Goal: Task Accomplishment & Management: Complete application form

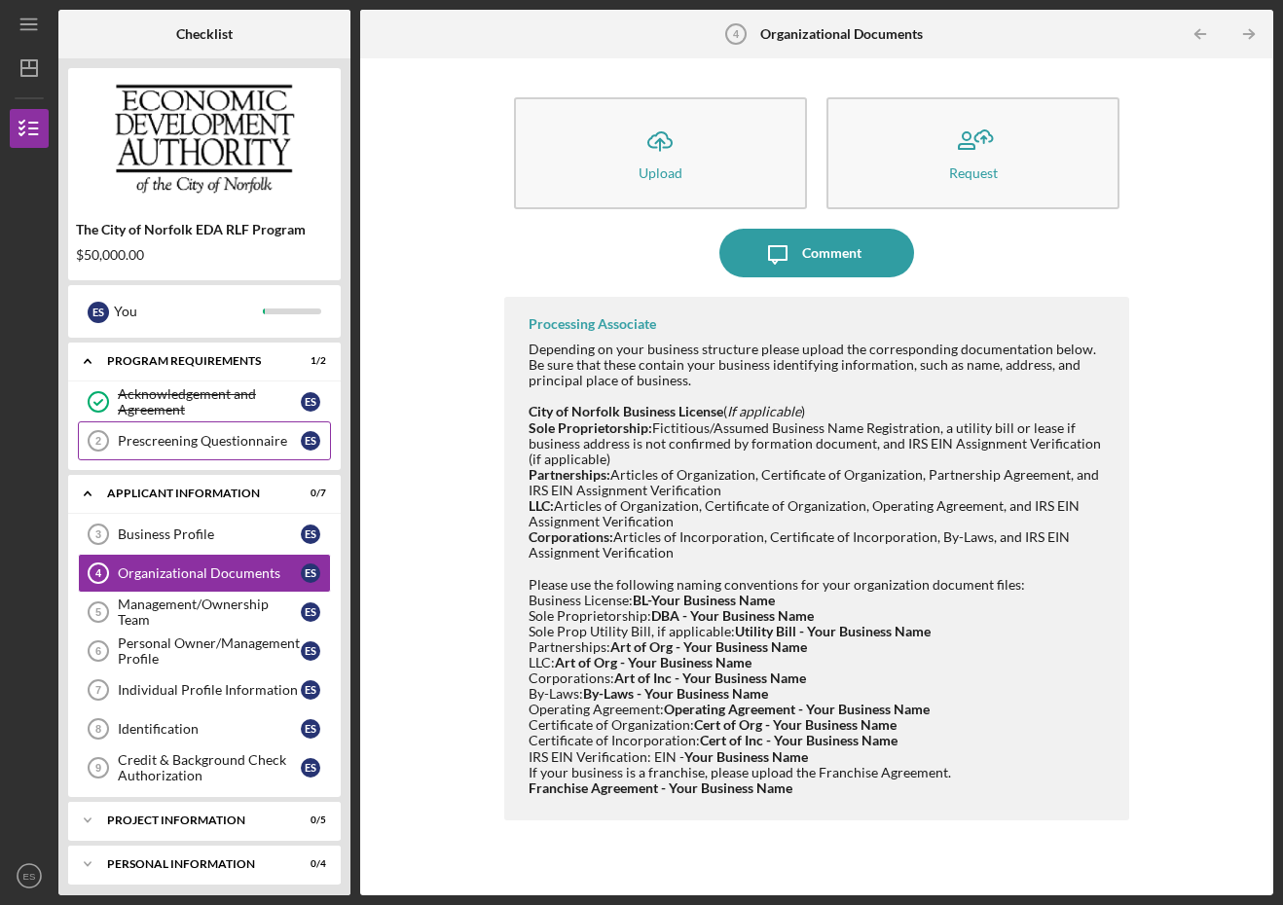
click at [162, 437] on div "Prescreening Questionnaire" at bounding box center [209, 441] width 183 height 16
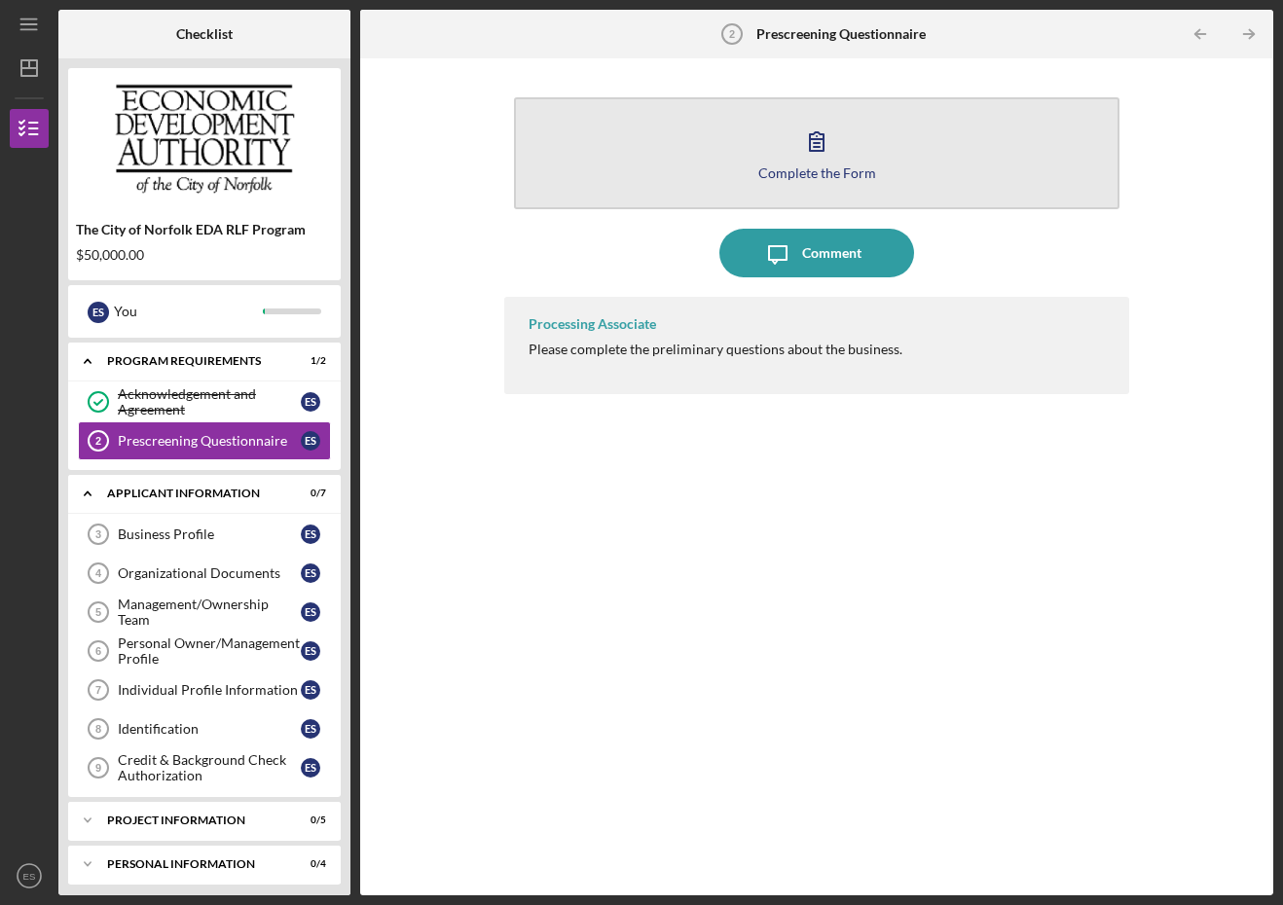
click at [837, 173] on div "Complete the Form" at bounding box center [817, 172] width 118 height 15
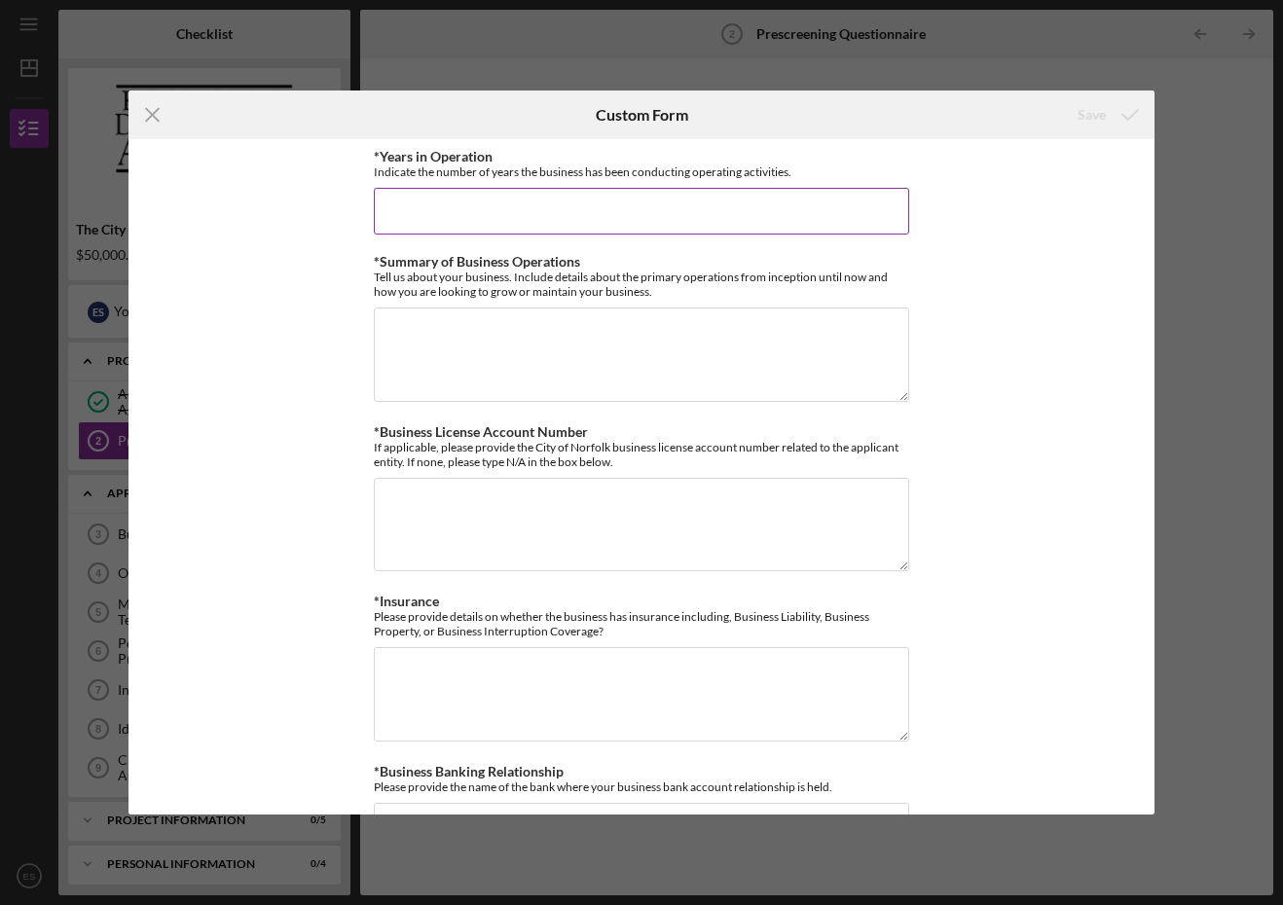
click at [615, 194] on input "*Years in Operation" at bounding box center [641, 211] width 535 height 47
type input "E"
type input "We have been operating as a distillery for 5 years."
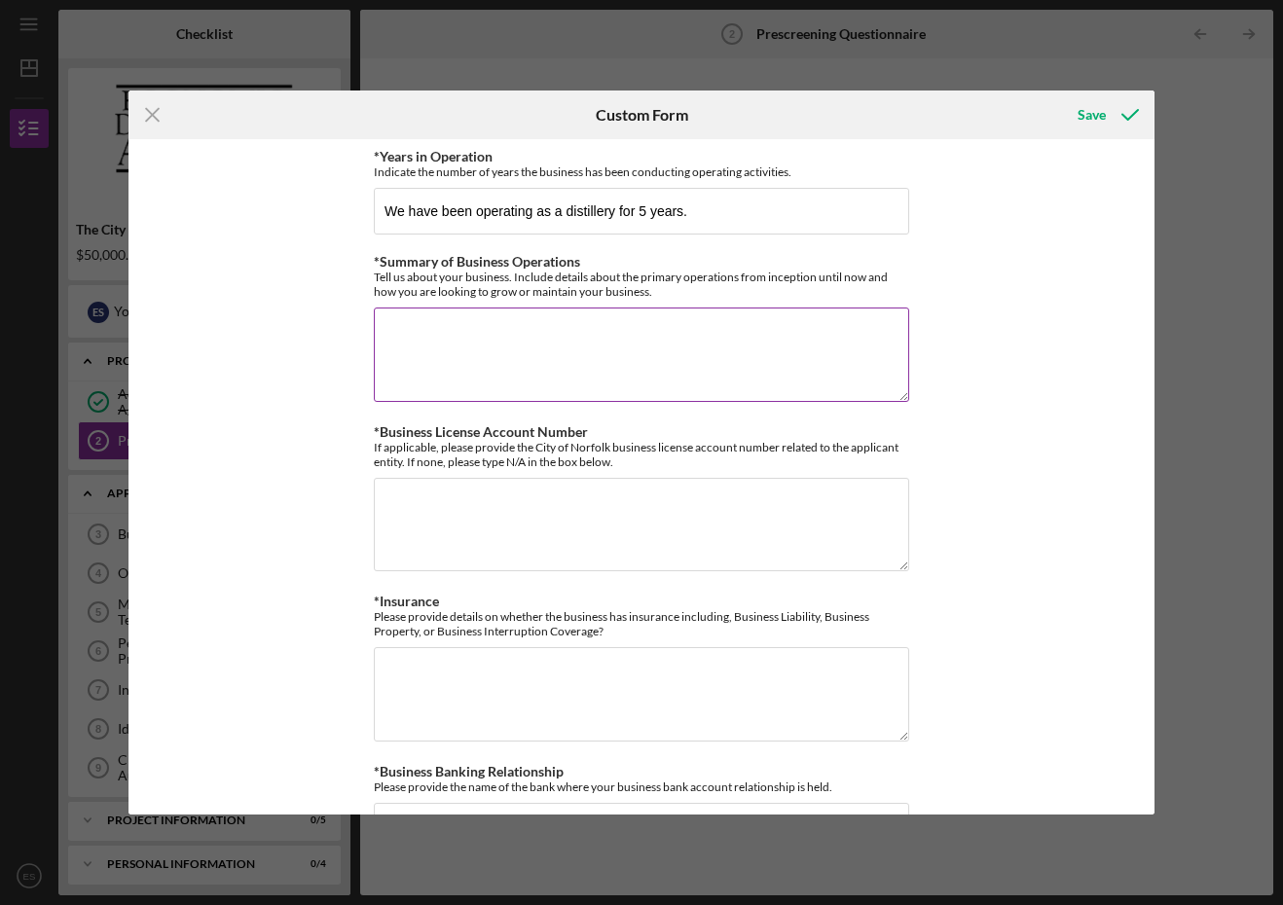
click at [531, 321] on textarea "*Summary of Business Operations" at bounding box center [641, 354] width 535 height 93
paste textarea "Lore Ipsumdolo sit amet consec adipiscing el seddoei tem inci 02 utlab. Etd mag…"
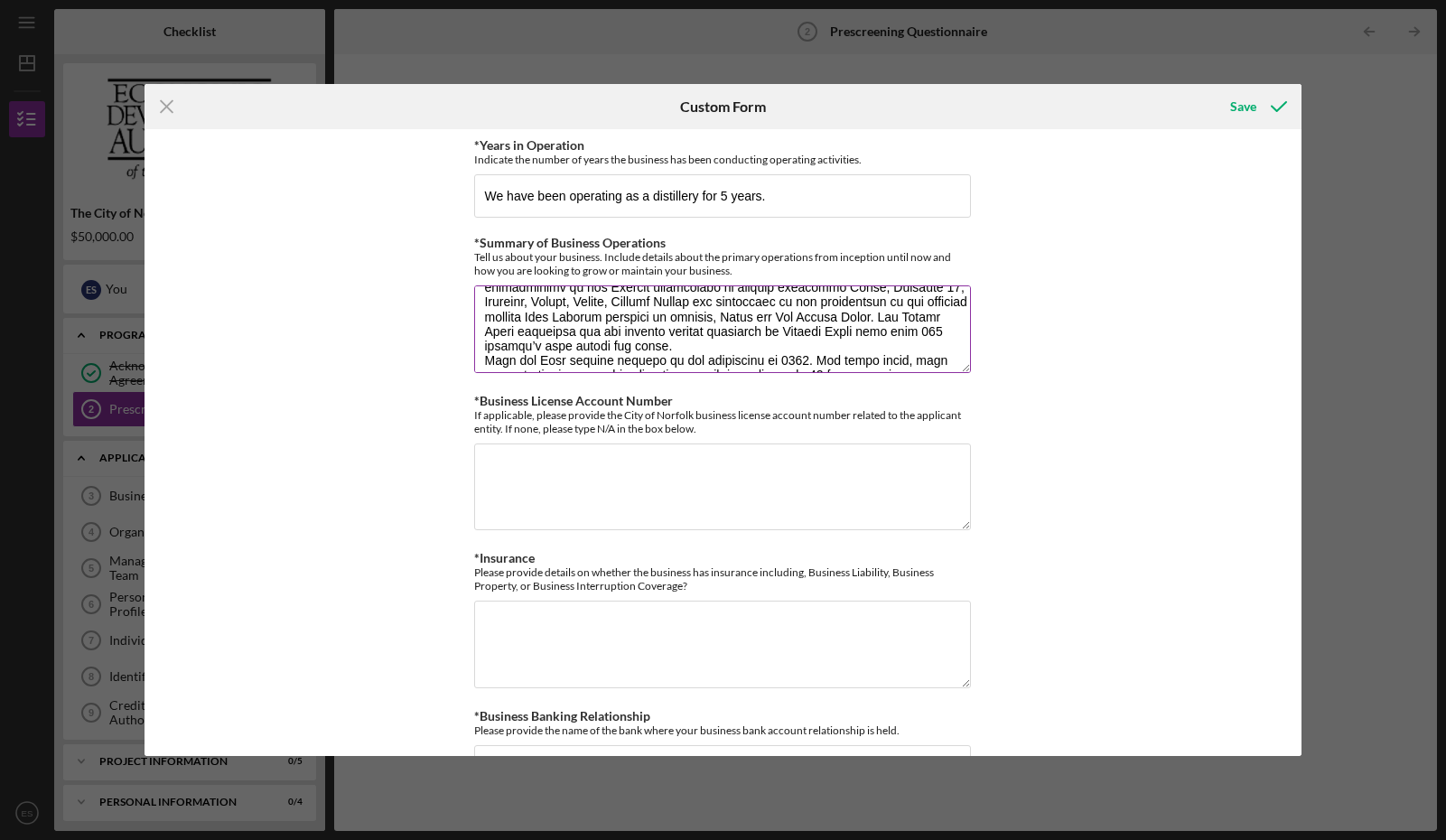
scroll to position [40, 0]
click at [528, 340] on textarea "*Summary of Business Operations" at bounding box center [722, 329] width 497 height 86
click at [741, 343] on textarea "*Summary of Business Operations" at bounding box center [722, 329] width 497 height 86
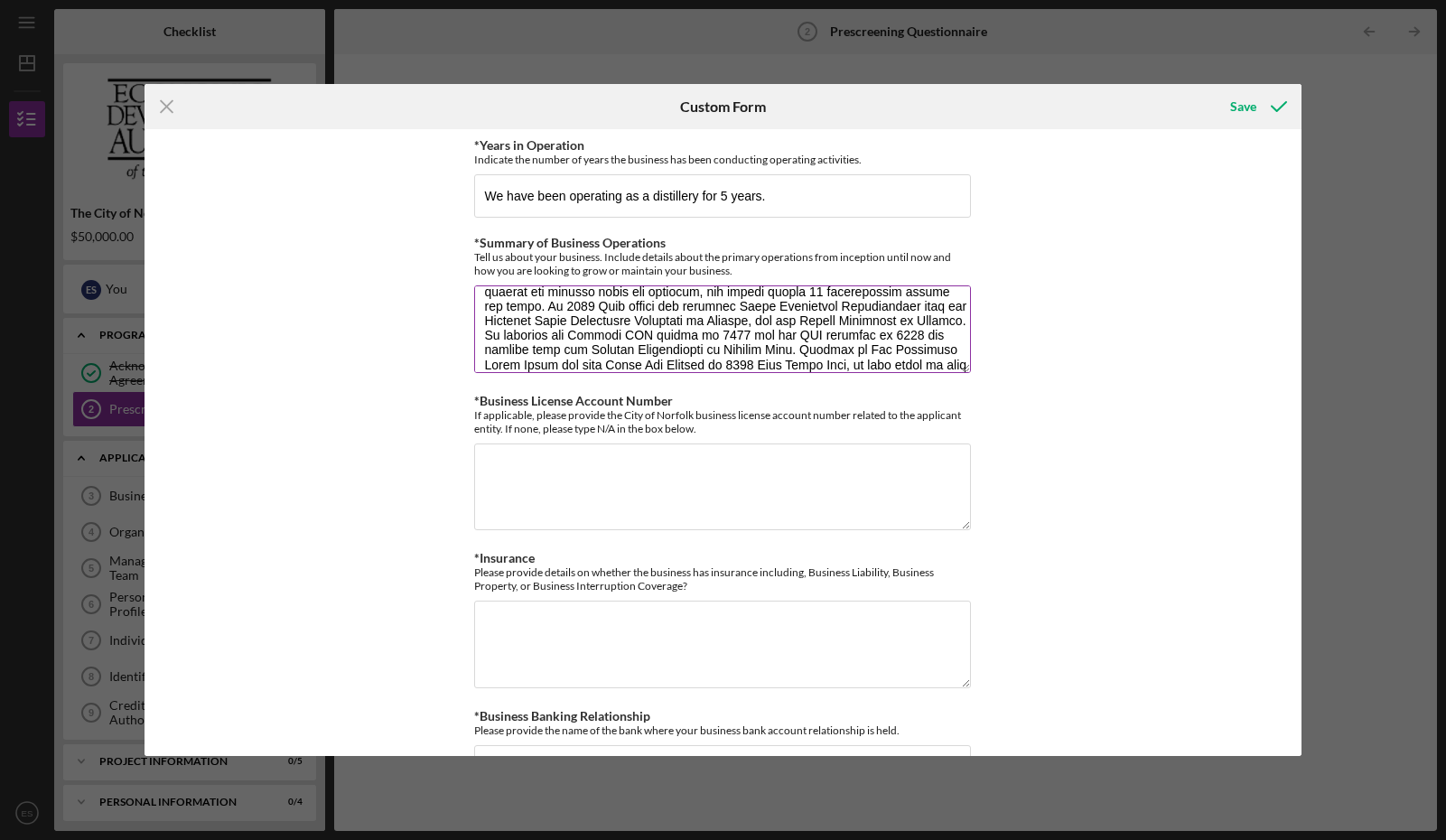
click at [874, 319] on textarea "*Summary of Business Operations" at bounding box center [722, 329] width 497 height 86
click at [879, 343] on textarea "*Summary of Business Operations" at bounding box center [722, 329] width 497 height 86
click at [837, 355] on textarea "*Summary of Business Operations" at bounding box center [722, 329] width 497 height 86
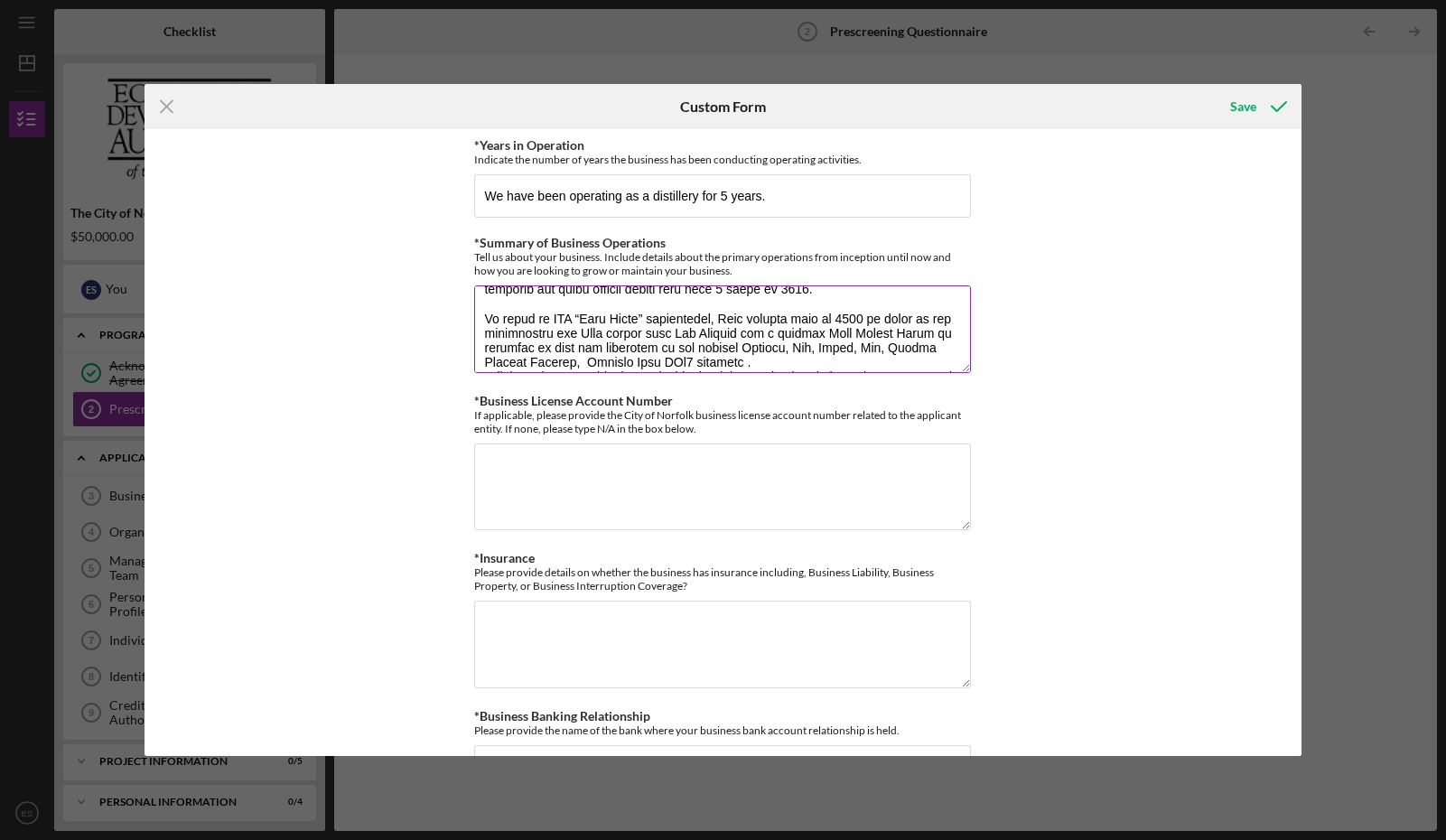
scroll to position [340, 0]
click at [942, 328] on textarea "*Summary of Business Operations" at bounding box center [722, 329] width 497 height 86
click at [571, 355] on textarea "*Summary of Business Operations" at bounding box center [722, 329] width 497 height 86
click at [736, 358] on textarea "*Summary of Business Operations" at bounding box center [722, 329] width 497 height 86
click at [836, 356] on textarea "*Summary of Business Operations" at bounding box center [722, 329] width 497 height 86
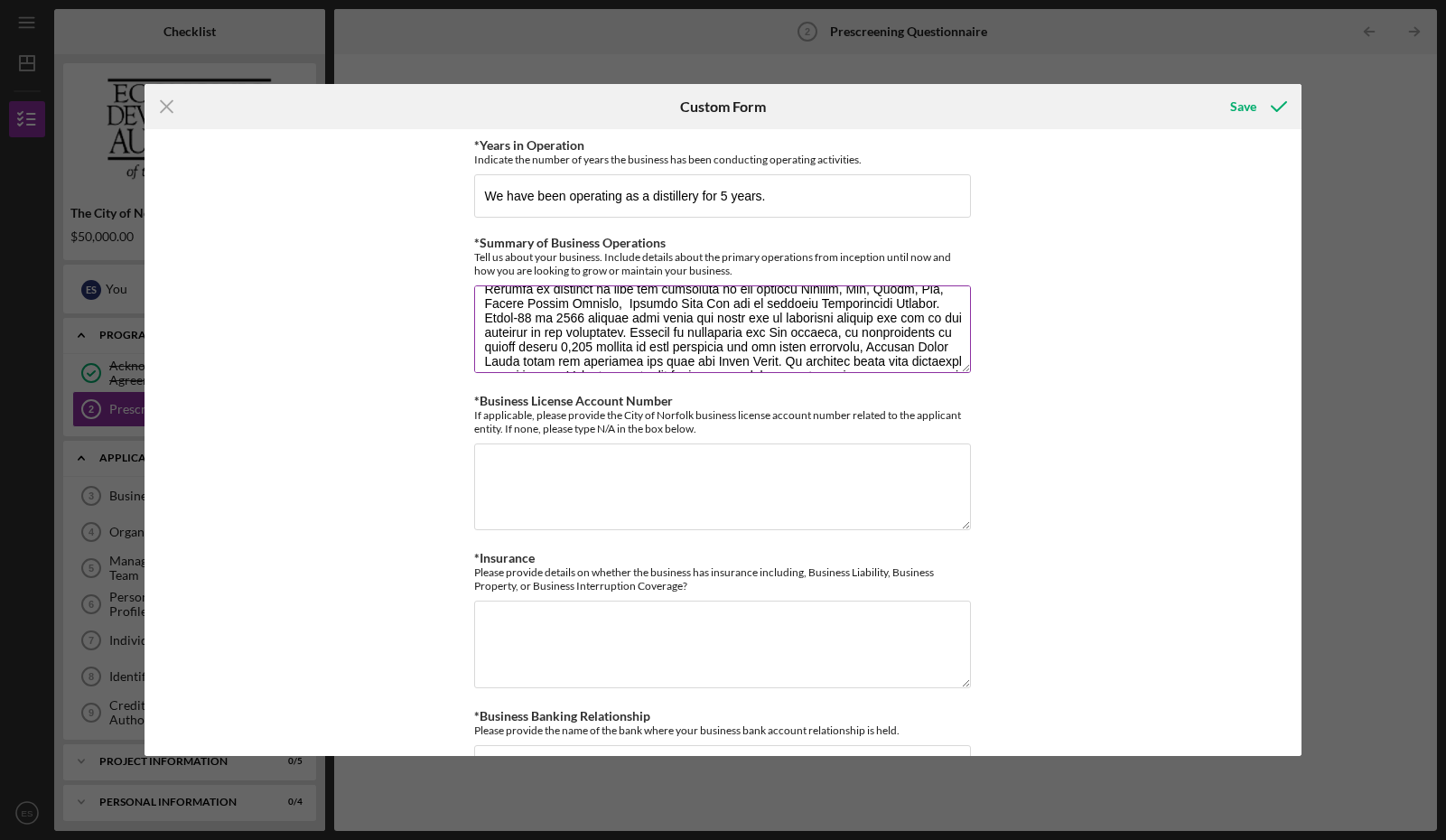
scroll to position [399, 0]
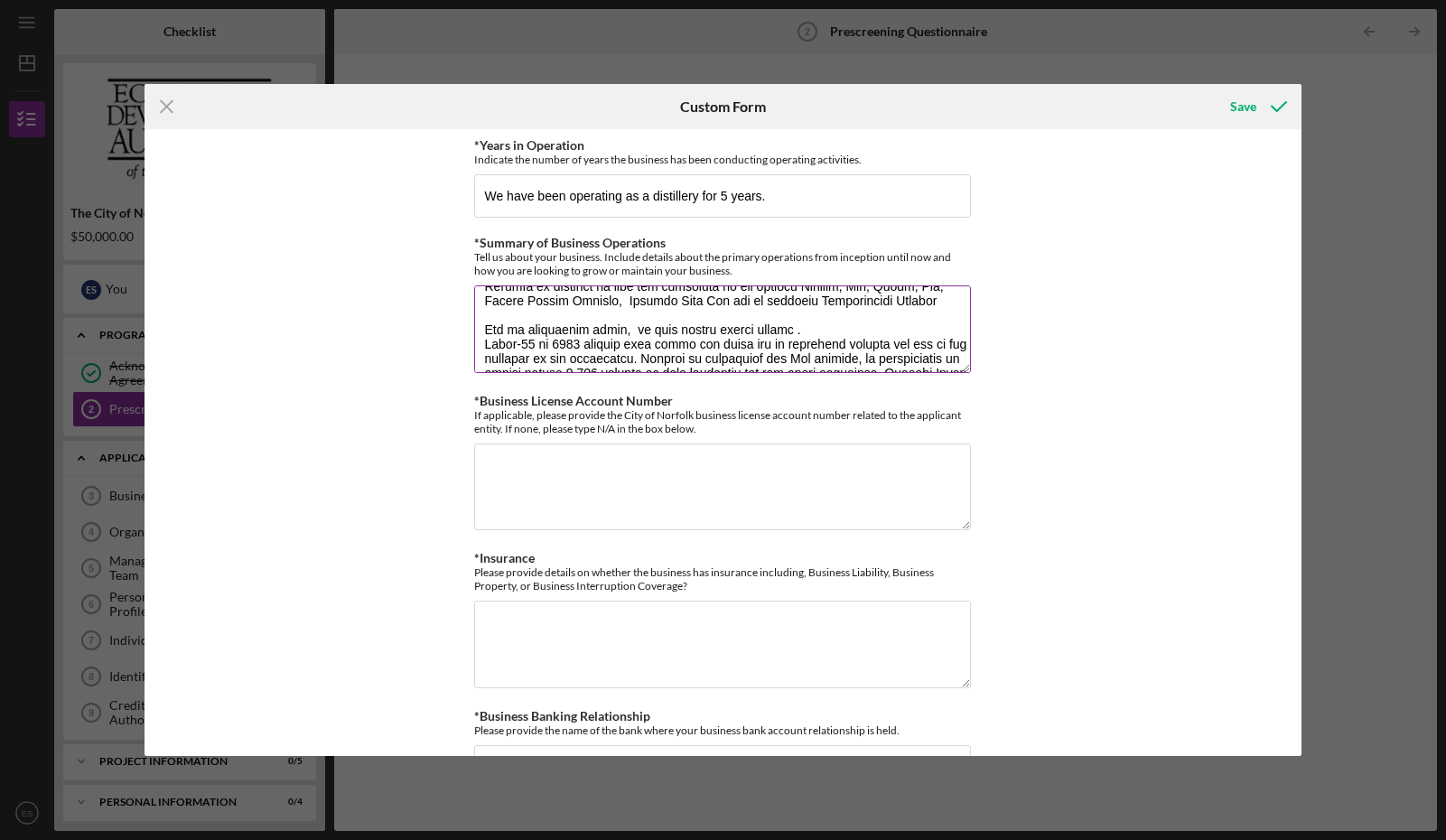
click at [846, 343] on textarea "*Summary of Business Operations" at bounding box center [722, 329] width 497 height 86
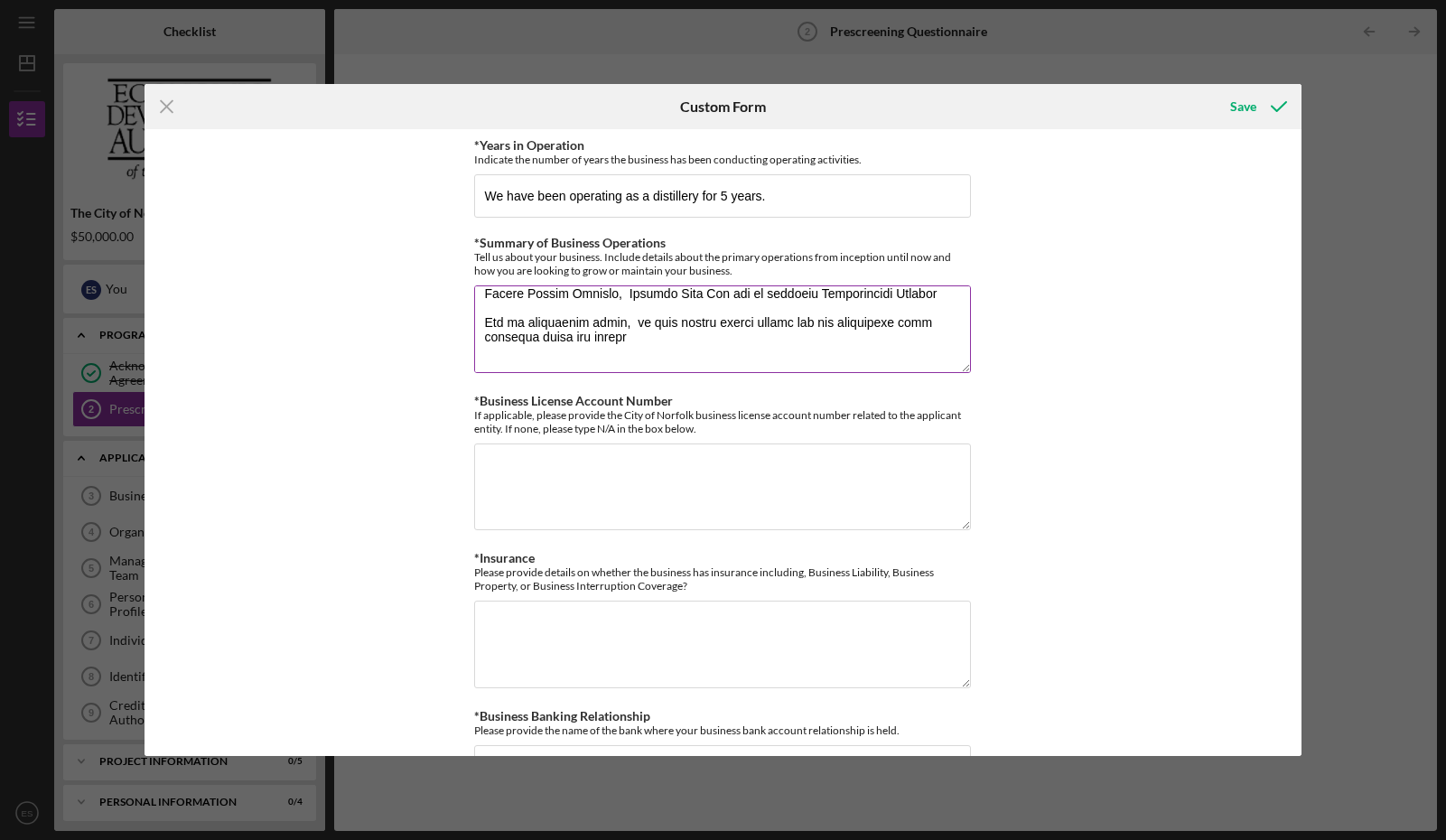
scroll to position [421, 0]
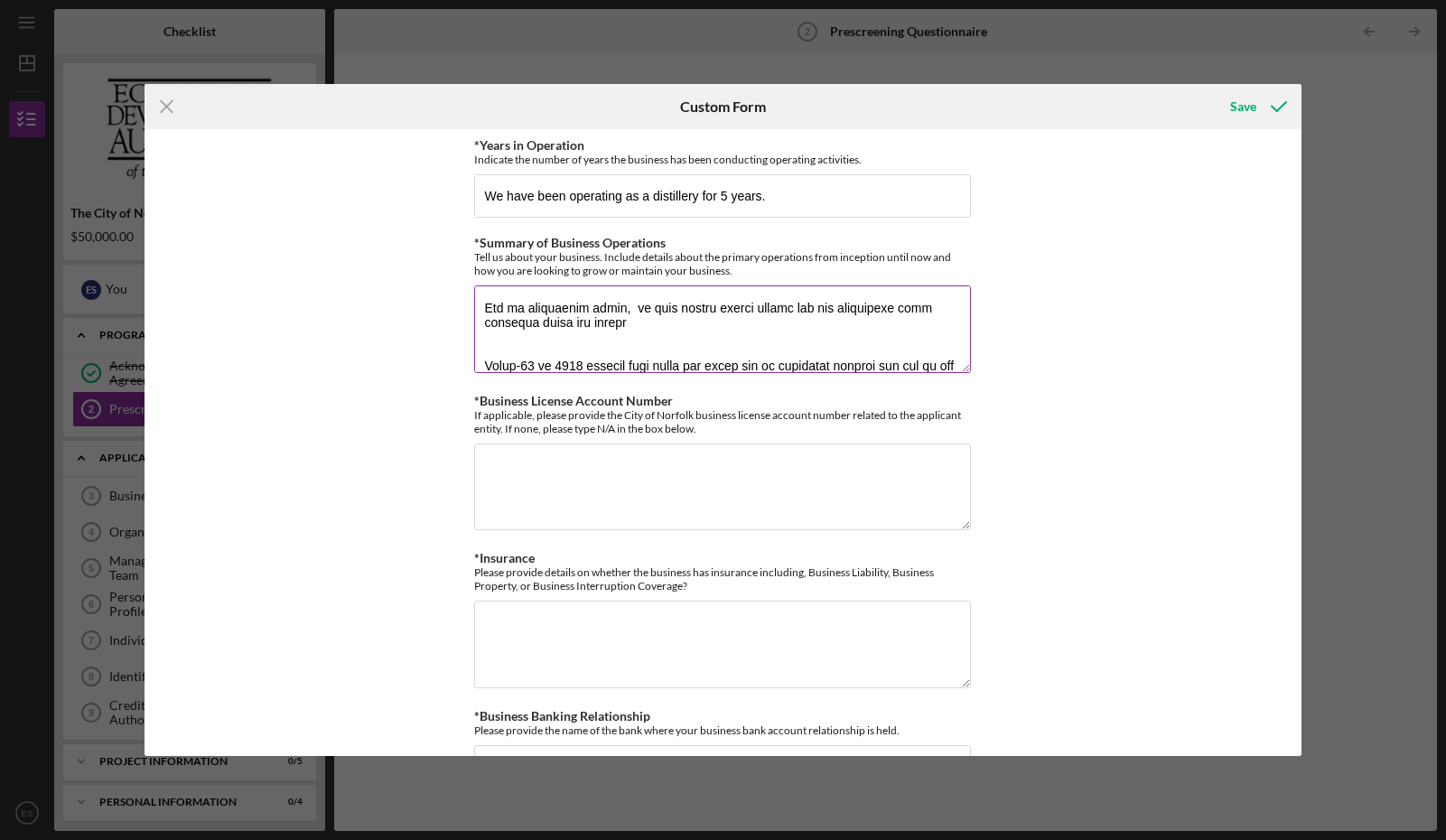
click at [621, 320] on textarea "*Summary of Business Operations" at bounding box center [722, 329] width 497 height 86
click at [626, 336] on textarea "*Summary of Business Operations" at bounding box center [722, 329] width 497 height 86
click at [763, 330] on textarea "*Summary of Business Operations" at bounding box center [722, 329] width 497 height 86
click at [927, 331] on textarea "*Summary of Business Operations" at bounding box center [722, 329] width 497 height 86
click at [587, 348] on textarea "*Summary of Business Operations" at bounding box center [722, 329] width 497 height 86
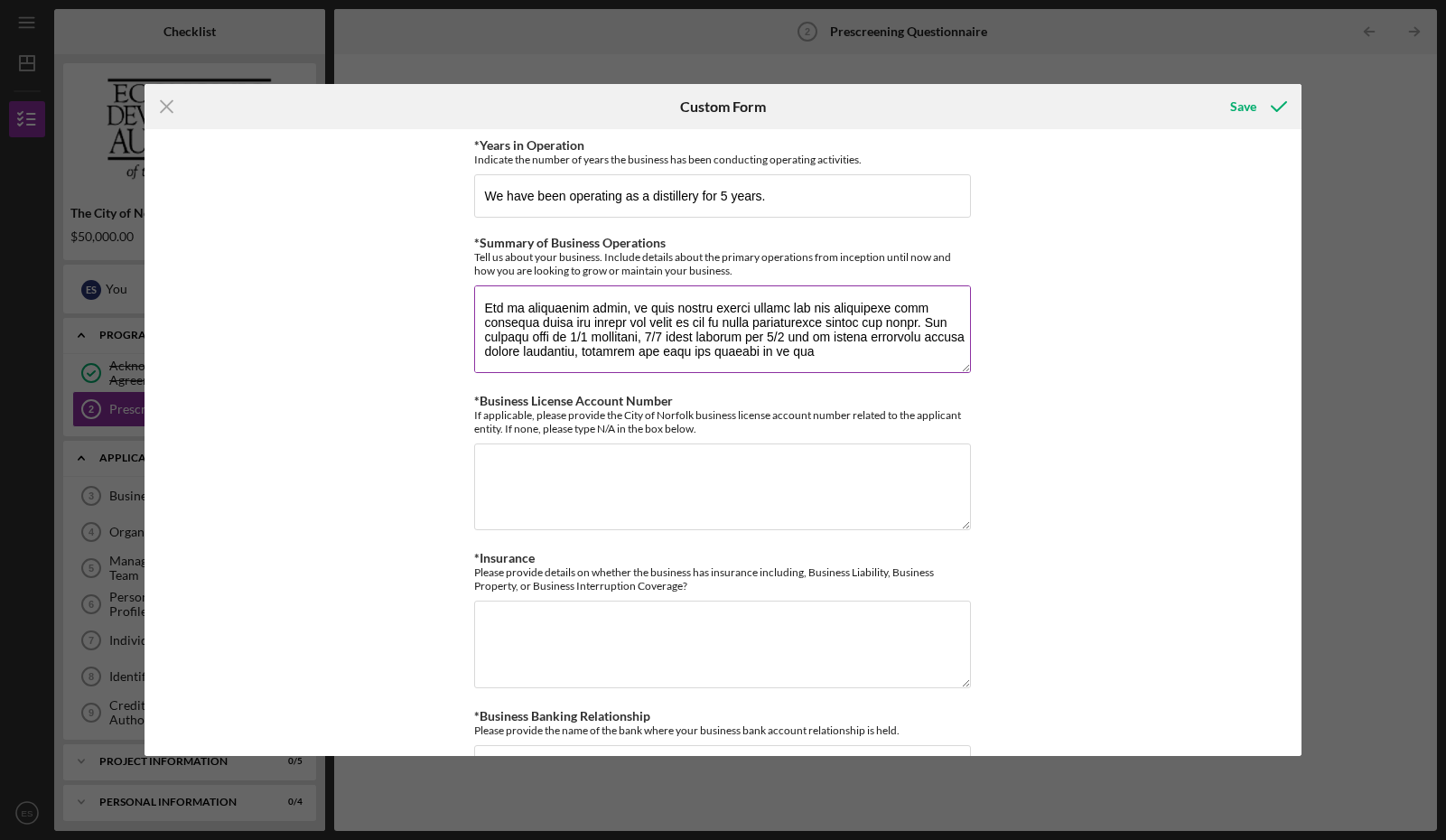
click at [727, 361] on textarea "*Summary of Business Operations" at bounding box center [722, 329] width 497 height 86
type textarea "Lore Ipsumdolo sit amet consec adipiscing el seddoei tem inci 98 utlab. Etd mag…"
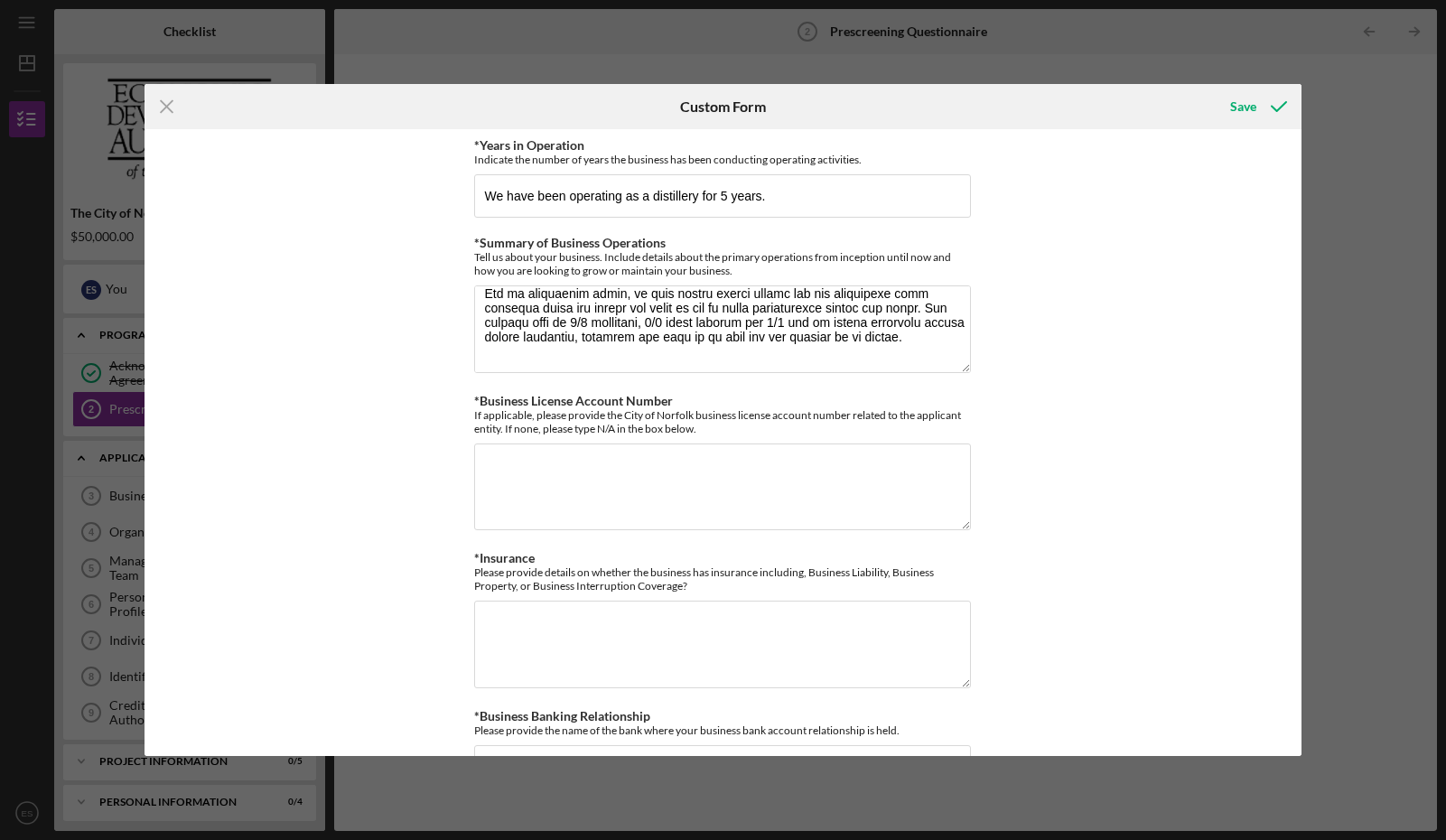
click at [1024, 348] on div "*Years in Operation Indicate the number of years the business has been conducti…" at bounding box center [723, 442] width 1157 height 627
click at [566, 461] on textarea "*Business License Account Number" at bounding box center [722, 486] width 497 height 86
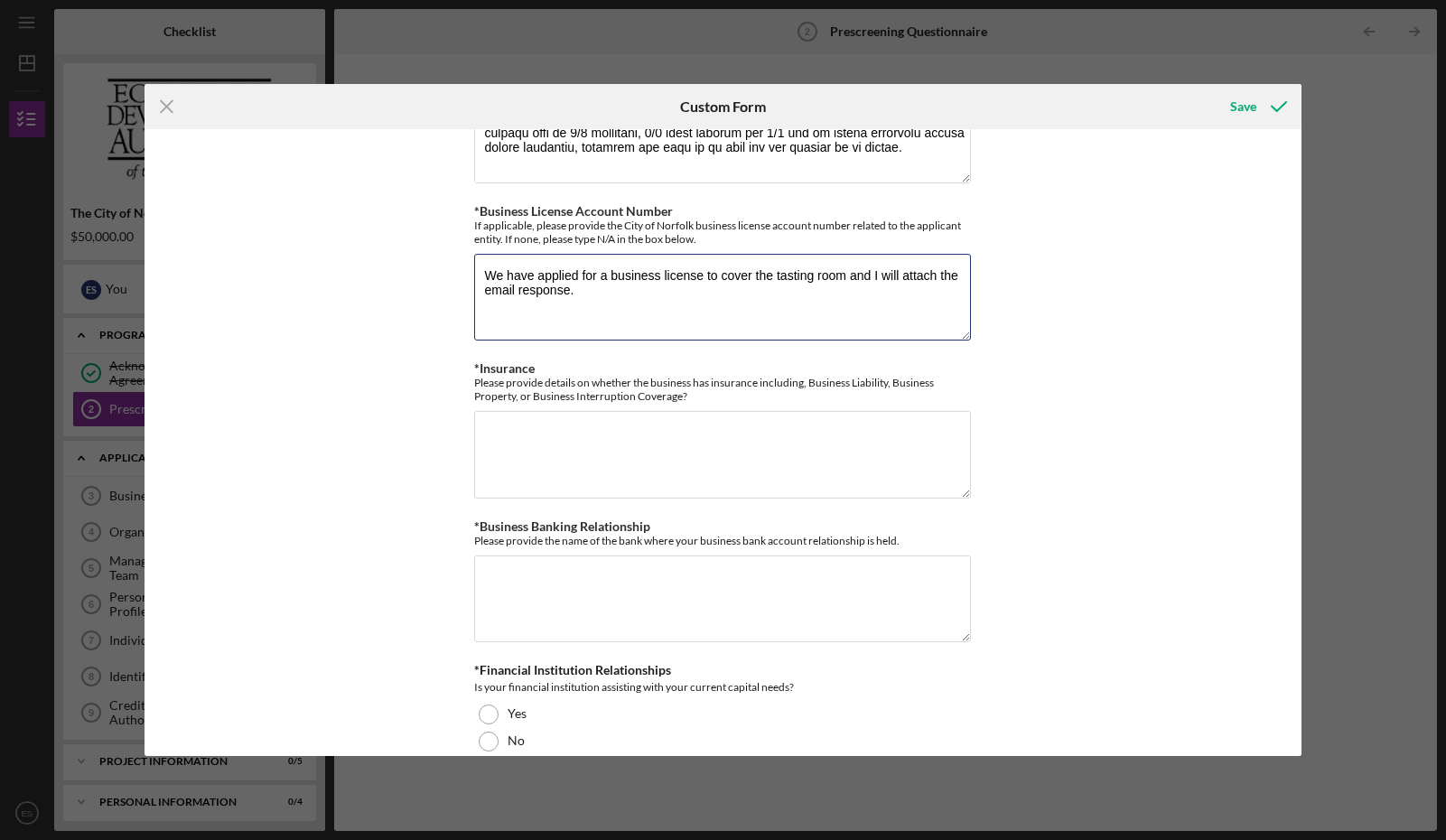
scroll to position [188, 0]
type textarea "We have applied for a business license to cover the tasting room and I will att…"
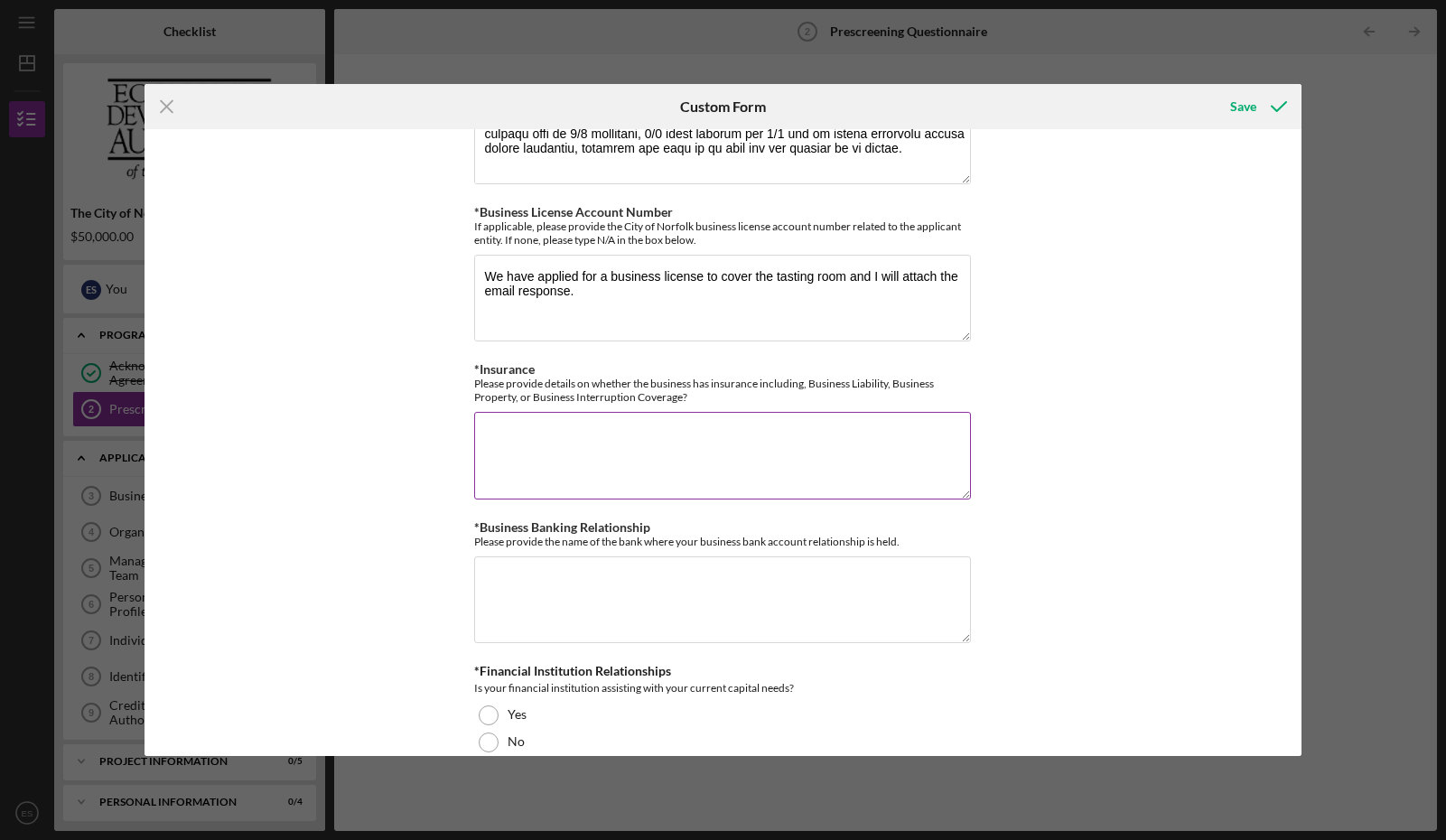
click at [618, 440] on textarea "*Insurance" at bounding box center [722, 455] width 497 height 86
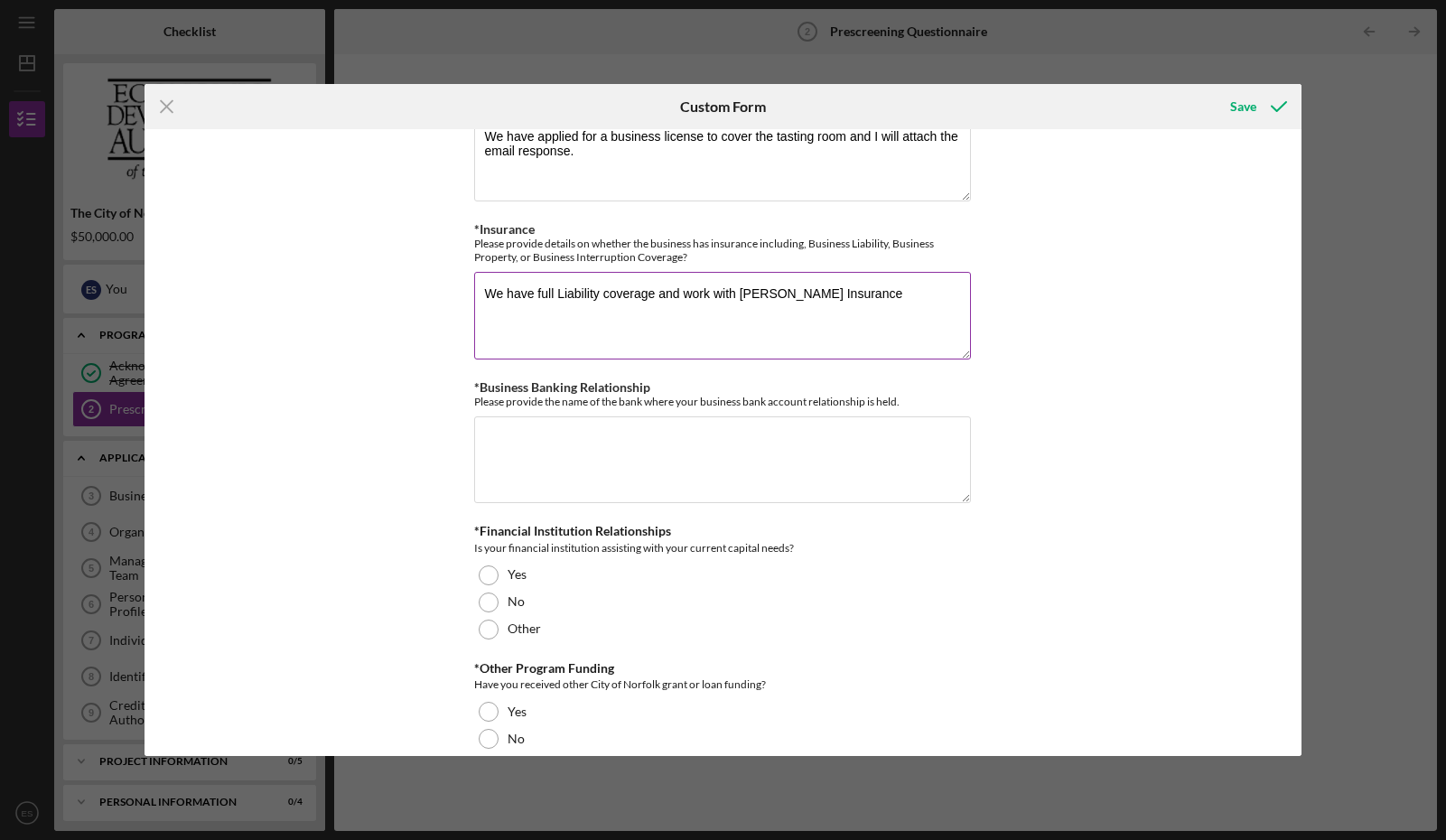
scroll to position [330, 0]
type textarea "We have full Liability coverage and work with [PERSON_NAME] Insurance"
click at [776, 433] on textarea "*Business Banking Relationship" at bounding box center [722, 459] width 497 height 86
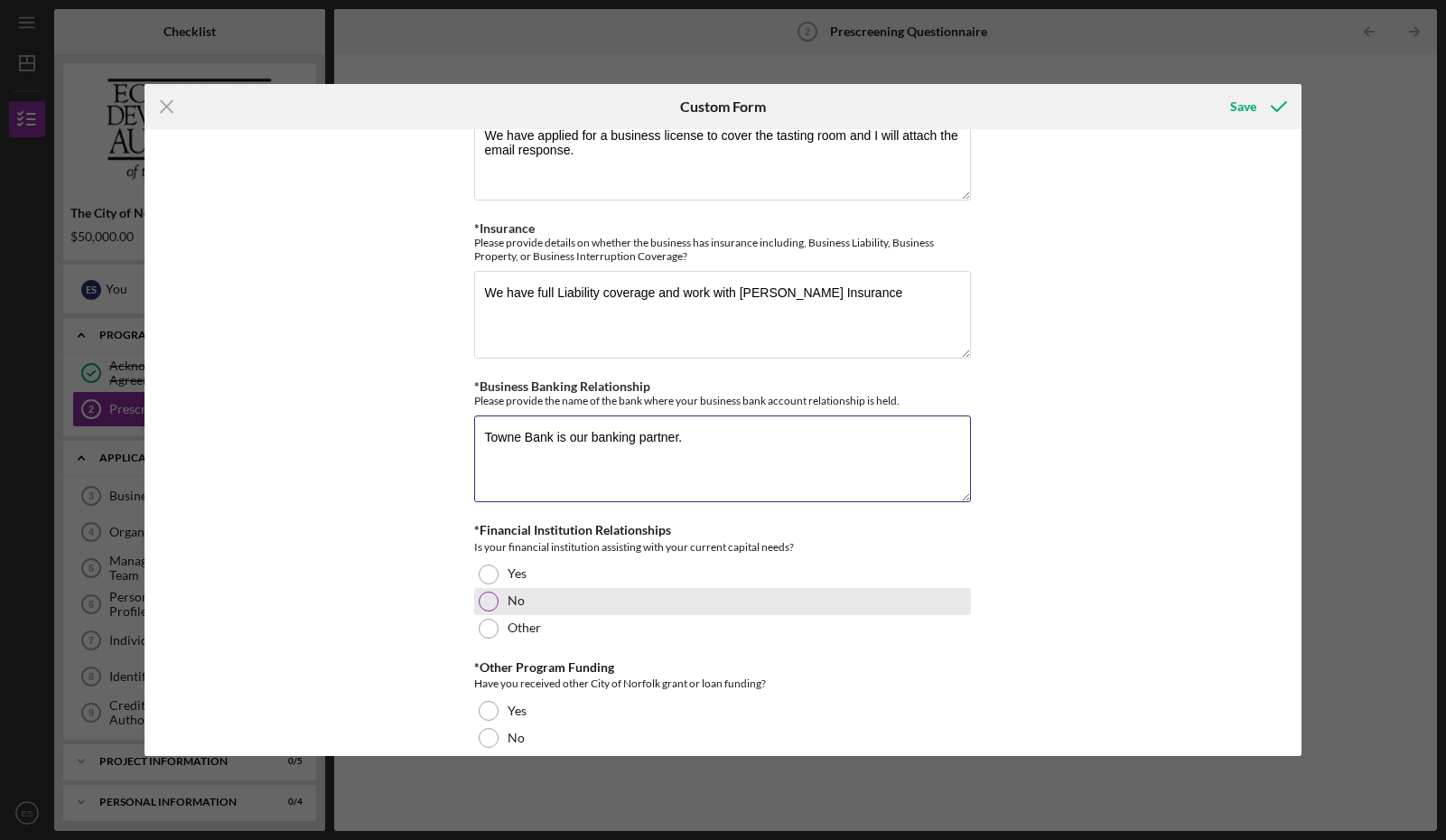
type textarea "Towne Bank is our banking partner."
click at [490, 598] on div at bounding box center [488, 601] width 19 height 19
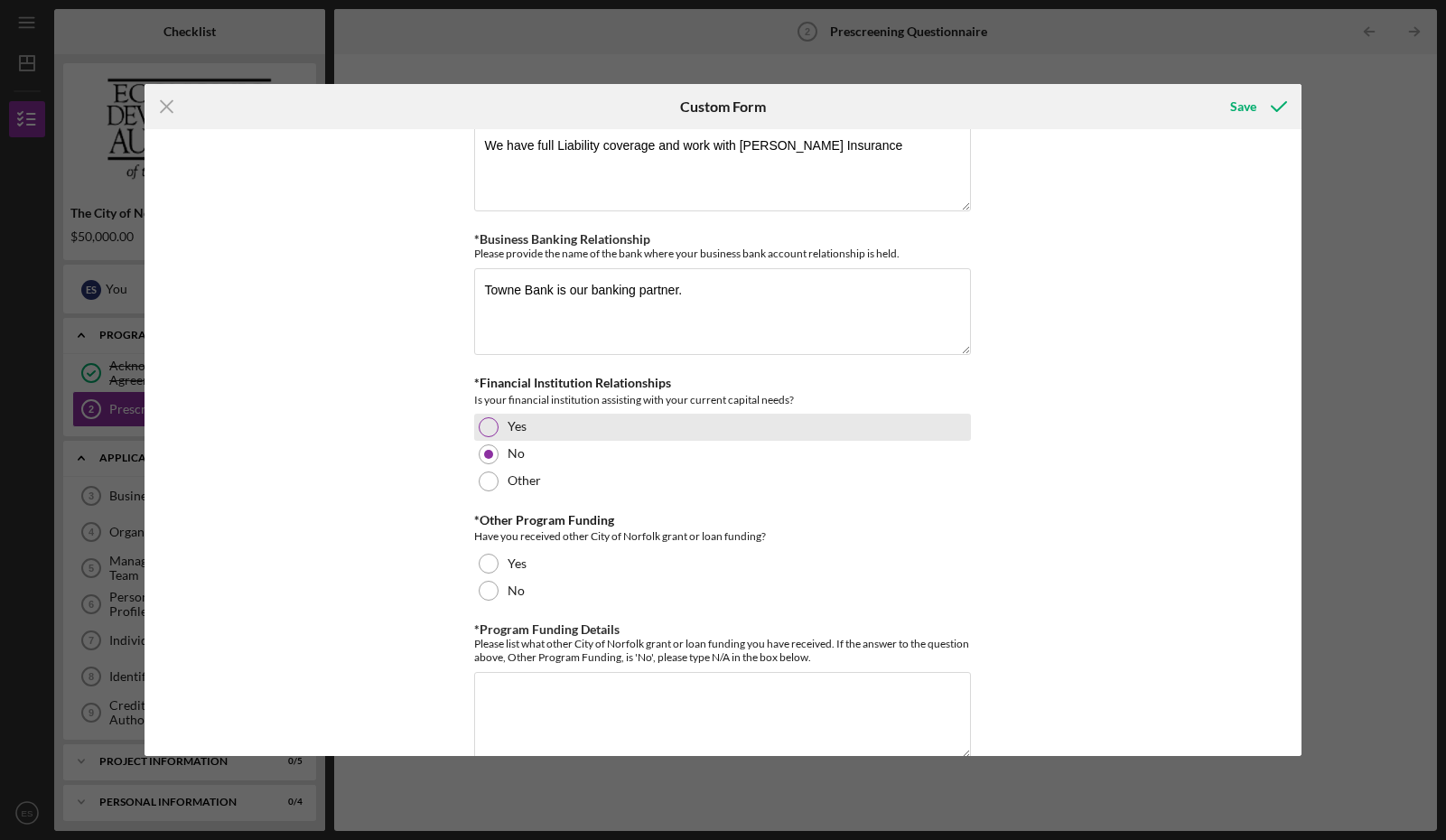
scroll to position [482, 0]
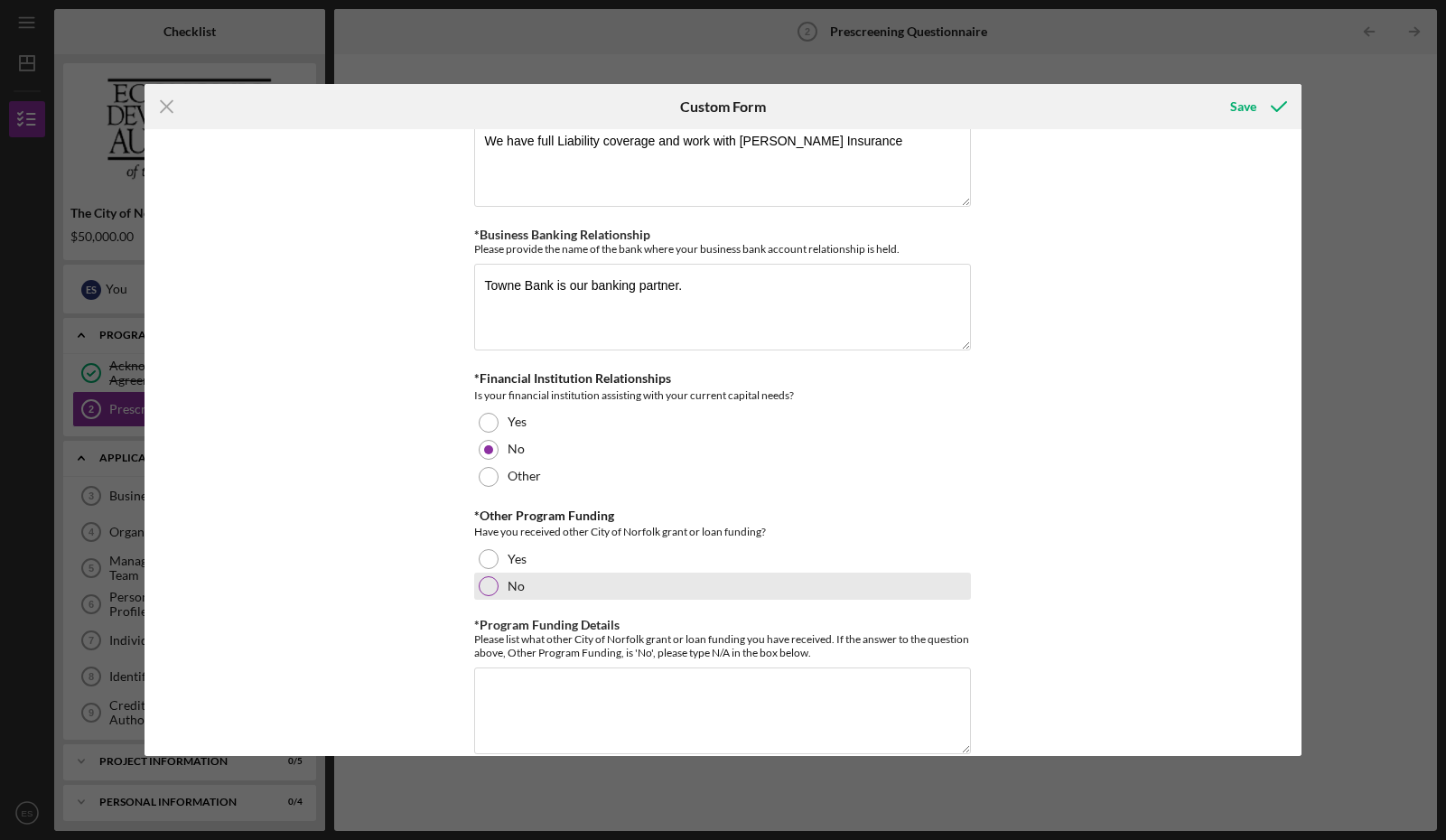
click at [482, 583] on div at bounding box center [488, 586] width 19 height 19
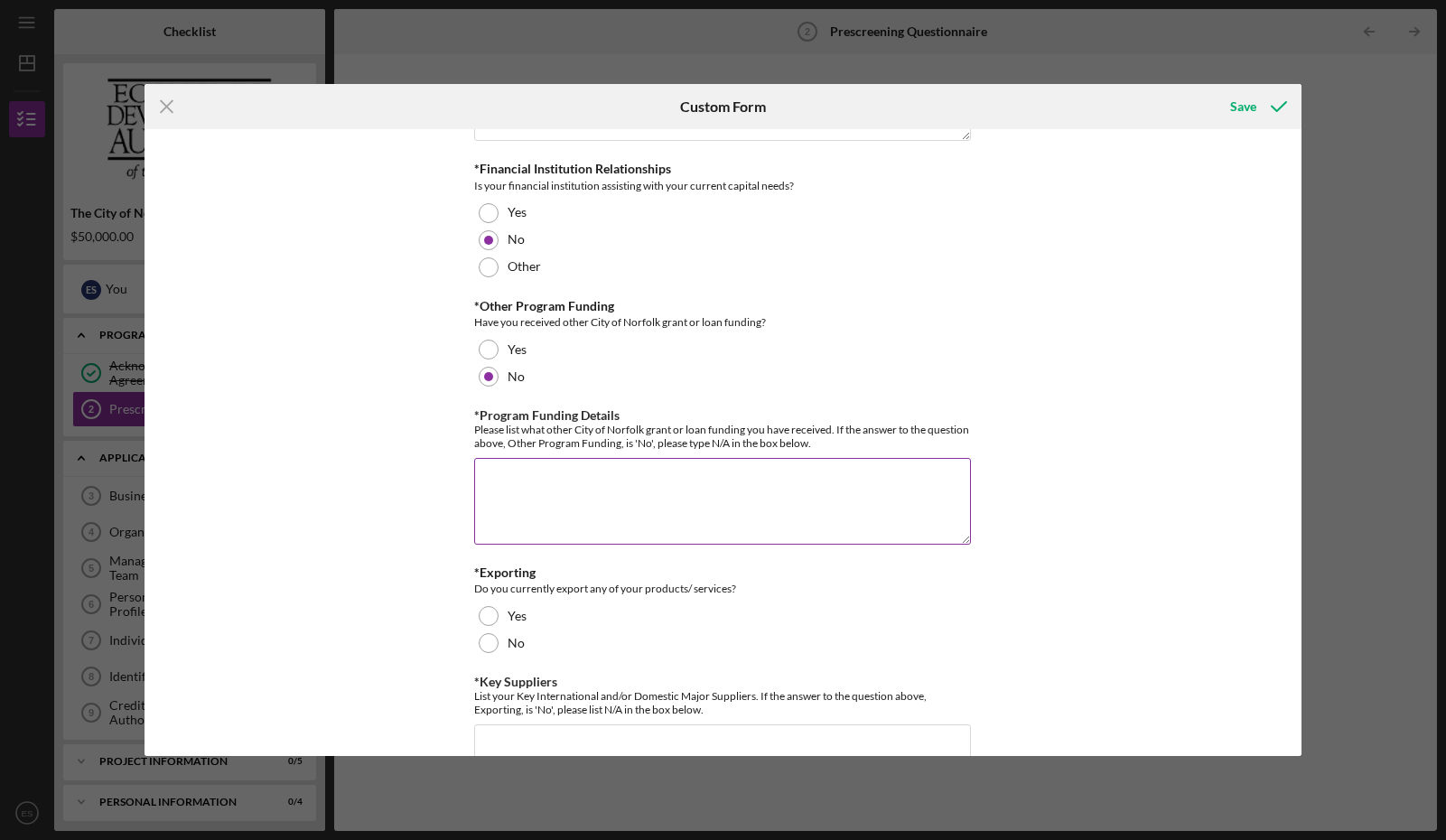
scroll to position [693, 0]
click at [888, 476] on textarea "*Program Funding Details" at bounding box center [722, 499] width 497 height 86
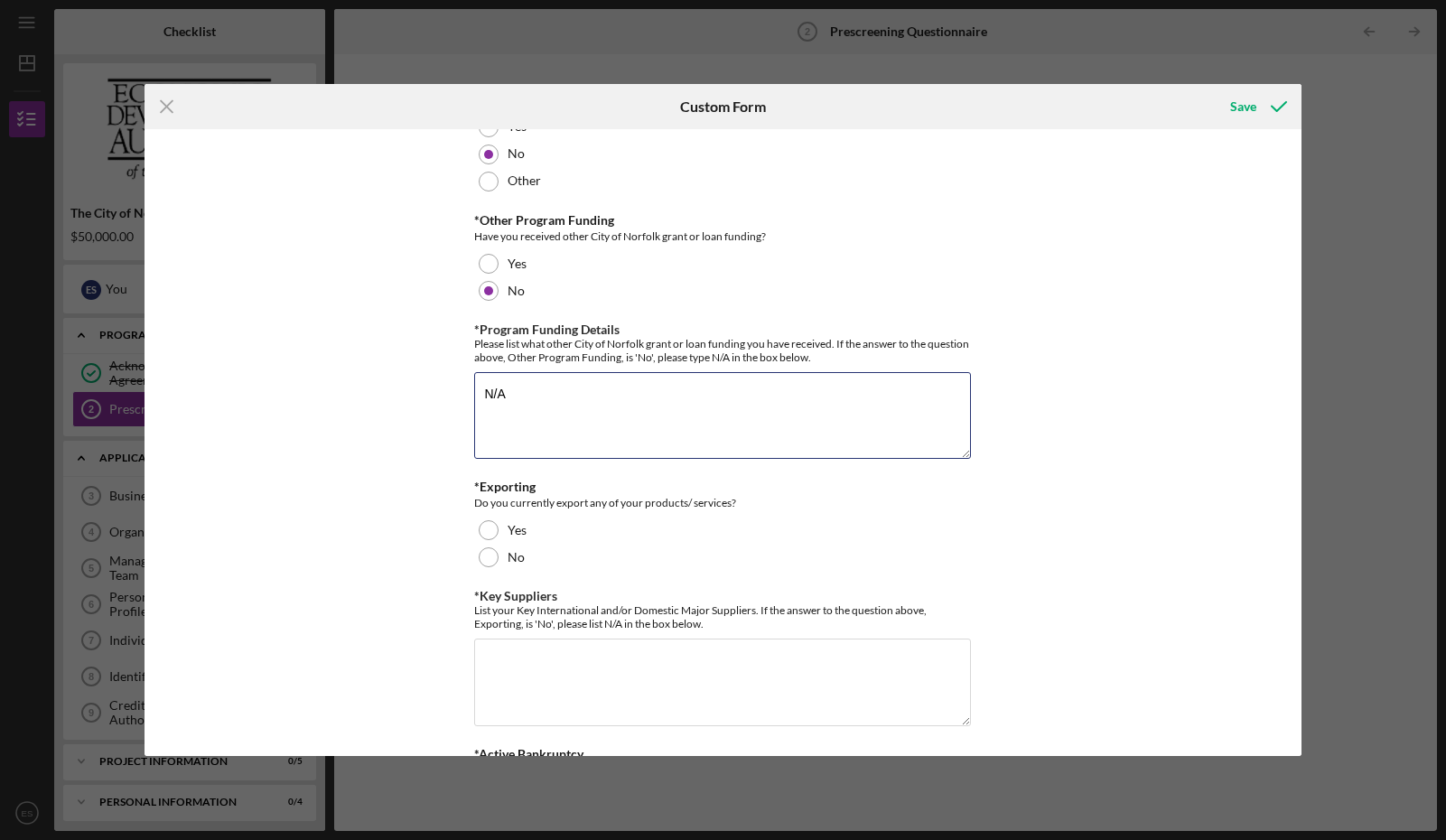
scroll to position [783, 0]
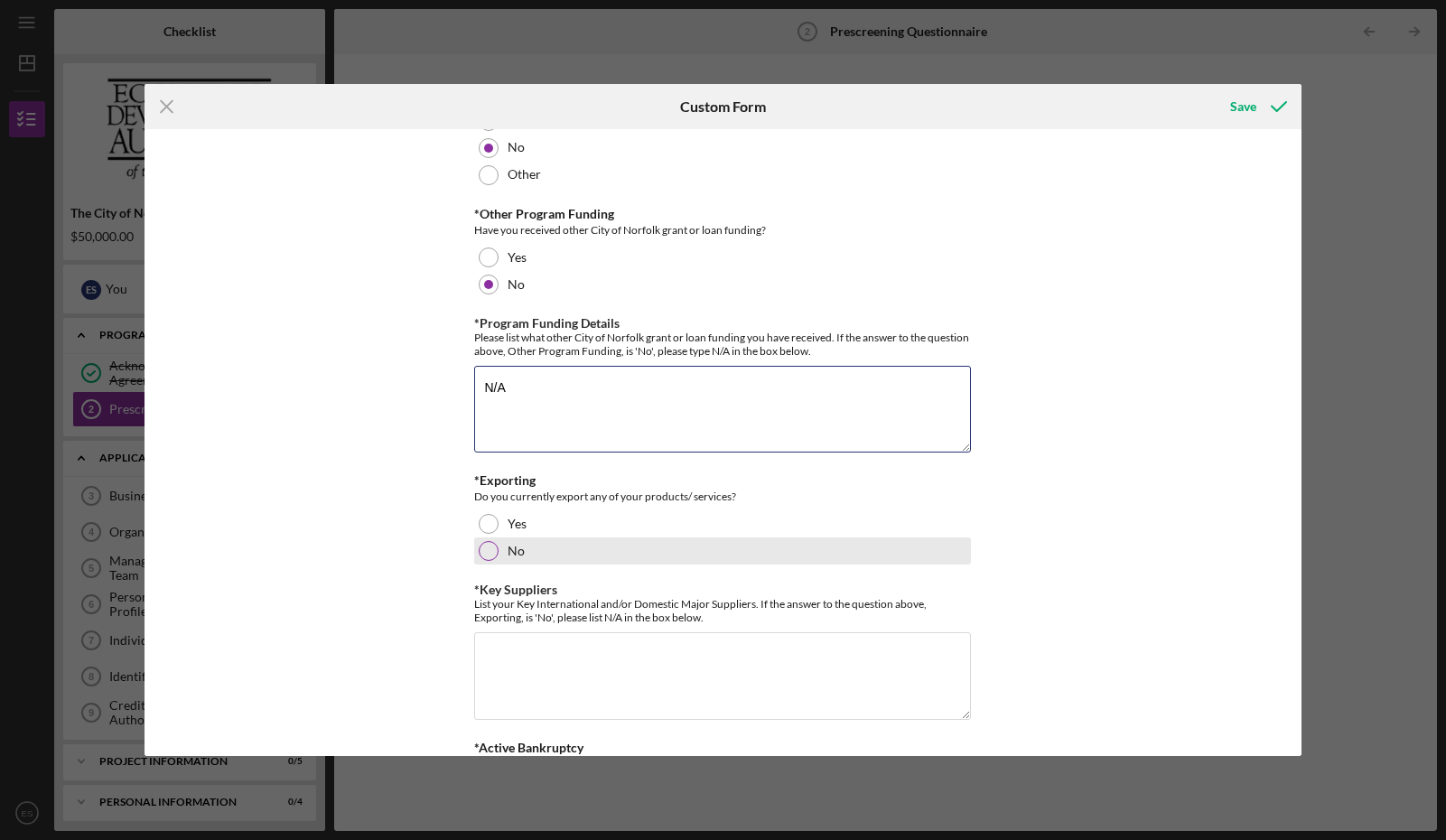
type textarea "N/A"
click at [487, 547] on div at bounding box center [488, 550] width 19 height 19
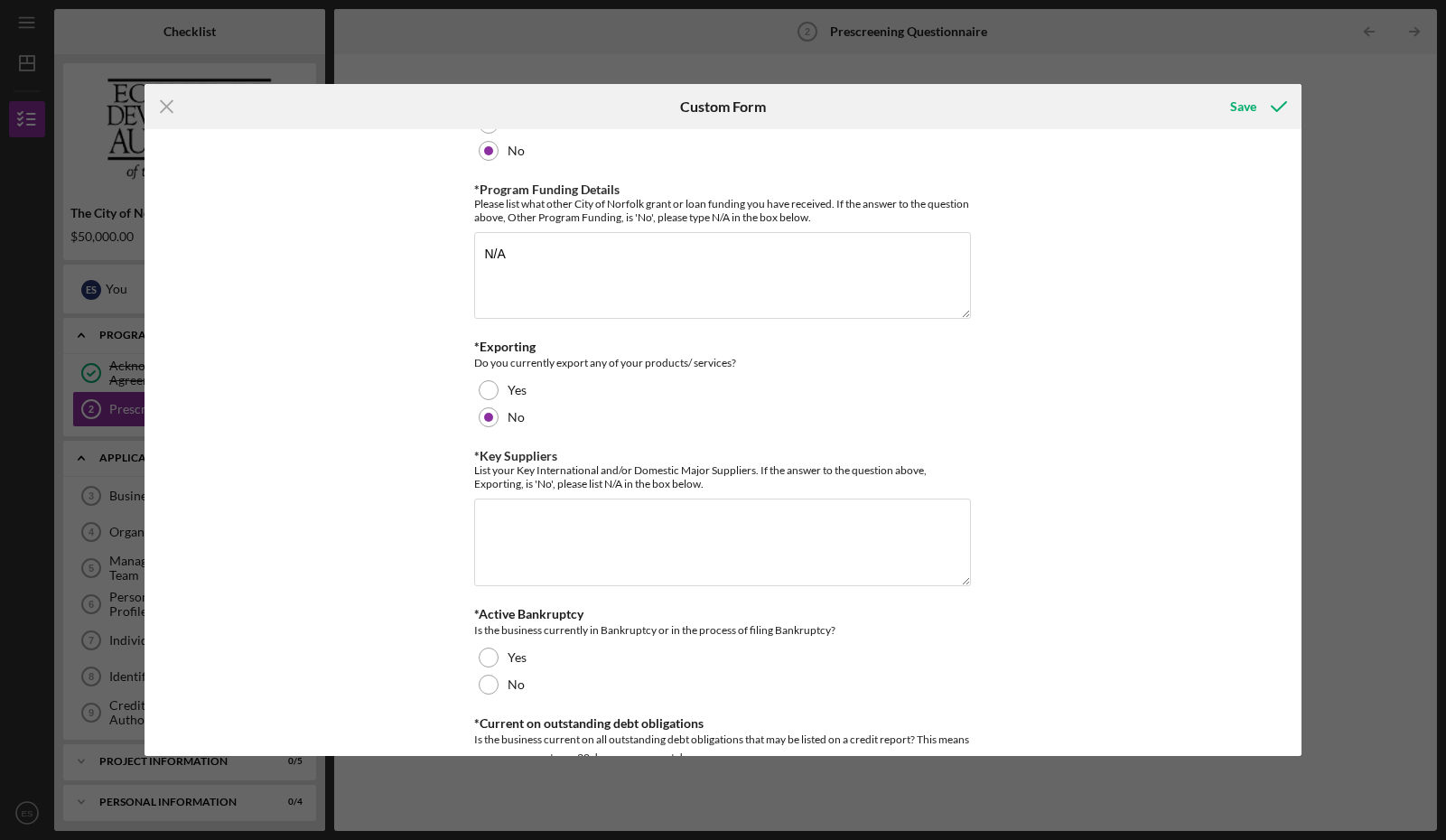
scroll to position [924, 0]
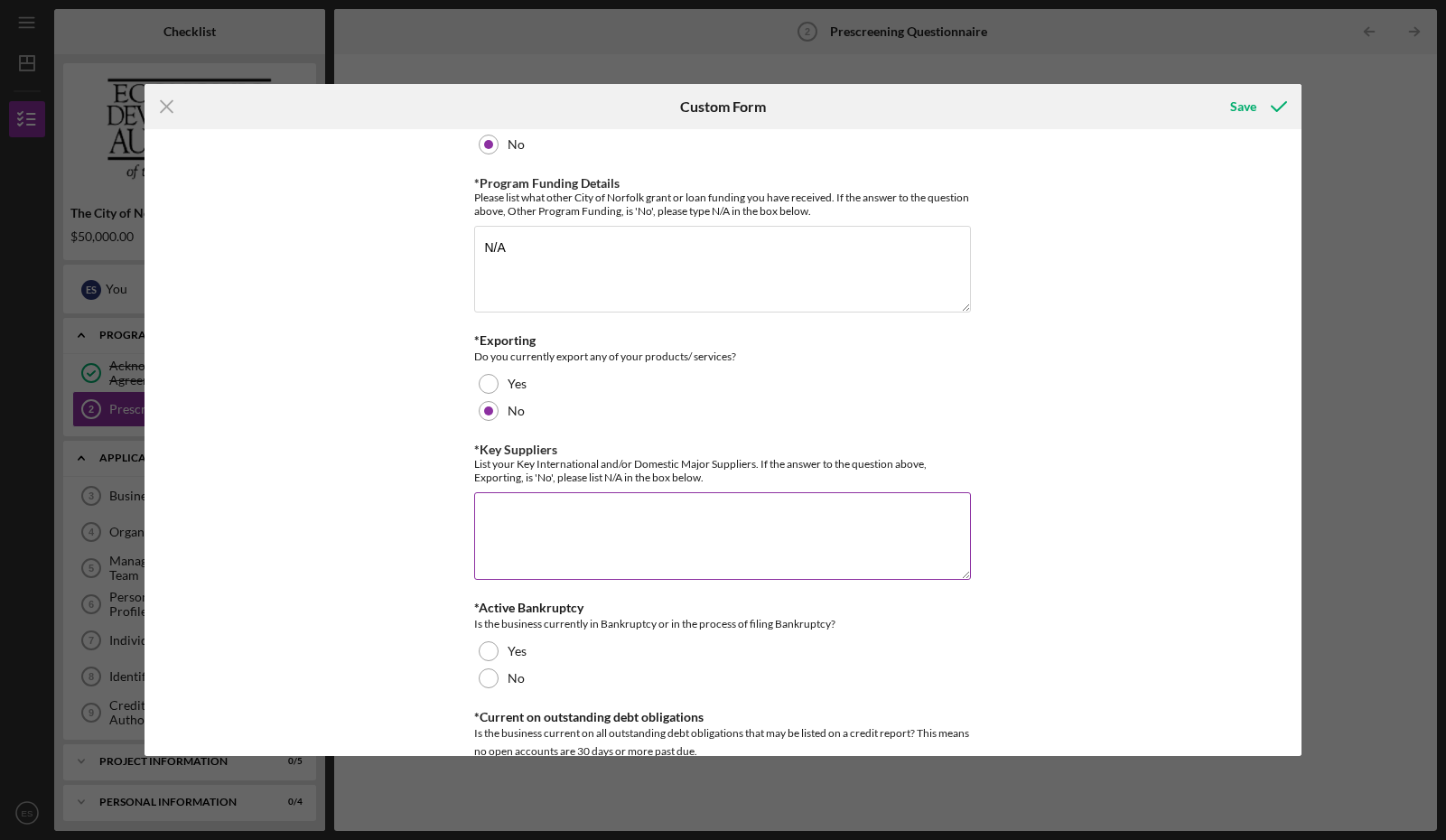
click at [881, 514] on textarea "*Key Suppliers" at bounding box center [722, 535] width 497 height 86
click at [677, 527] on textarea "SaverGlass Strategic Sourcing Partners" at bounding box center [722, 535] width 497 height 86
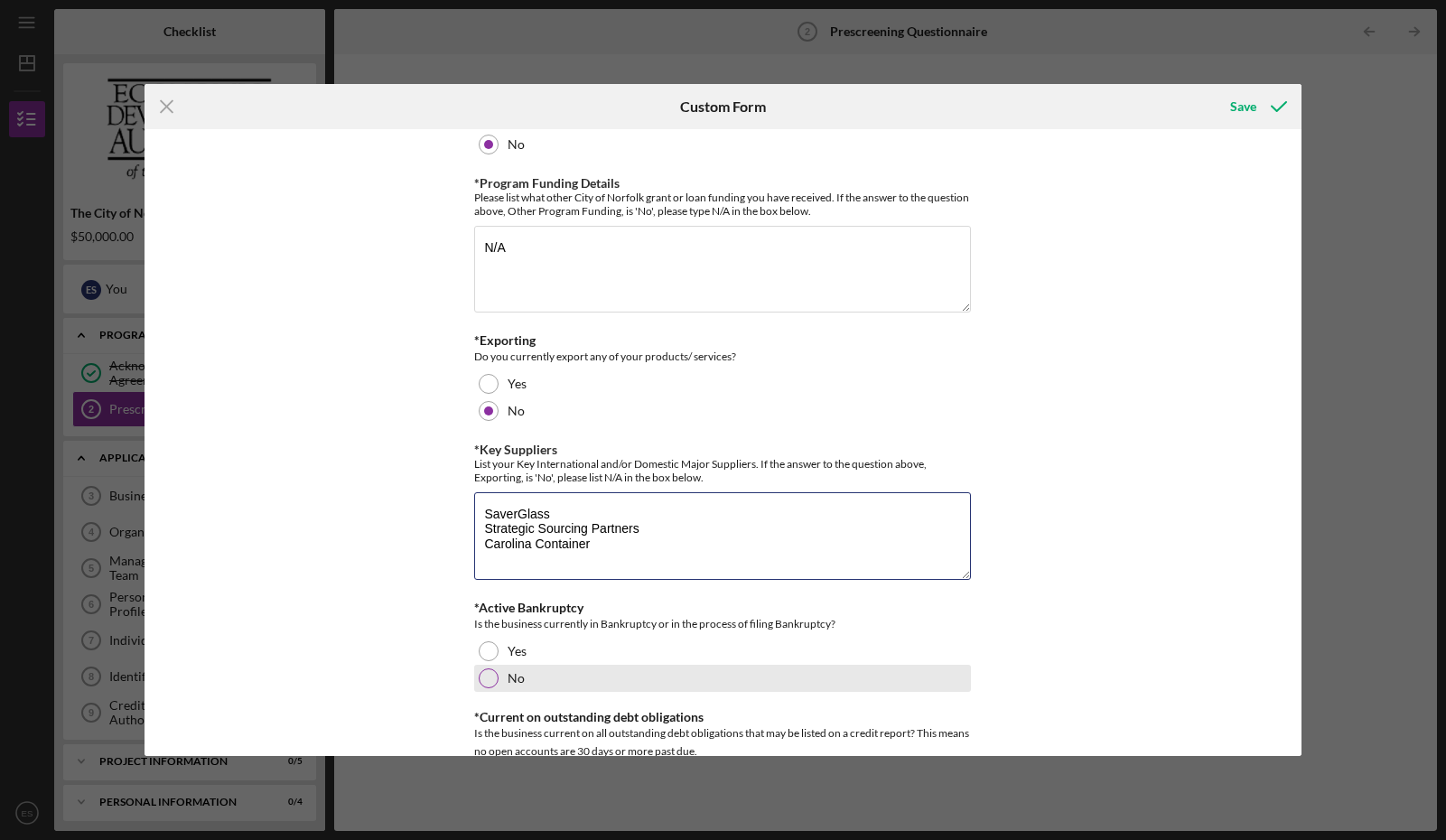
type textarea "SaverGlass Strategic Sourcing Partners Carolina Container"
click at [493, 675] on div at bounding box center [488, 678] width 19 height 19
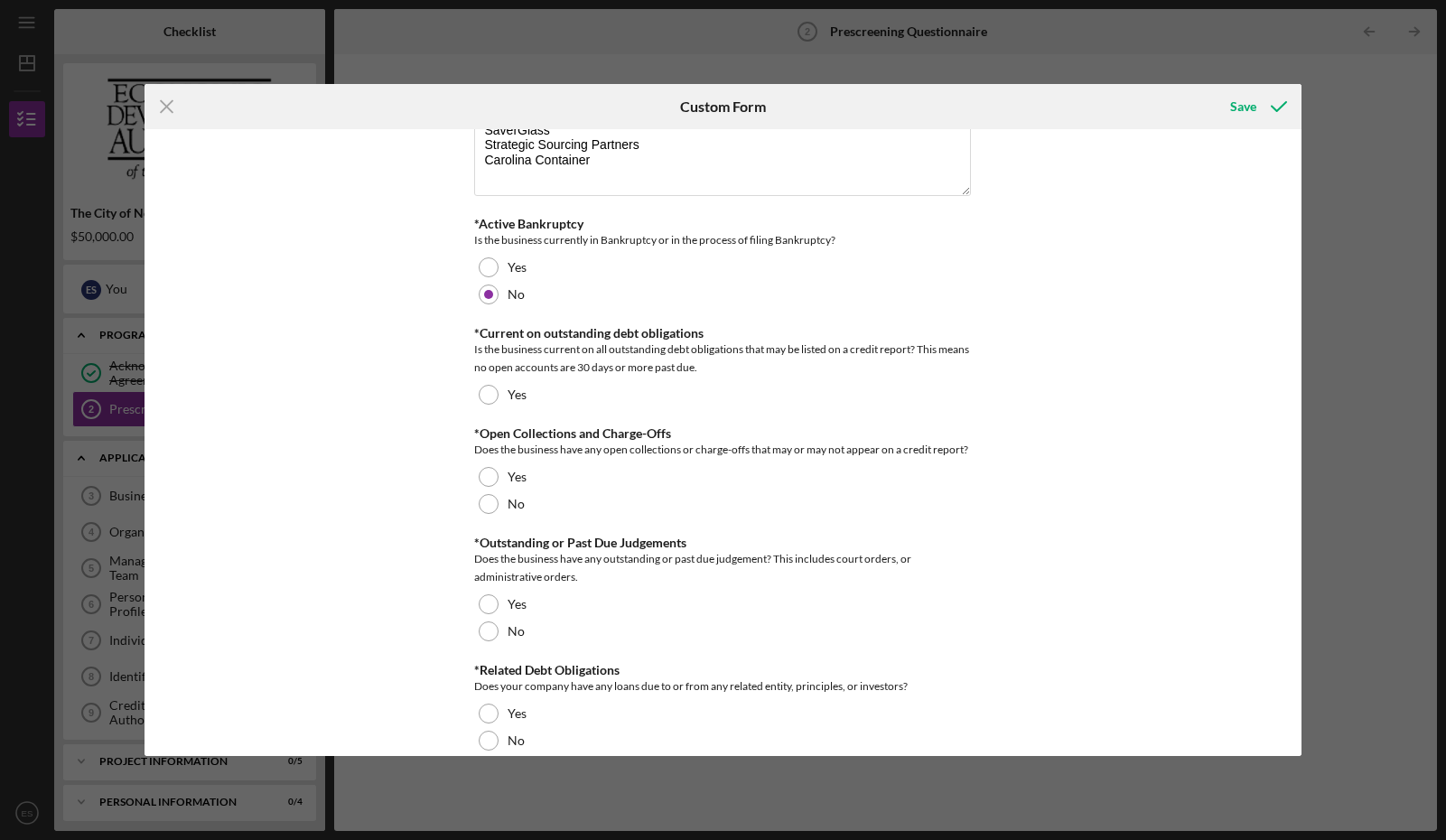
scroll to position [1310, 0]
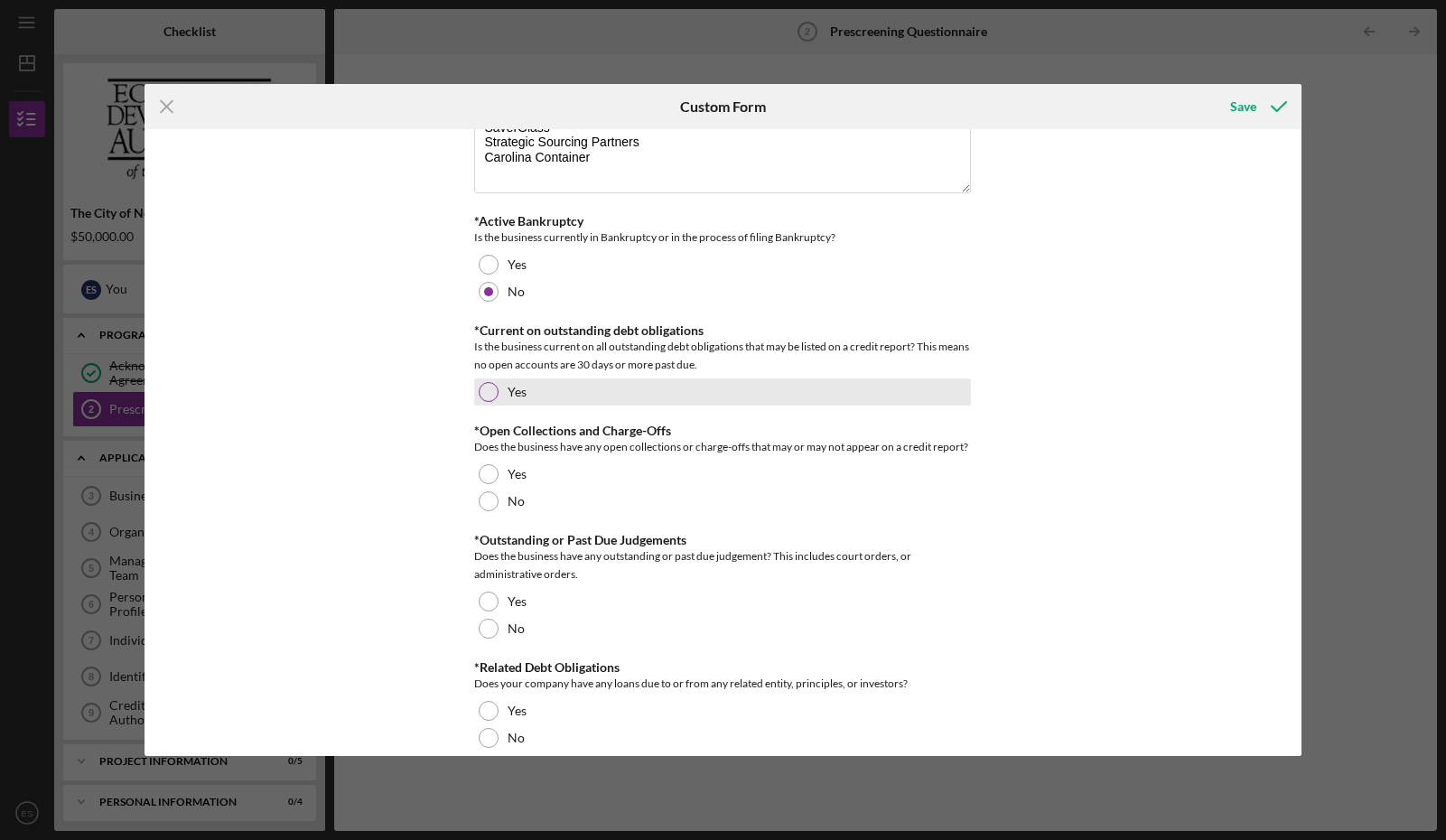
click at [490, 386] on div at bounding box center [488, 392] width 19 height 19
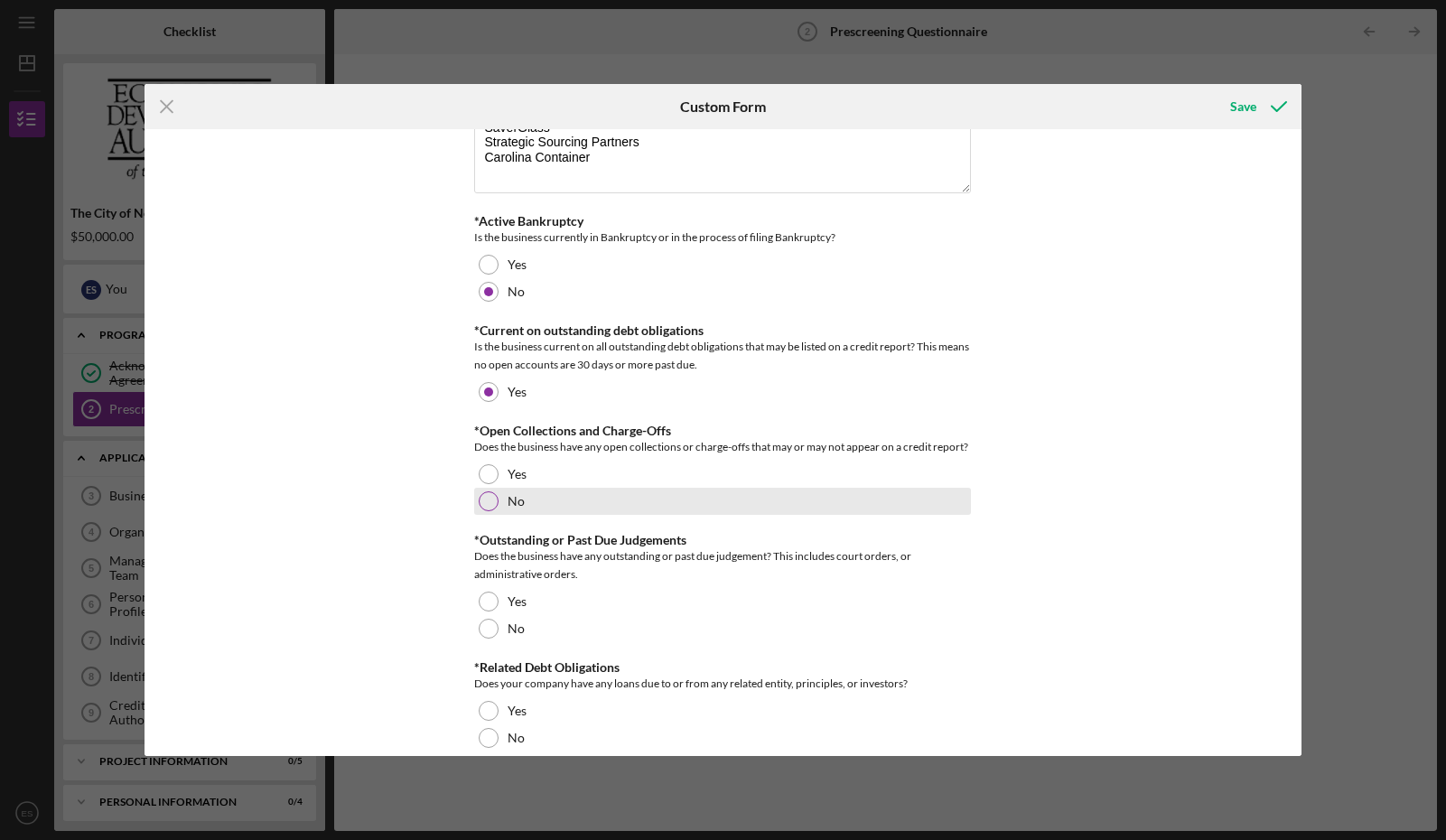
click at [486, 495] on div at bounding box center [488, 500] width 19 height 19
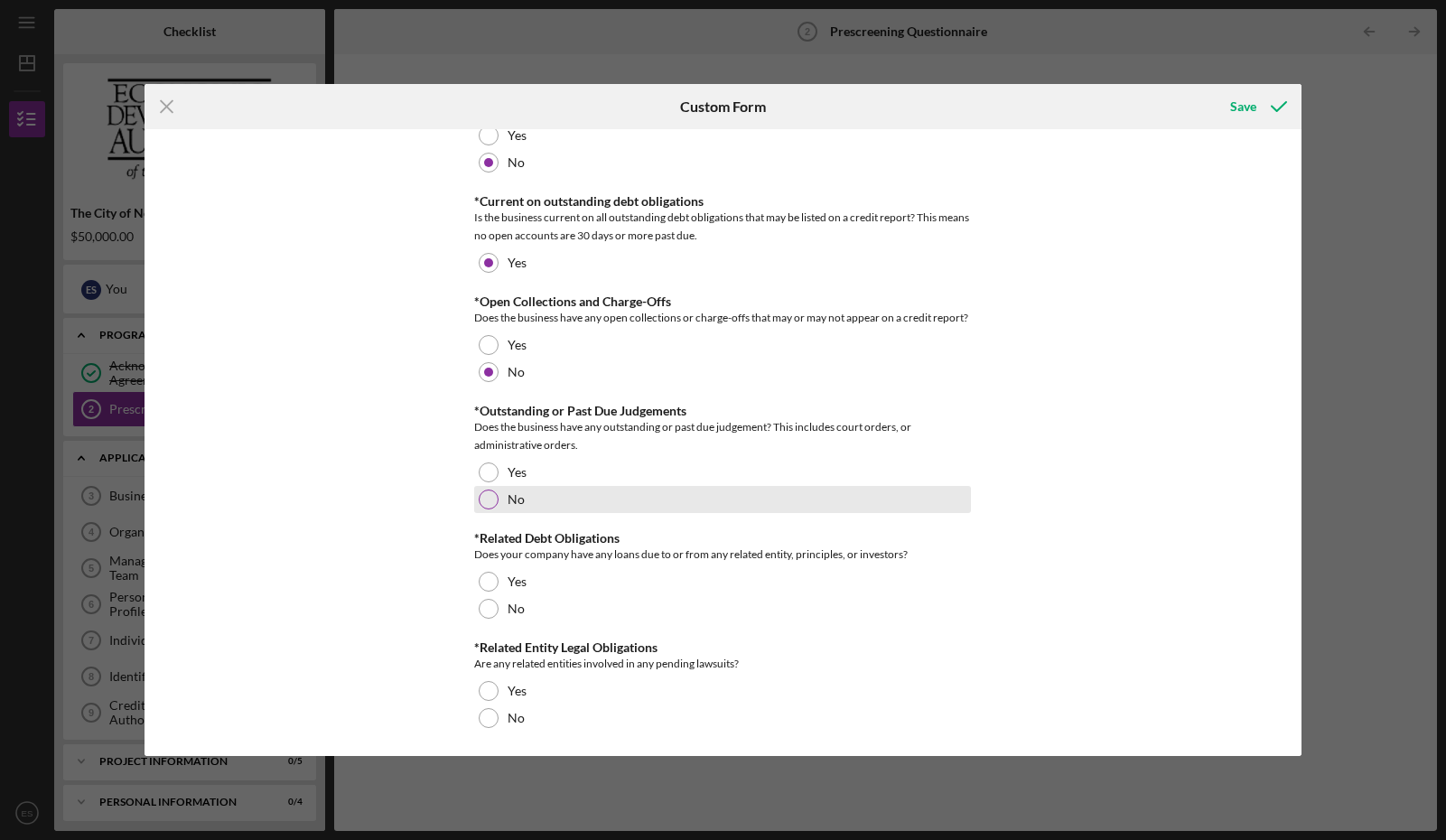
scroll to position [1439, 0]
click at [491, 498] on div at bounding box center [488, 500] width 19 height 19
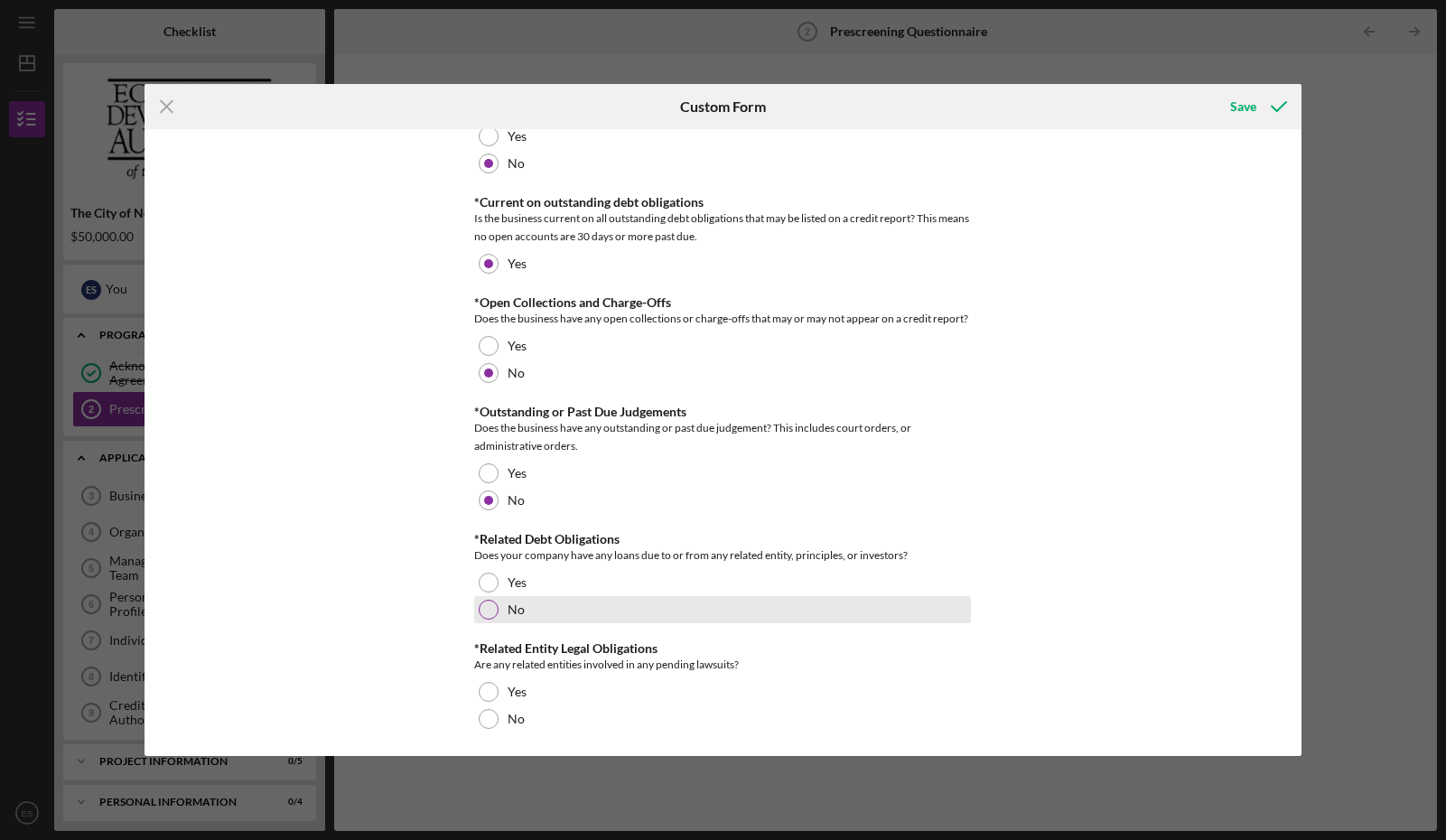
click at [486, 601] on div at bounding box center [488, 609] width 19 height 19
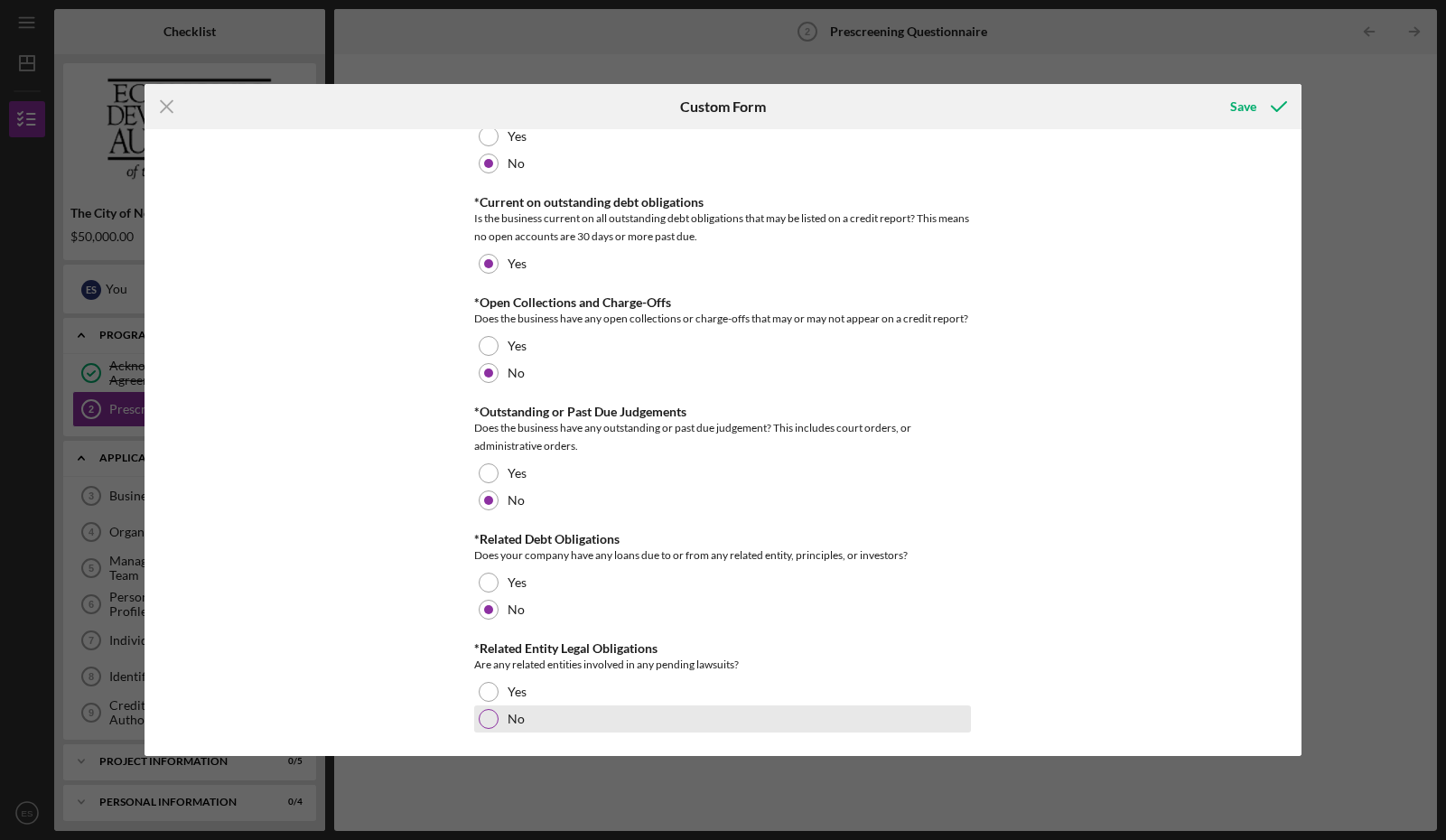
click at [489, 716] on div at bounding box center [488, 718] width 19 height 19
click at [1190, 107] on div "Save" at bounding box center [1244, 106] width 26 height 36
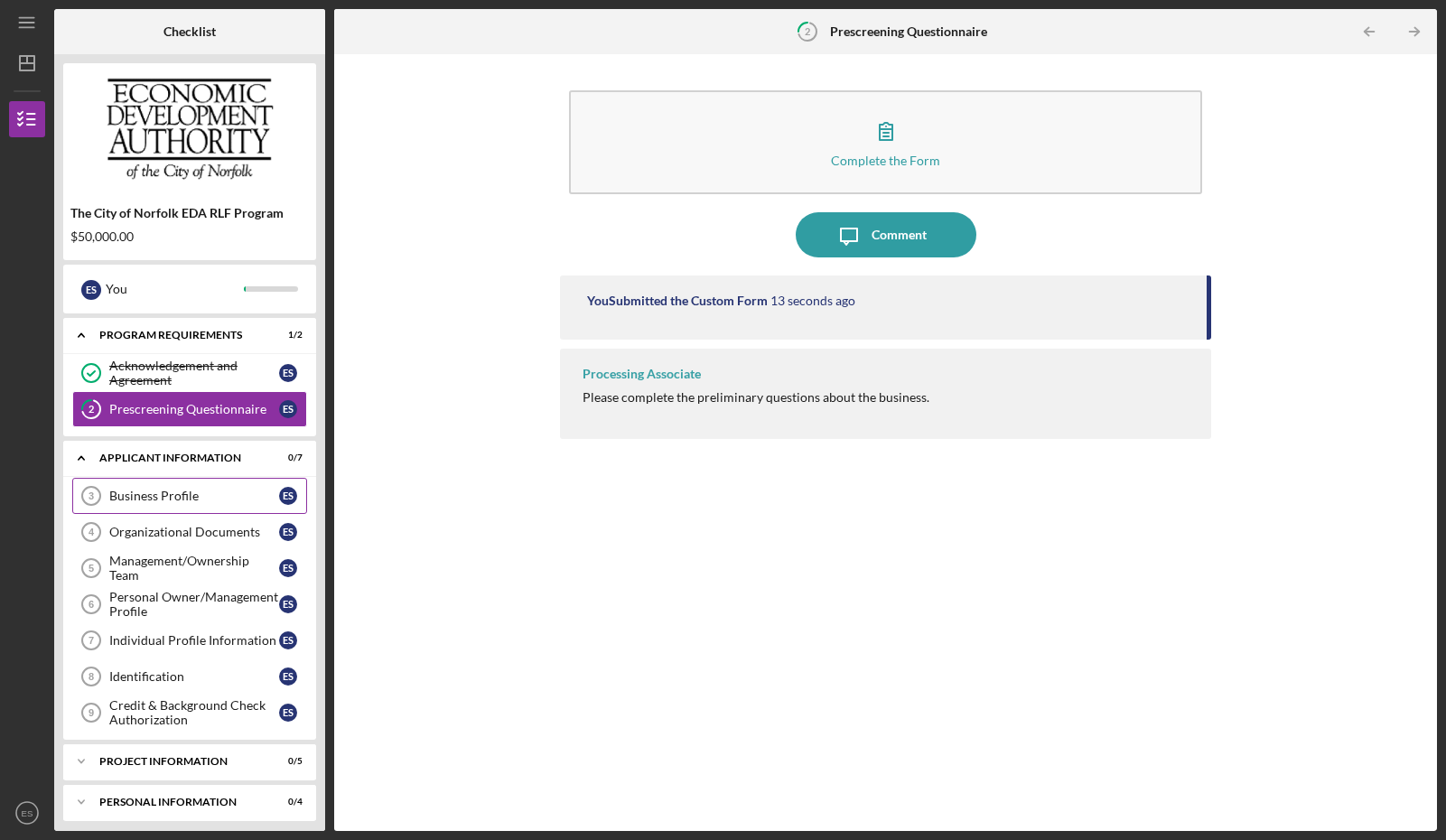
click at [139, 491] on div "Business Profile" at bounding box center [194, 497] width 170 height 15
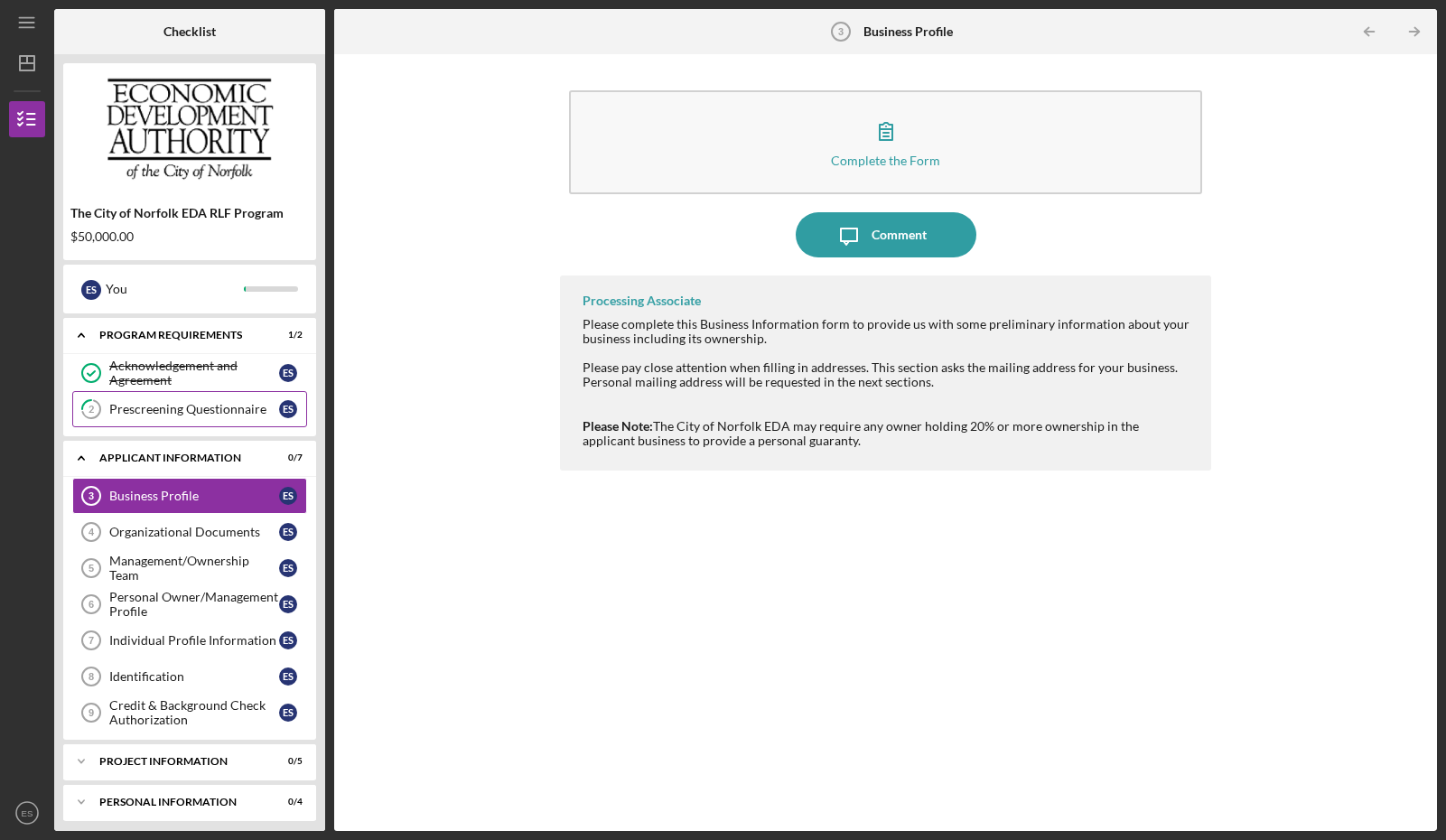
click at [142, 401] on link "2 Prescreening Questionnaire E S" at bounding box center [189, 408] width 235 height 36
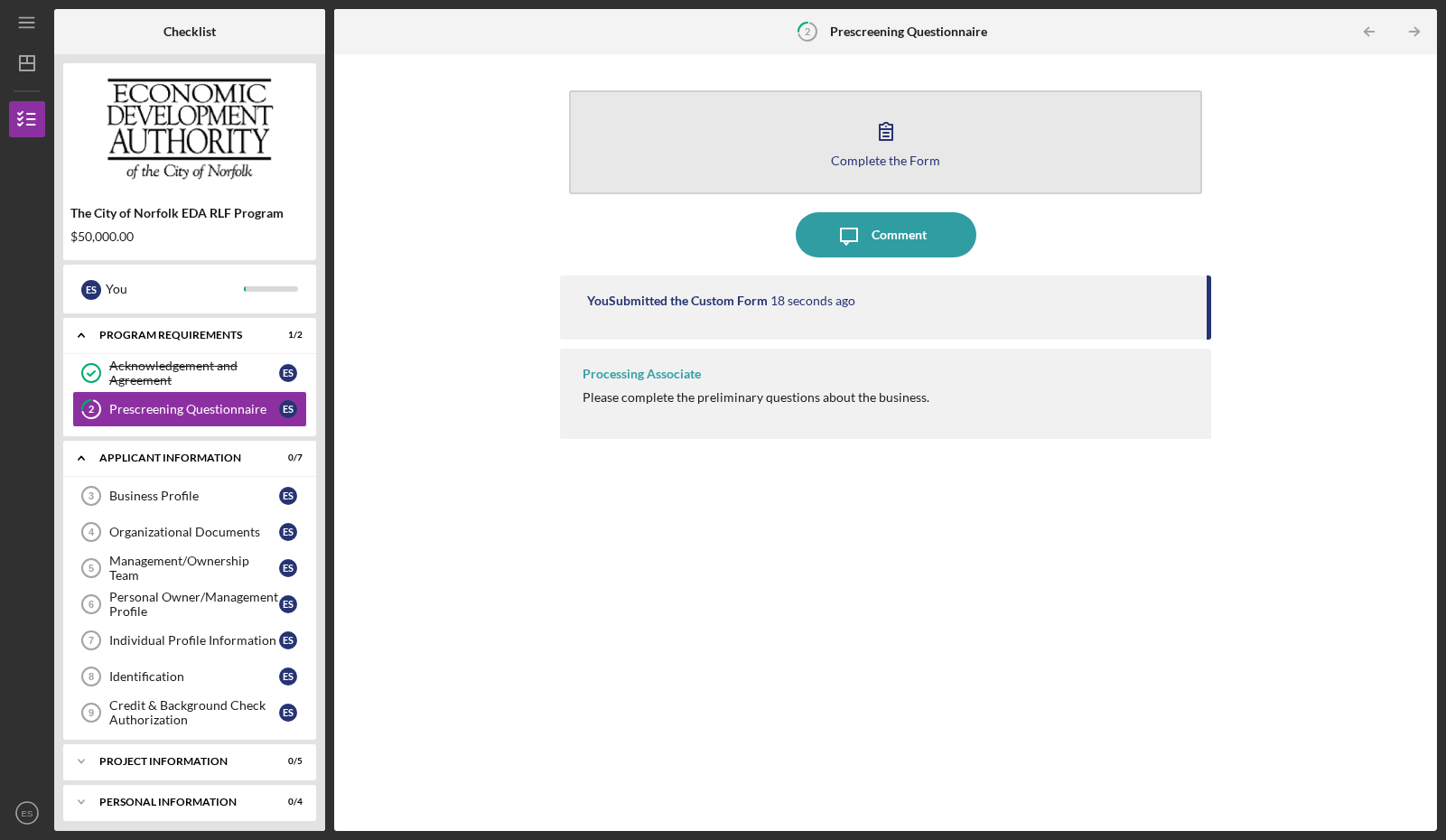
click at [897, 157] on div "Complete the Form" at bounding box center [885, 160] width 110 height 14
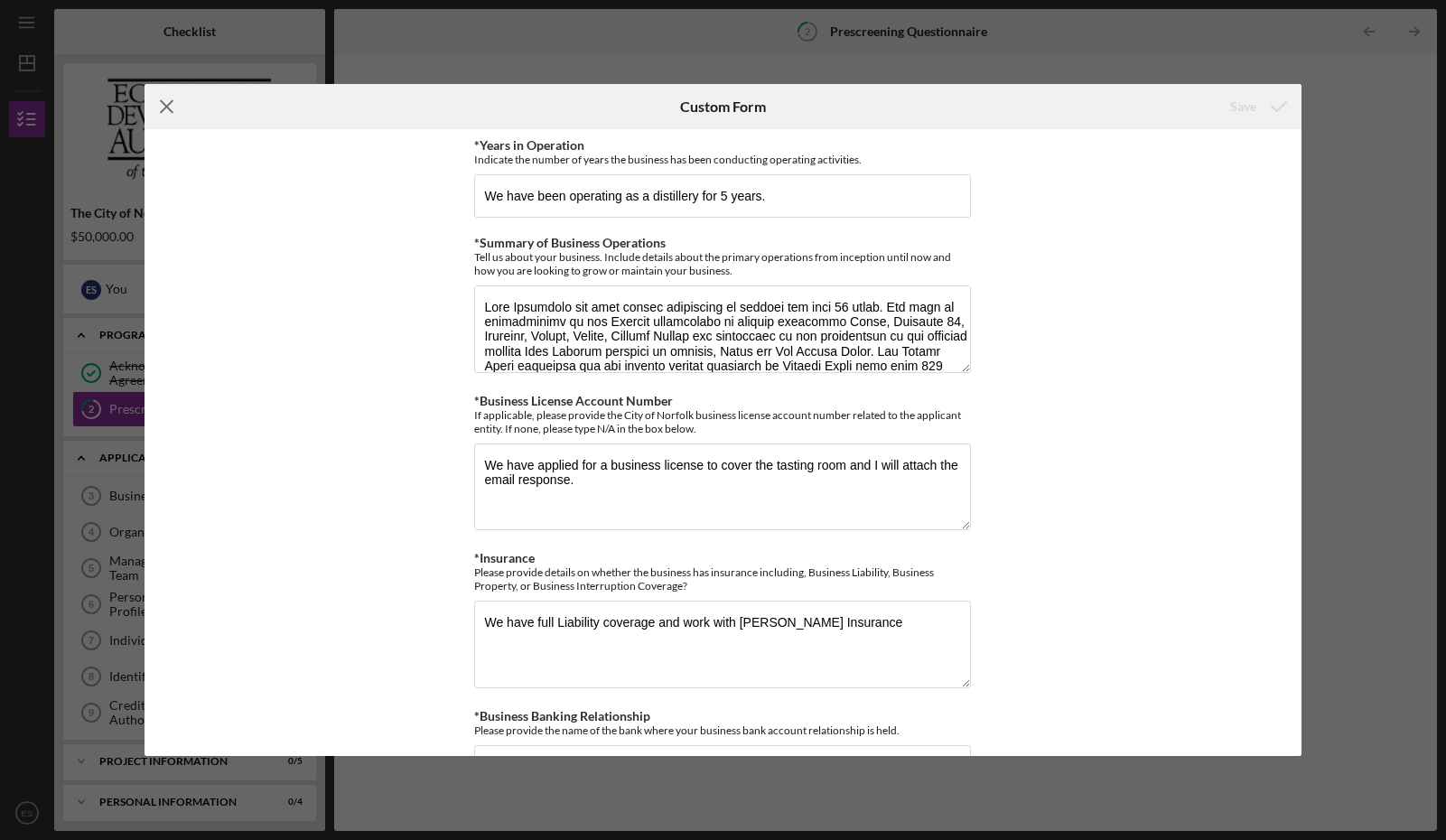
click at [169, 104] on line at bounding box center [166, 107] width 12 height 12
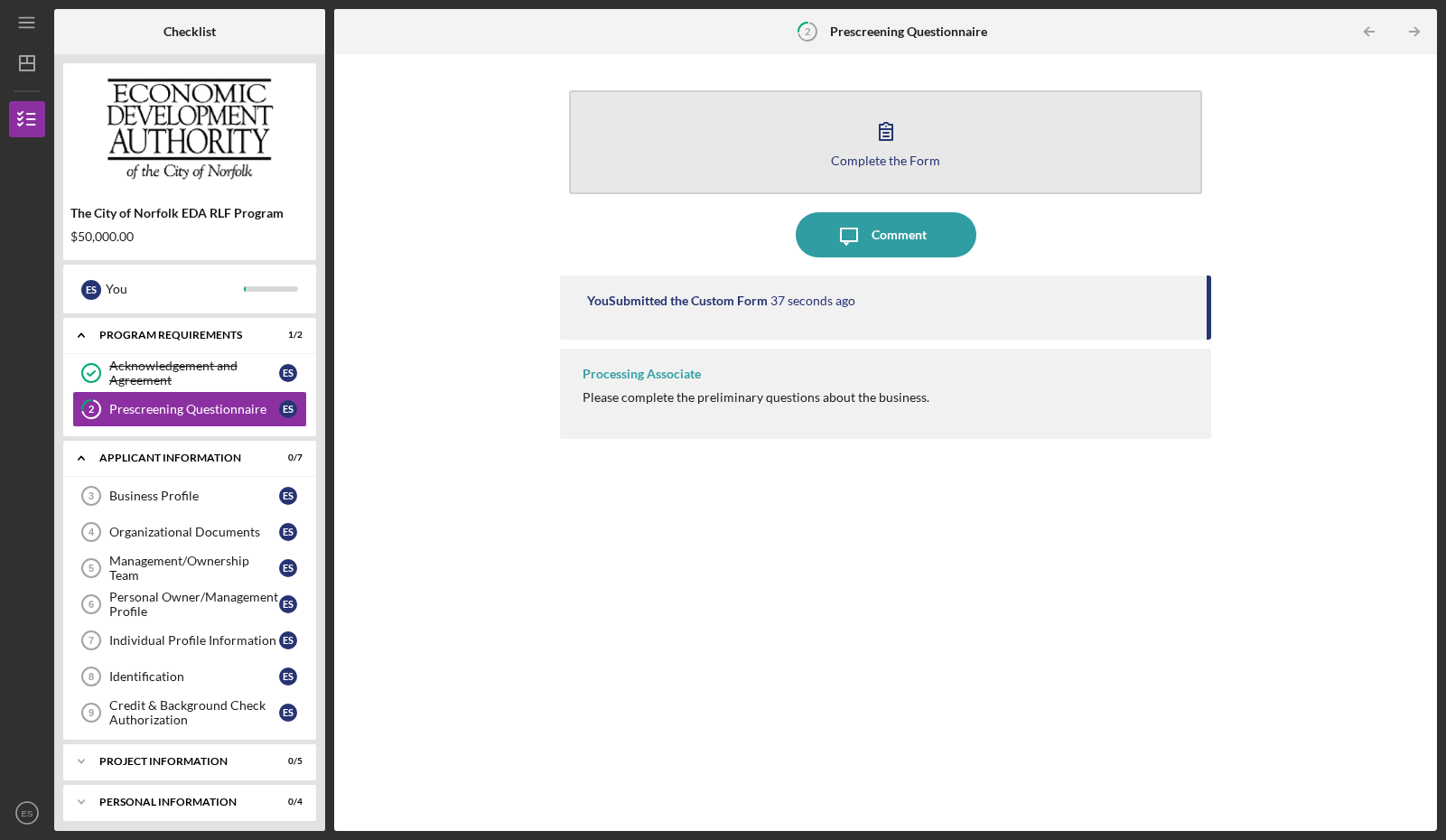
click at [896, 148] on icon "button" at bounding box center [885, 131] width 45 height 45
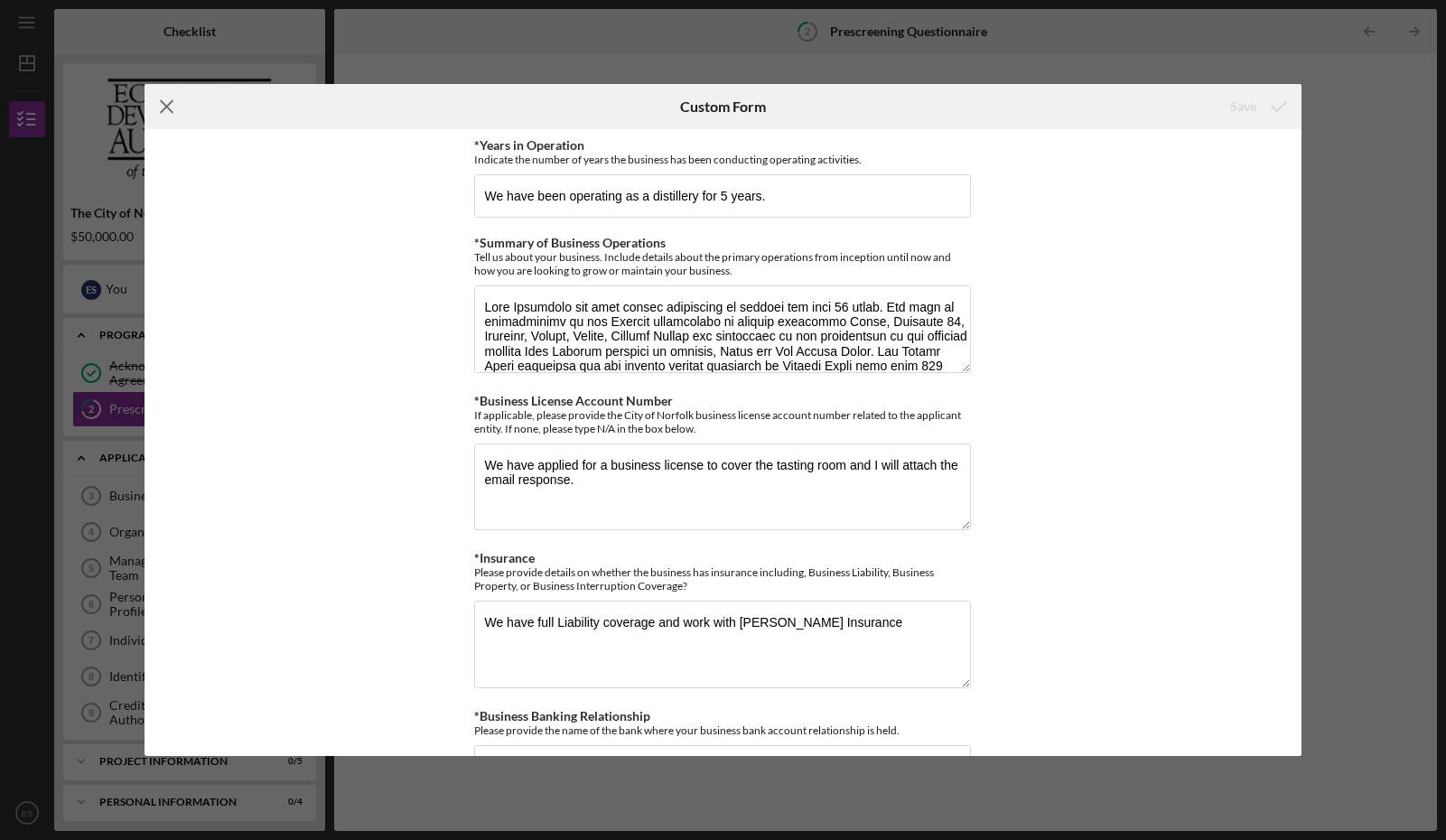
click at [165, 107] on icon "Icon/Menu Close" at bounding box center [167, 107] width 45 height 45
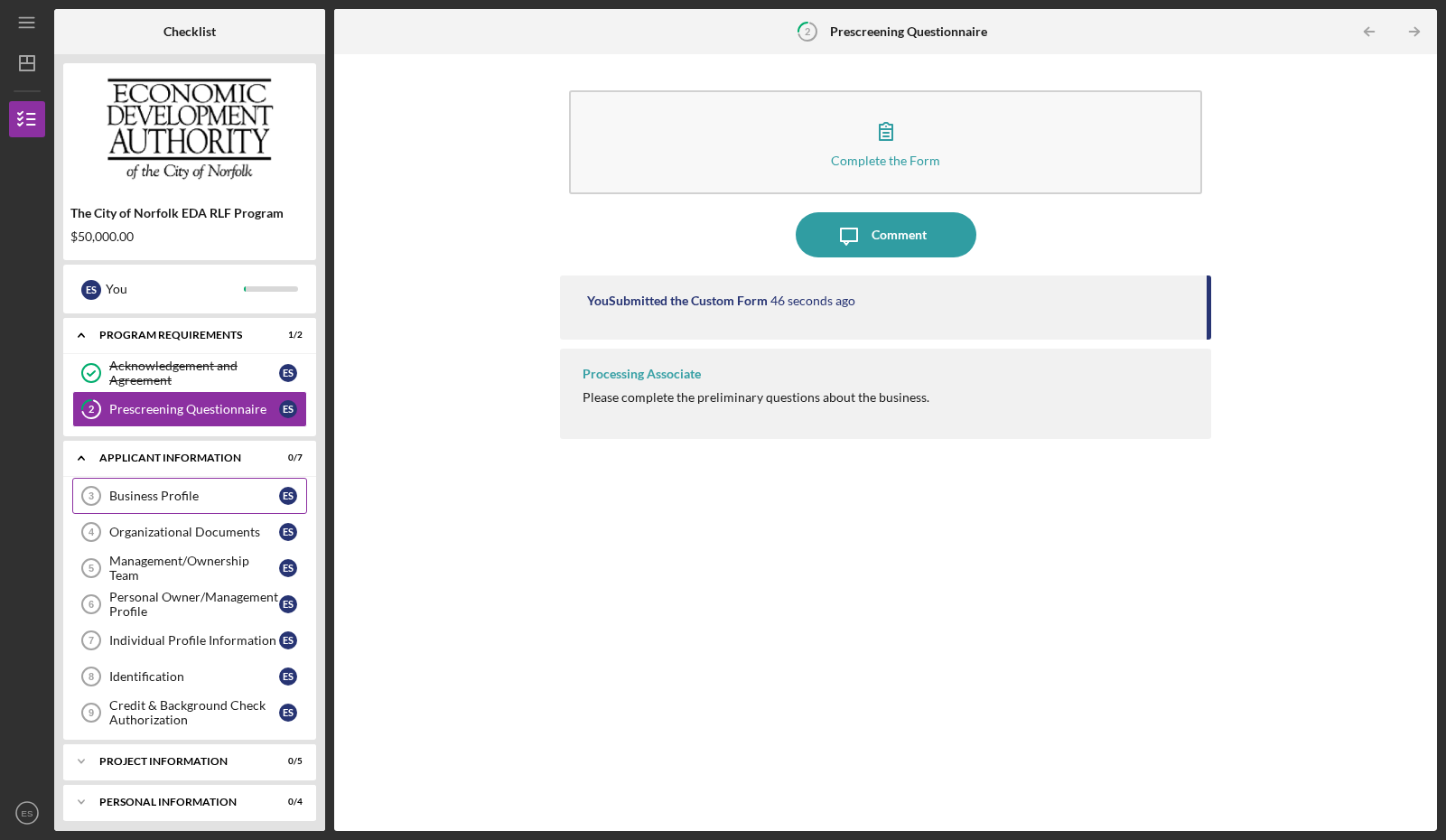
click at [151, 496] on div "Business Profile" at bounding box center [194, 497] width 170 height 15
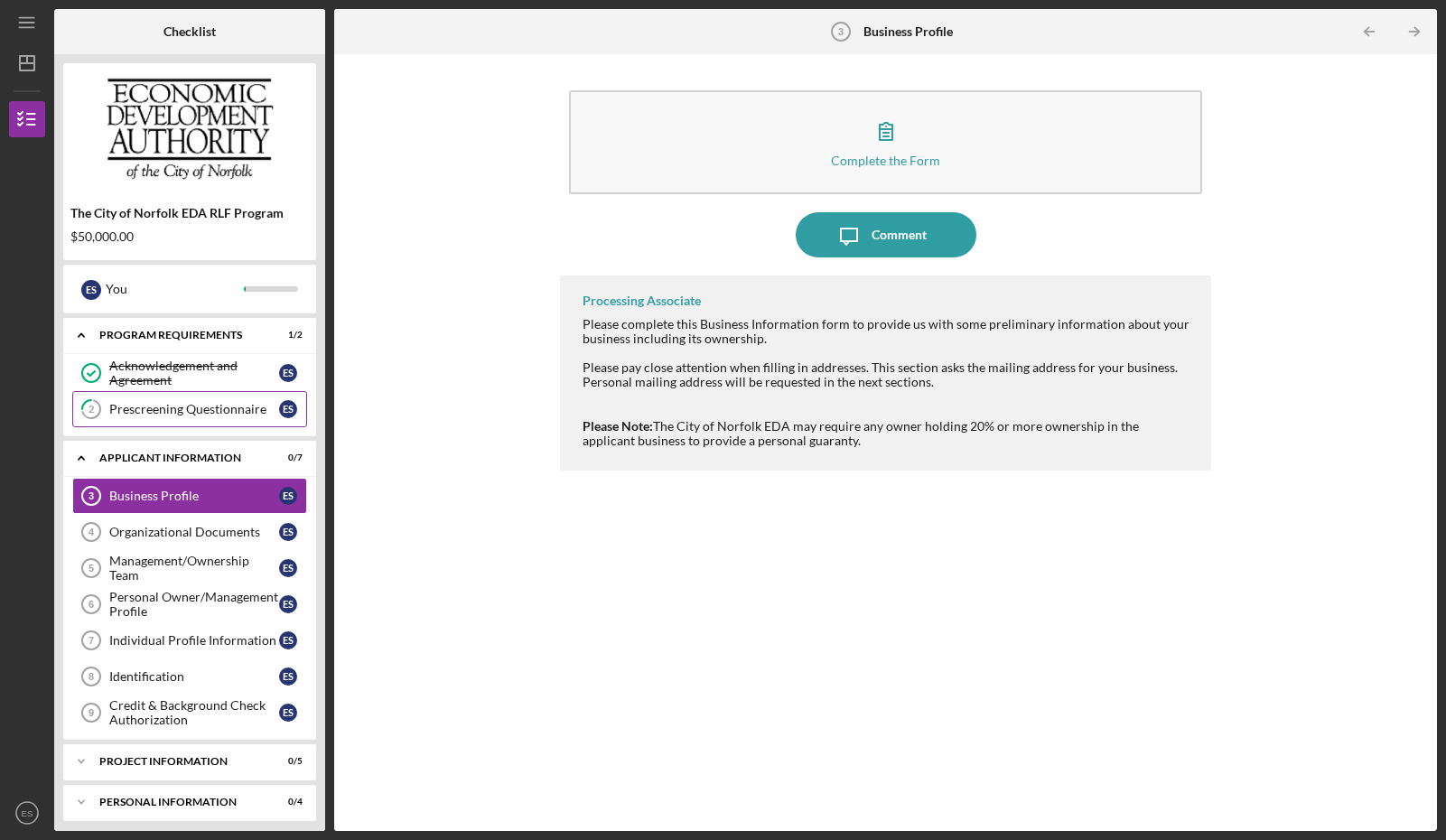
click at [148, 407] on div "Prescreening Questionnaire" at bounding box center [194, 409] width 170 height 15
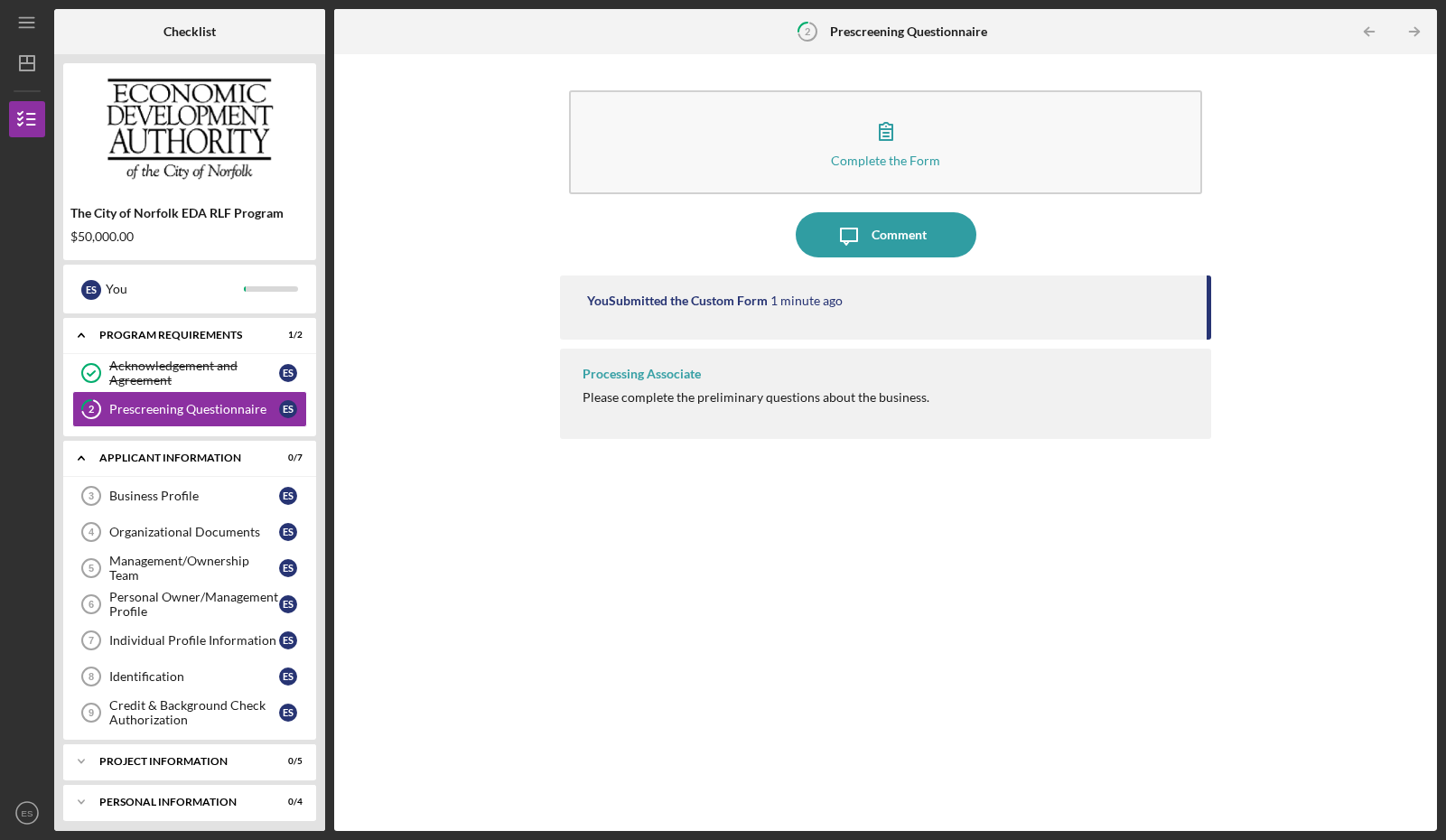
click at [807, 29] on tspan "2" at bounding box center [807, 31] width 6 height 12
click at [181, 498] on div "Business Profile" at bounding box center [194, 497] width 170 height 15
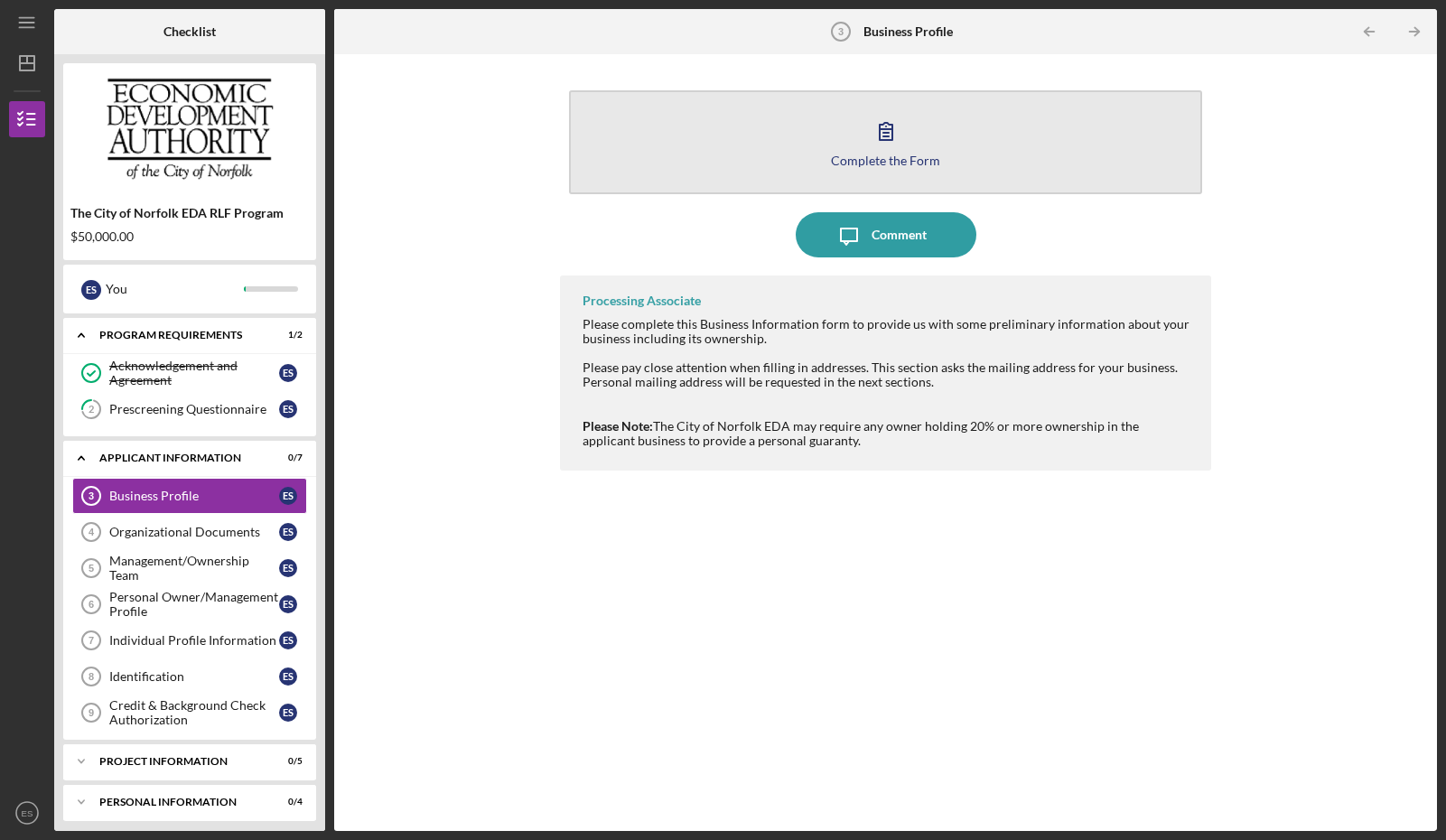
click at [893, 162] on div "Complete the Form" at bounding box center [885, 160] width 110 height 14
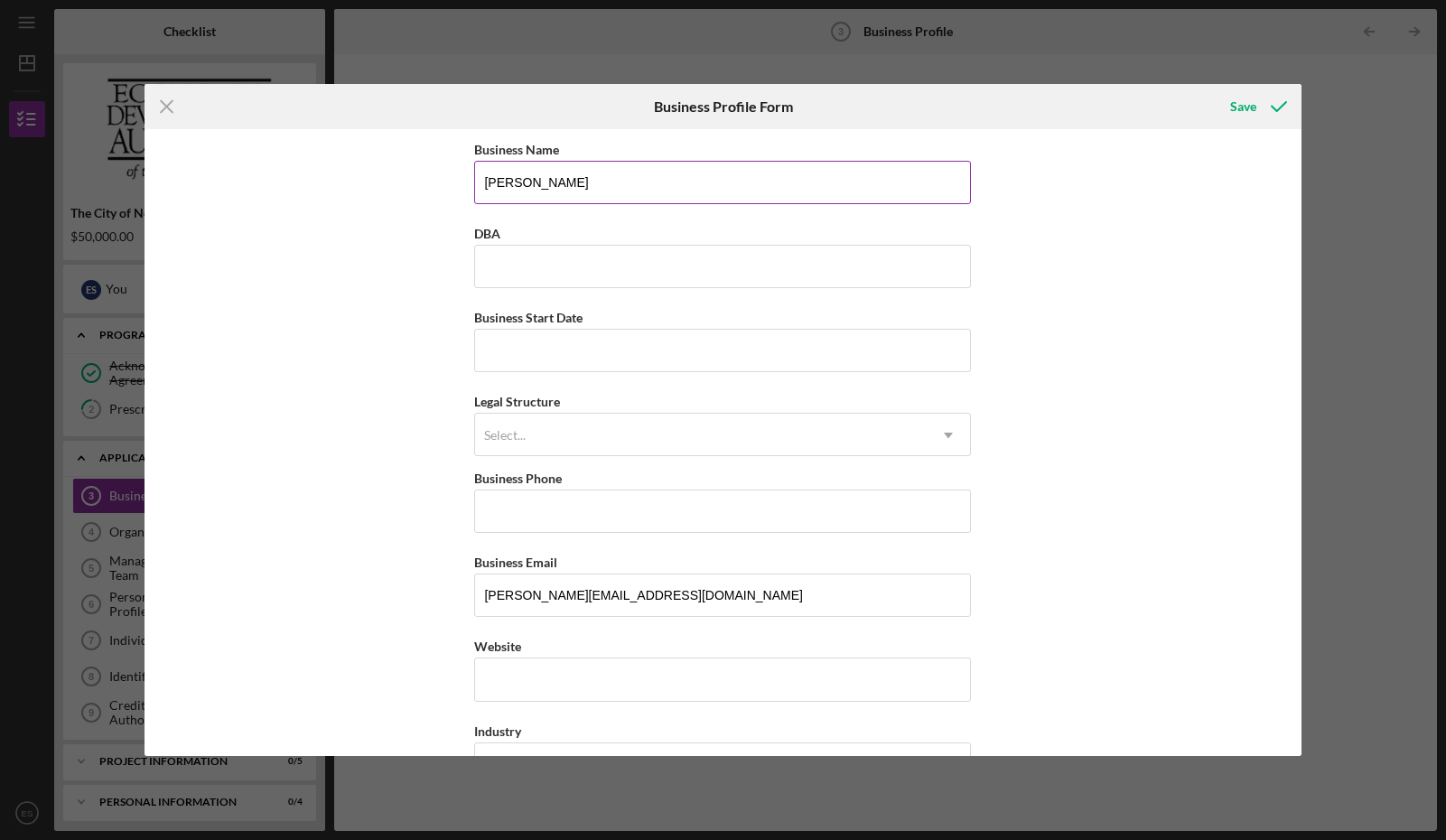
type input "[PERSON_NAME]"
type input "Reverend Spirits"
click at [960, 346] on input "Business Start Date" at bounding box center [722, 350] width 497 height 44
type input "[DATE]"
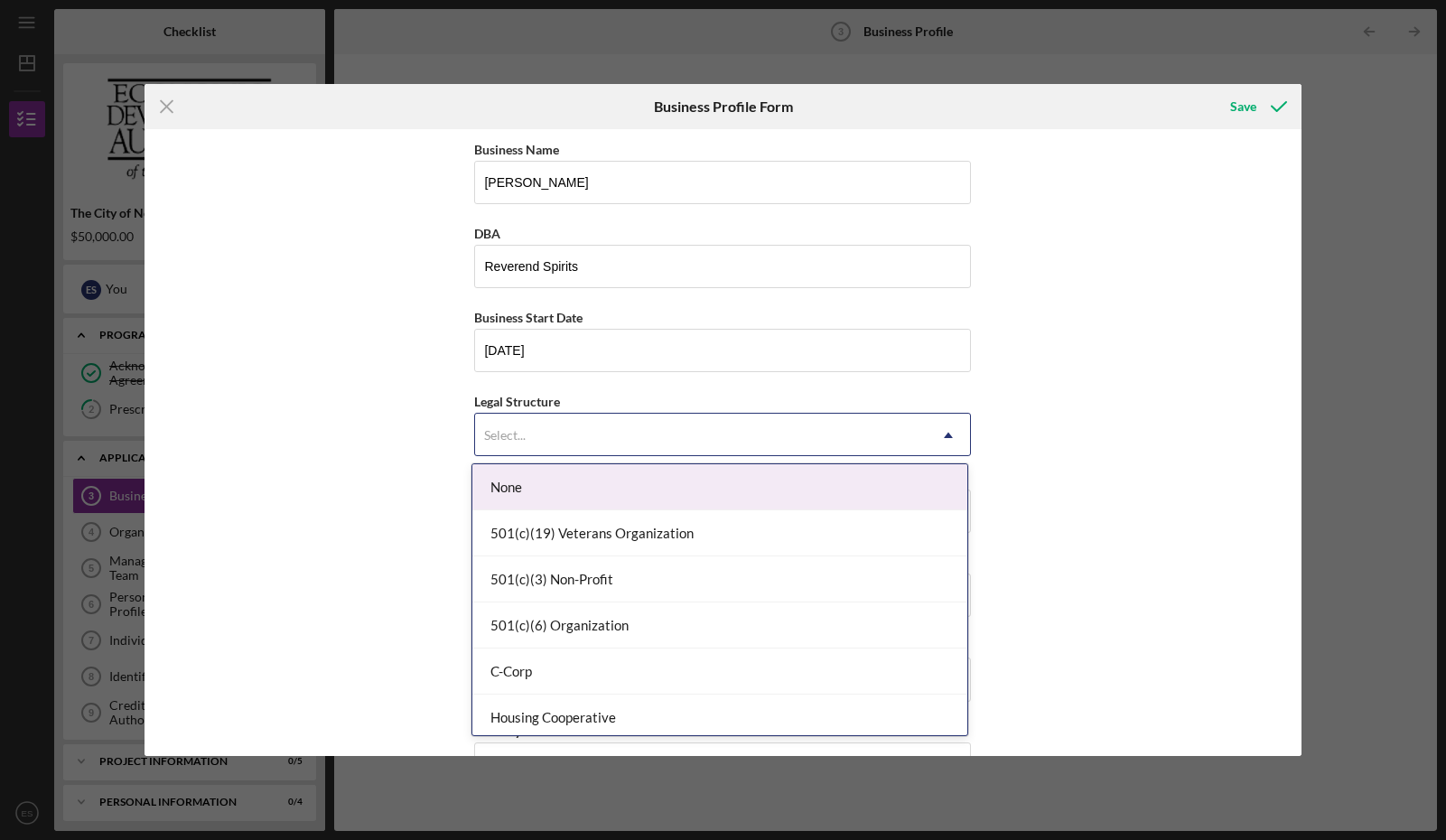
click at [616, 446] on div "Select..." at bounding box center [701, 435] width 452 height 42
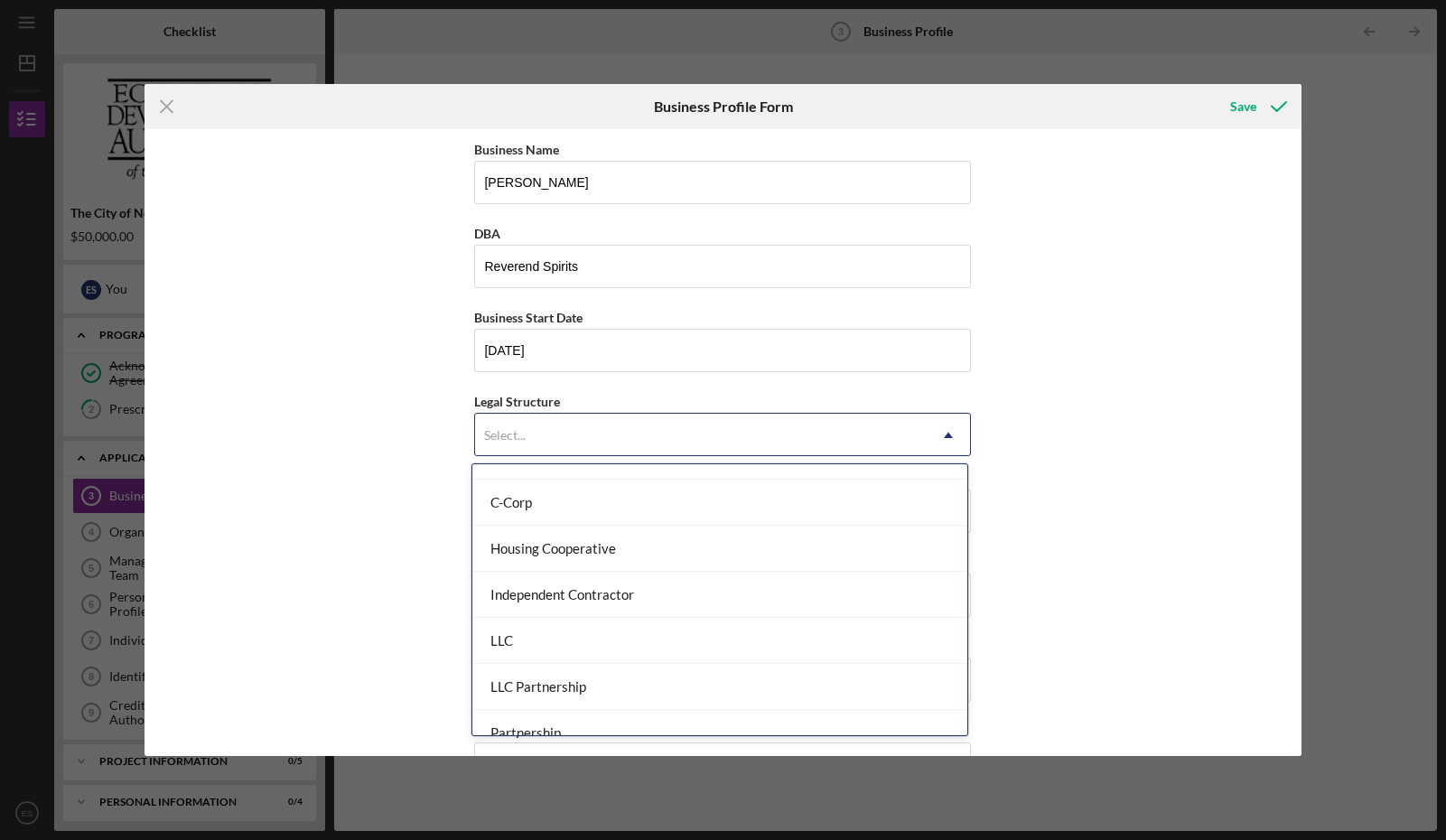
scroll to position [170, 0]
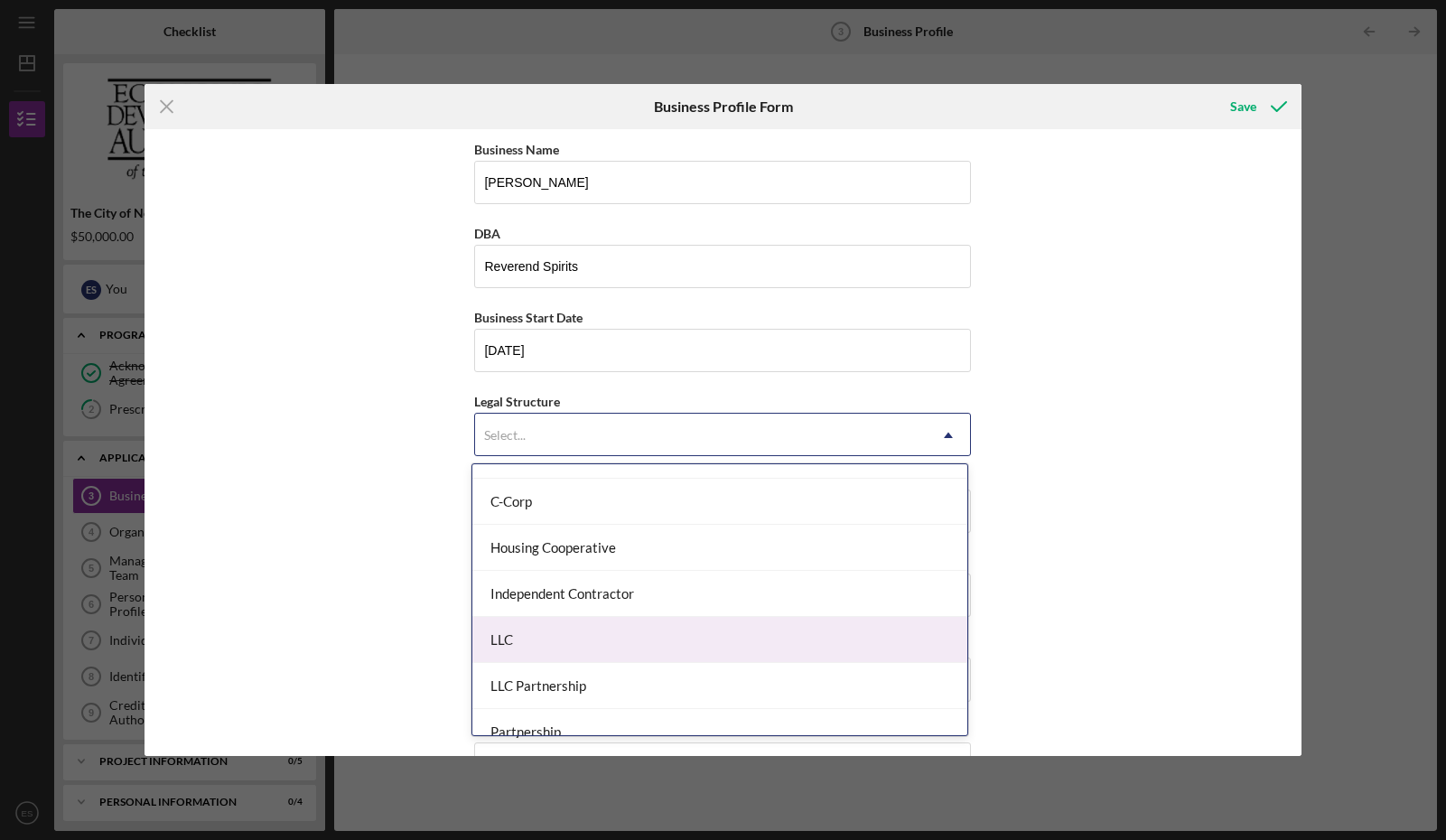
click at [623, 631] on div "LLC" at bounding box center [719, 640] width 495 height 46
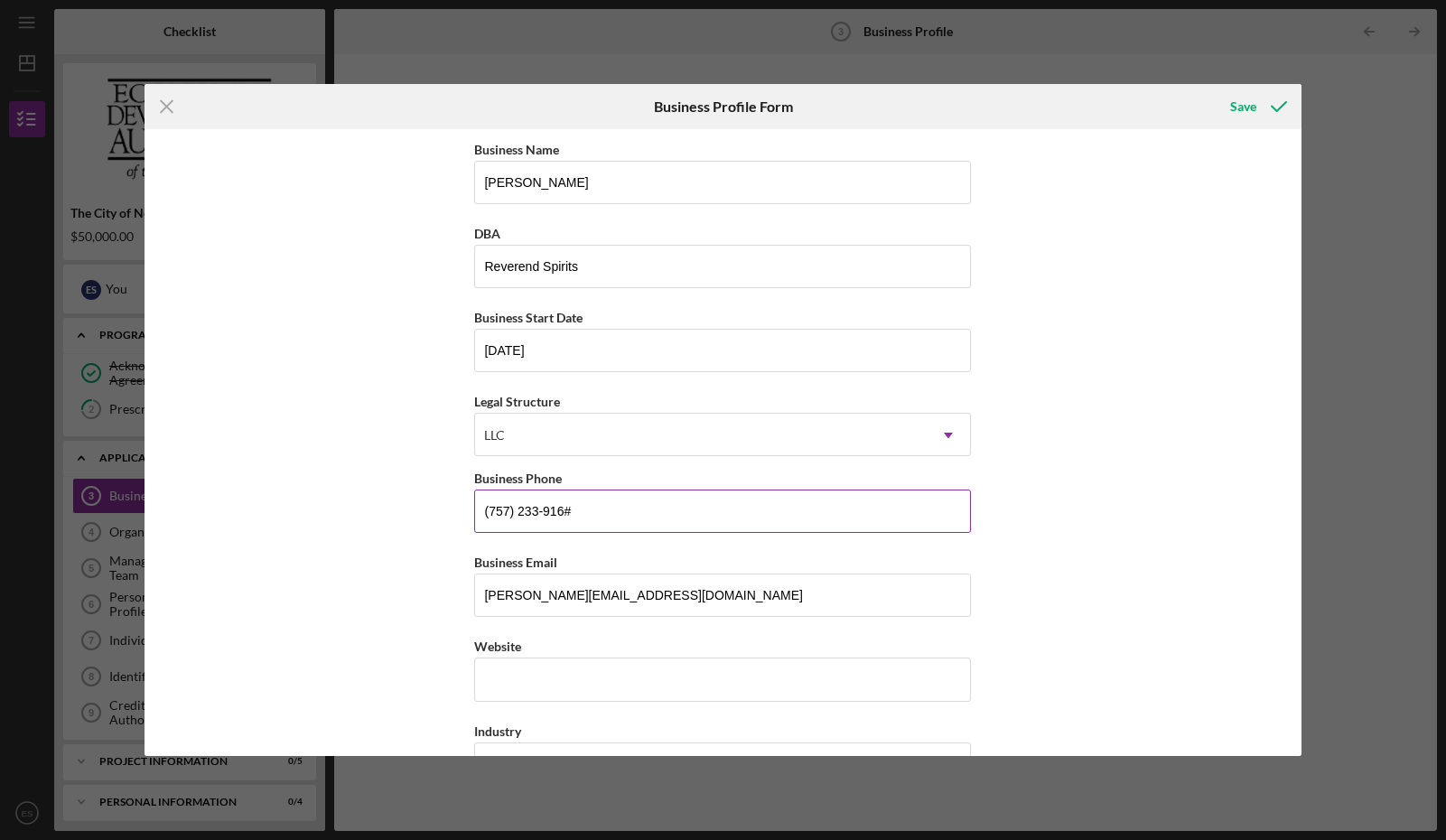
type input "[PHONE_NUMBER]"
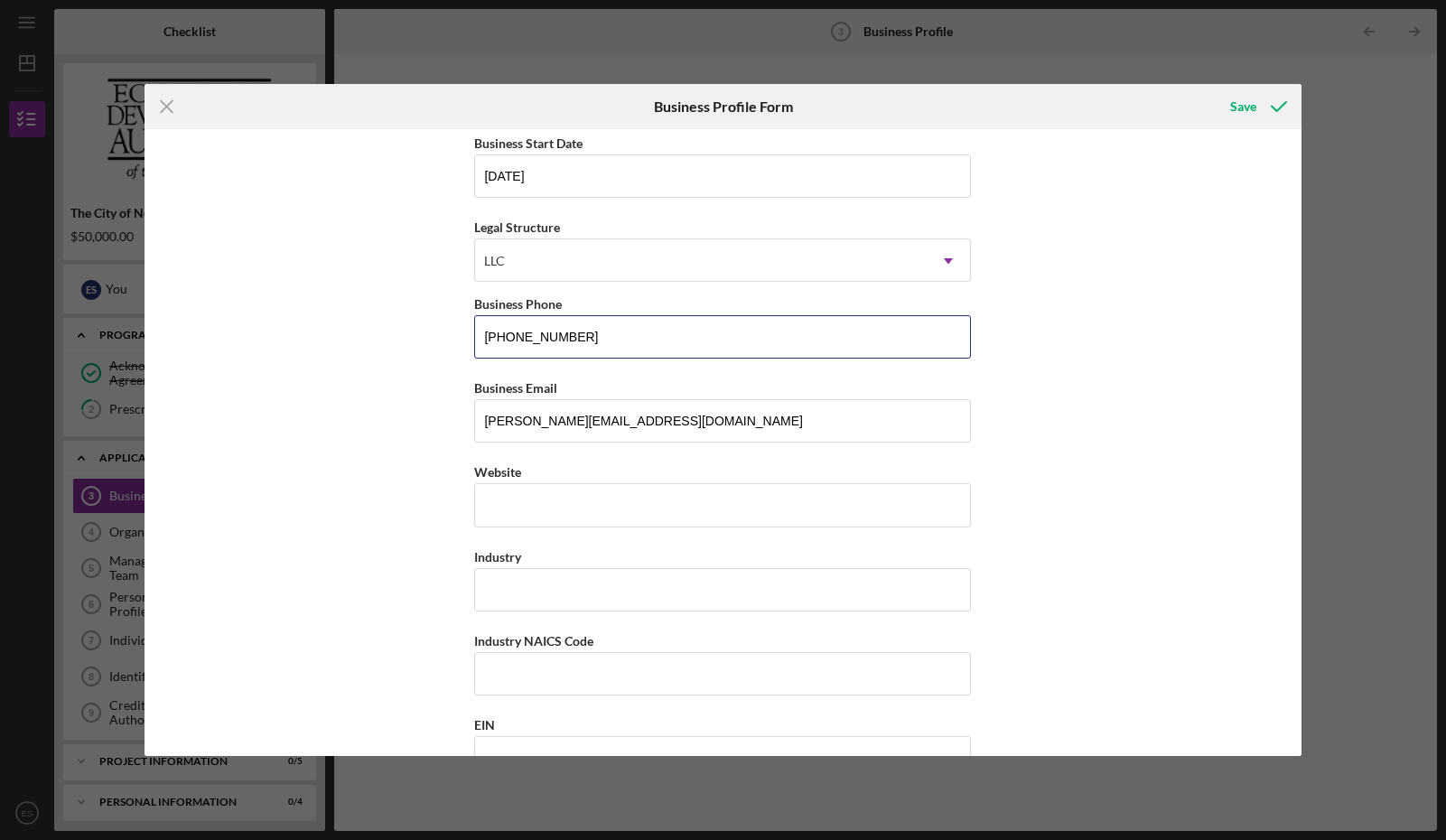
scroll to position [176, 0]
click at [614, 498] on input "Website" at bounding box center [722, 503] width 497 height 44
type input "[DOMAIN_NAME]"
type input "A"
type input "Distillery"
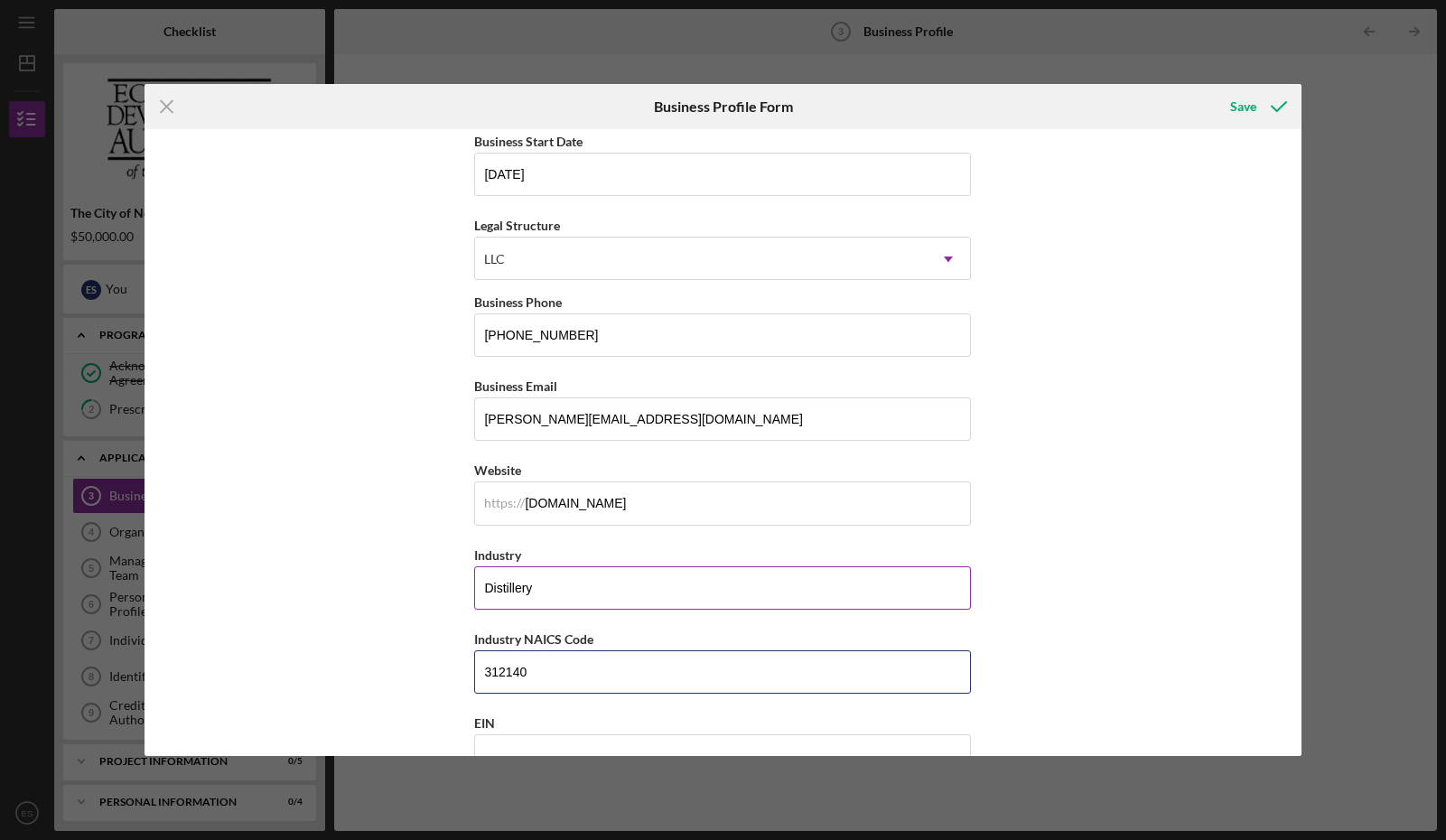
type input "312140"
click at [587, 602] on input "Distillery" at bounding box center [722, 588] width 497 height 44
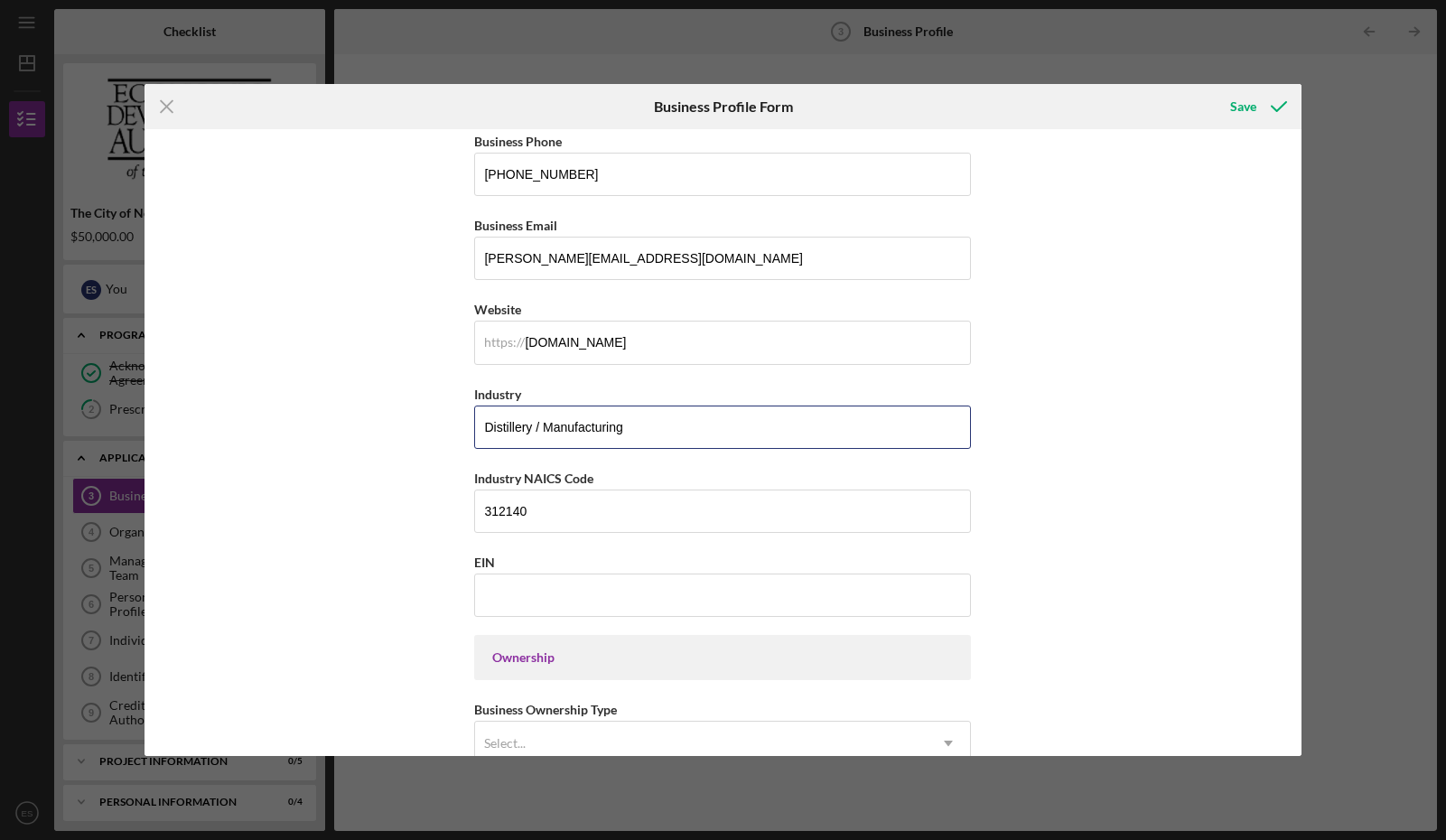
scroll to position [348, 0]
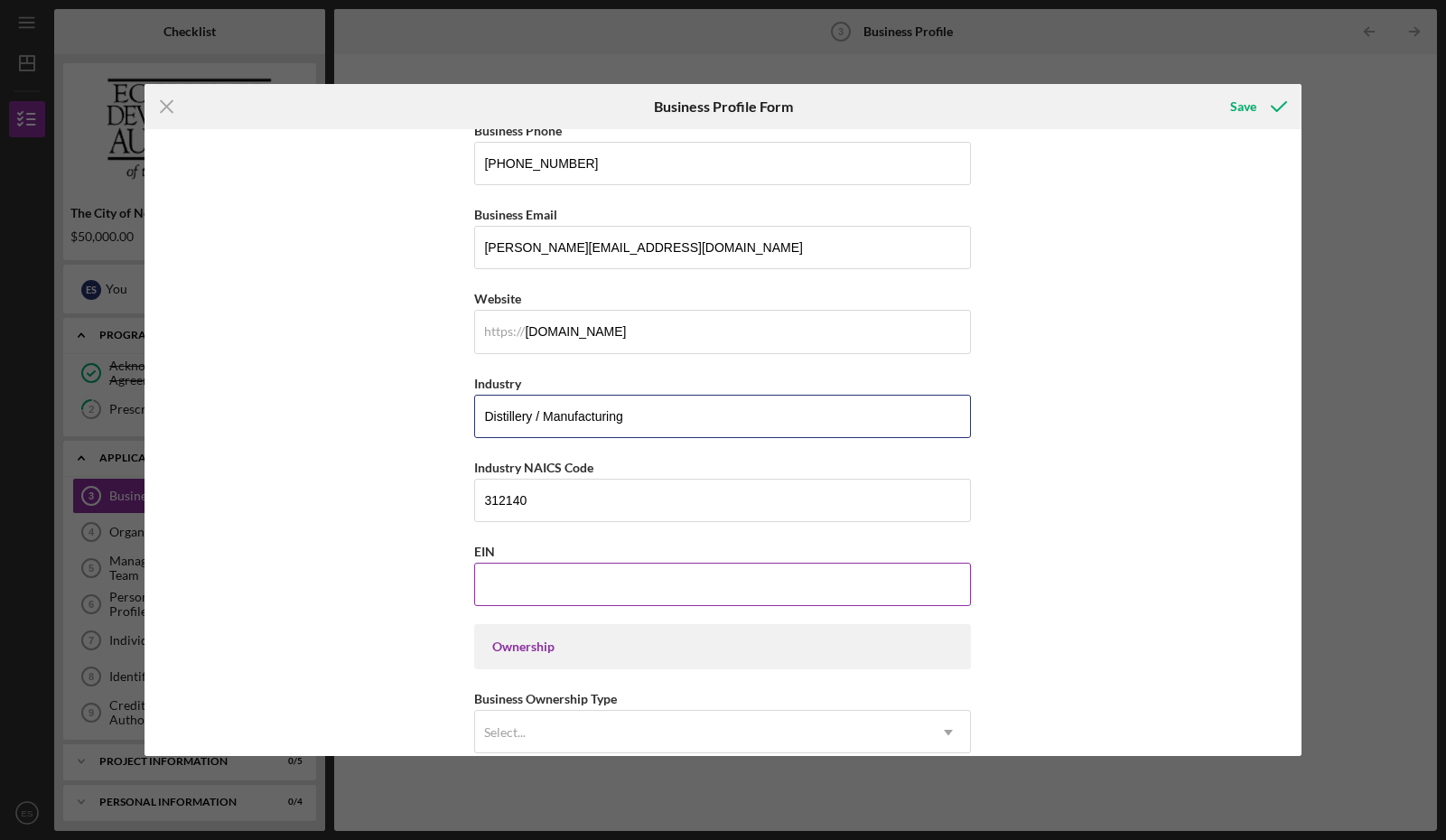
type input "Distillery / Manufacturing"
click at [510, 581] on input "EIN" at bounding box center [722, 584] width 497 height 44
type input "[US_EMPLOYER_IDENTIFICATION_NUMBER]"
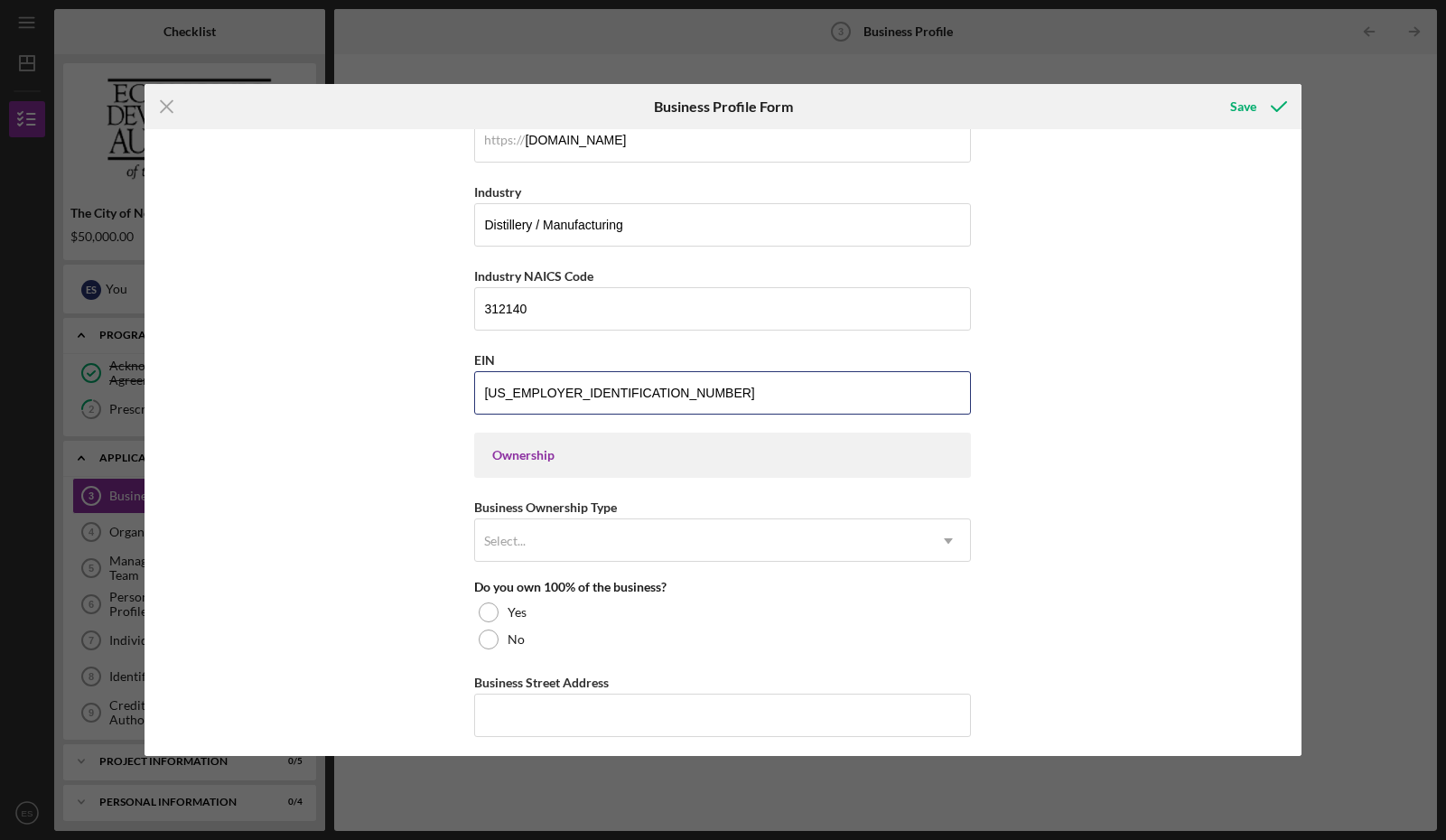
scroll to position [548, 0]
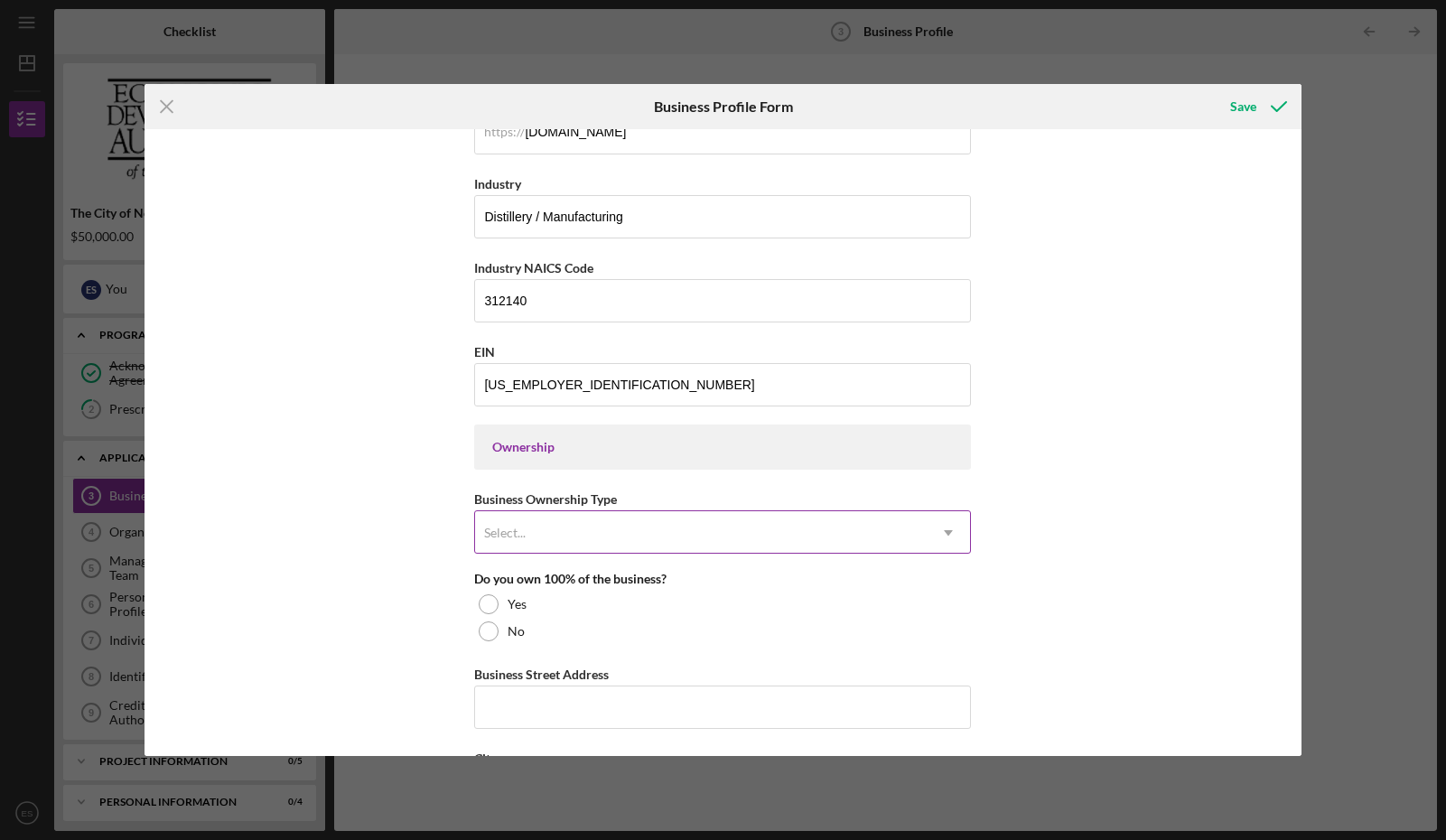
click at [644, 528] on div "Select..." at bounding box center [701, 533] width 452 height 42
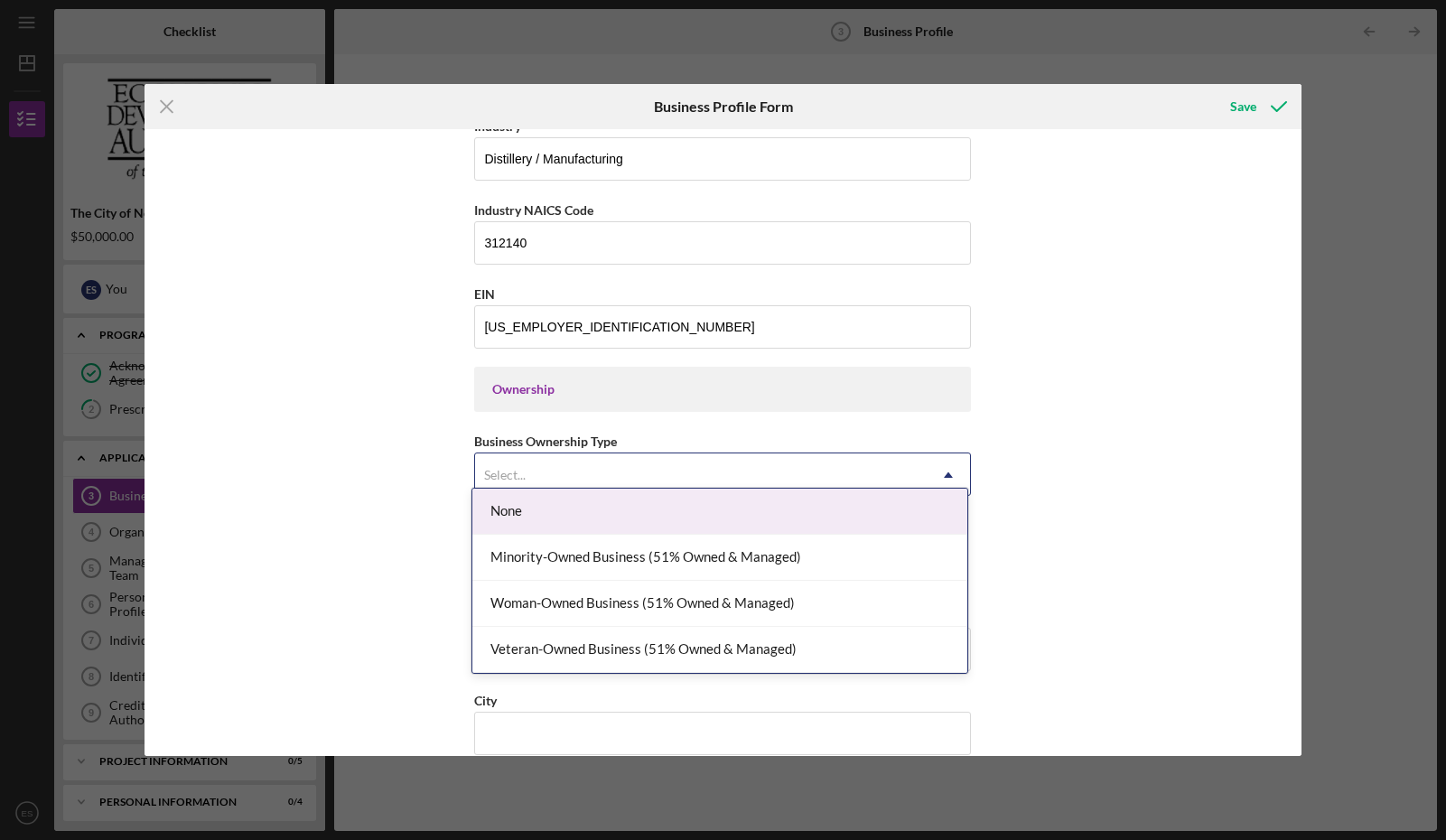
scroll to position [621, 0]
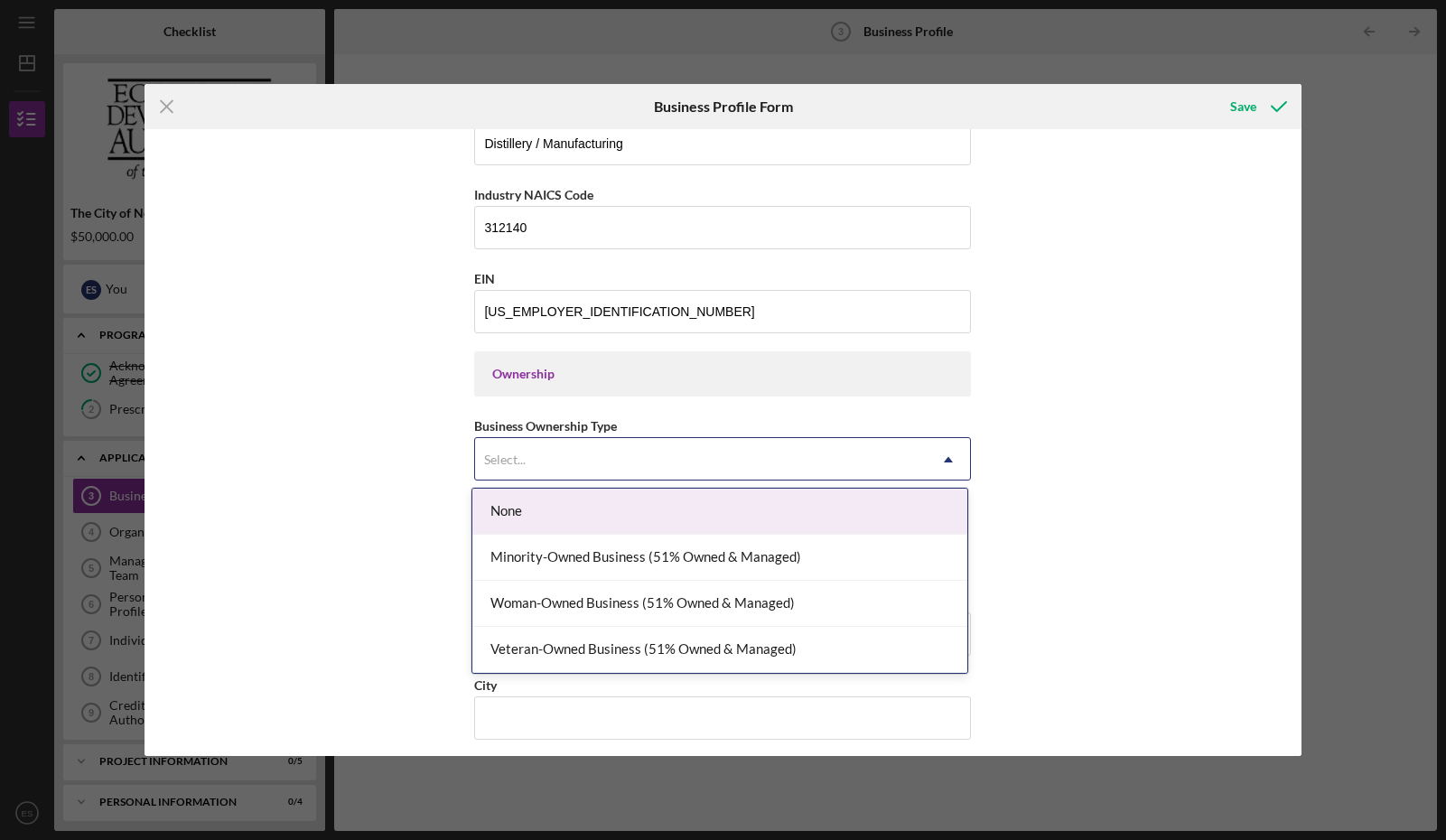
click at [909, 504] on div "None" at bounding box center [719, 512] width 495 height 46
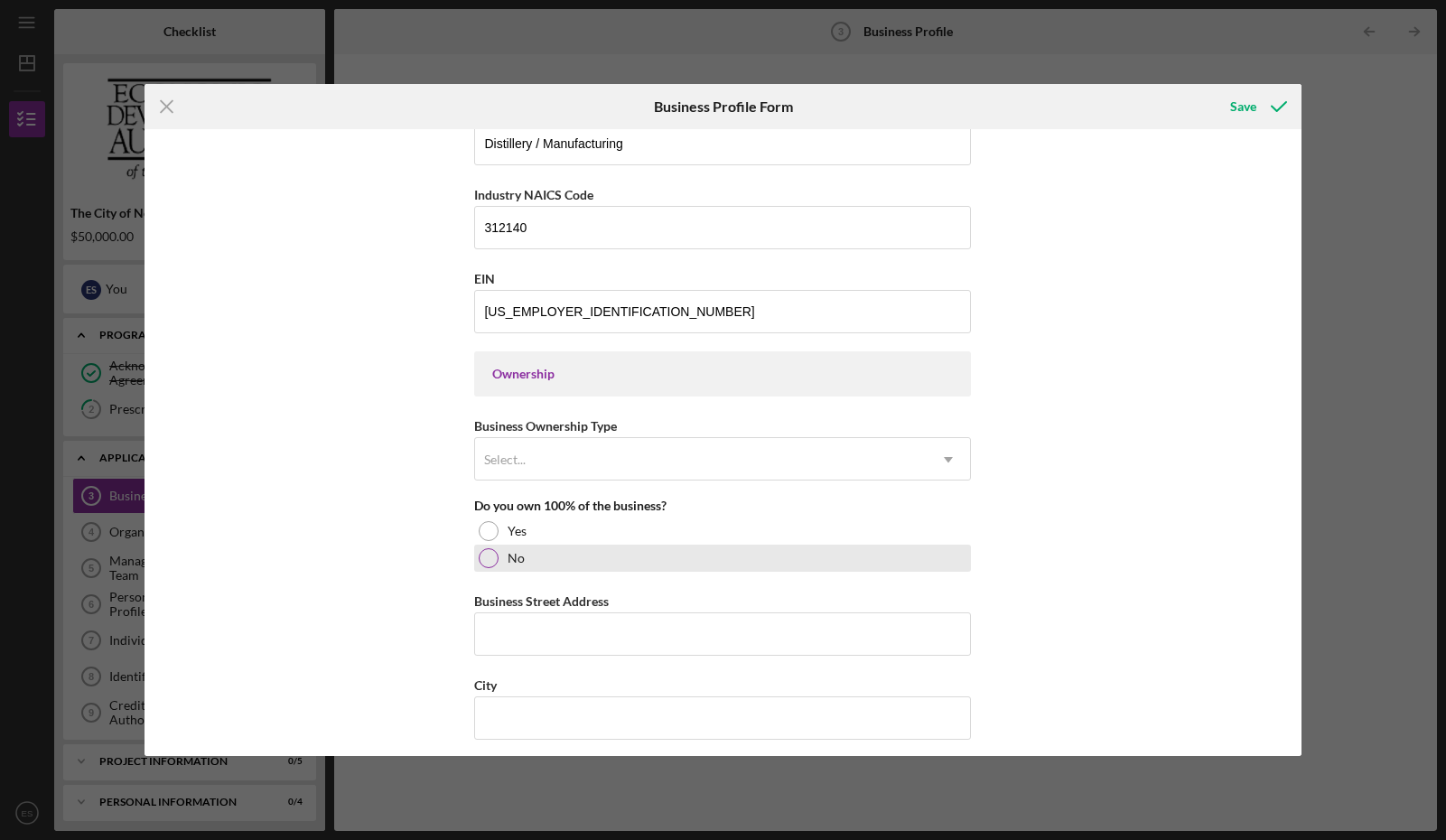
click at [500, 561] on div "No" at bounding box center [722, 558] width 497 height 27
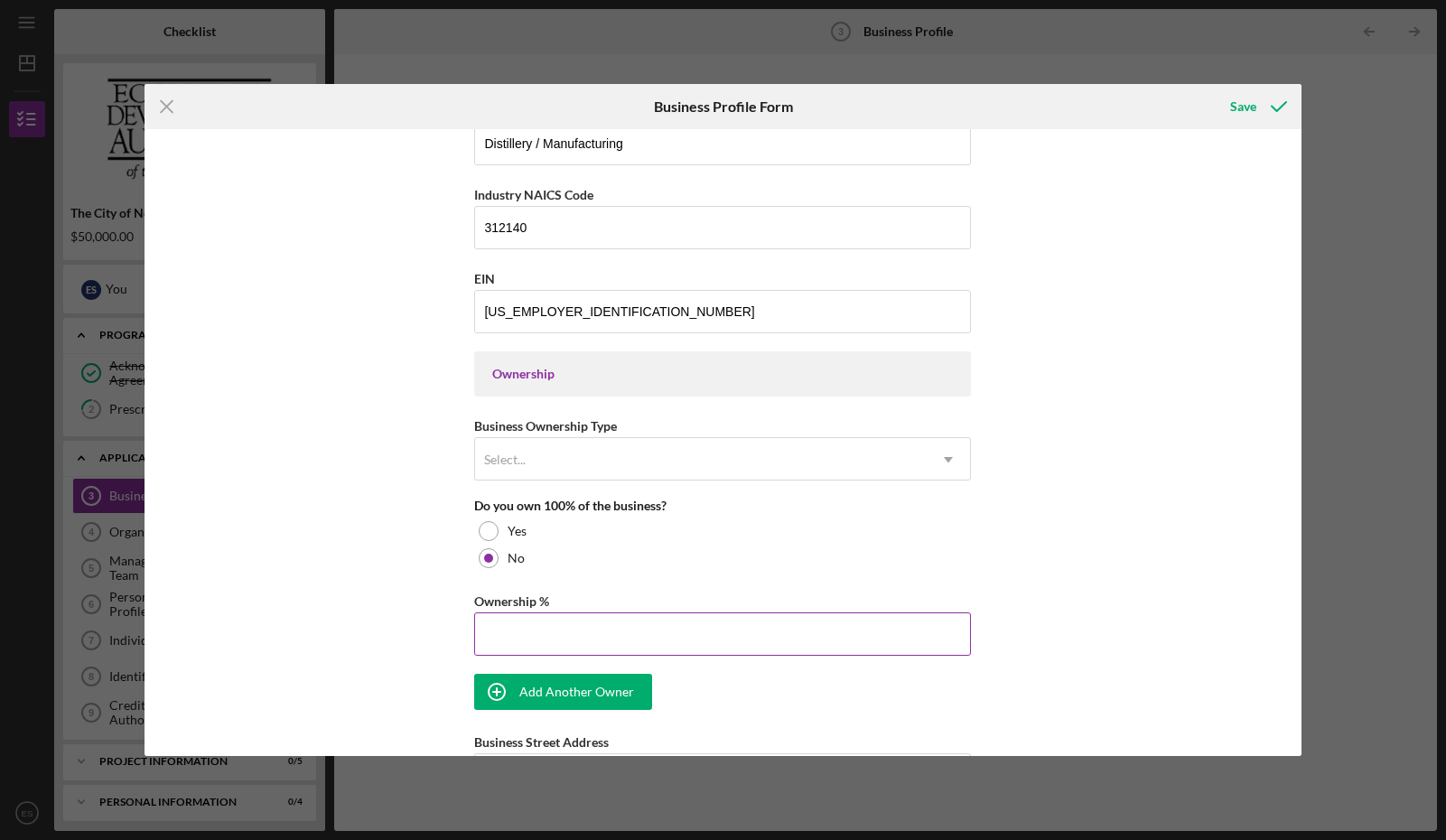
click at [677, 638] on input "Ownership %" at bounding box center [722, 634] width 497 height 44
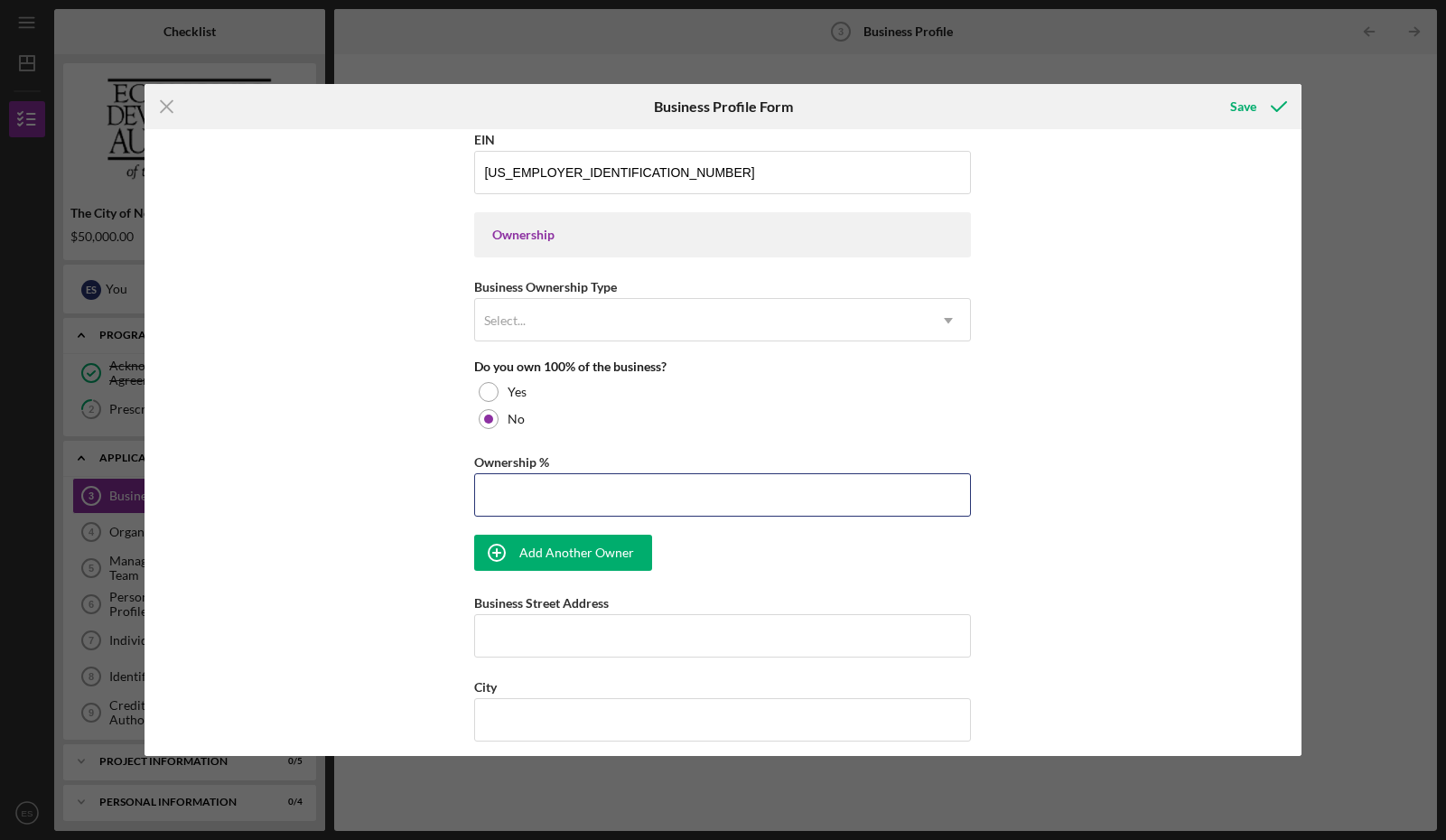
scroll to position [762, 0]
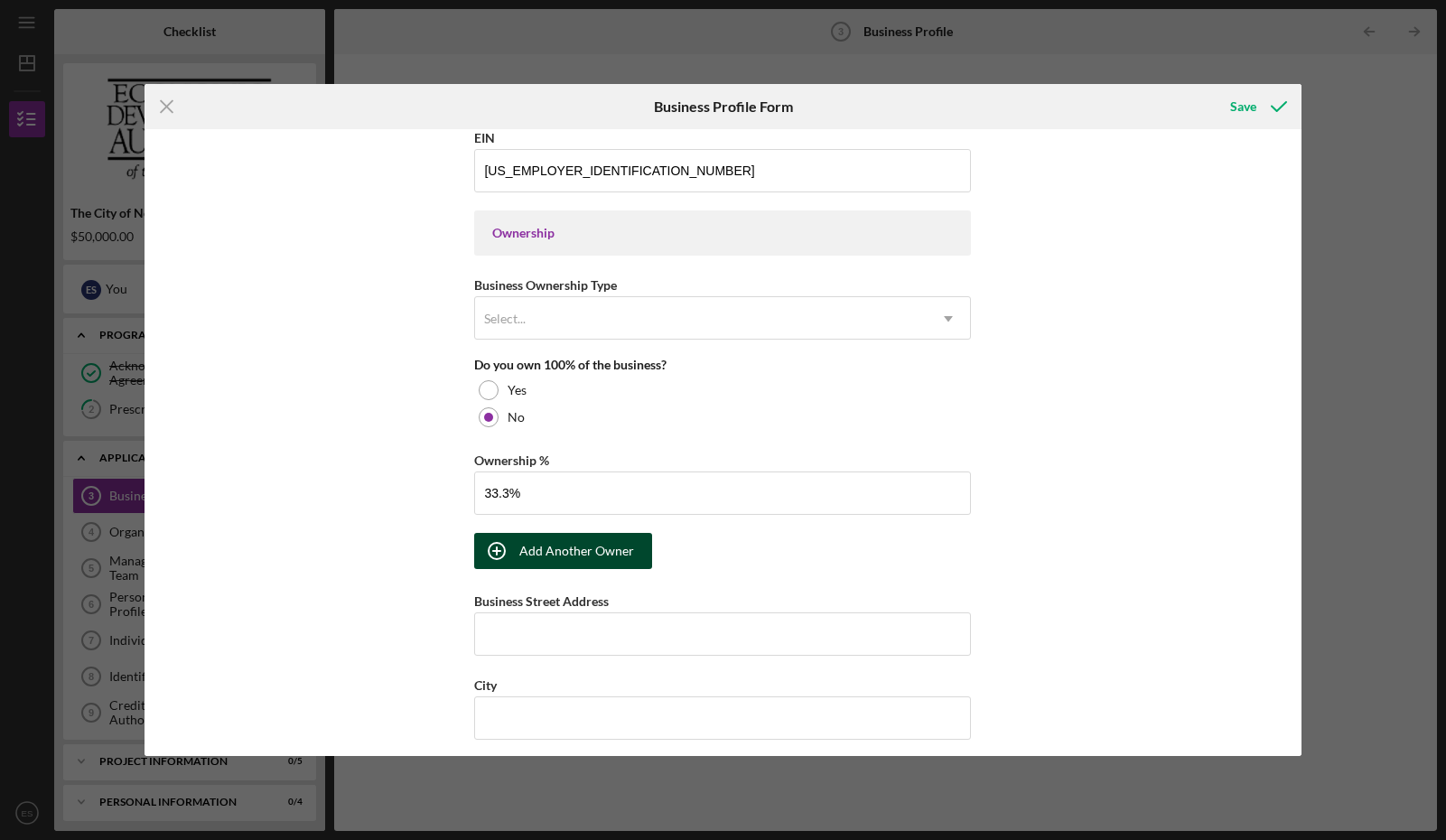
type input "33.30%"
click at [630, 557] on button "Add Another Owner" at bounding box center [563, 550] width 178 height 36
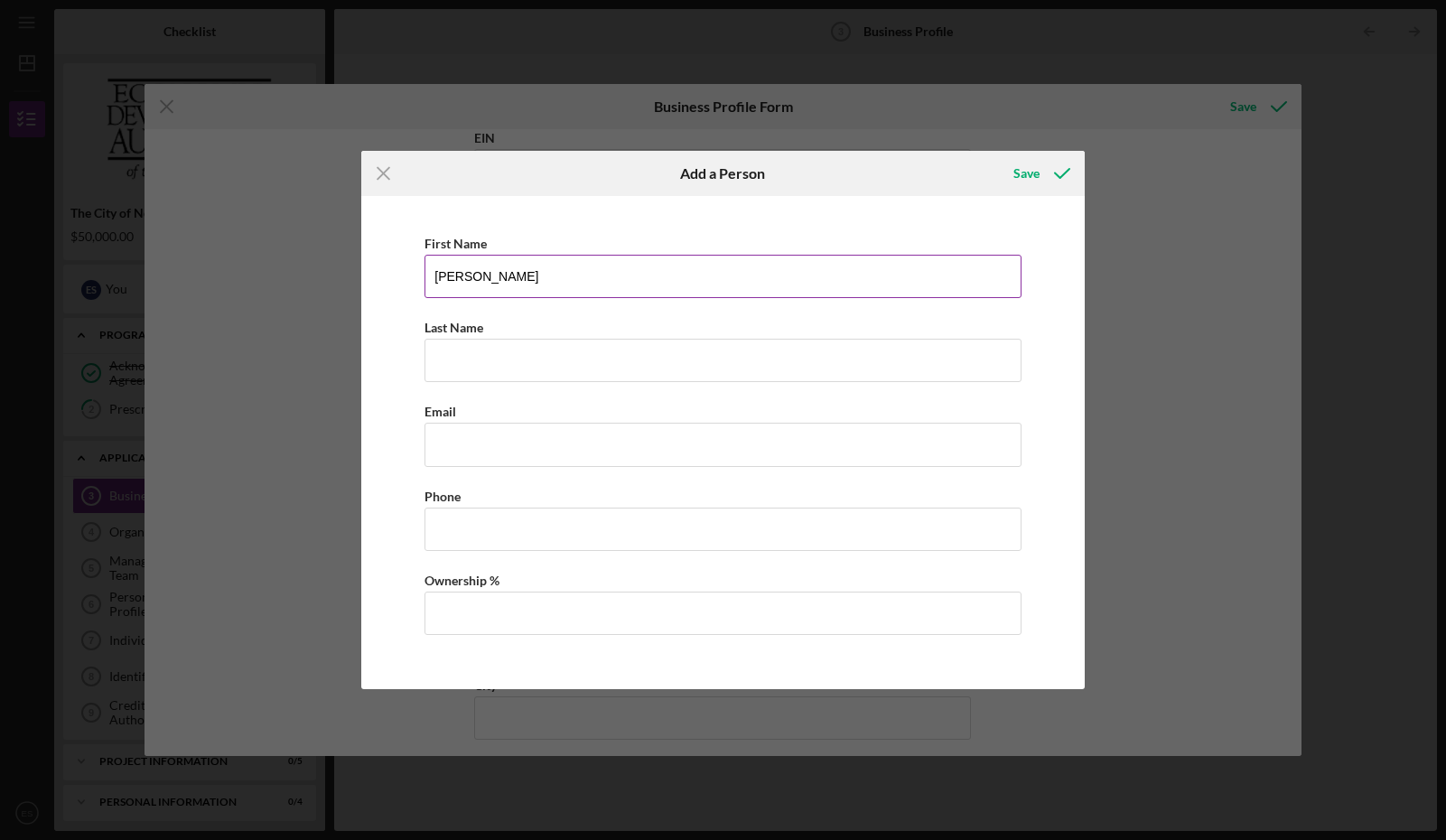
type input "[PERSON_NAME]"
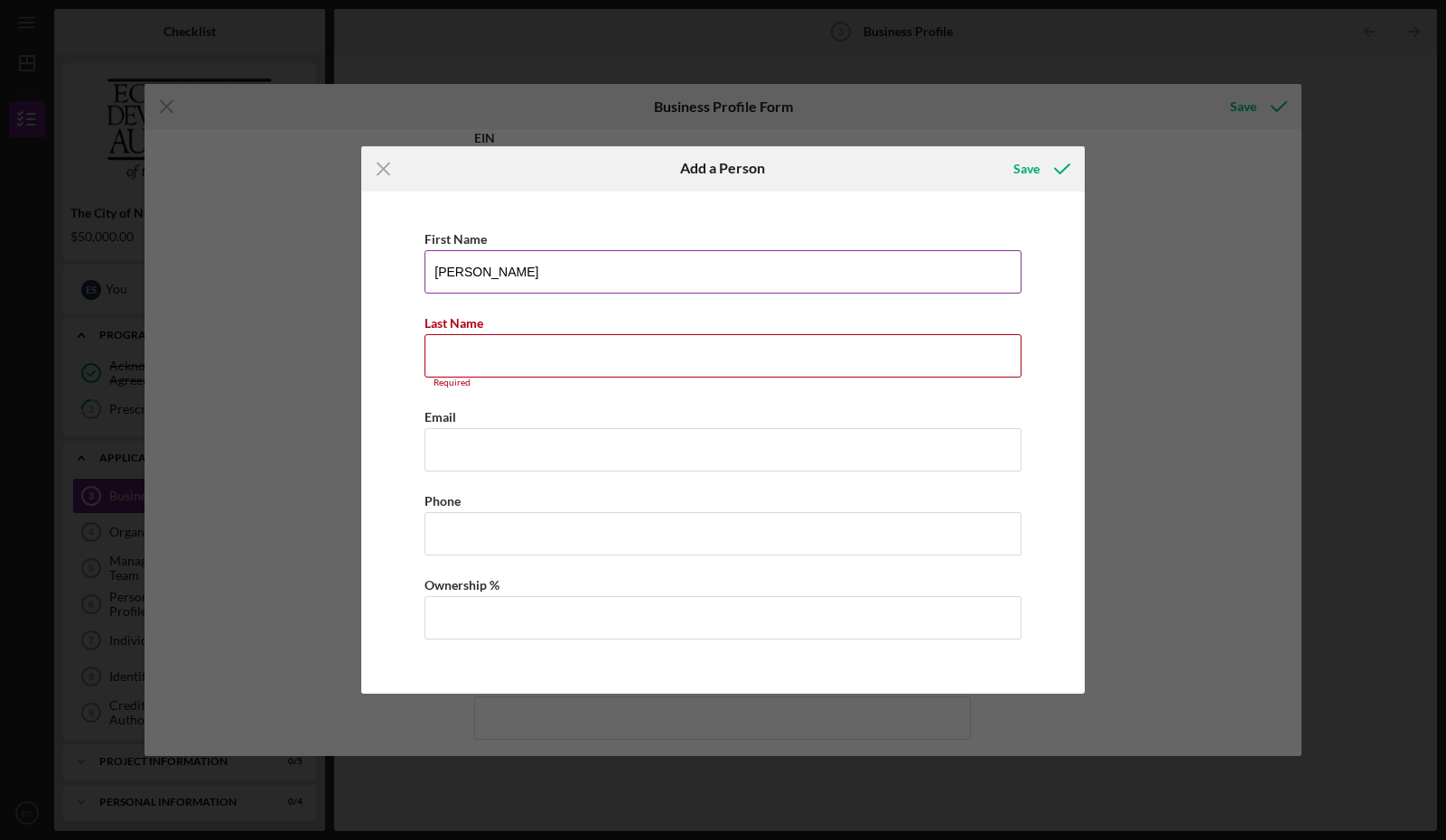
scroll to position [0, 0]
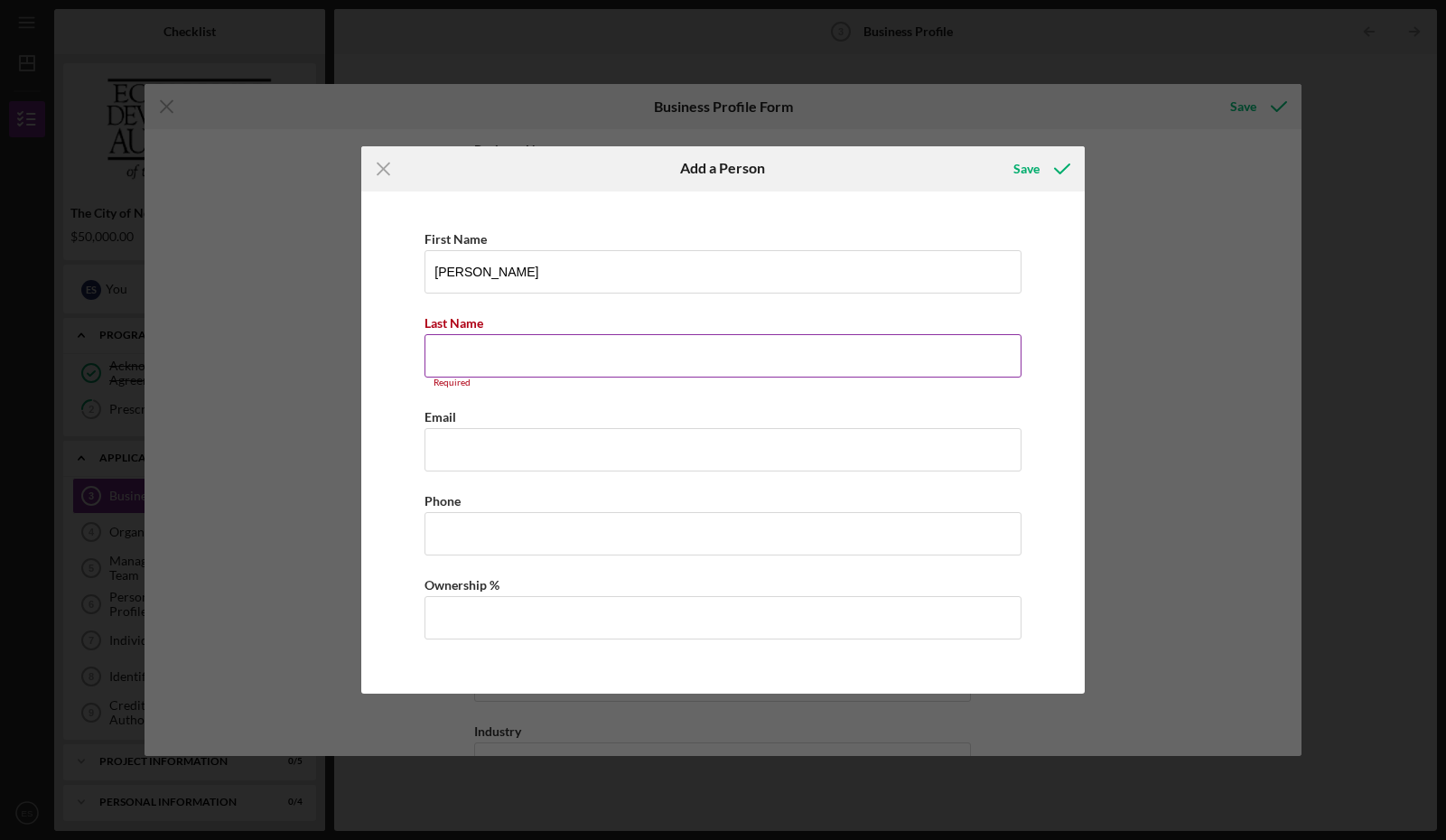
click at [488, 346] on input "Last Name" at bounding box center [722, 355] width 597 height 44
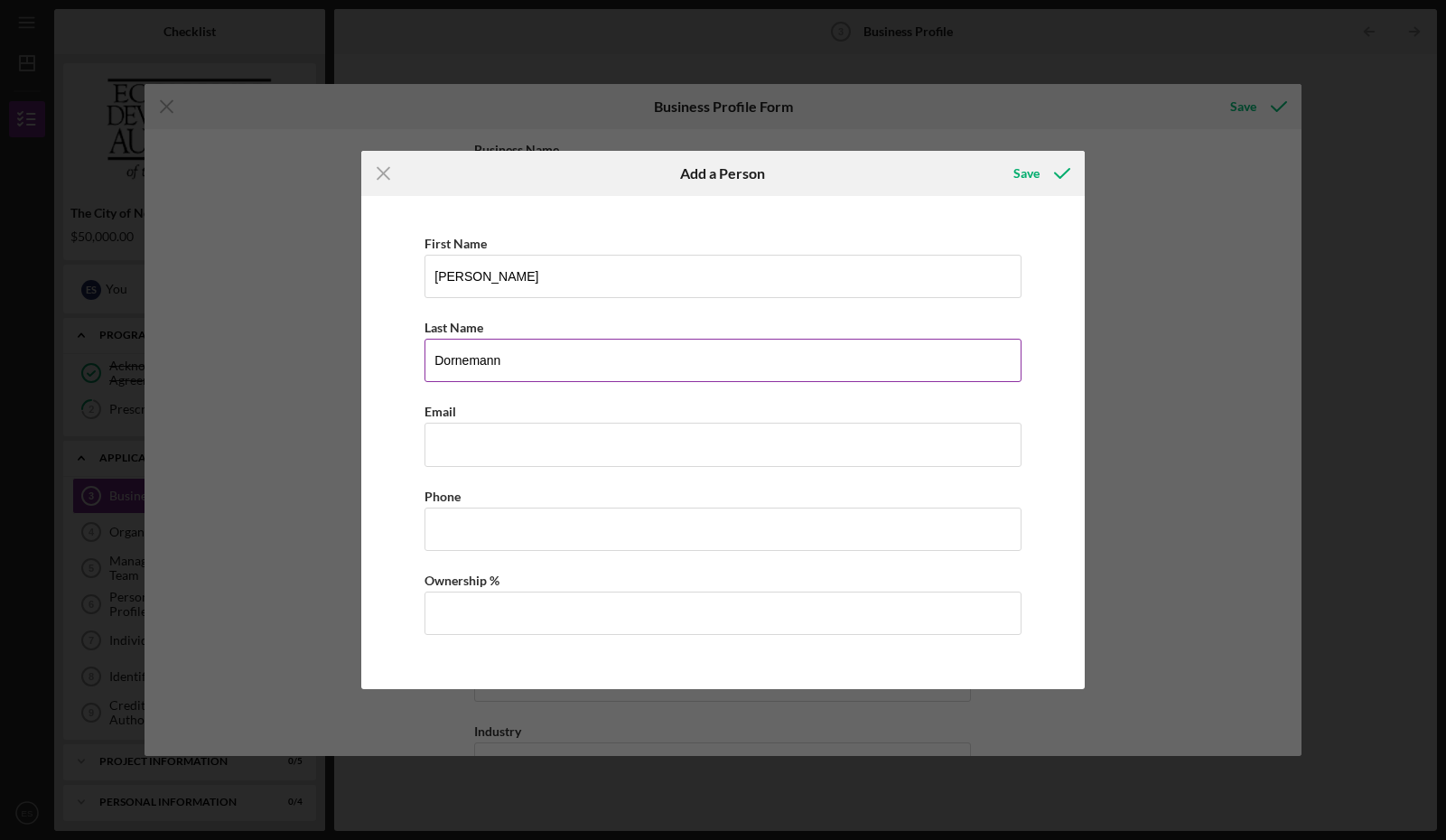
type input "Dornemann"
click at [485, 440] on input "Business Email" at bounding box center [722, 445] width 597 height 44
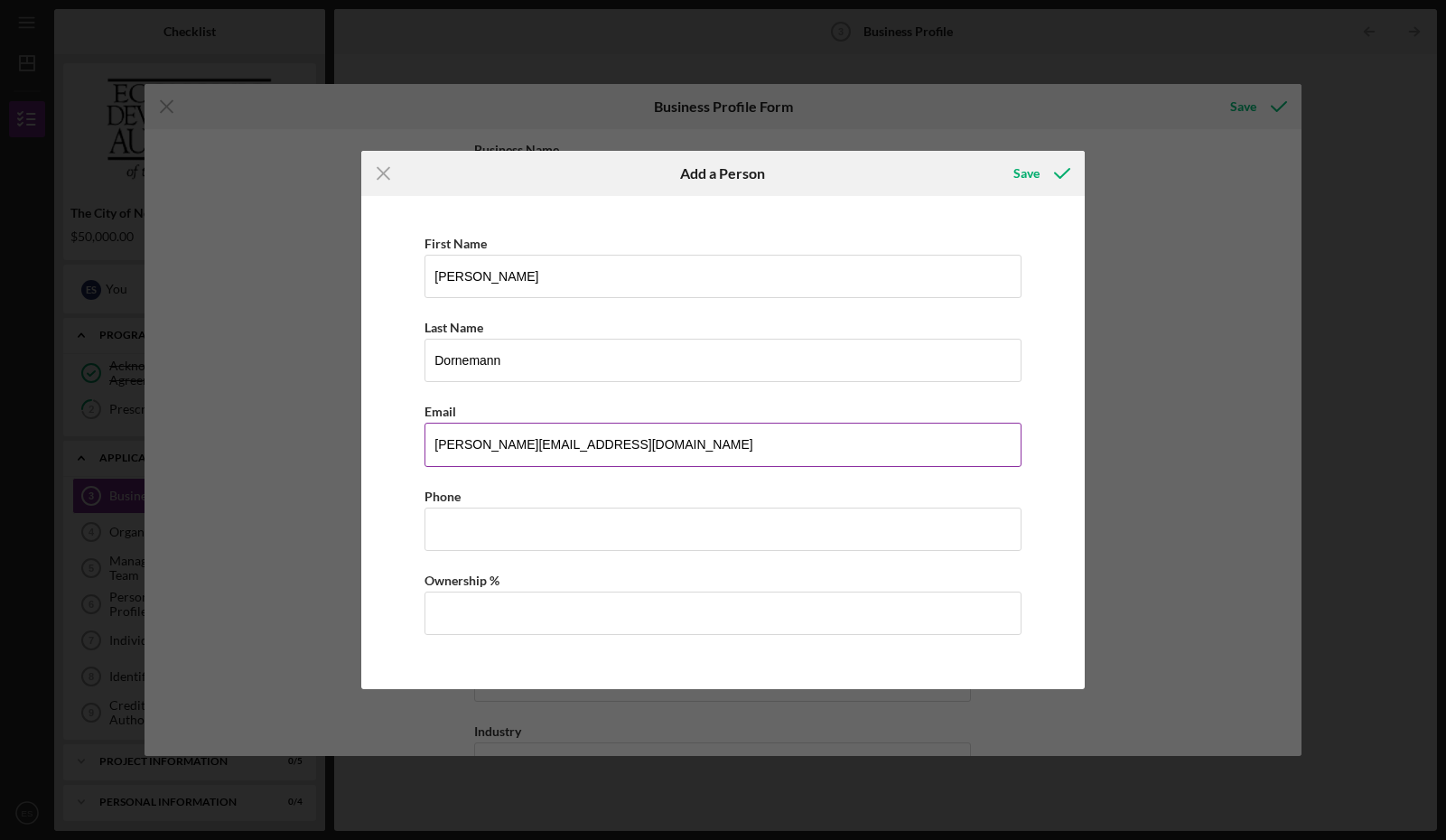
type input "[PERSON_NAME][EMAIL_ADDRESS][DOMAIN_NAME]"
click at [481, 524] on input "Business Phone" at bounding box center [722, 529] width 597 height 44
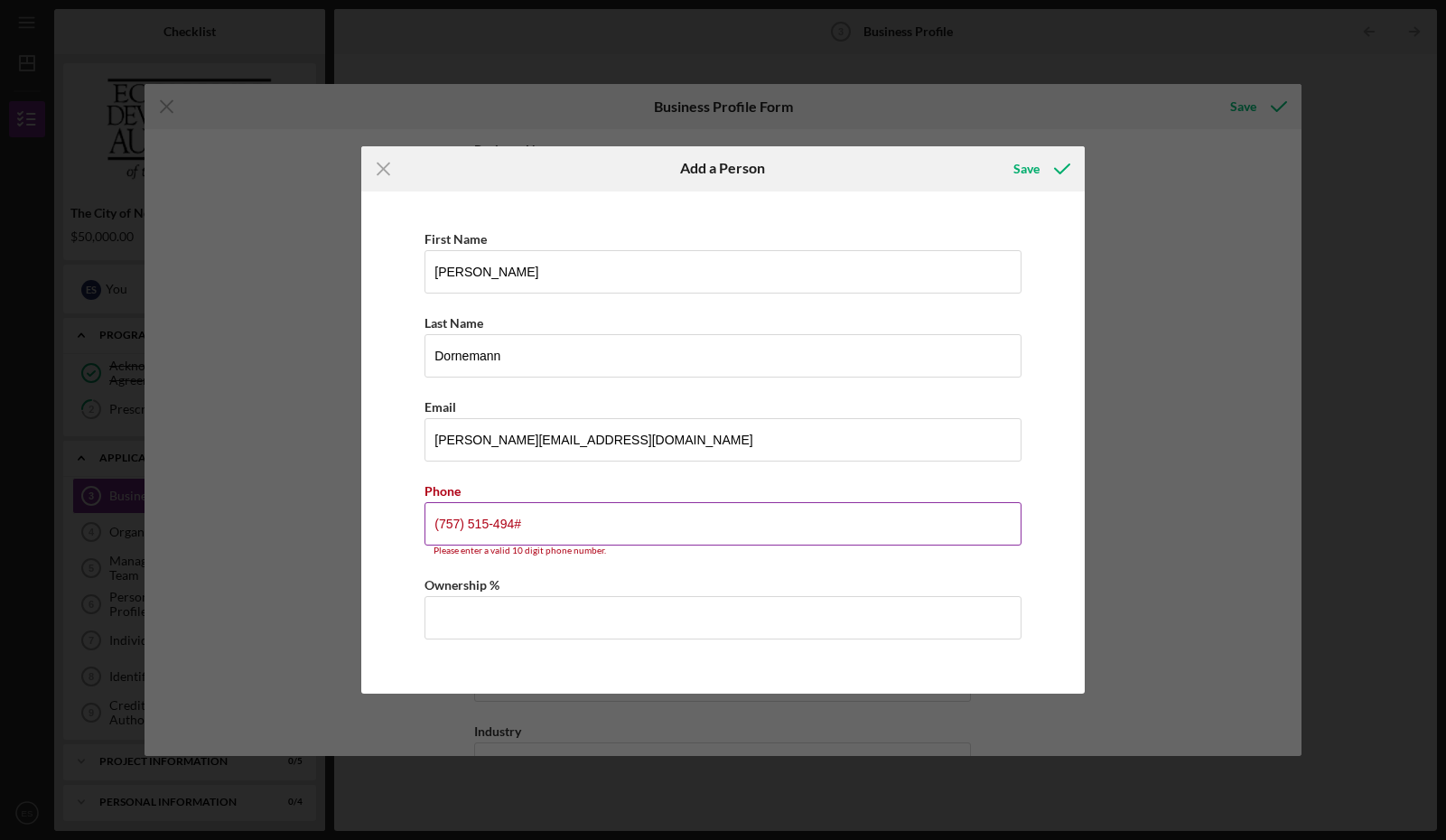
type input "[PHONE_NUMBER]"
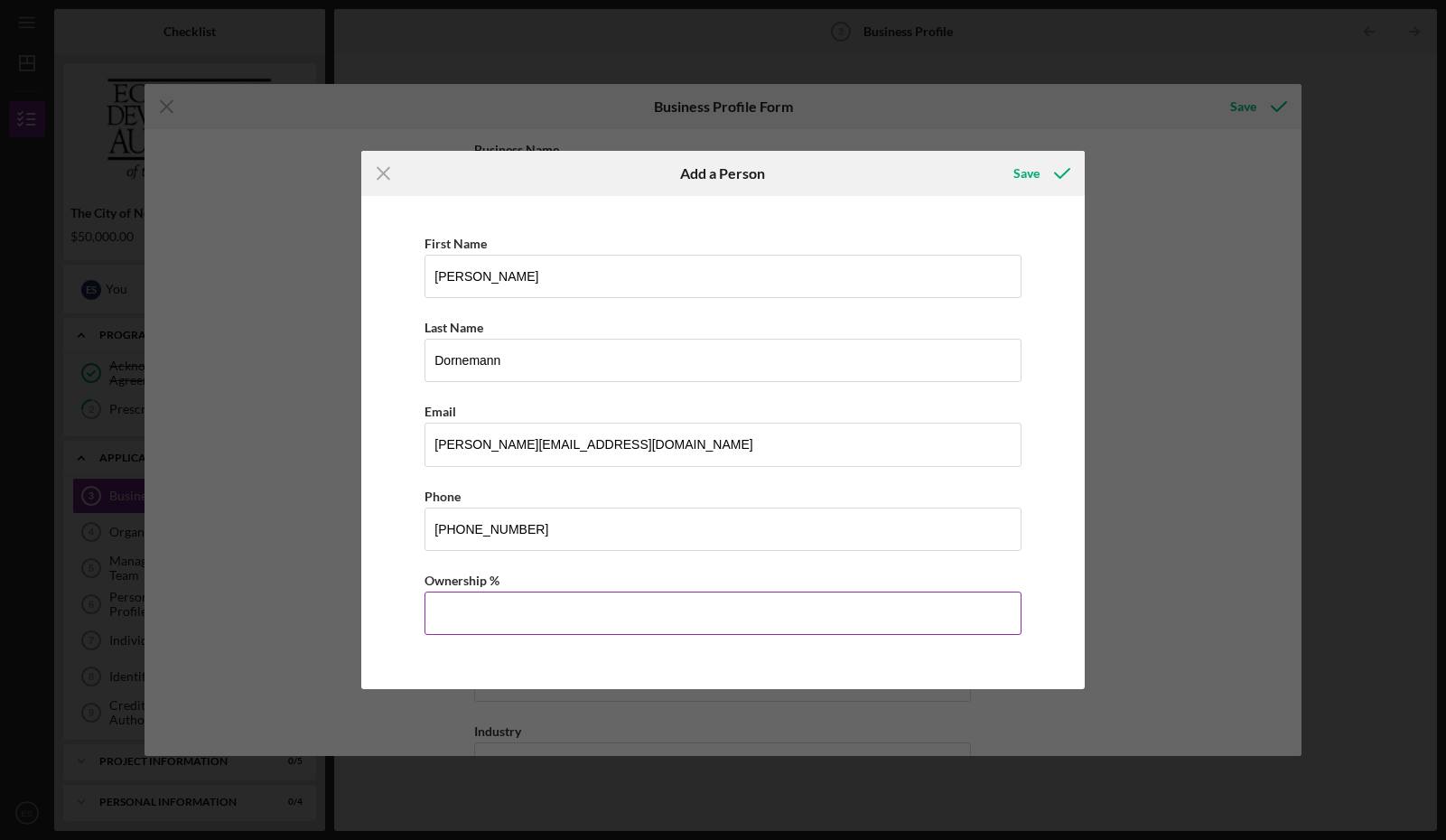
click at [495, 615] on input "Ownership %" at bounding box center [722, 614] width 597 height 44
type input "33.30%"
click at [1026, 167] on div "Save" at bounding box center [1026, 173] width 26 height 36
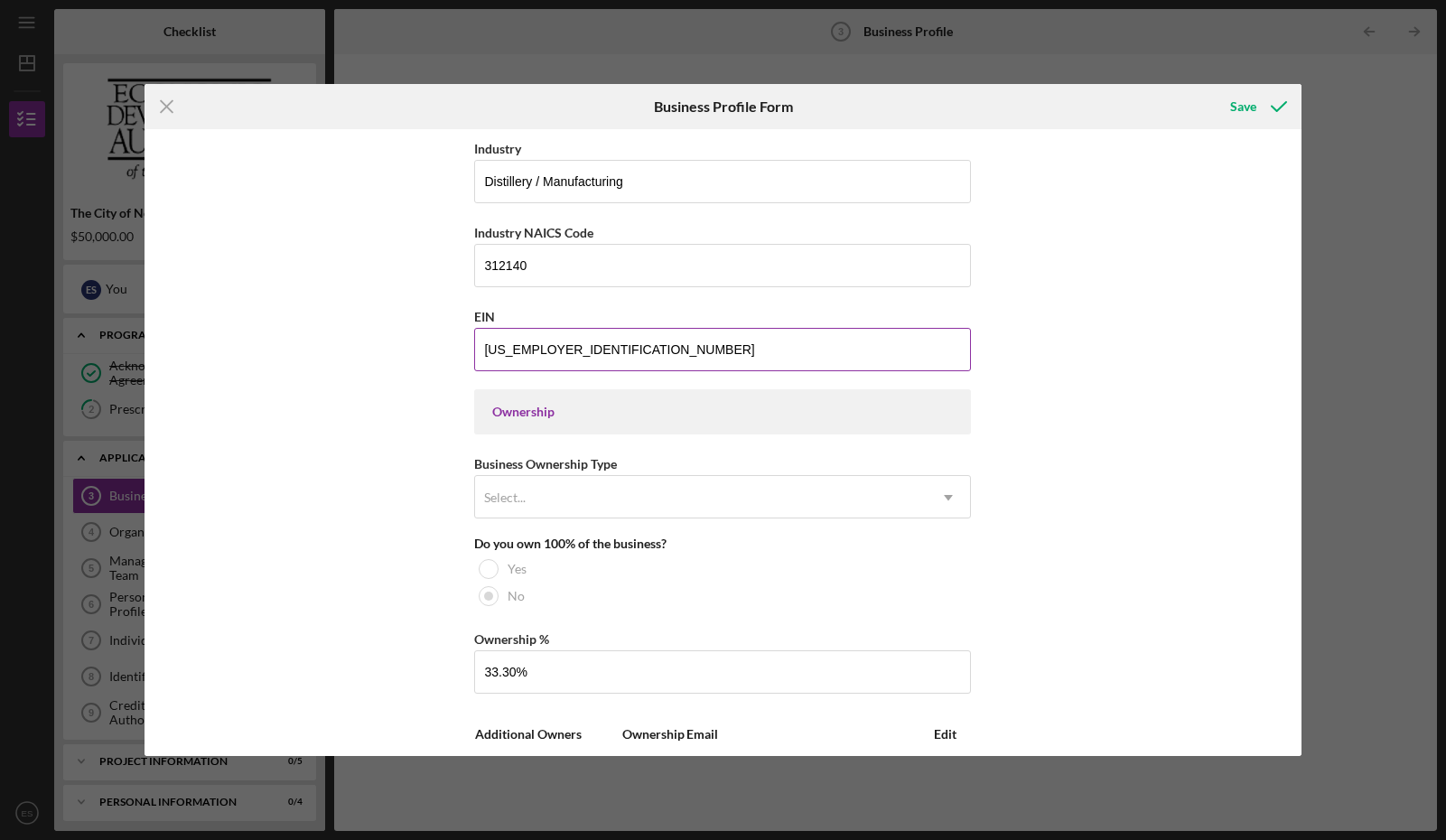
scroll to position [584, 0]
click at [934, 502] on icon "Icon/Dropdown Arrow" at bounding box center [949, 497] width 44 height 44
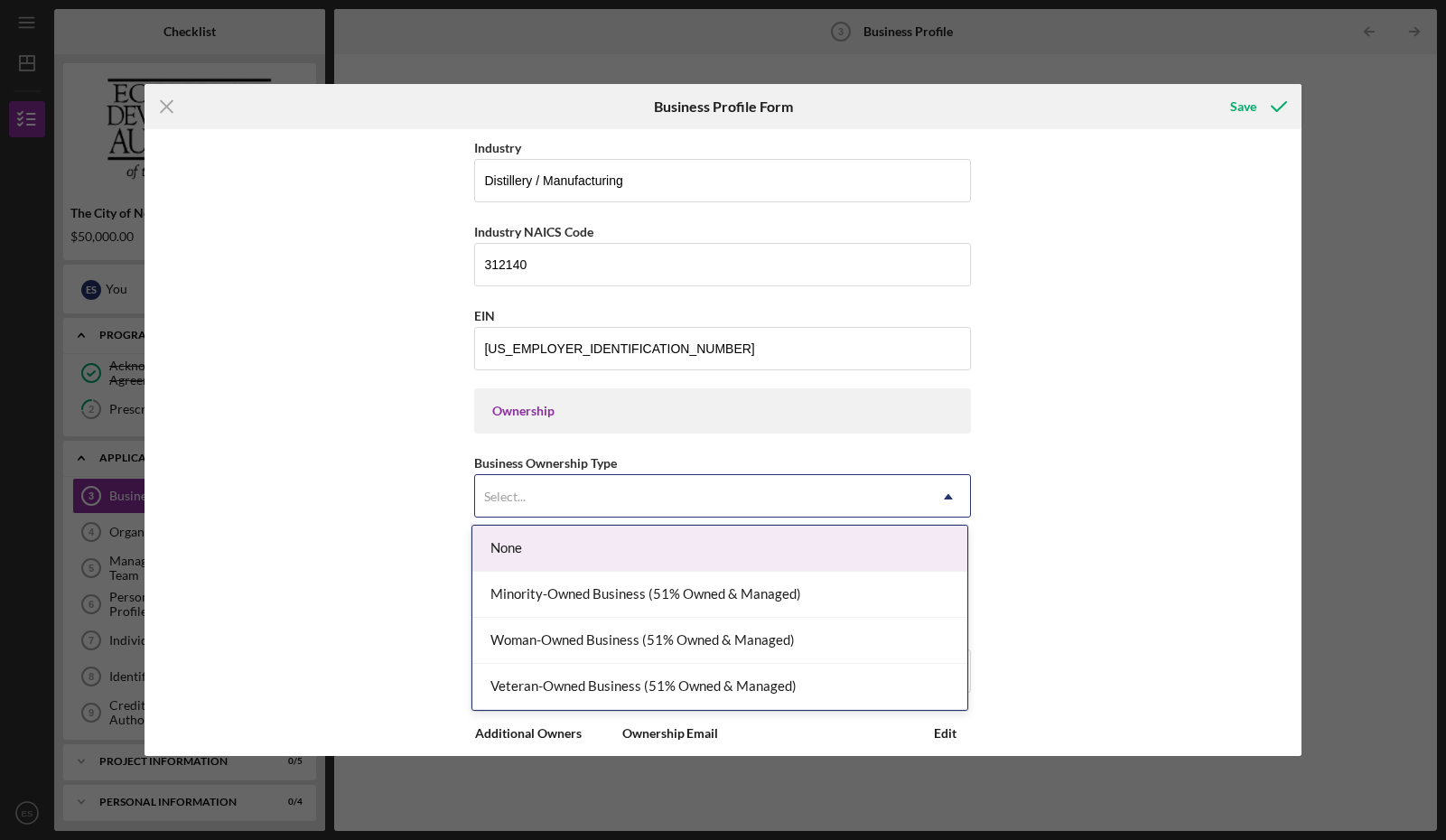
click at [900, 546] on div "None" at bounding box center [719, 549] width 495 height 46
click at [938, 486] on icon "Icon/Dropdown Arrow" at bounding box center [949, 497] width 44 height 44
click at [790, 549] on div "None" at bounding box center [719, 549] width 495 height 46
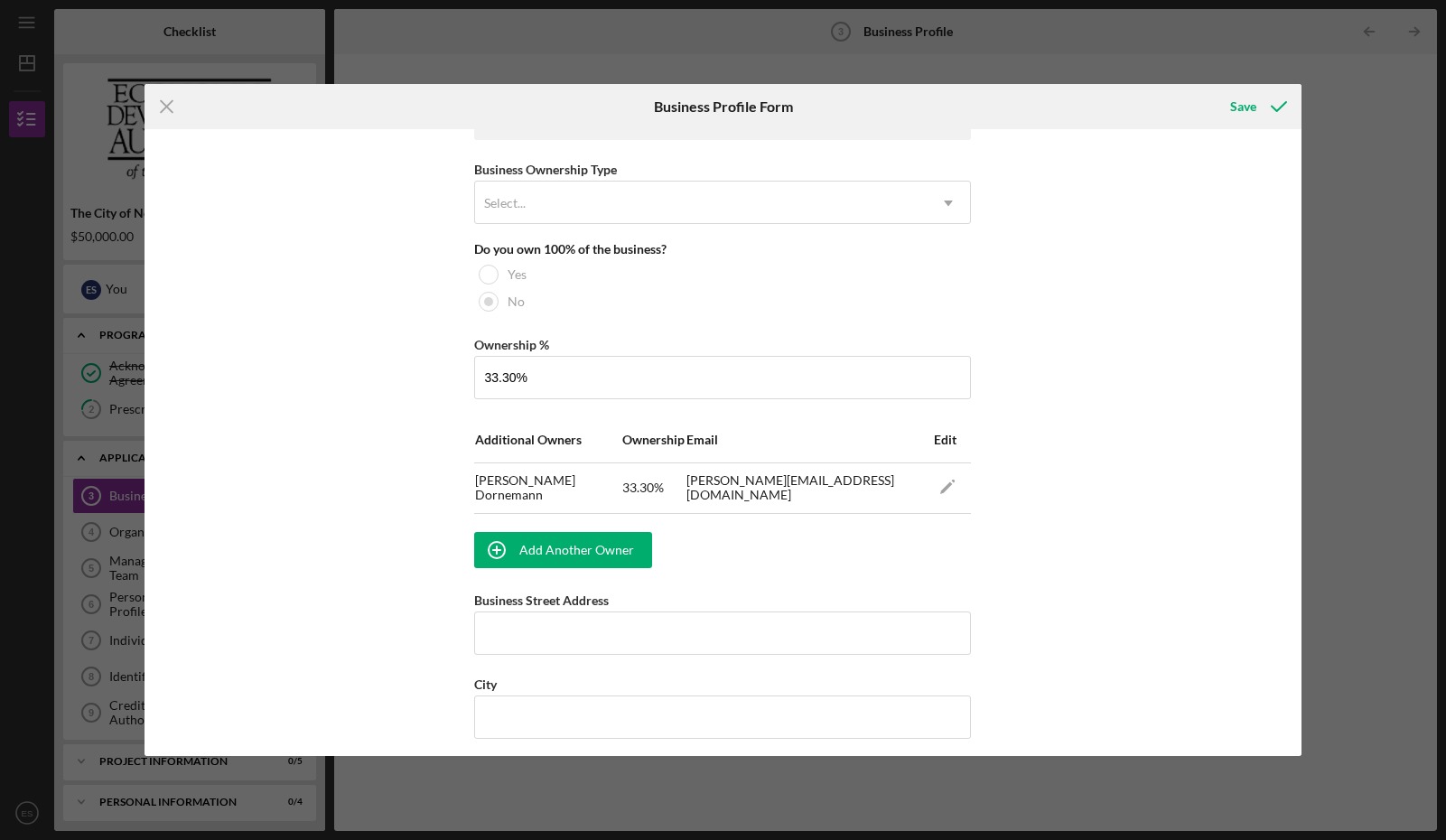
scroll to position [879, 0]
click at [574, 542] on div "Add Another Owner" at bounding box center [577, 548] width 115 height 36
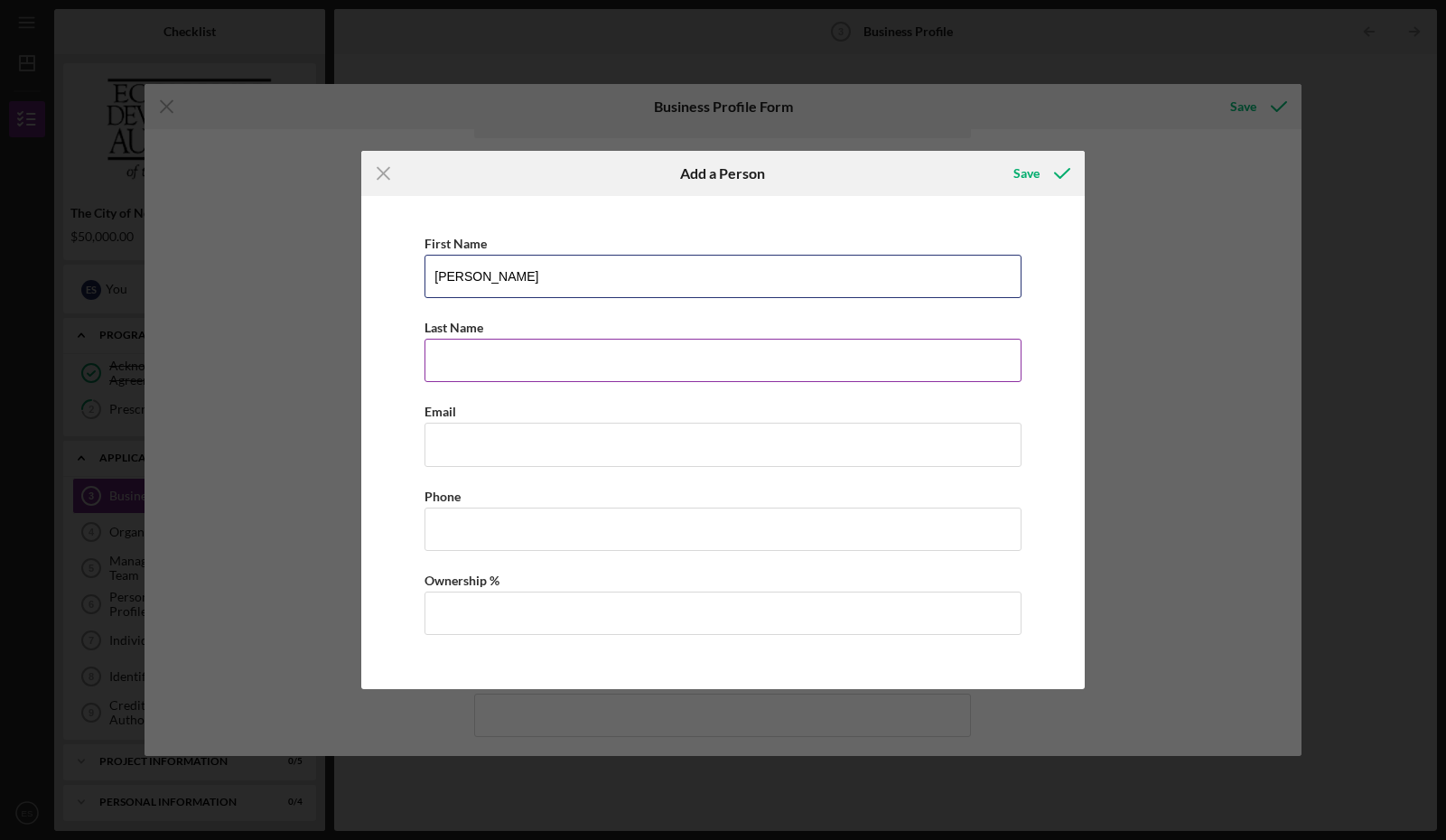
type input "[PERSON_NAME]"
paste input "[EMAIL_ADDRESS][DOMAIN_NAME]"
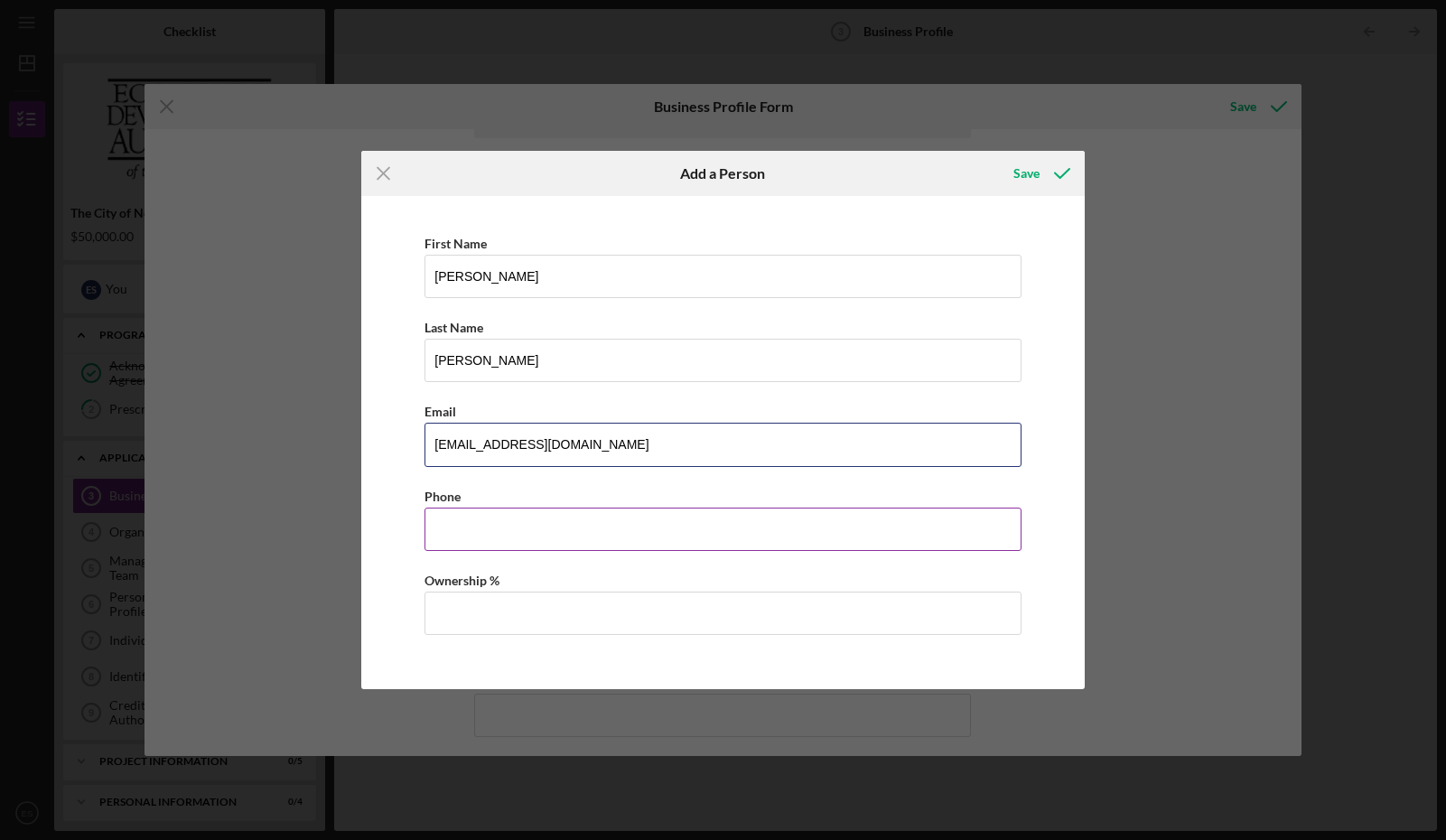
type input "[EMAIL_ADDRESS][DOMAIN_NAME]"
type input "[PHONE_NUMBER]"
click at [579, 616] on input "Ownership %" at bounding box center [722, 614] width 597 height 44
type input "33.30%"
click at [1029, 174] on div "Save" at bounding box center [1026, 173] width 26 height 36
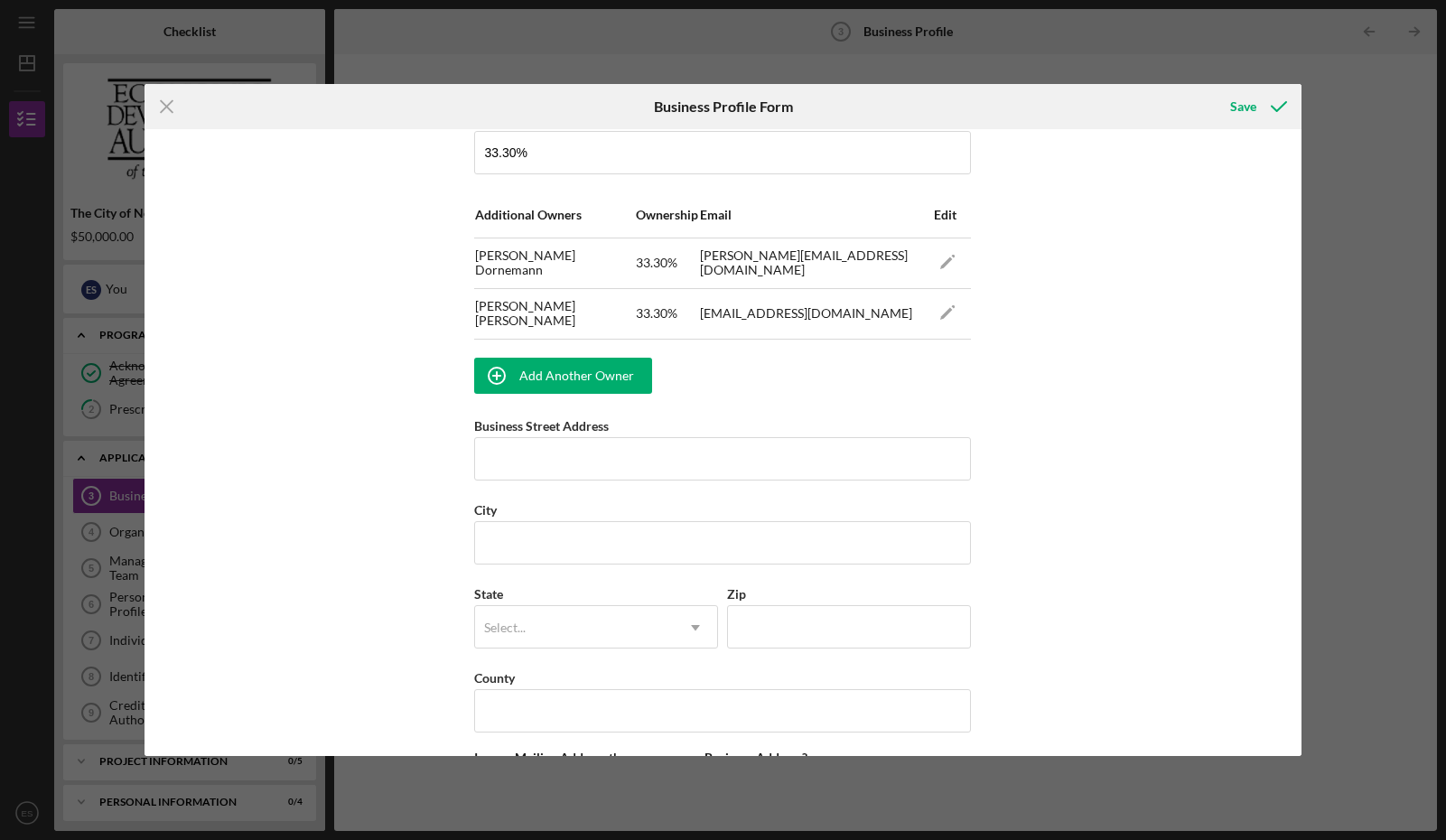
scroll to position [1103, 0]
type input "[STREET_ADDRESS]"
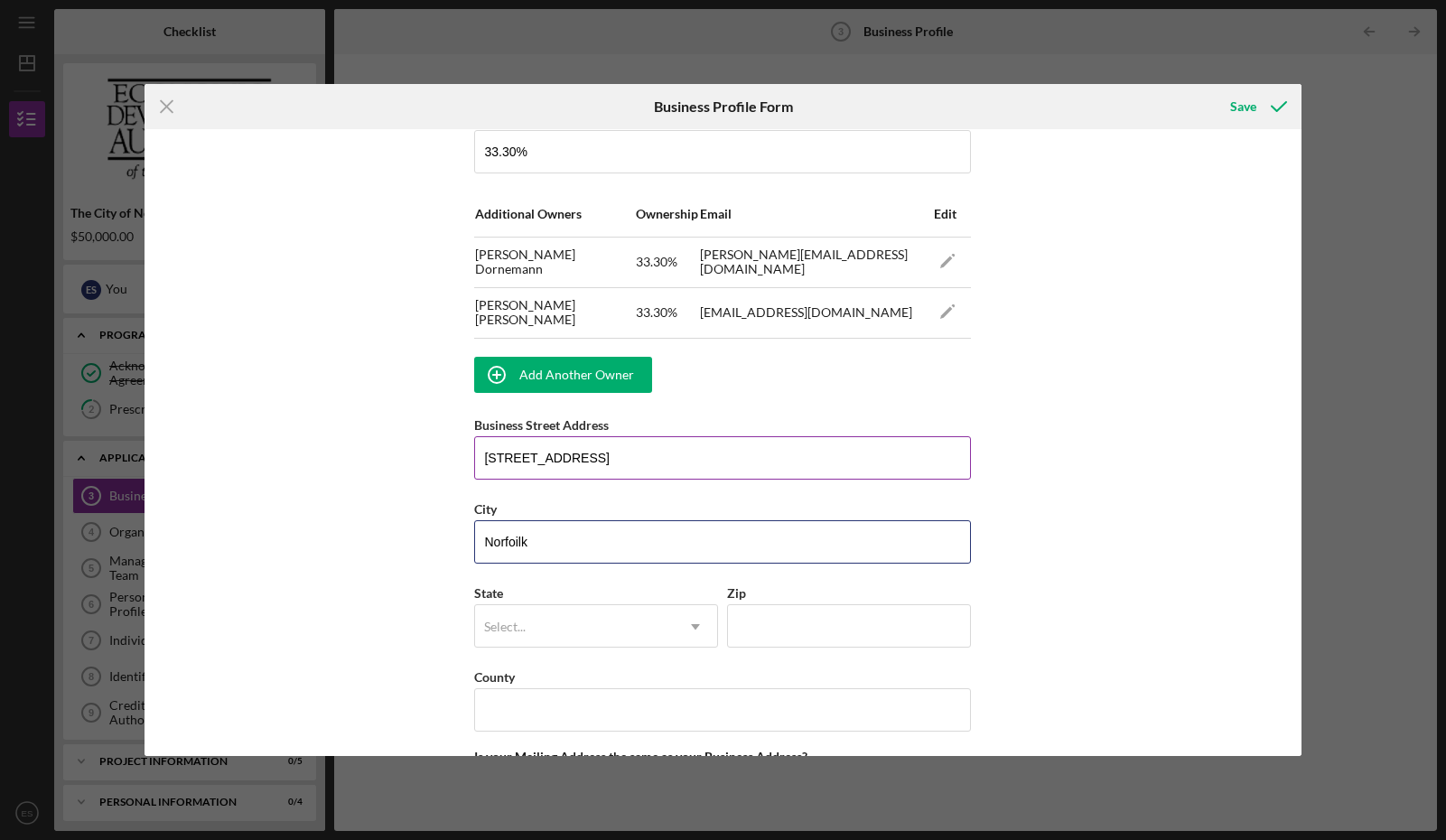
type input "Norfoilk"
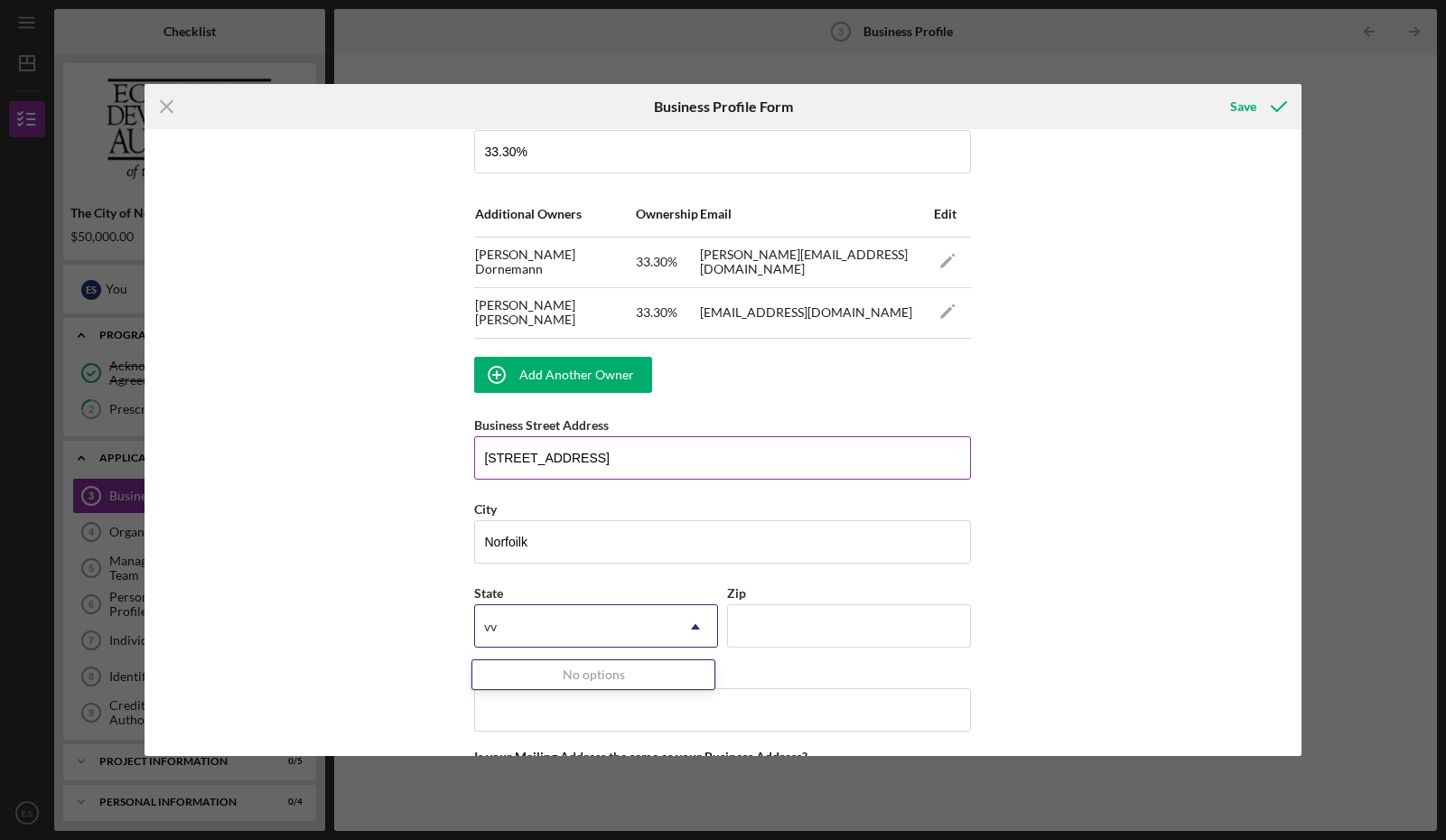
type input "v"
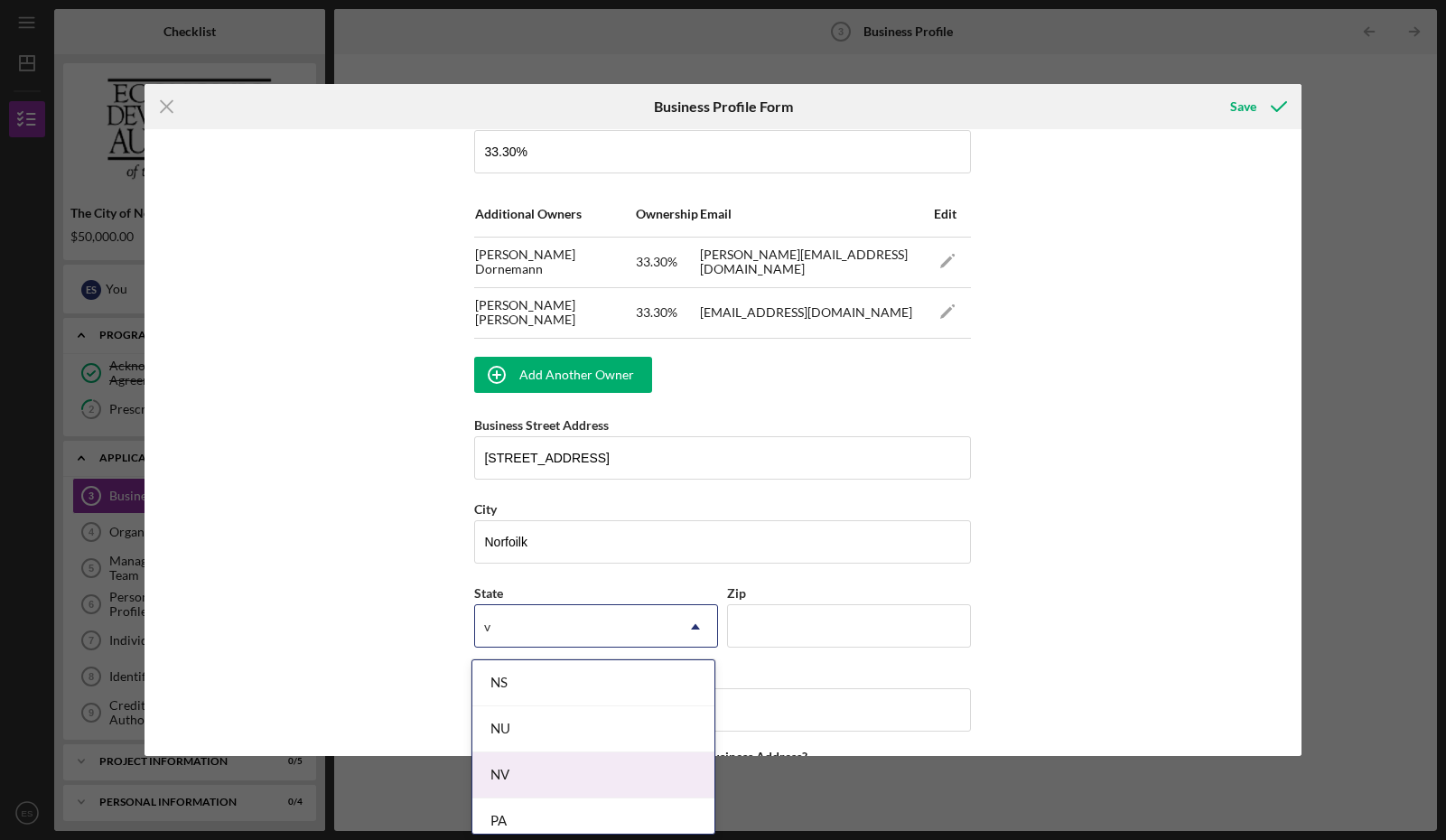
scroll to position [195, 0]
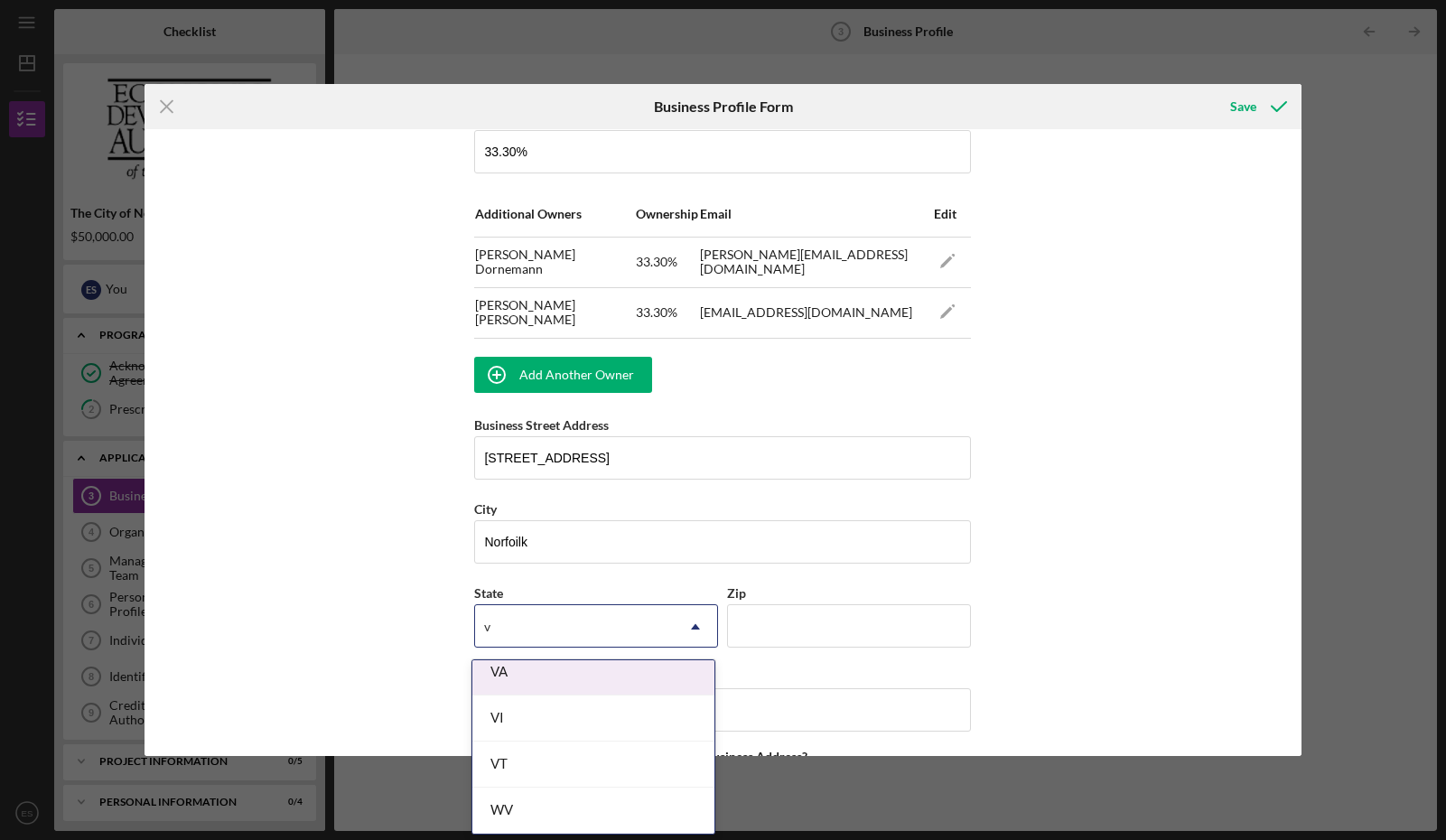
click at [611, 669] on div "VA" at bounding box center [593, 673] width 242 height 46
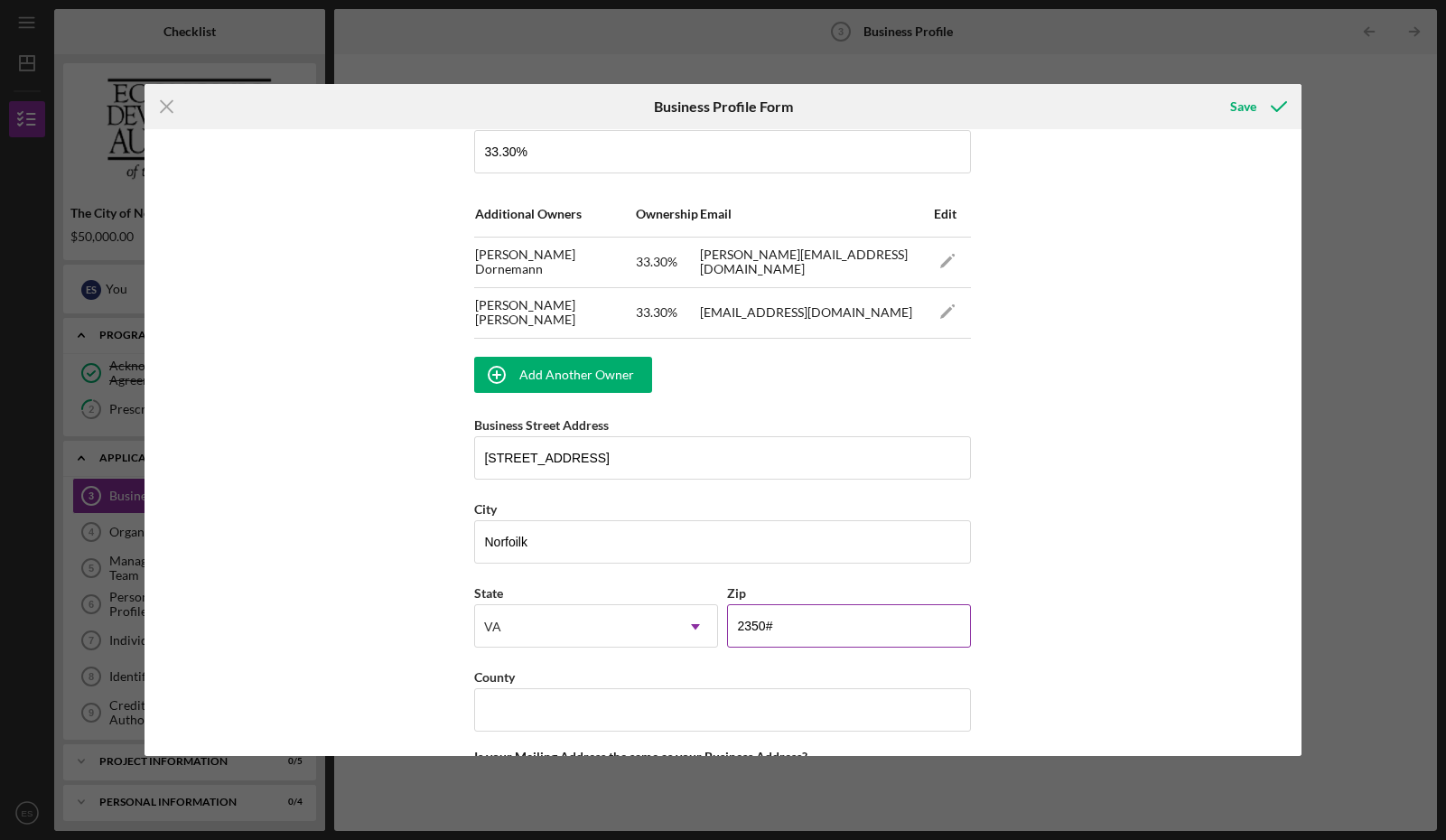
type input "23507"
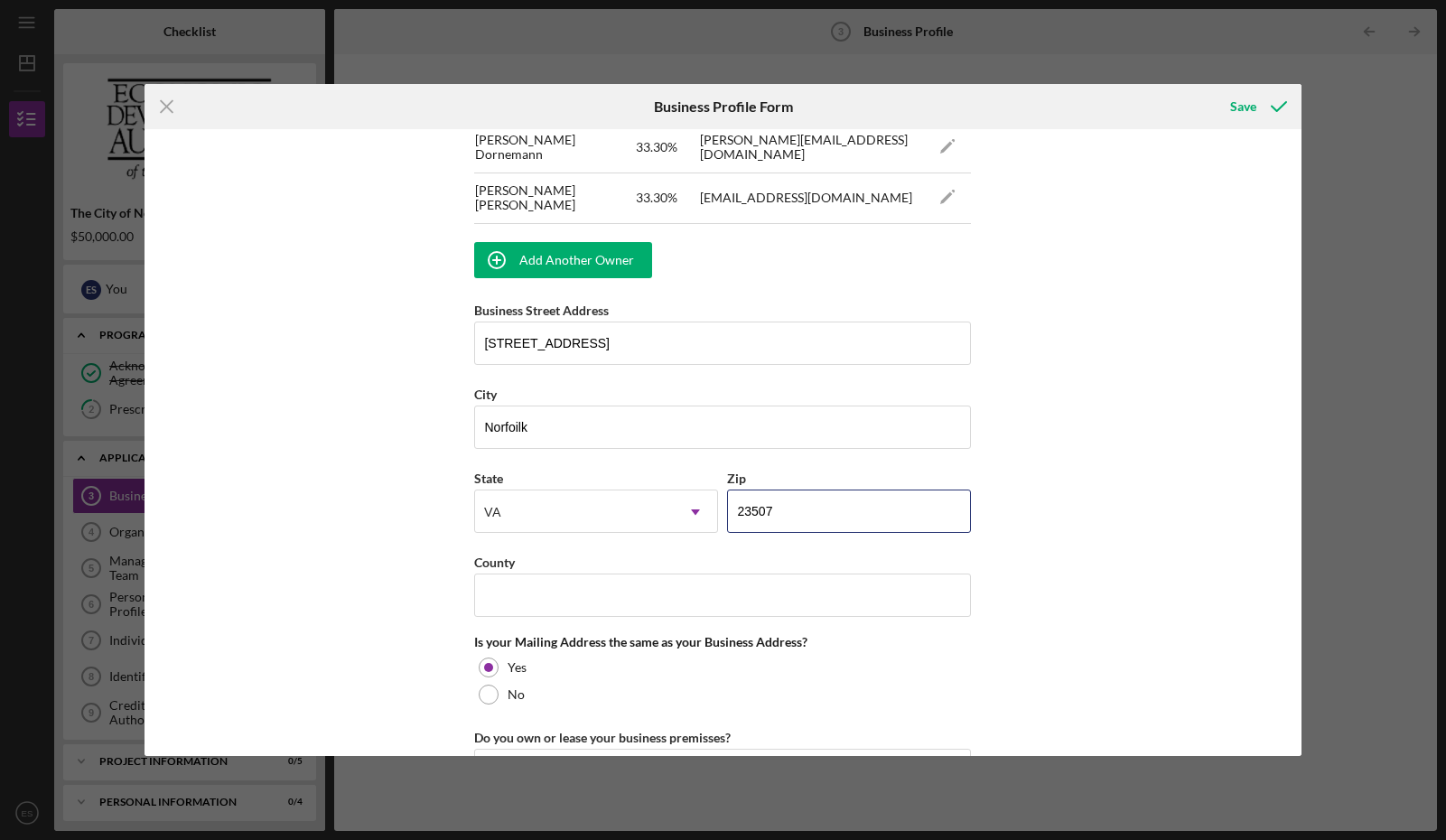
scroll to position [1289, 0]
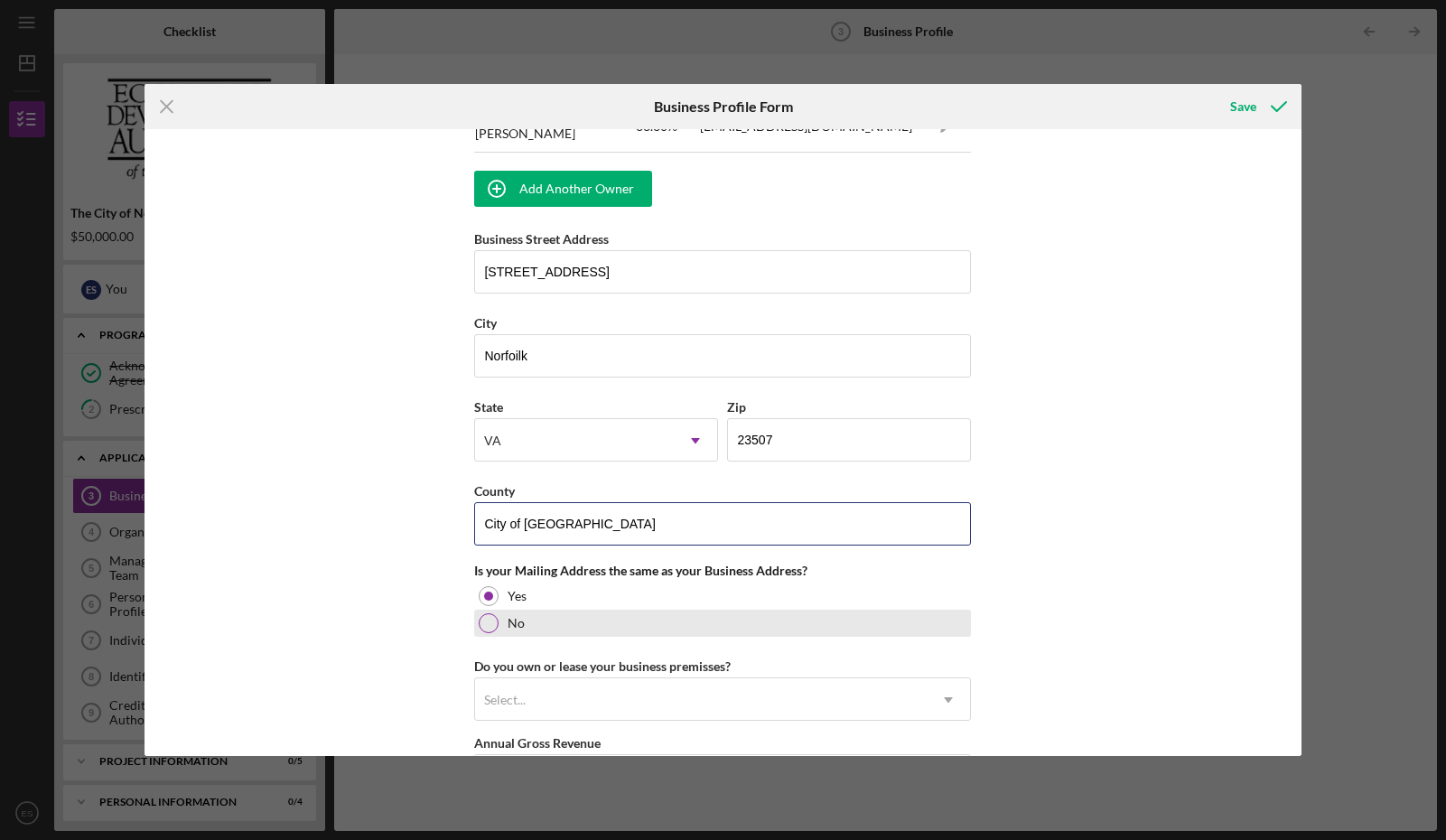
type input "City of [GEOGRAPHIC_DATA]"
click at [494, 627] on div at bounding box center [488, 623] width 19 height 19
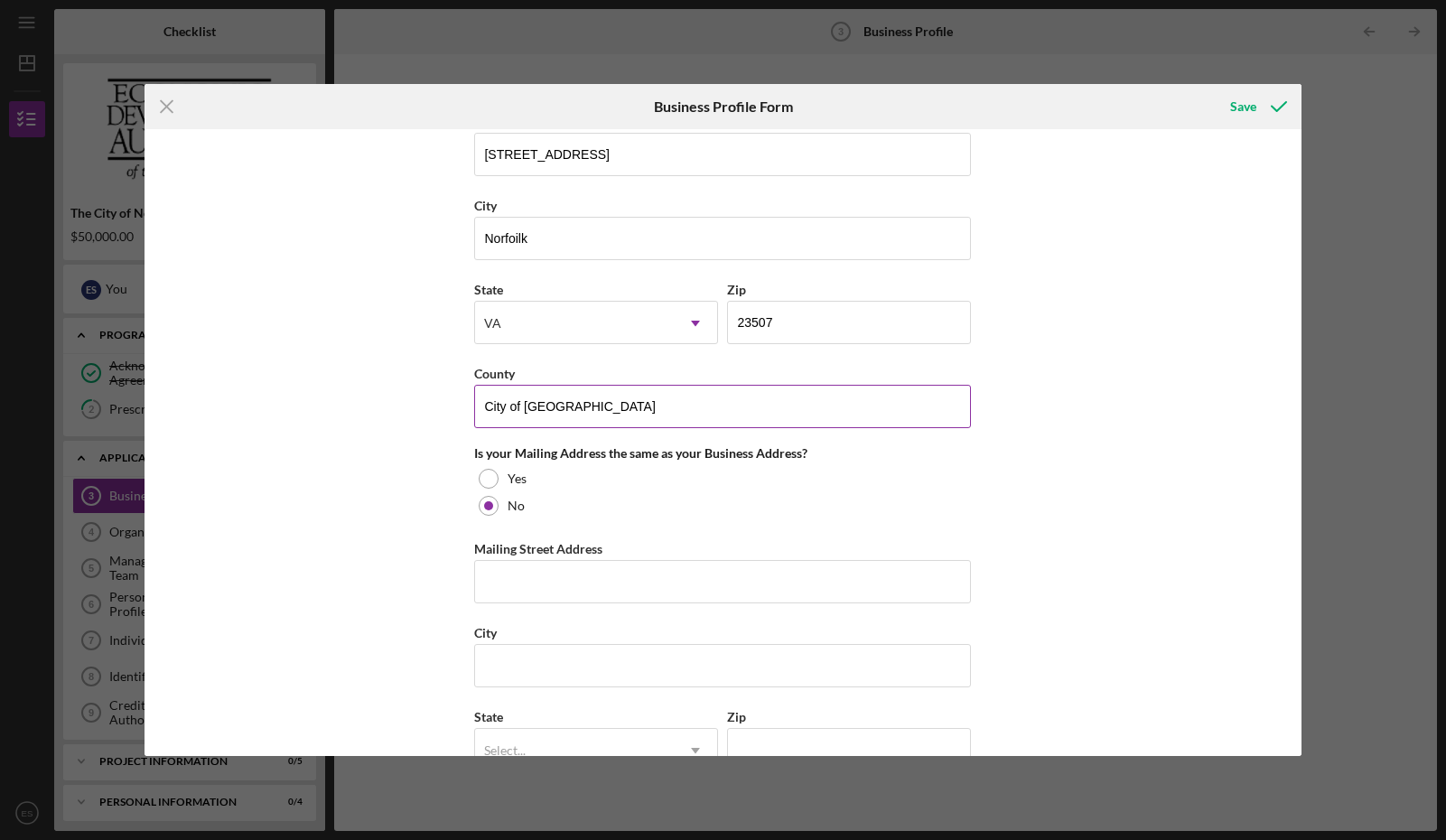
scroll to position [1429, 0]
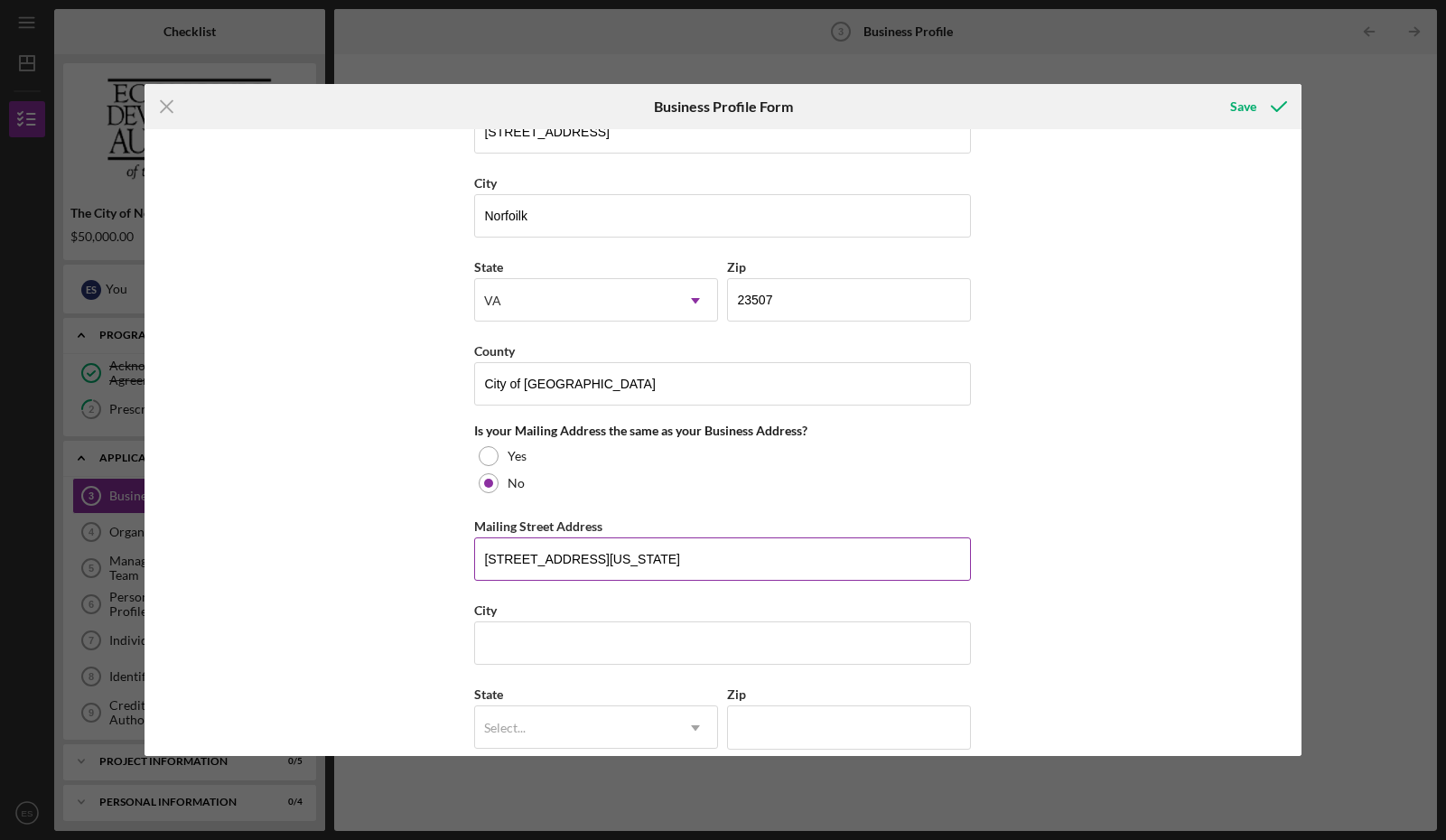
type input "[STREET_ADDRESS][US_STATE]"
type input "[GEOGRAPHIC_DATA]"
type input "v"
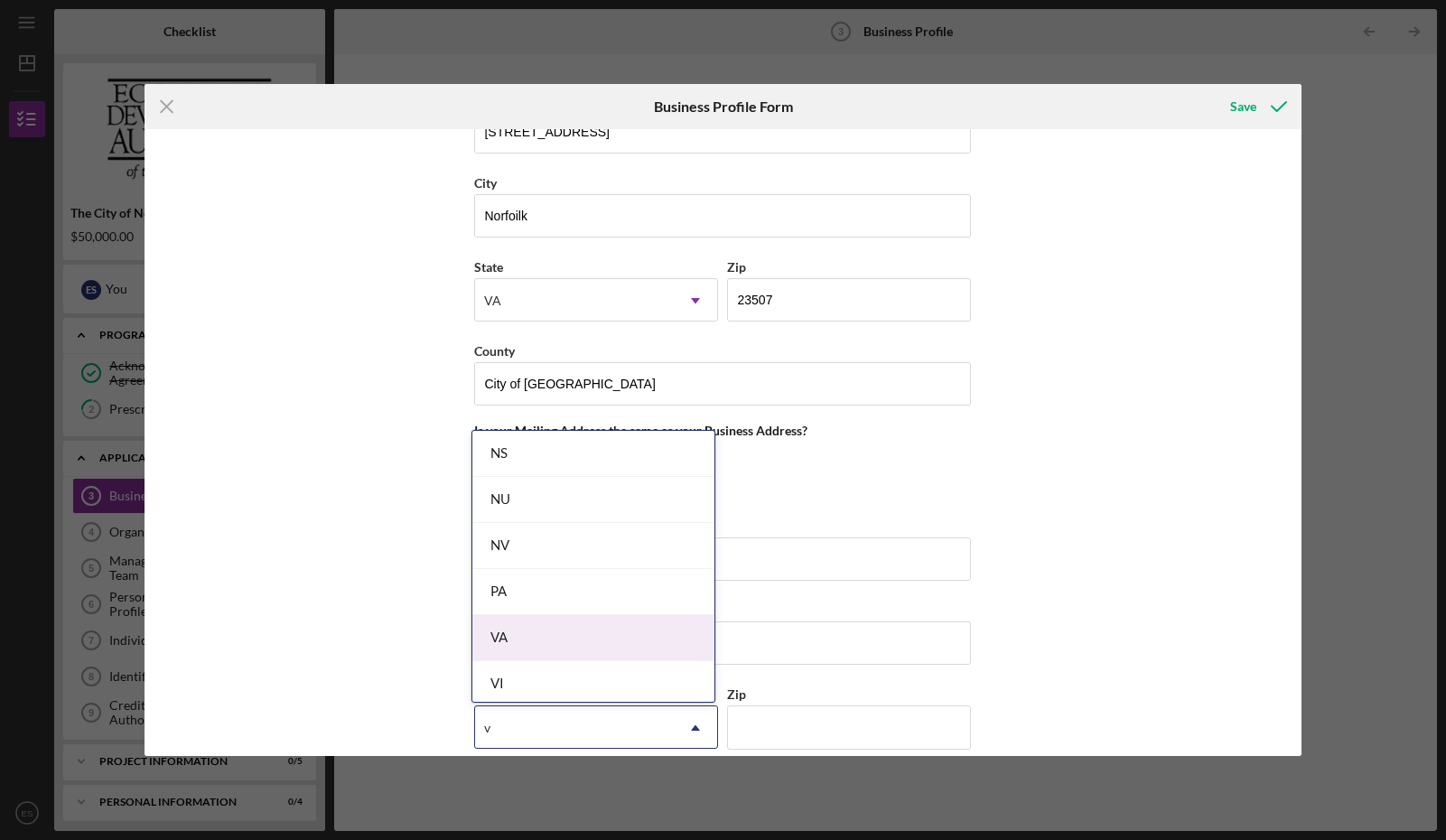
click at [643, 640] on div "VA" at bounding box center [593, 639] width 242 height 46
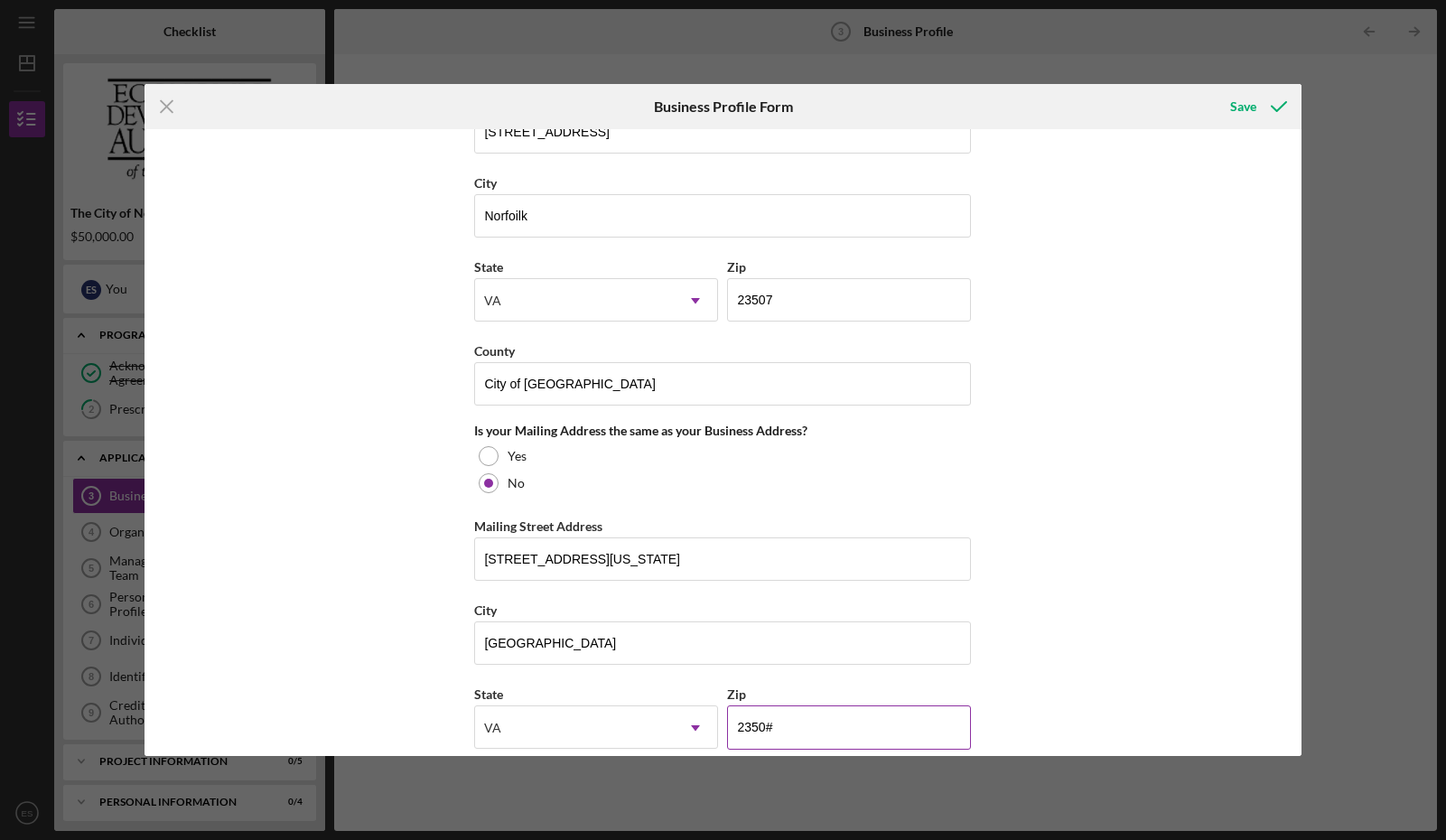
type input "23508"
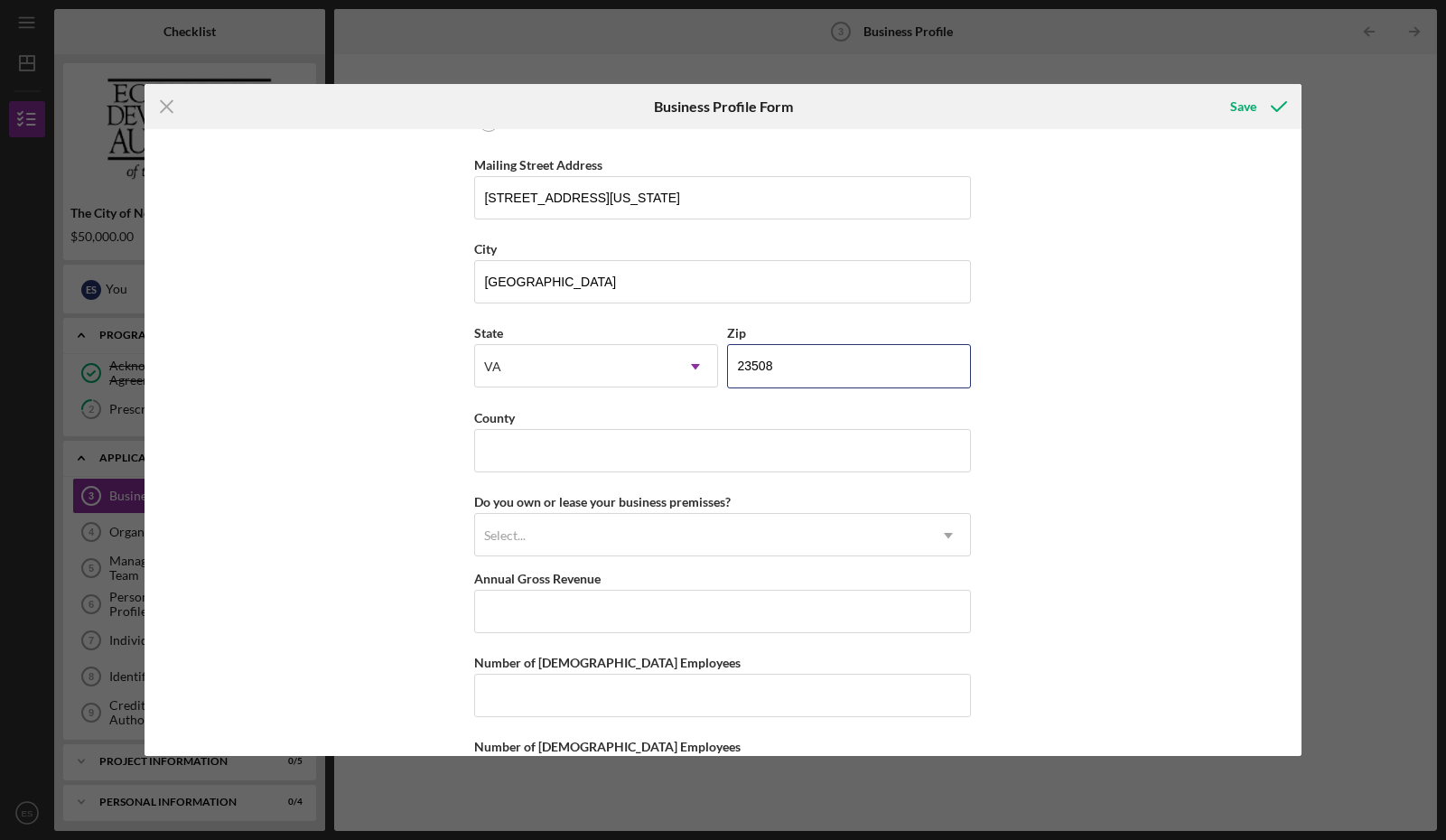
scroll to position [1805, 0]
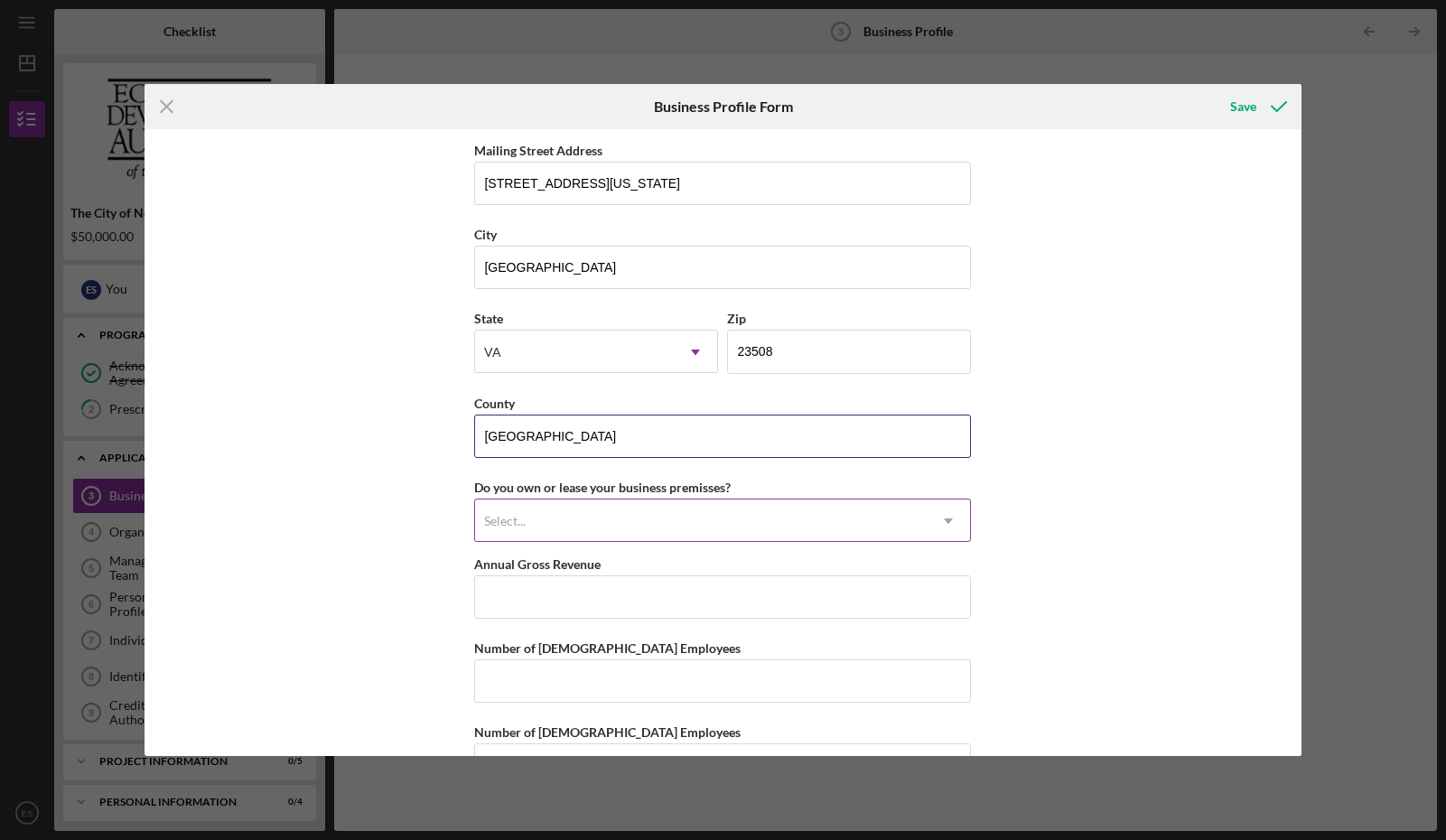
type input "[GEOGRAPHIC_DATA]"
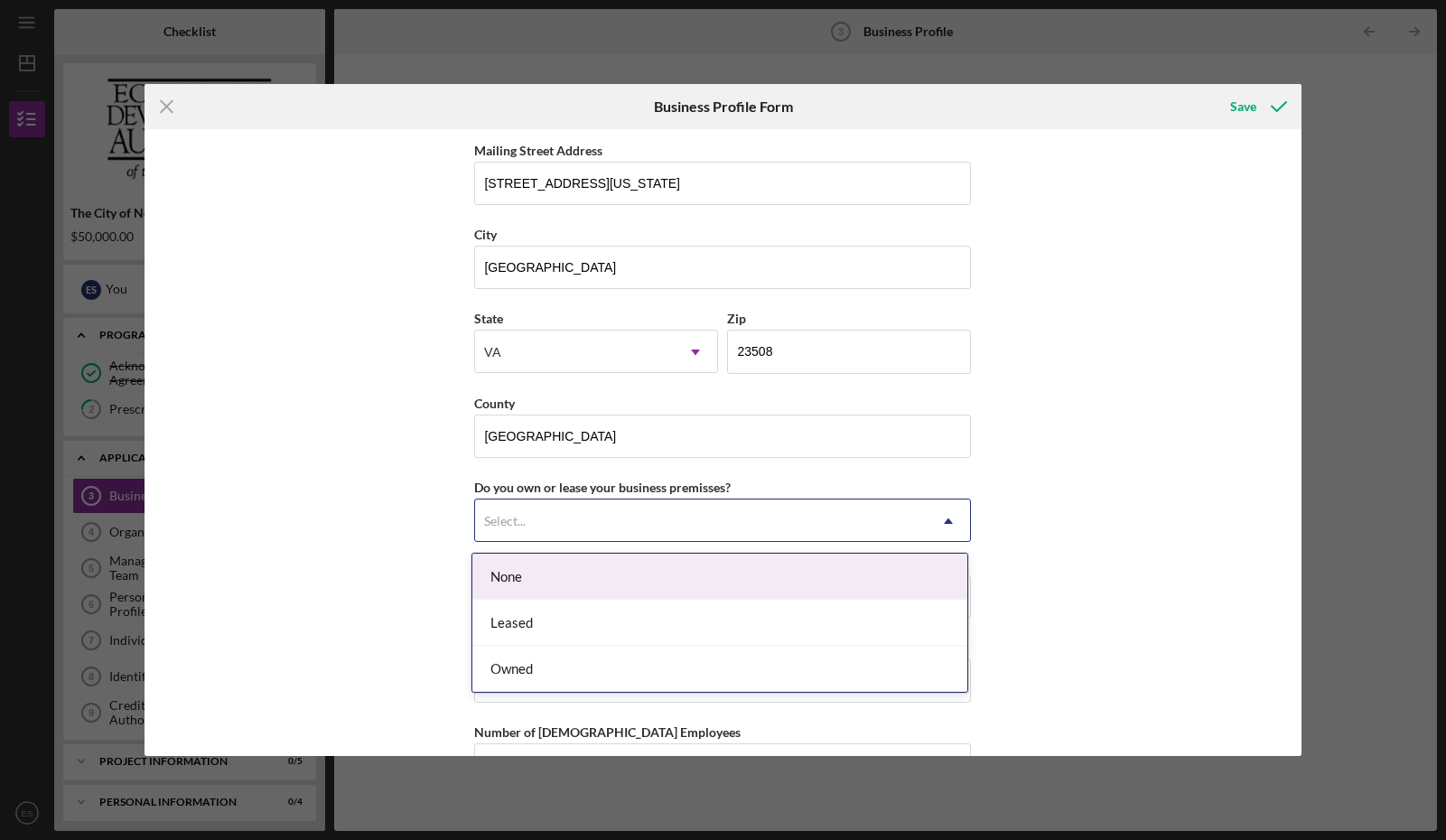
click at [953, 525] on icon "Icon/Dropdown Arrow" at bounding box center [949, 521] width 44 height 44
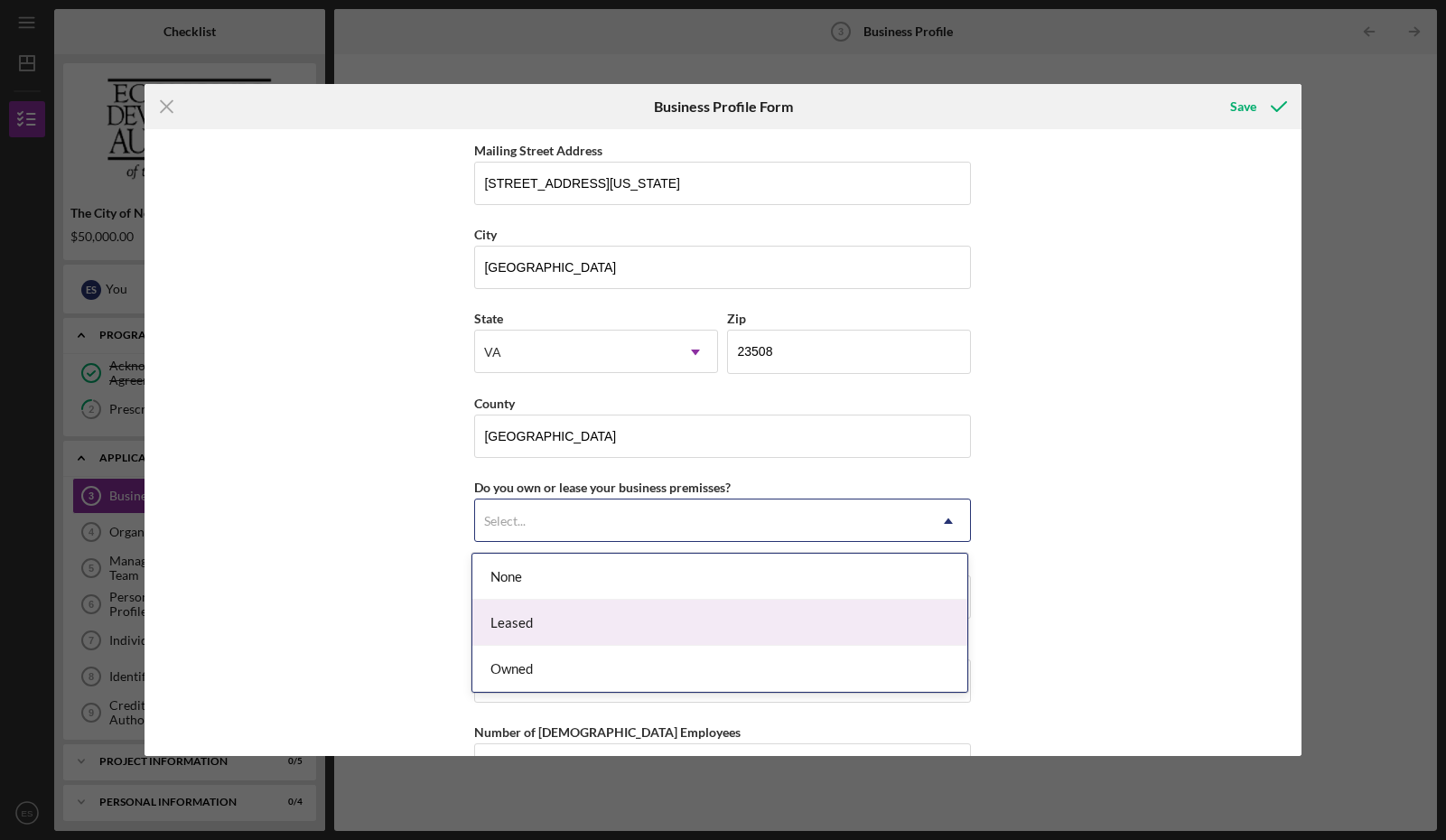
click at [841, 622] on div "Leased" at bounding box center [719, 623] width 495 height 46
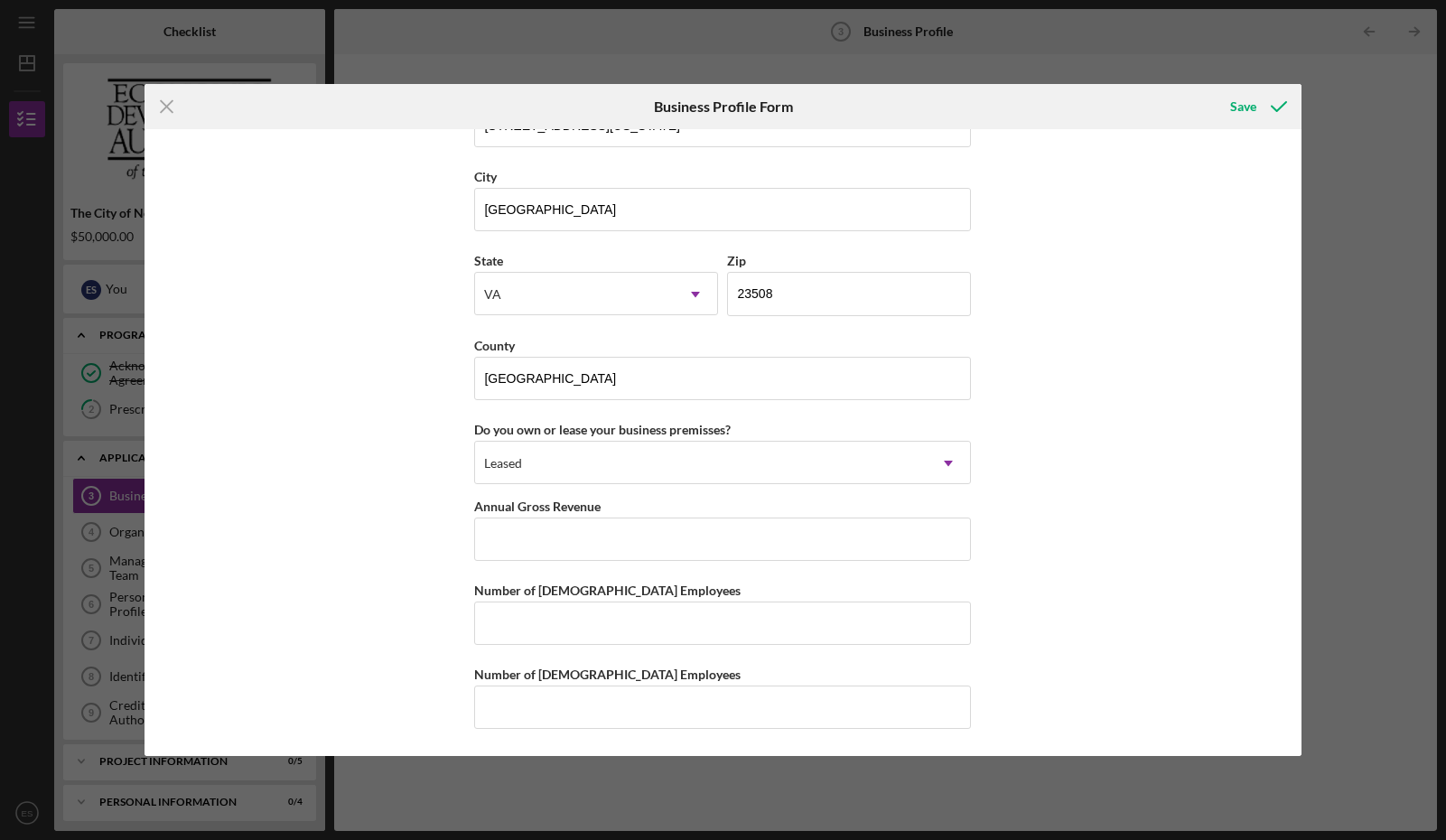
scroll to position [1867, 0]
click at [577, 555] on input "Annual Gross Revenue" at bounding box center [722, 539] width 497 height 44
type input "$182,000"
click at [674, 622] on input "Number of [DEMOGRAPHIC_DATA] Employees" at bounding box center [722, 623] width 497 height 44
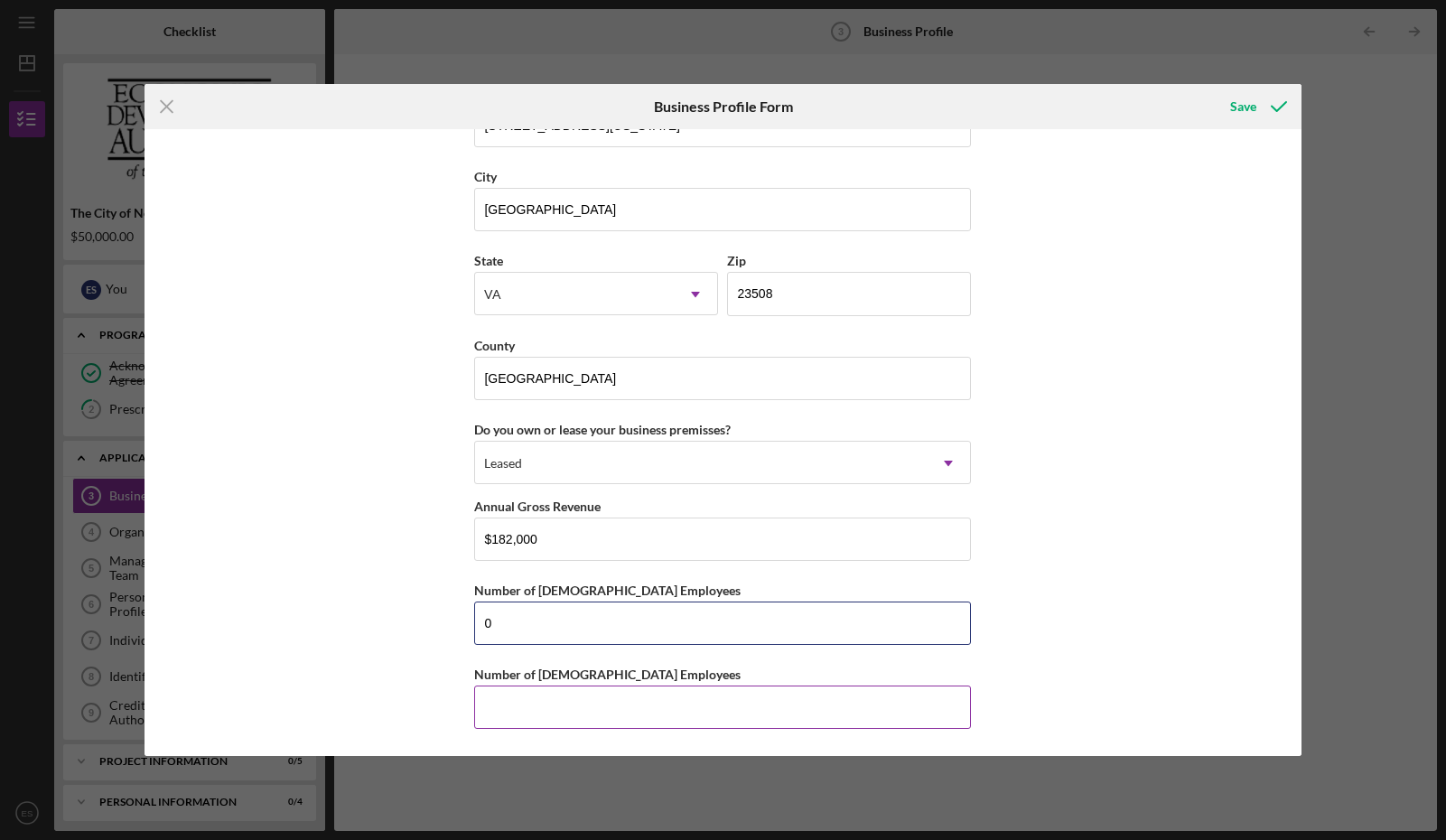
type input "0"
click at [752, 706] on input "Number of [DEMOGRAPHIC_DATA] Employees" at bounding box center [722, 707] width 497 height 44
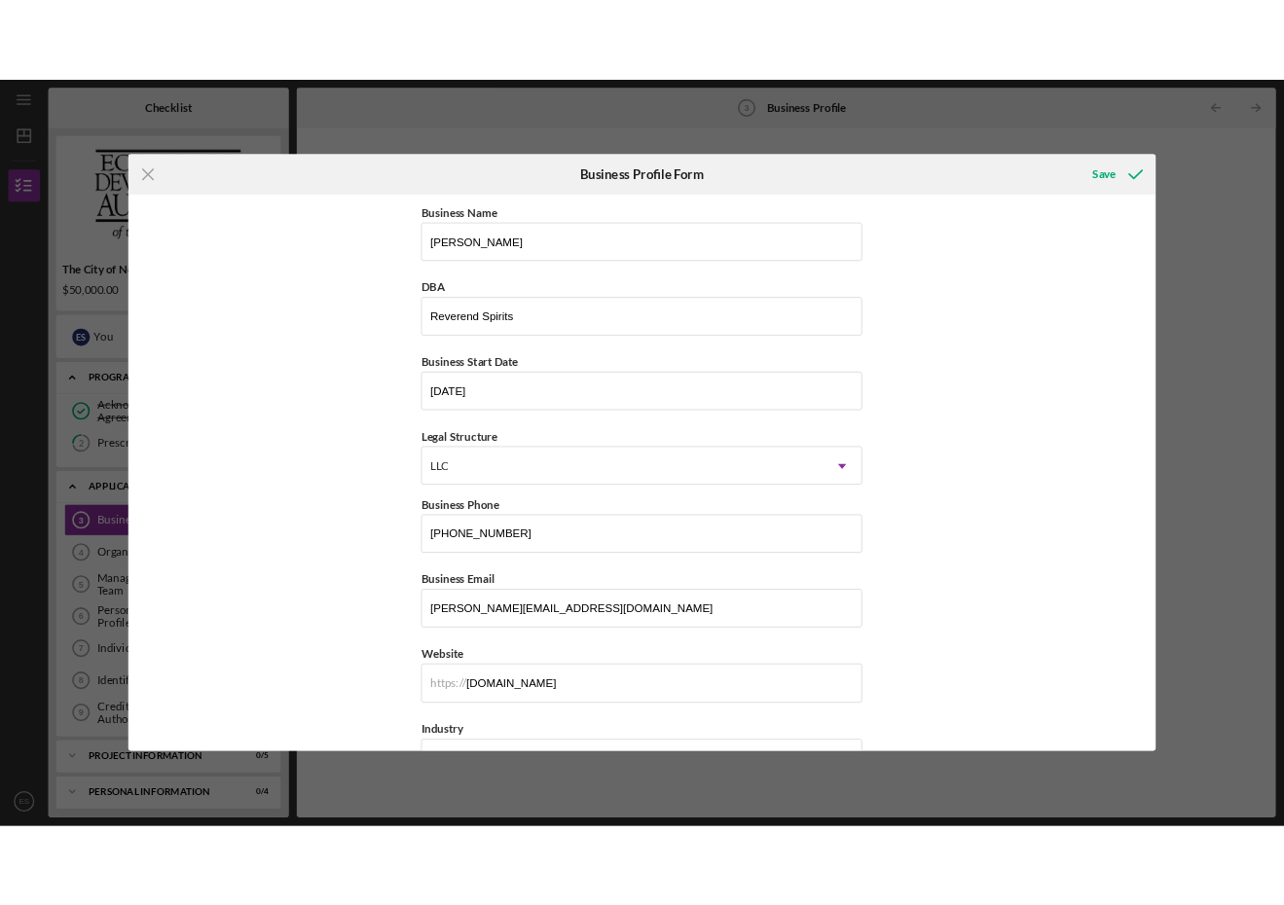
scroll to position [0, 0]
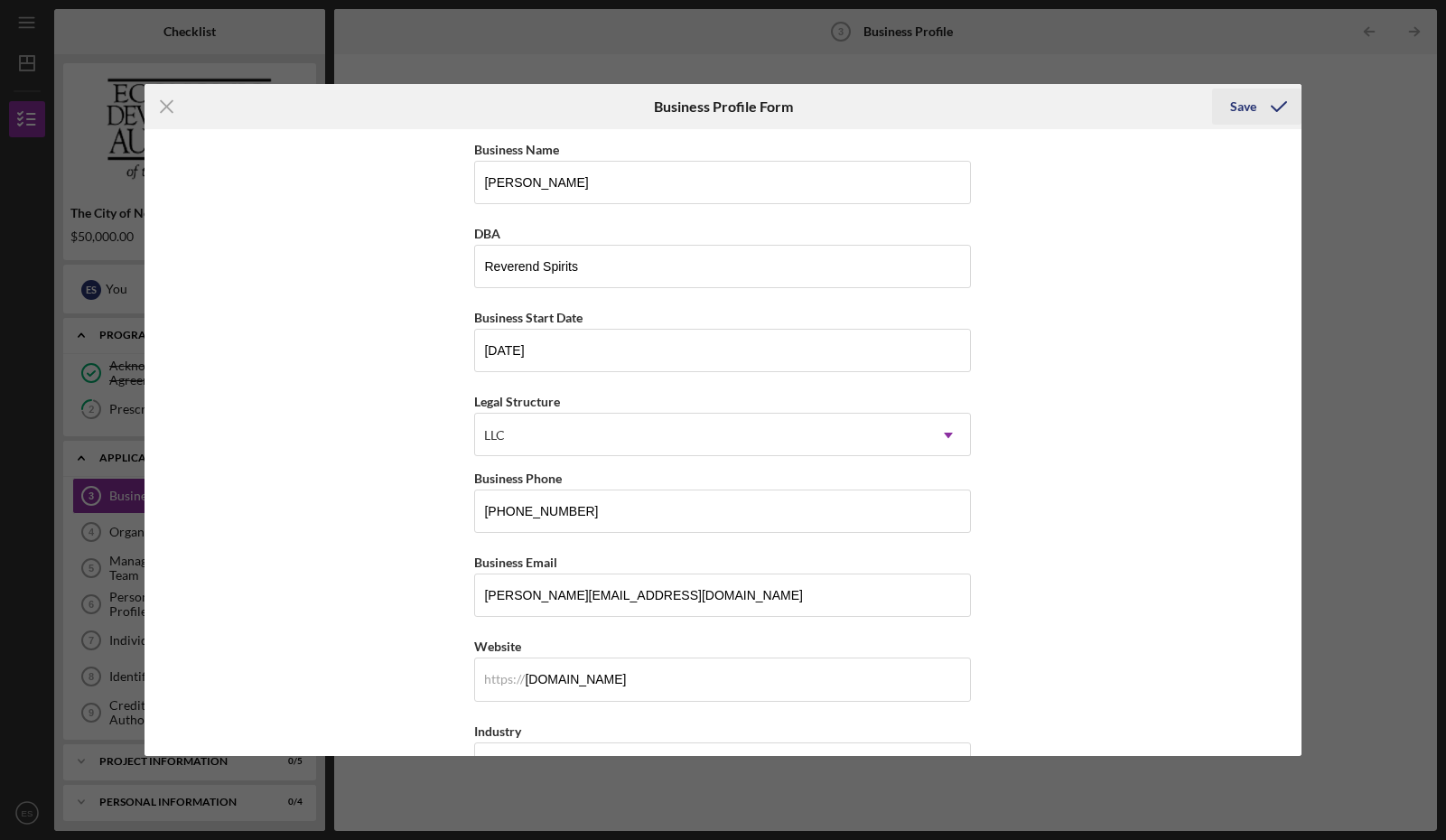
type input "2"
click at [1190, 104] on div "Save" at bounding box center [1244, 106] width 26 height 36
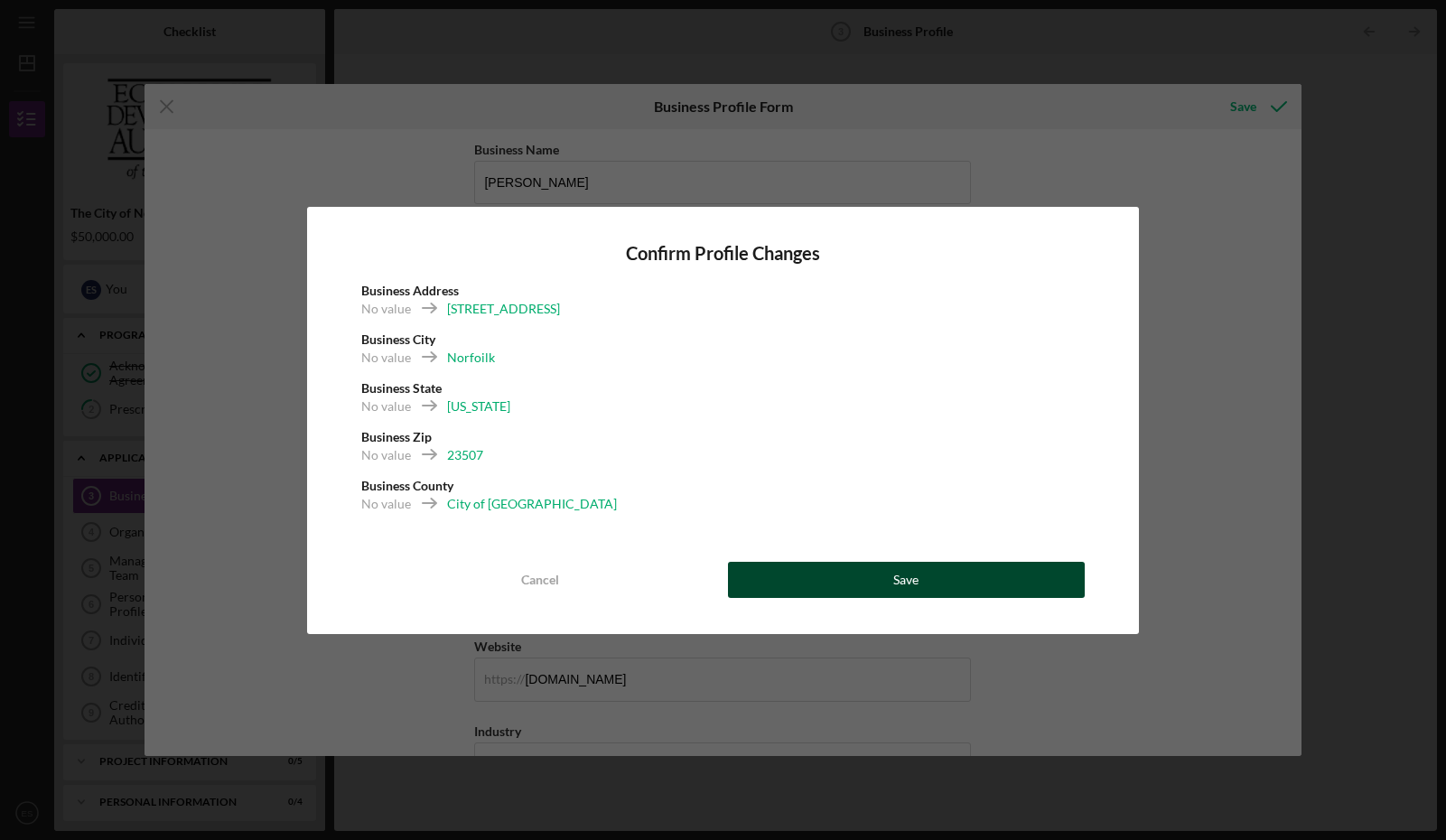
click at [833, 581] on button "Save" at bounding box center [907, 579] width 356 height 36
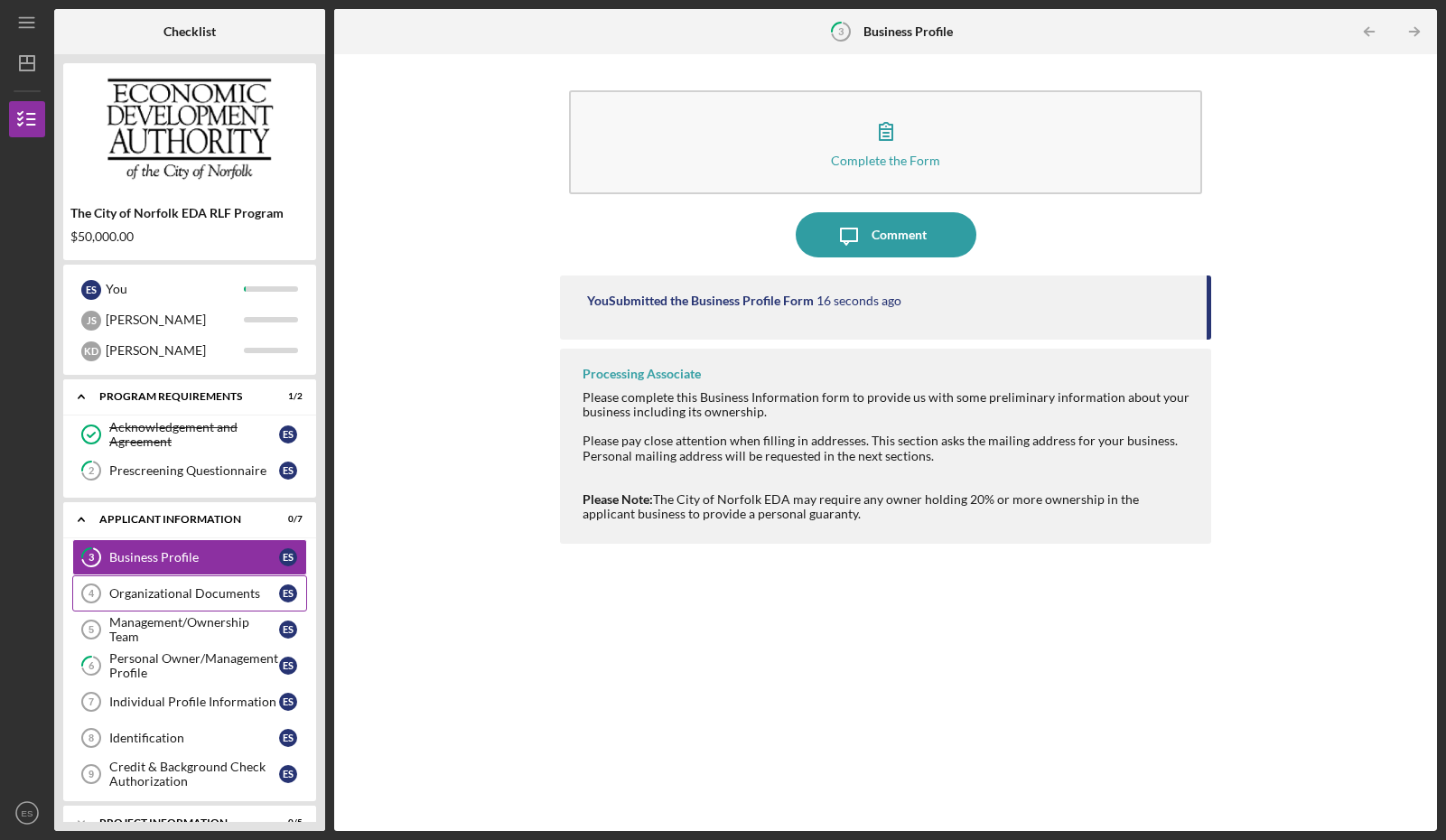
click at [235, 593] on div "Organizational Documents" at bounding box center [194, 594] width 170 height 15
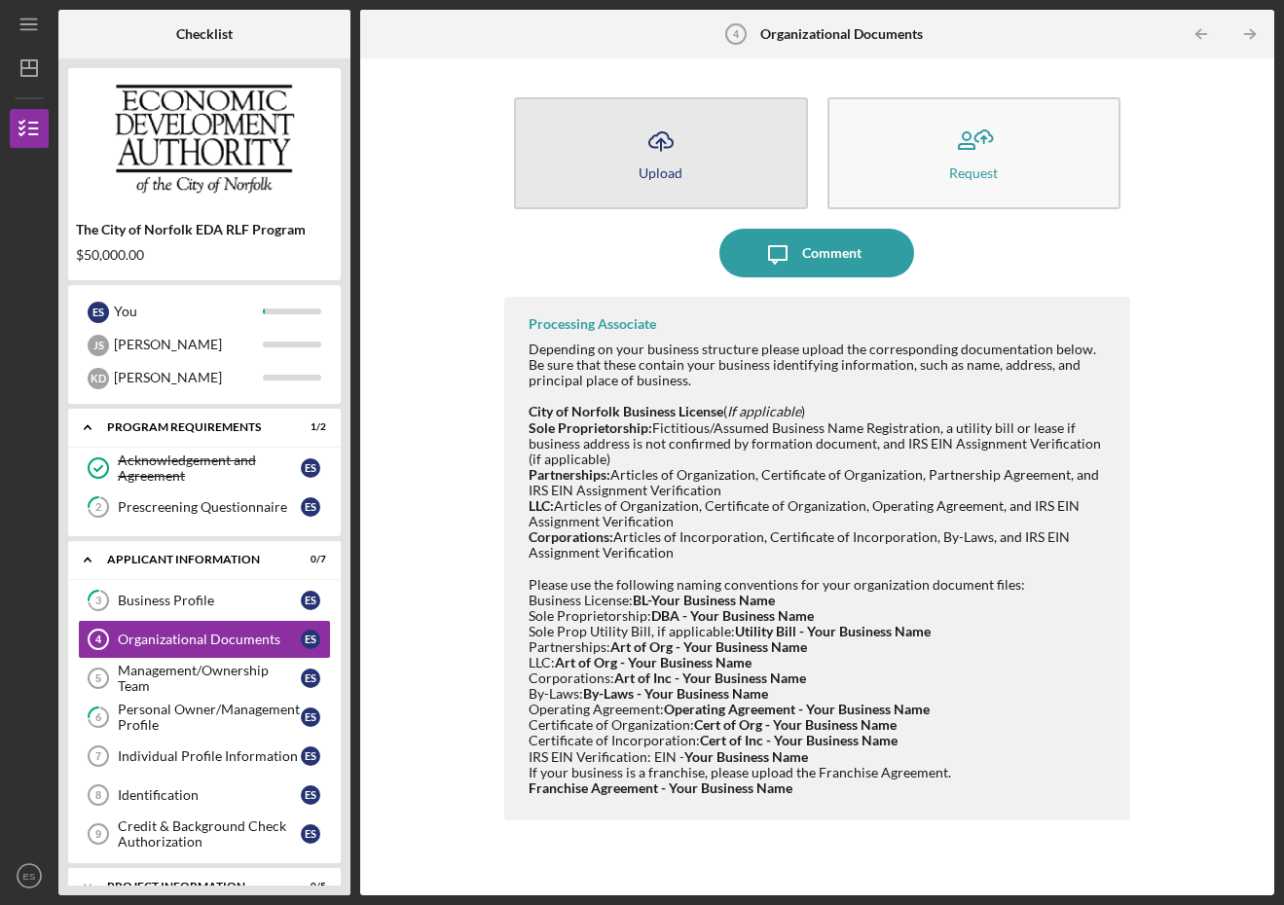
click at [661, 169] on div "Upload" at bounding box center [661, 172] width 44 height 15
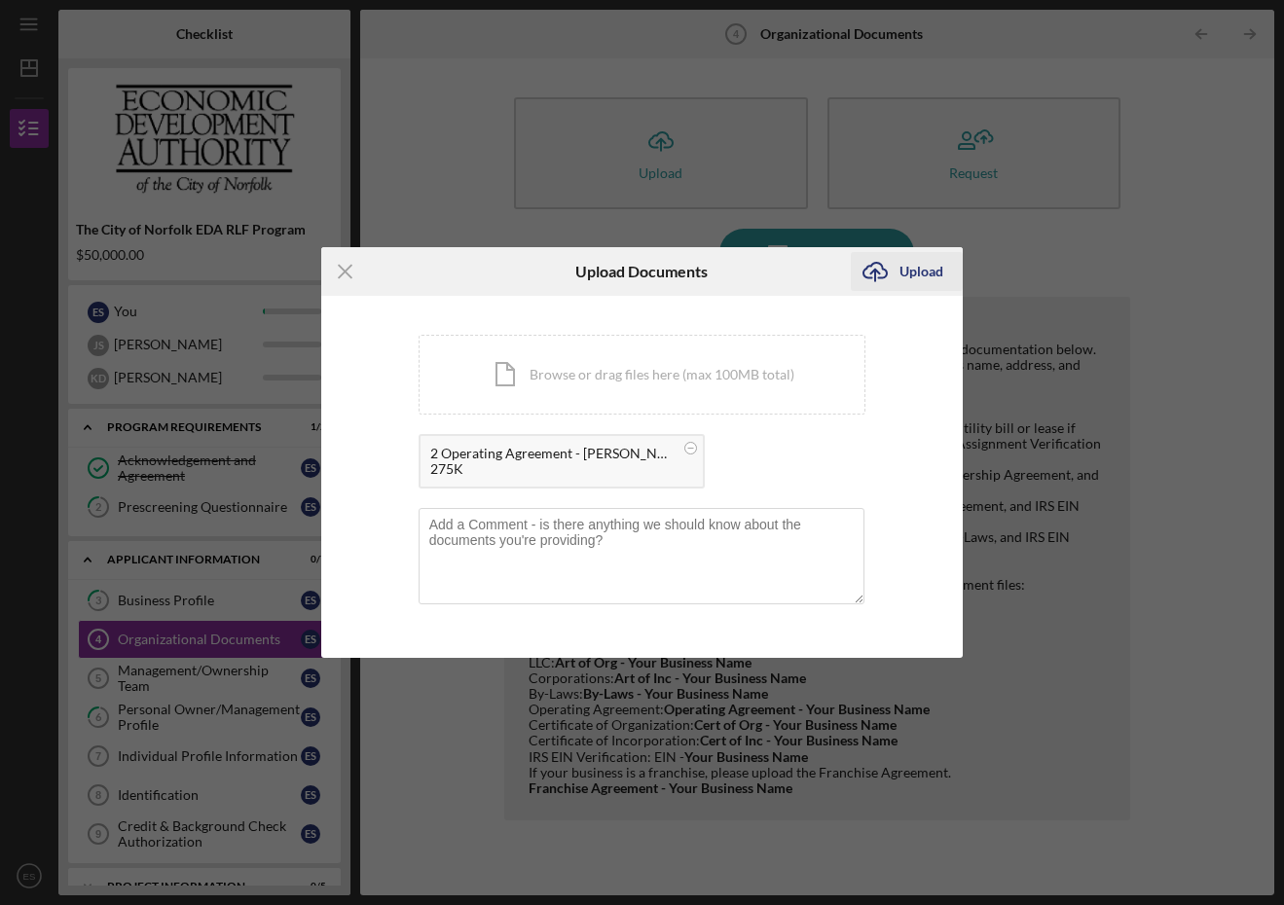
click at [930, 273] on div "Upload" at bounding box center [921, 271] width 44 height 39
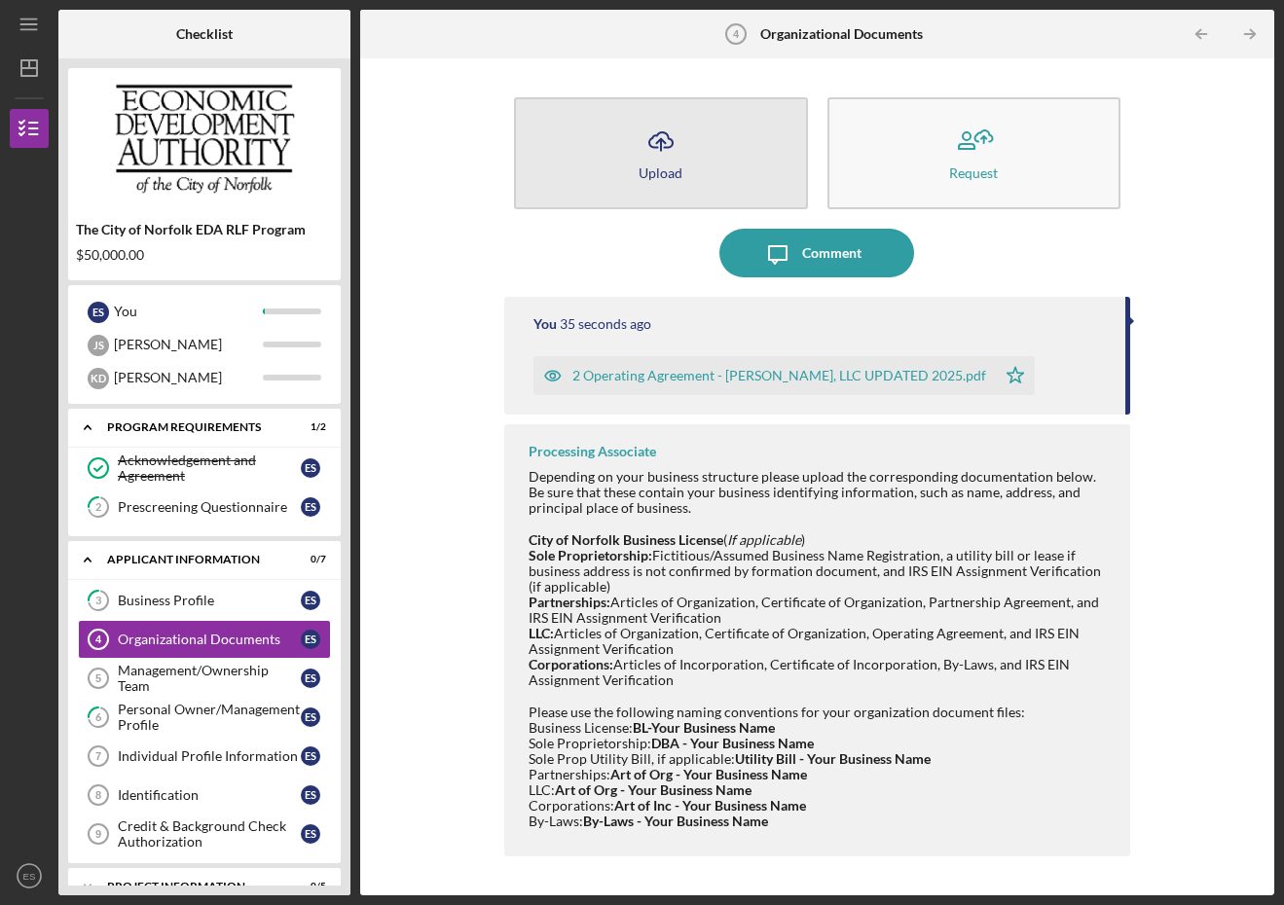
click at [658, 166] on div "Upload" at bounding box center [661, 172] width 44 height 15
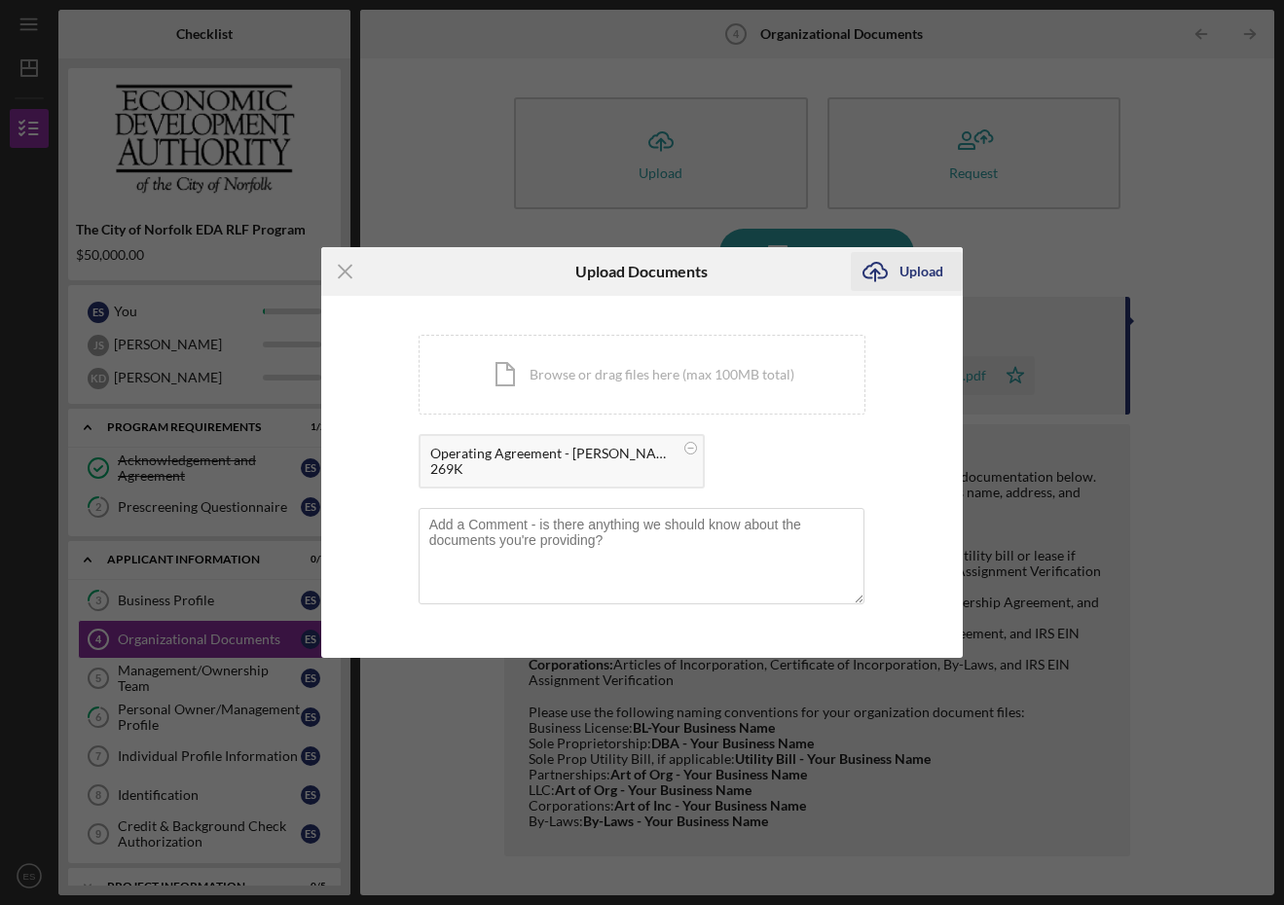
click at [915, 274] on div "Upload" at bounding box center [921, 271] width 44 height 39
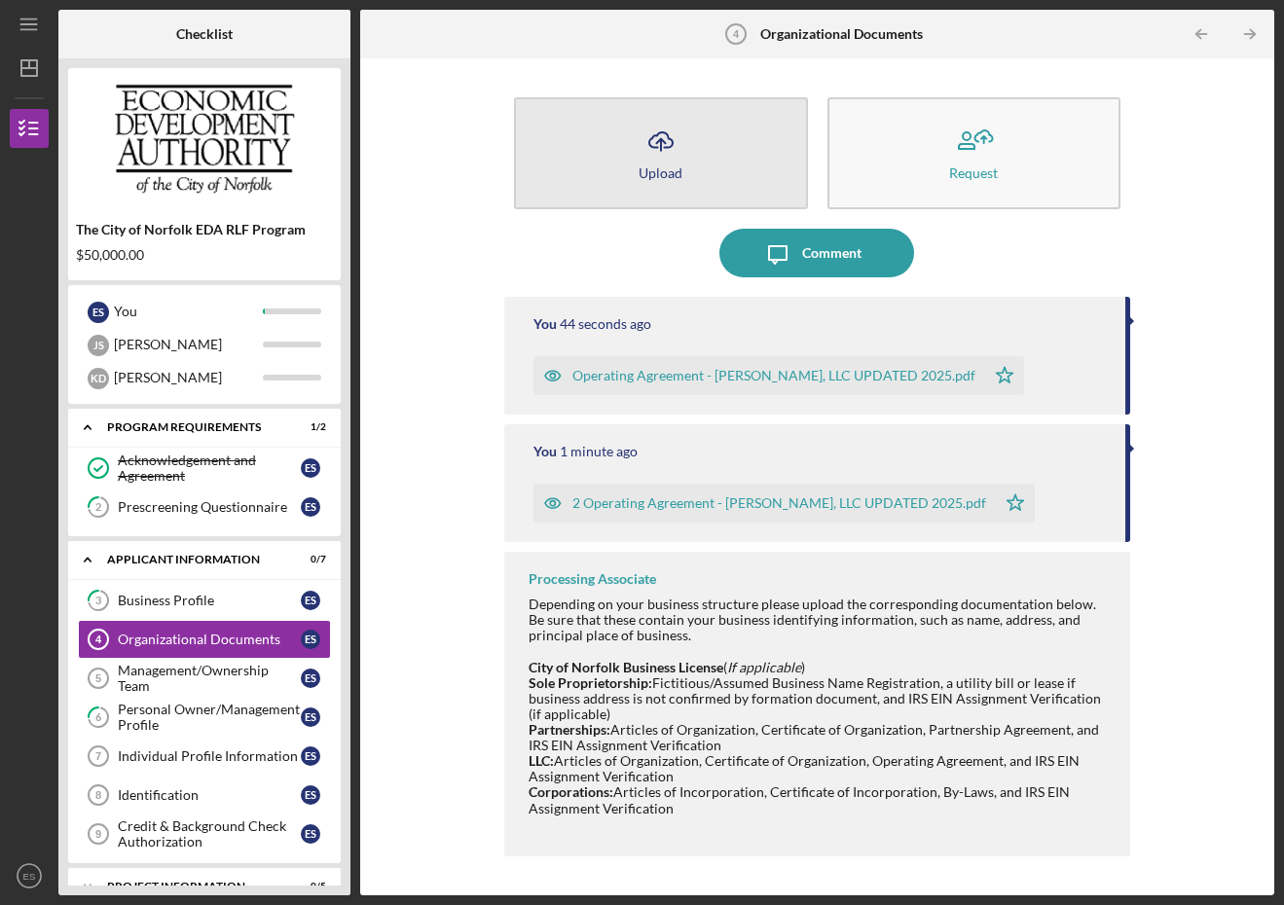
click at [659, 171] on div "Upload" at bounding box center [661, 172] width 44 height 15
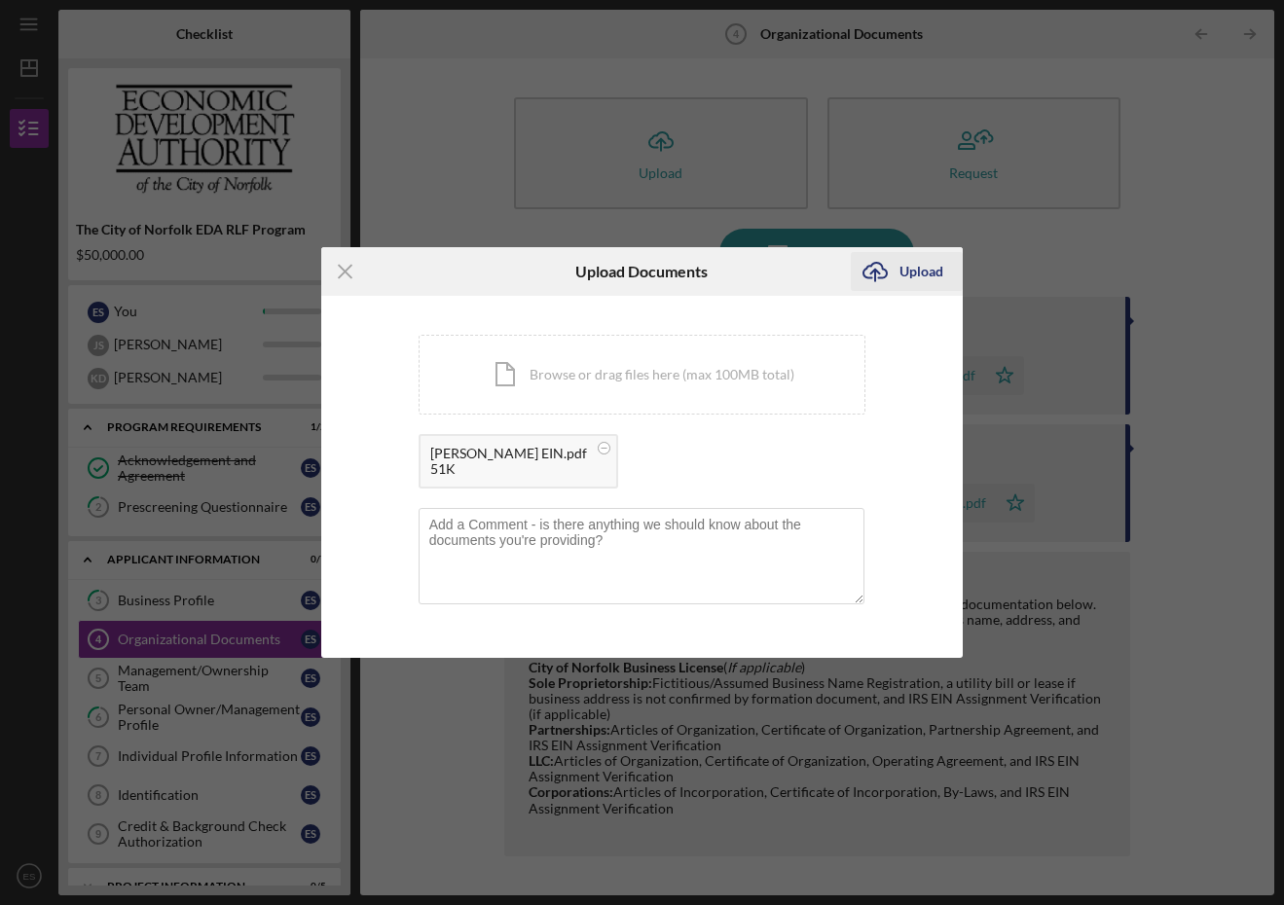
click at [909, 274] on div "Upload" at bounding box center [921, 271] width 44 height 39
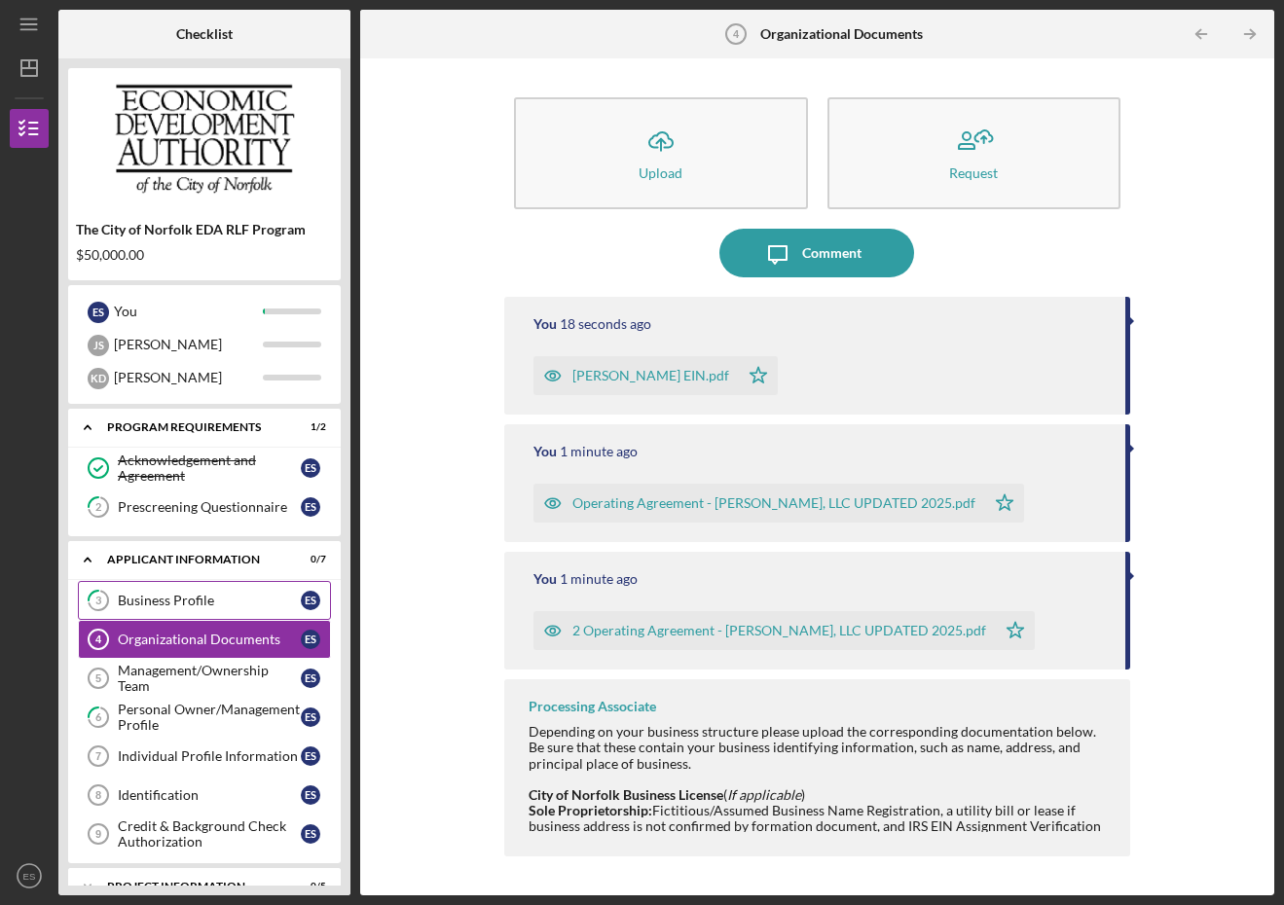
click at [214, 601] on div "Business Profile" at bounding box center [209, 601] width 183 height 16
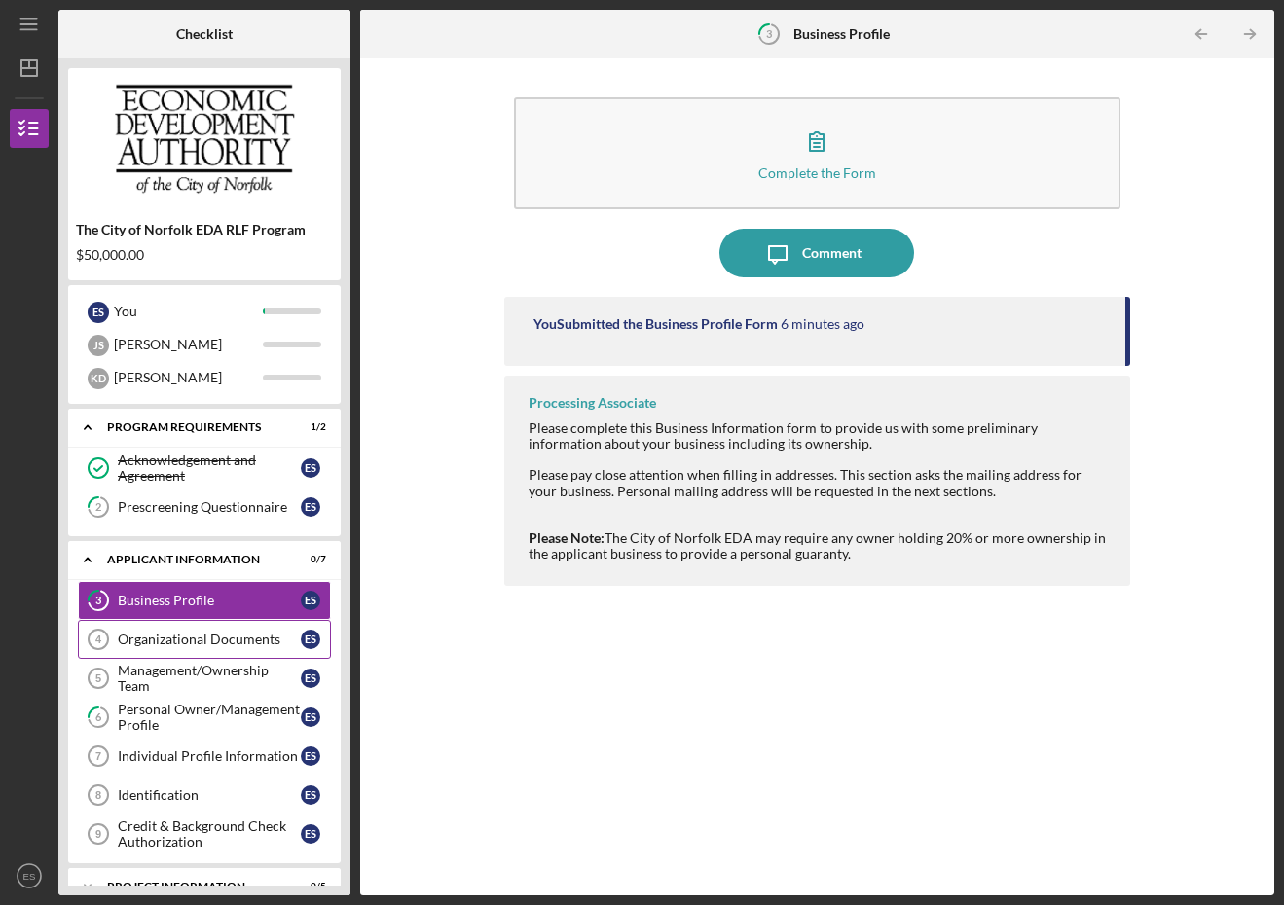
click at [201, 645] on div "Organizational Documents" at bounding box center [209, 640] width 183 height 16
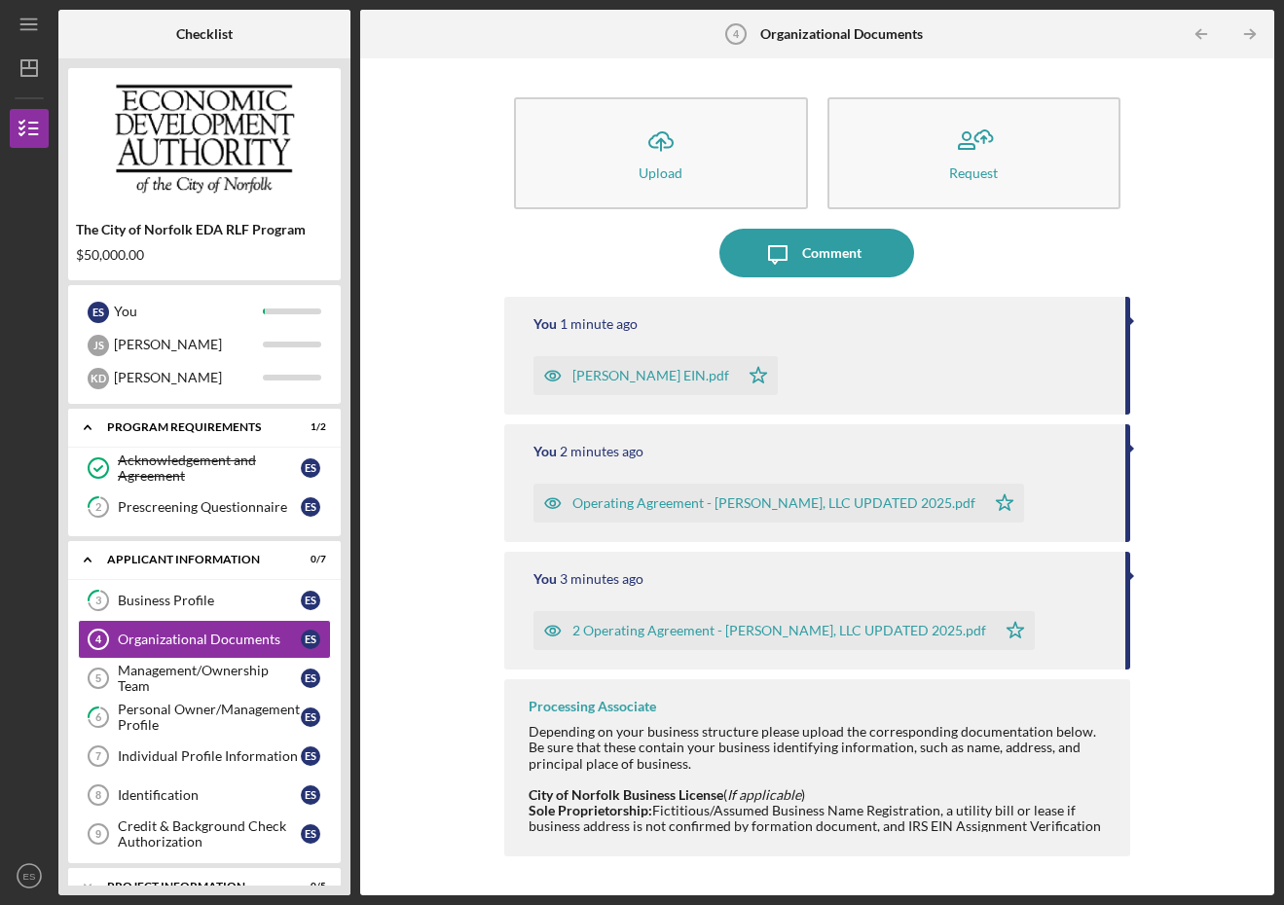
click at [703, 501] on div "Operating Agreement - [PERSON_NAME], LLC UPDATED 2025.pdf" at bounding box center [773, 503] width 403 height 16
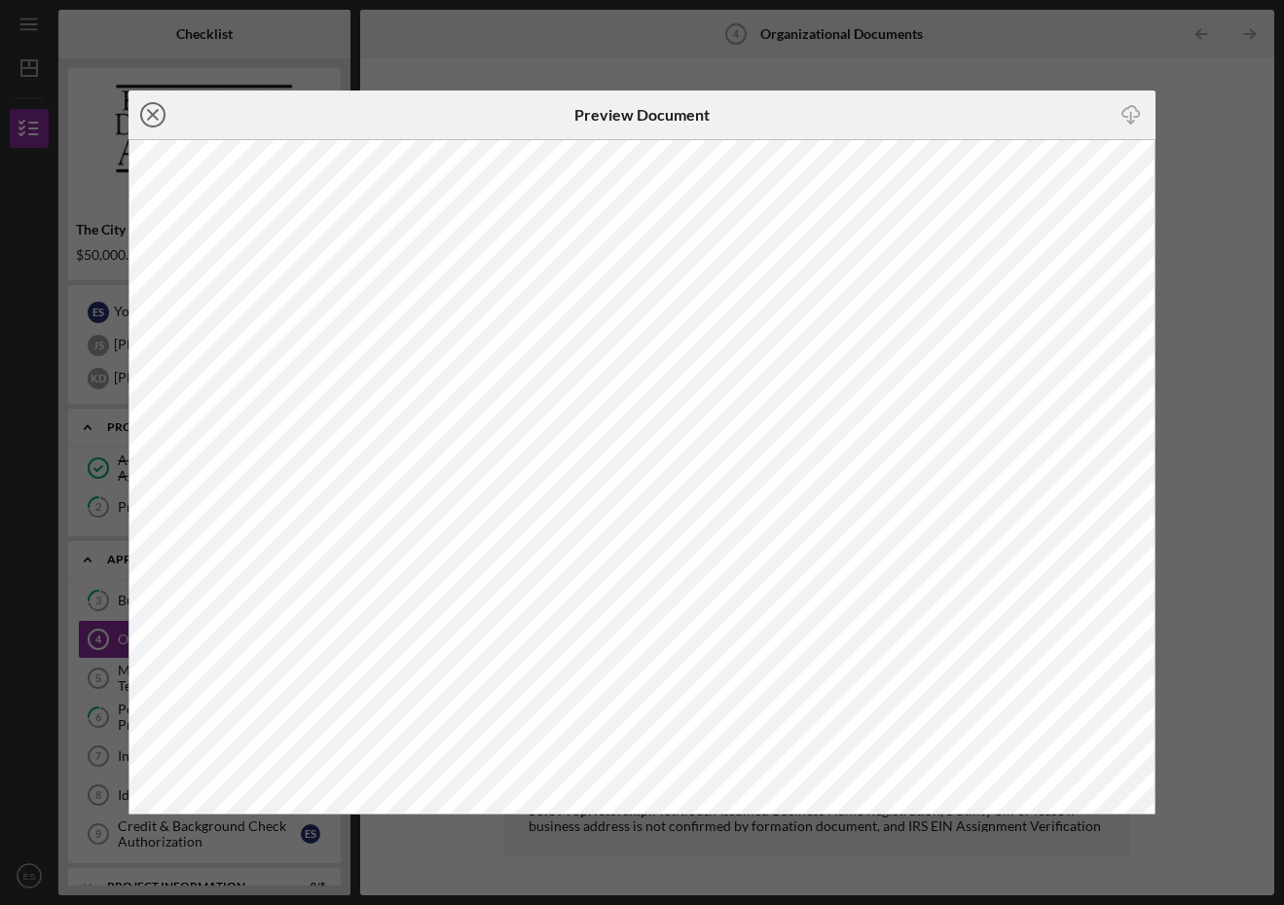
click at [151, 114] on line at bounding box center [153, 115] width 10 height 10
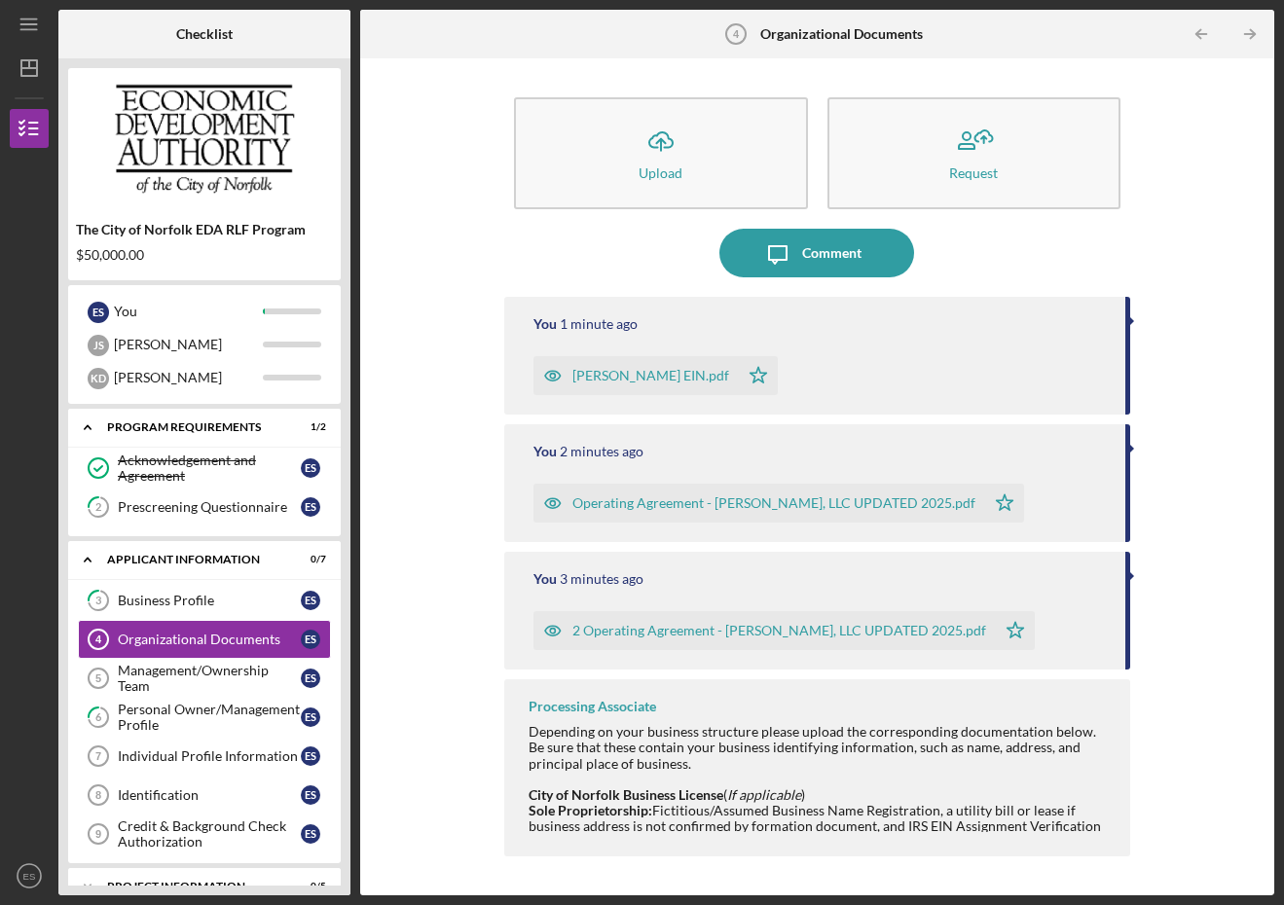
click at [1129, 447] on div at bounding box center [1131, 449] width 5 height 10
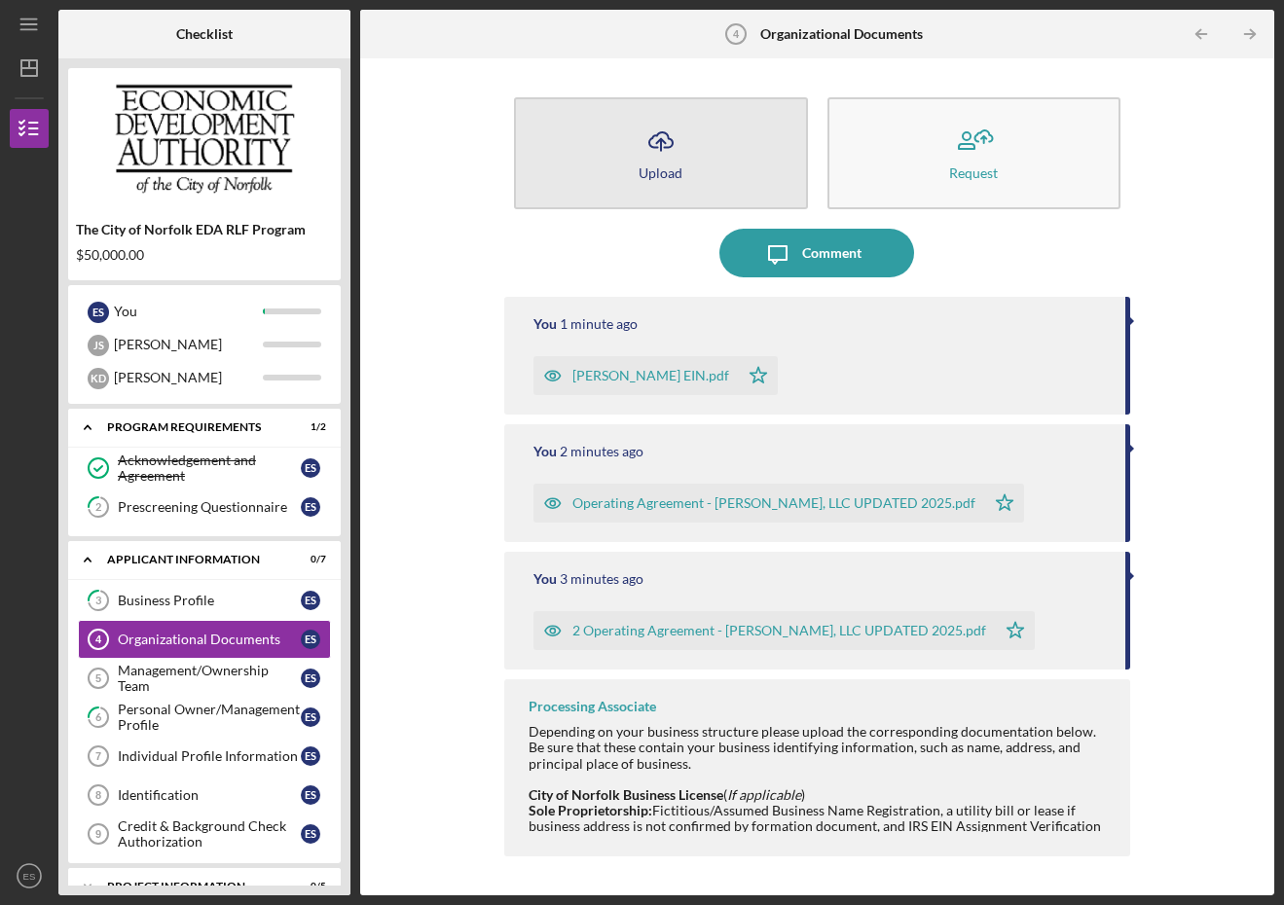
click at [637, 152] on button "Icon/Upload Upload" at bounding box center [661, 153] width 294 height 112
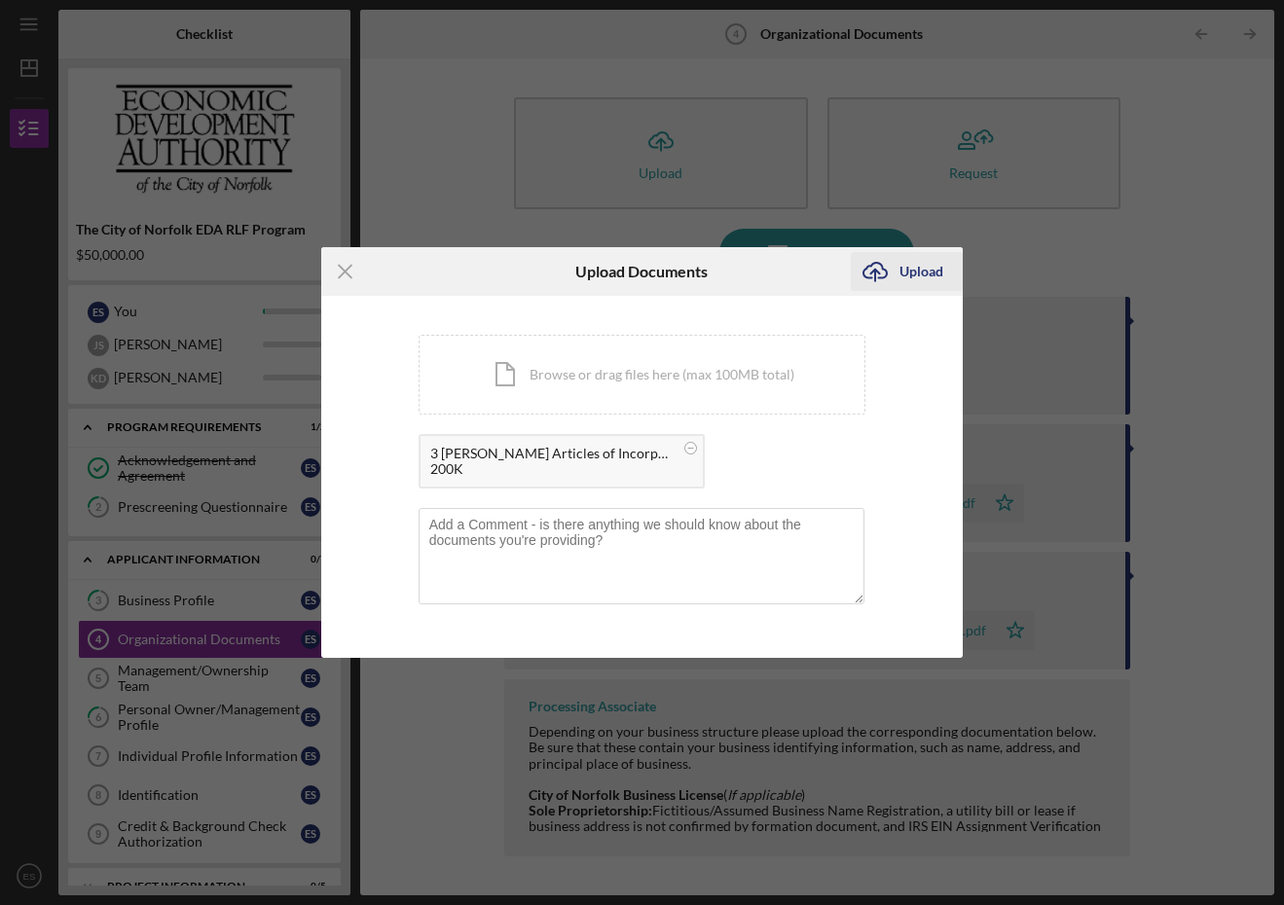
click at [911, 271] on div "Upload" at bounding box center [921, 271] width 44 height 39
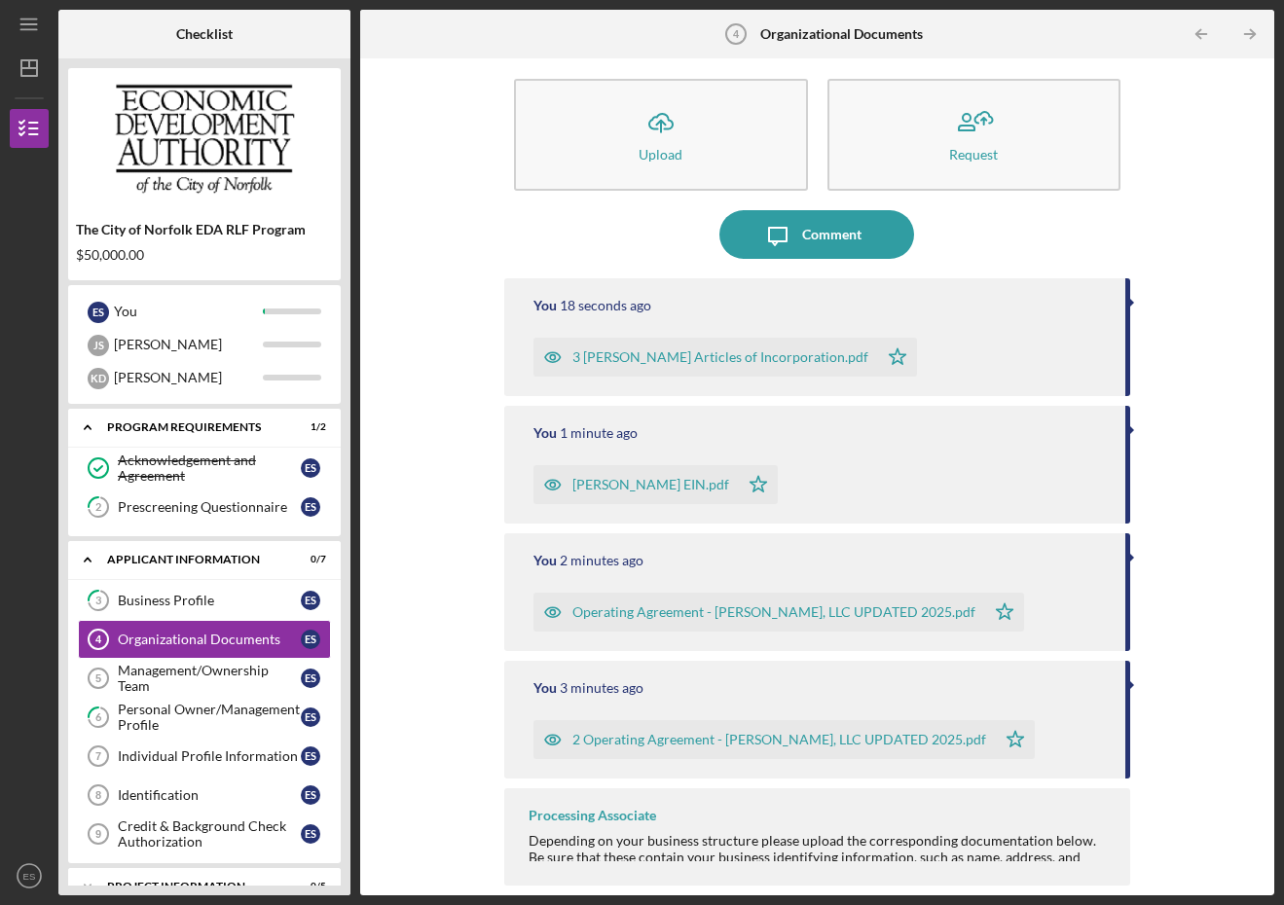
scroll to position [18, 0]
click at [1207, 31] on icon "Icon/Table Pagination Arrow" at bounding box center [1202, 35] width 44 height 44
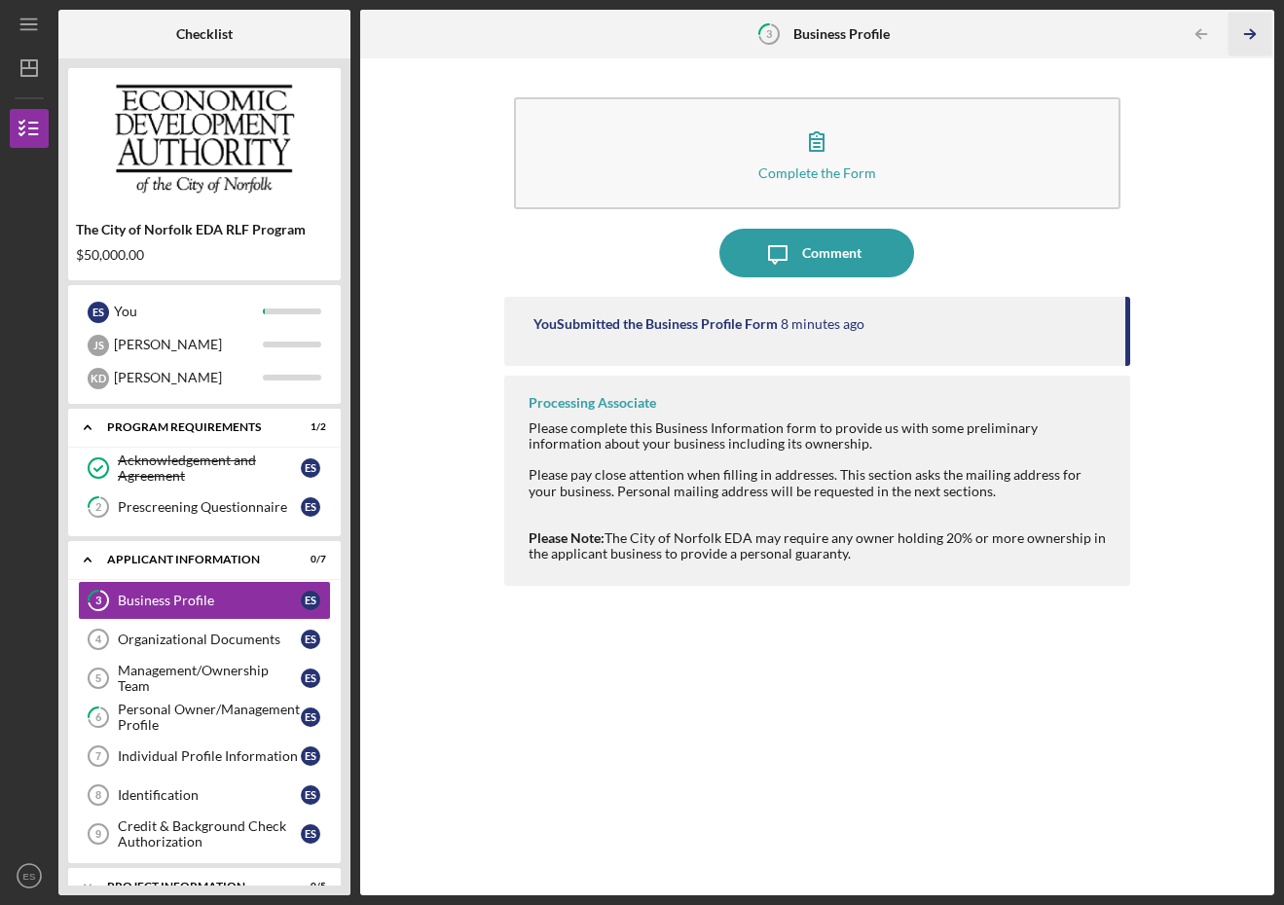
click at [1249, 34] on line "button" at bounding box center [1250, 34] width 10 height 0
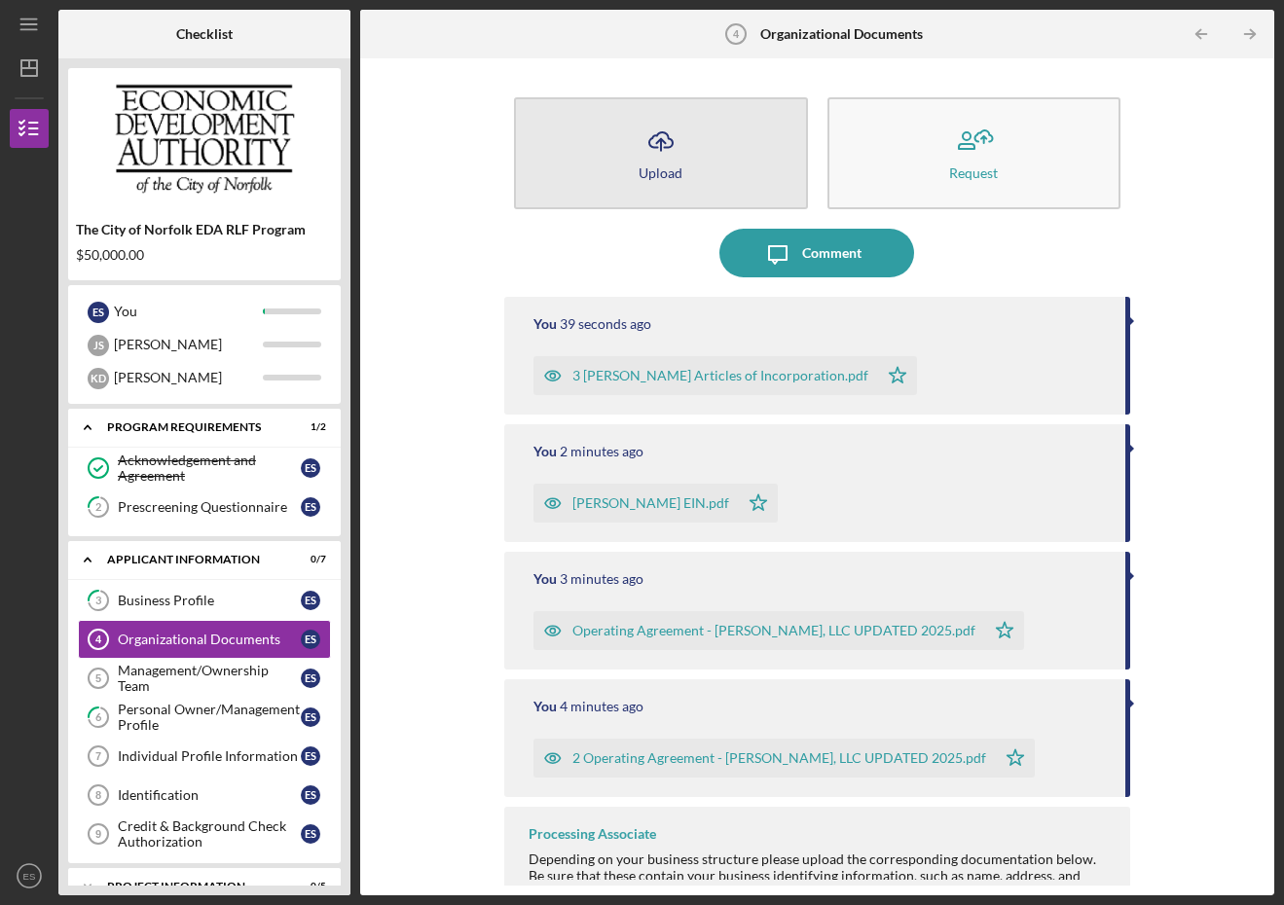
click at [648, 161] on icon "Icon/Upload" at bounding box center [661, 141] width 49 height 49
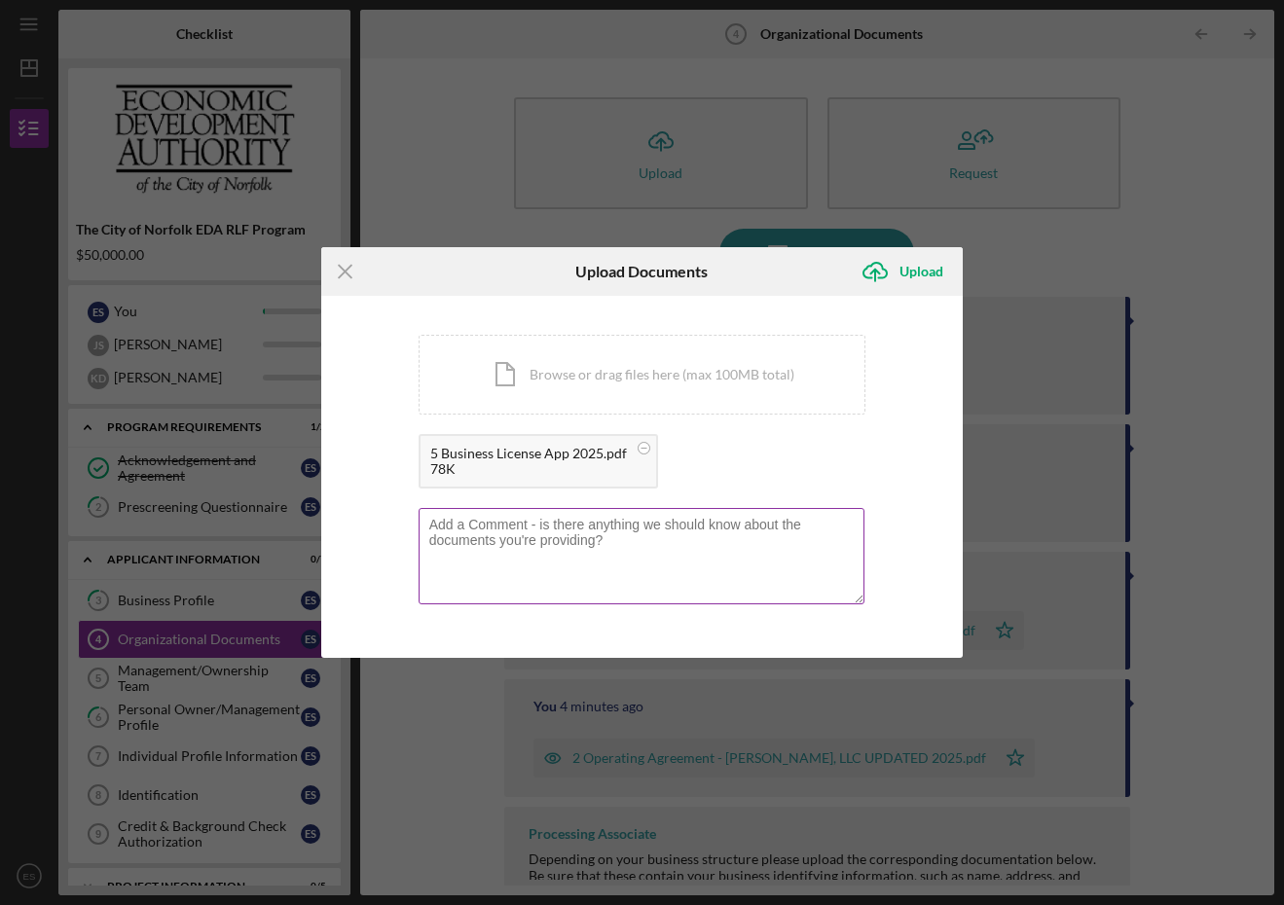
click at [519, 526] on textarea at bounding box center [642, 555] width 447 height 95
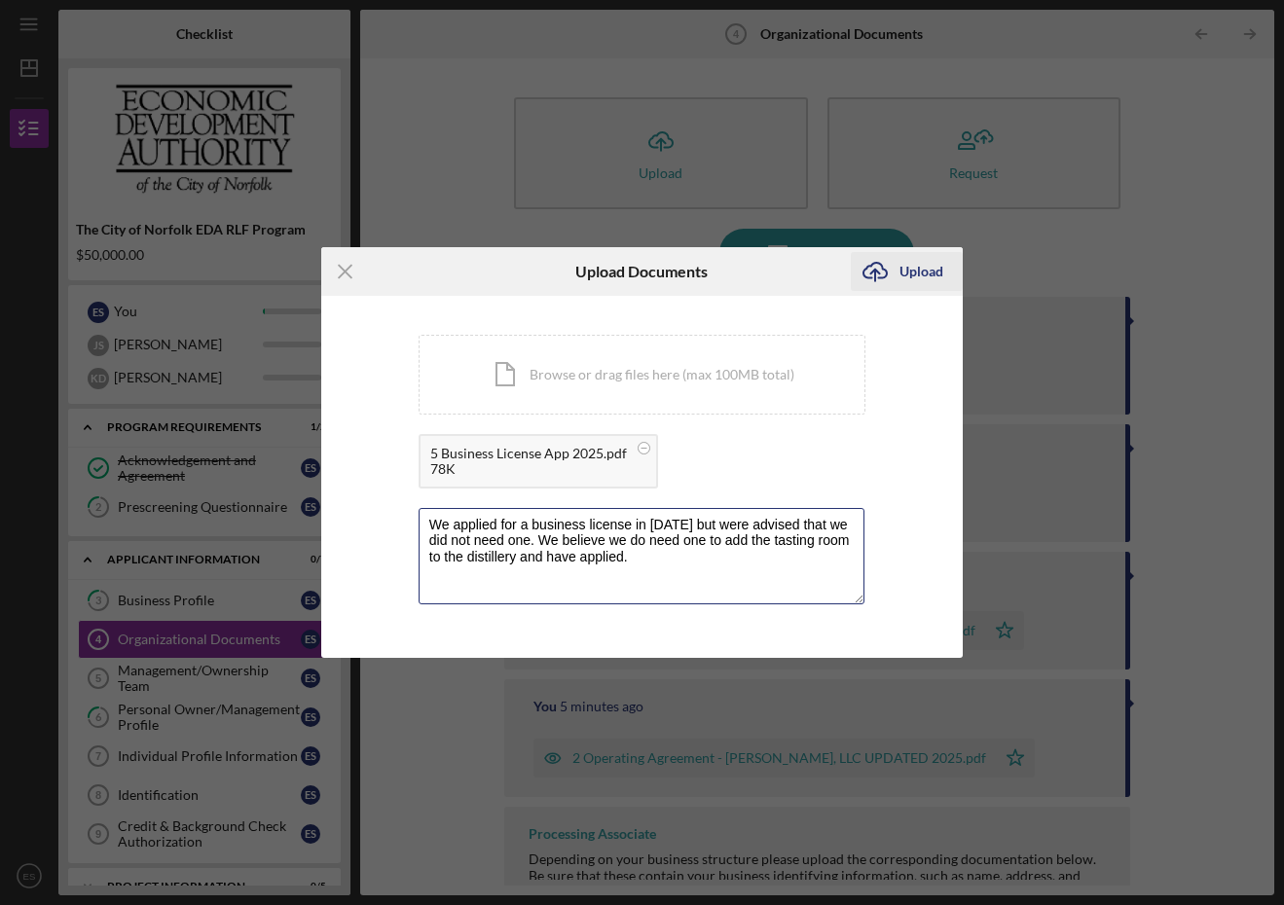
type textarea "We applied for a business license in [DATE] but were advised that we did not ne…"
click at [921, 267] on div "Upload" at bounding box center [921, 271] width 44 height 39
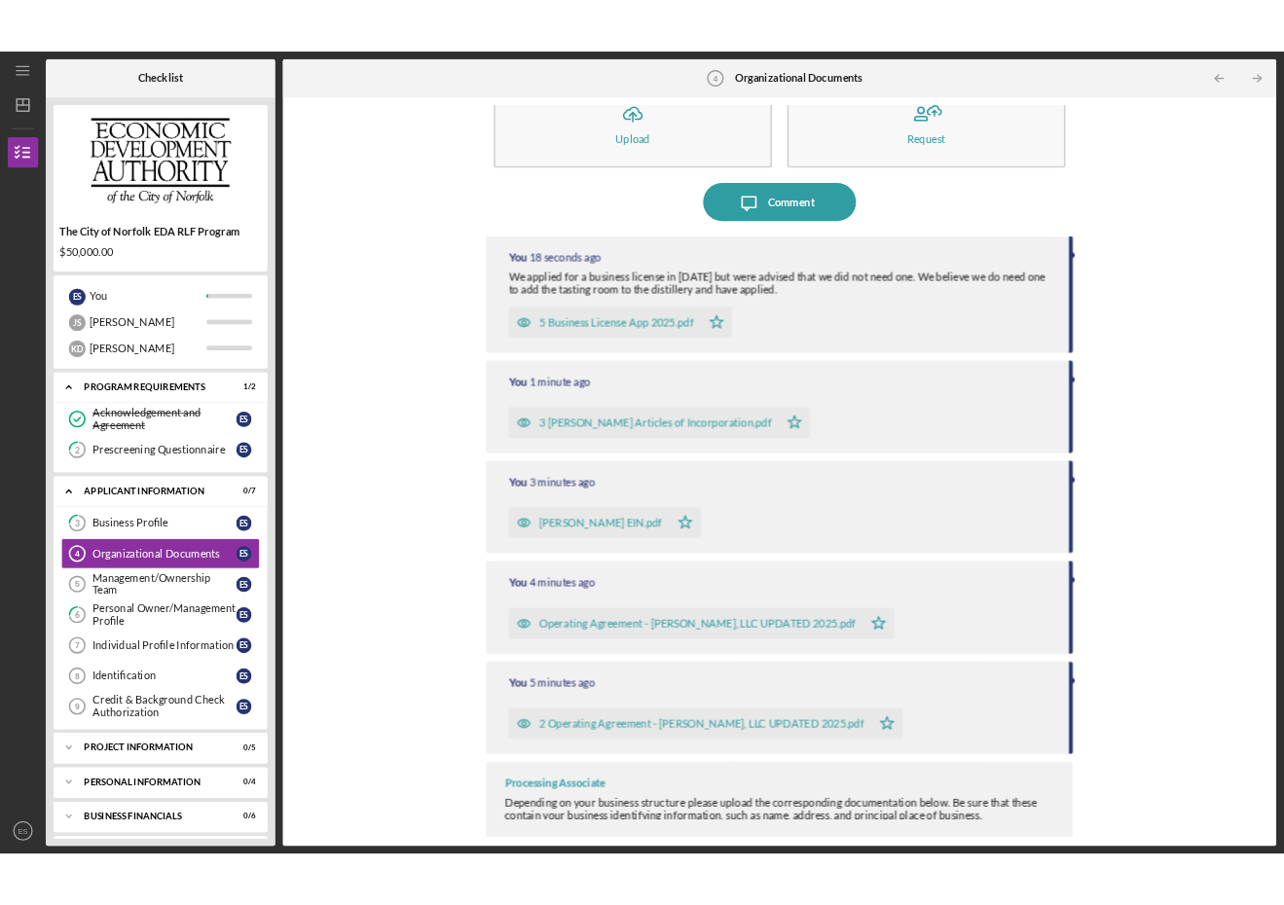
scroll to position [60, 0]
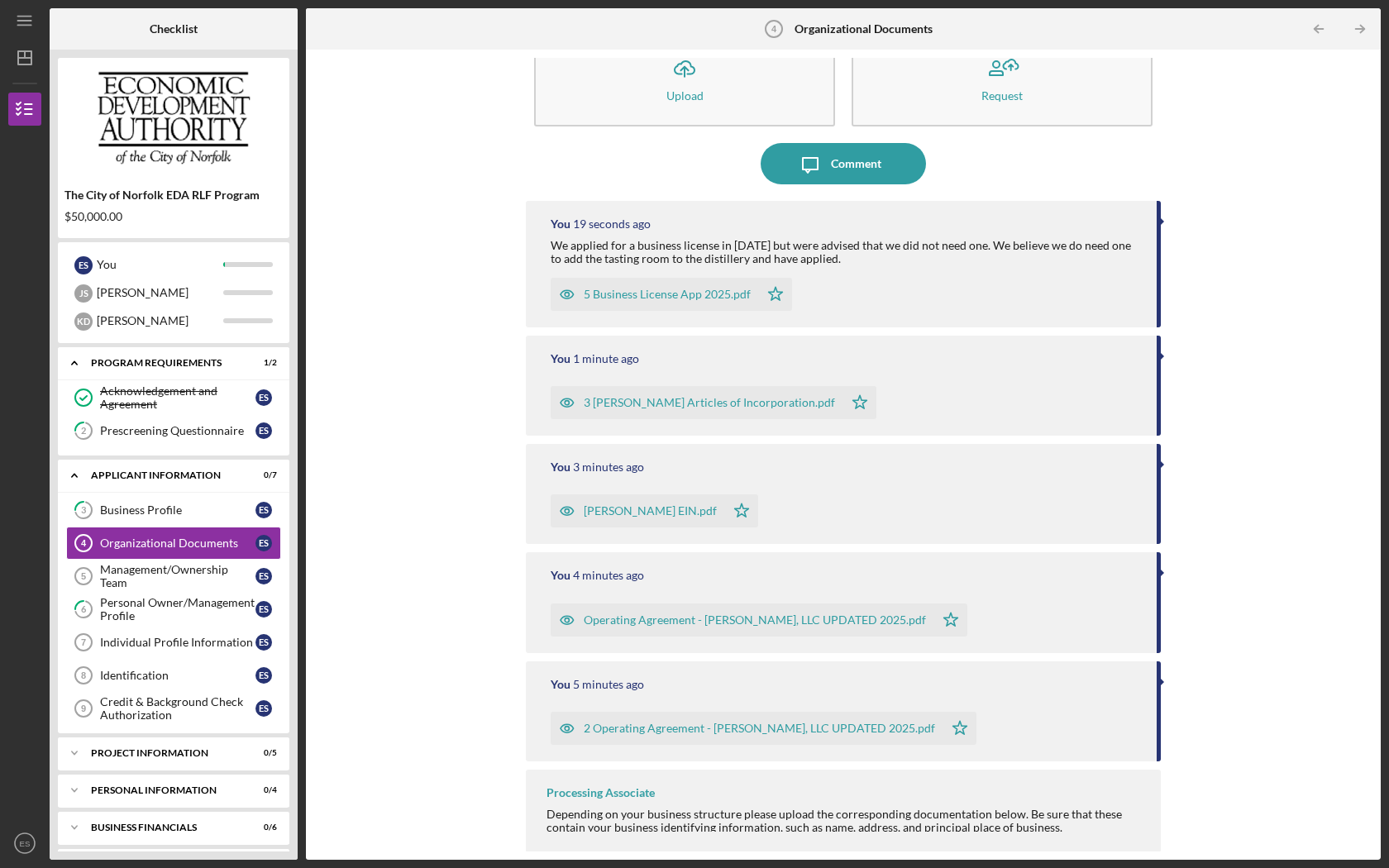
click at [762, 768] on div "Depending on your business structure please upload the corresponding documentat…" at bounding box center [845, 820] width 598 height 26
click at [227, 572] on div "Management/Ownership Team" at bounding box center [178, 576] width 155 height 26
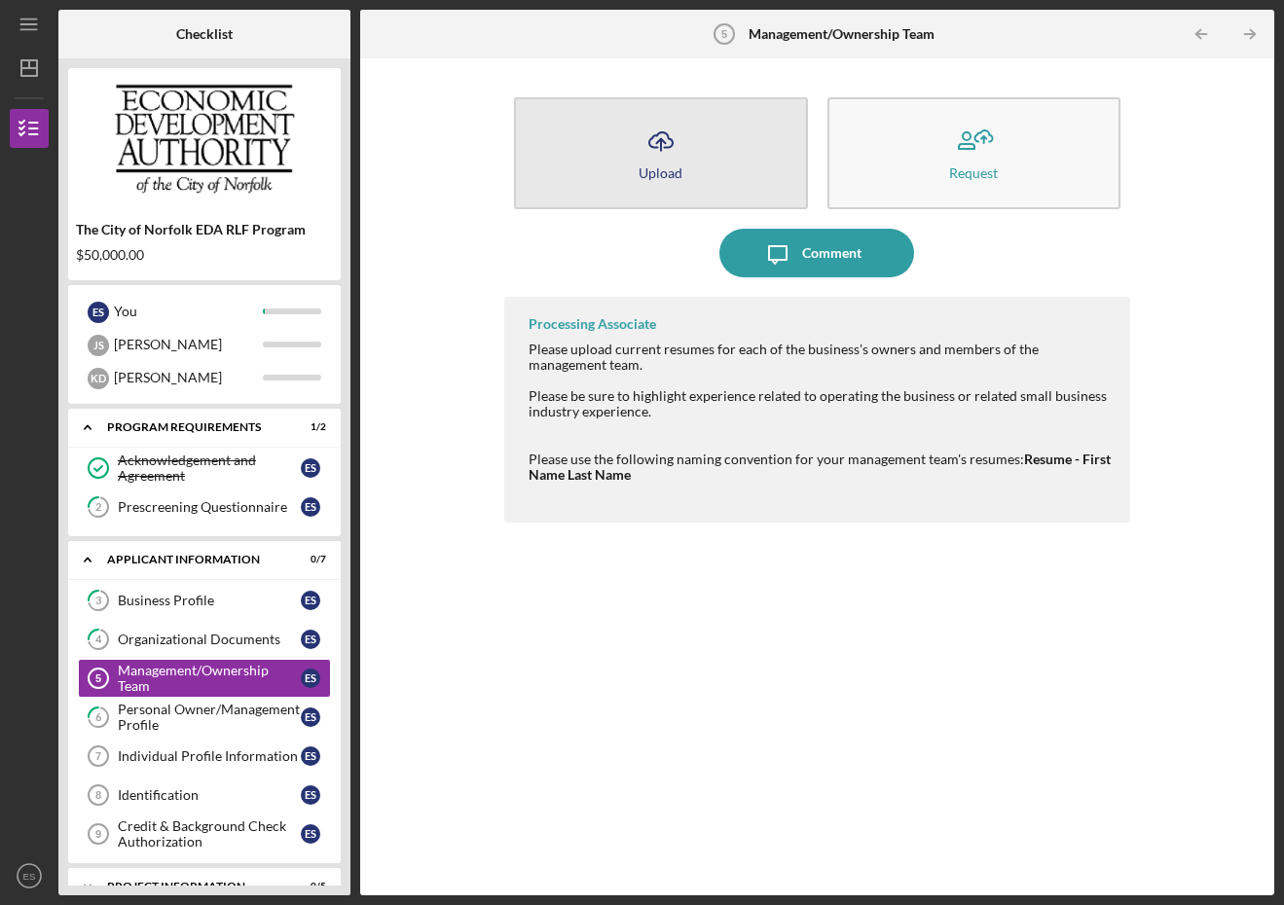
click at [678, 157] on icon "Icon/Upload" at bounding box center [661, 141] width 49 height 49
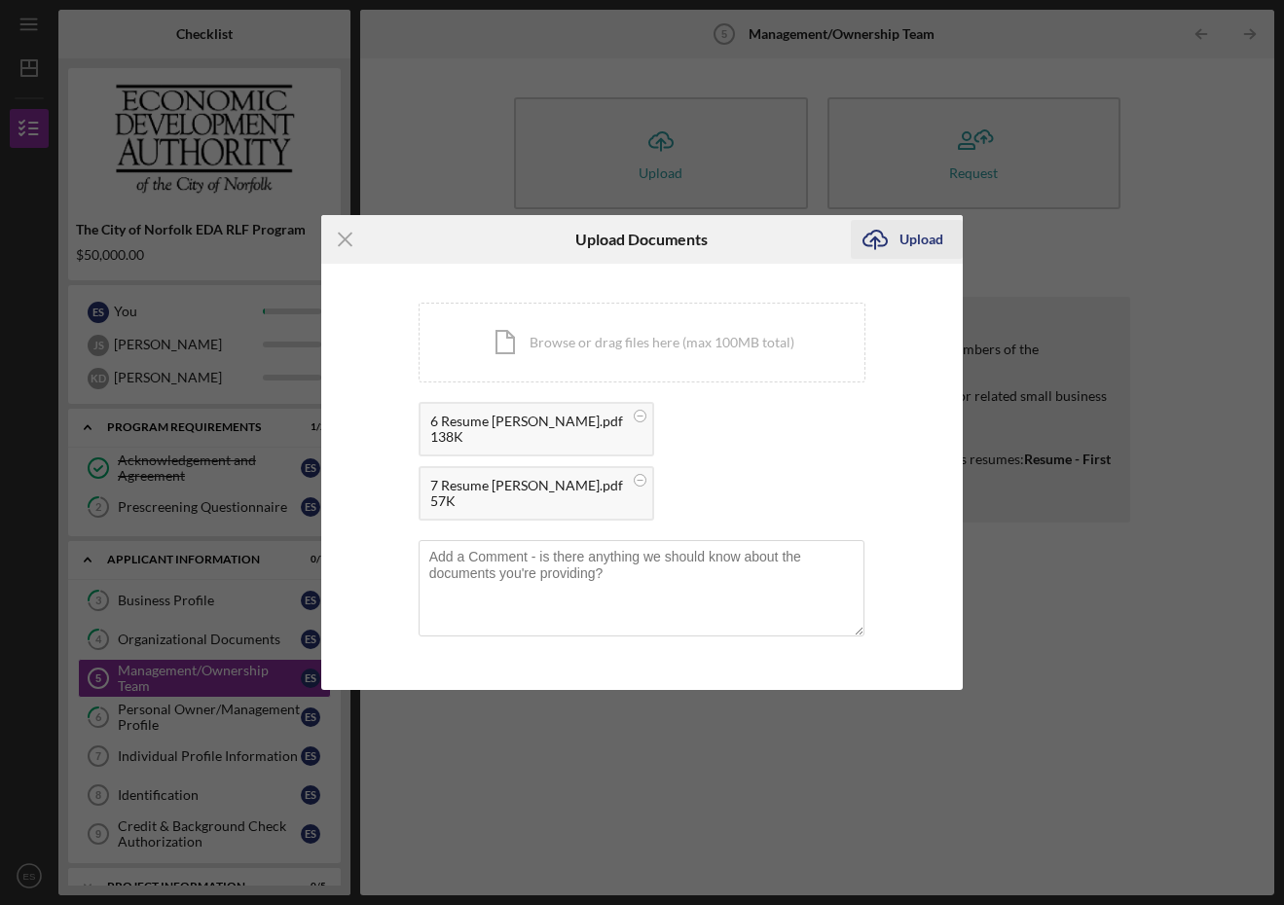
click at [926, 239] on div "Upload" at bounding box center [921, 239] width 44 height 39
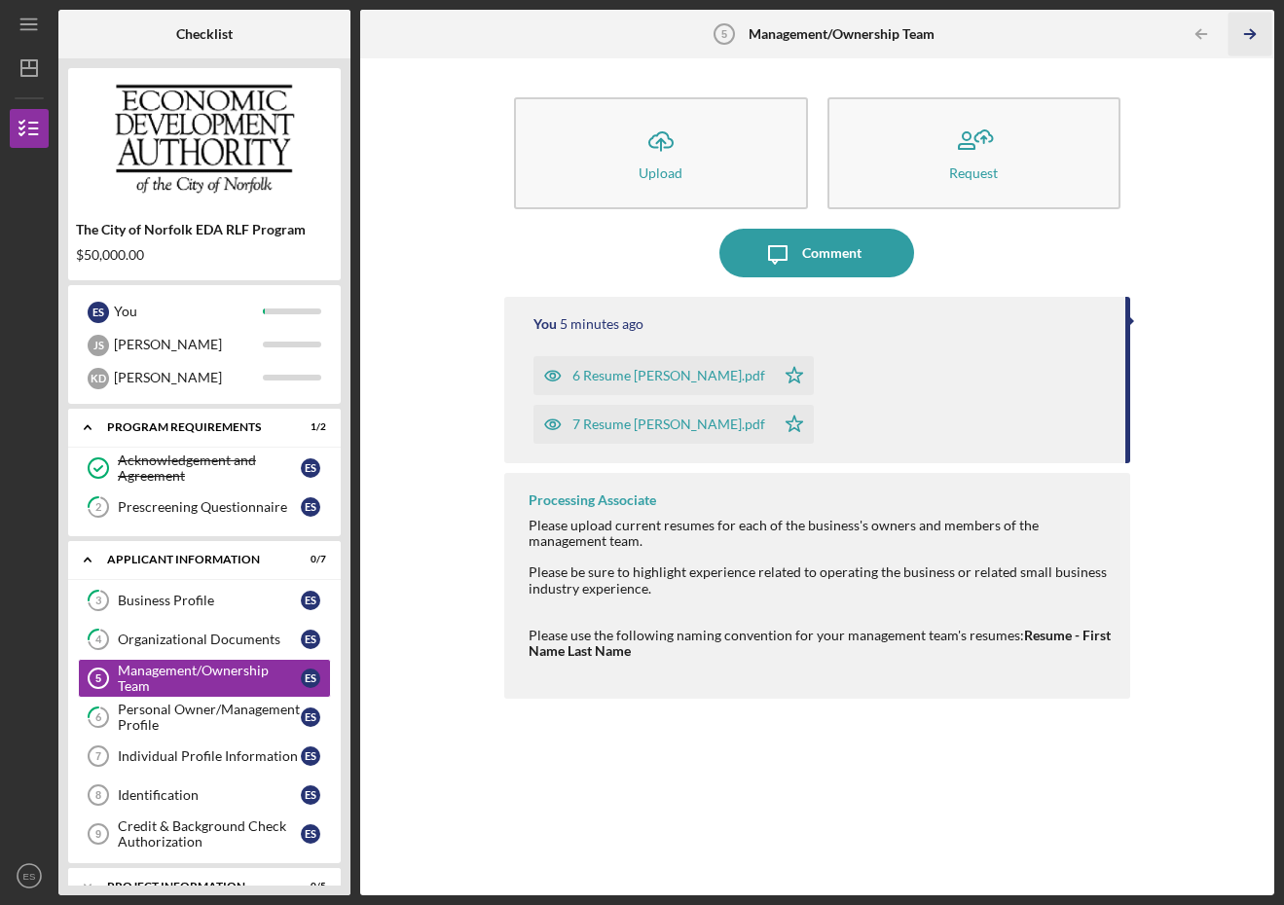
click at [1252, 31] on polyline "button" at bounding box center [1252, 34] width 5 height 9
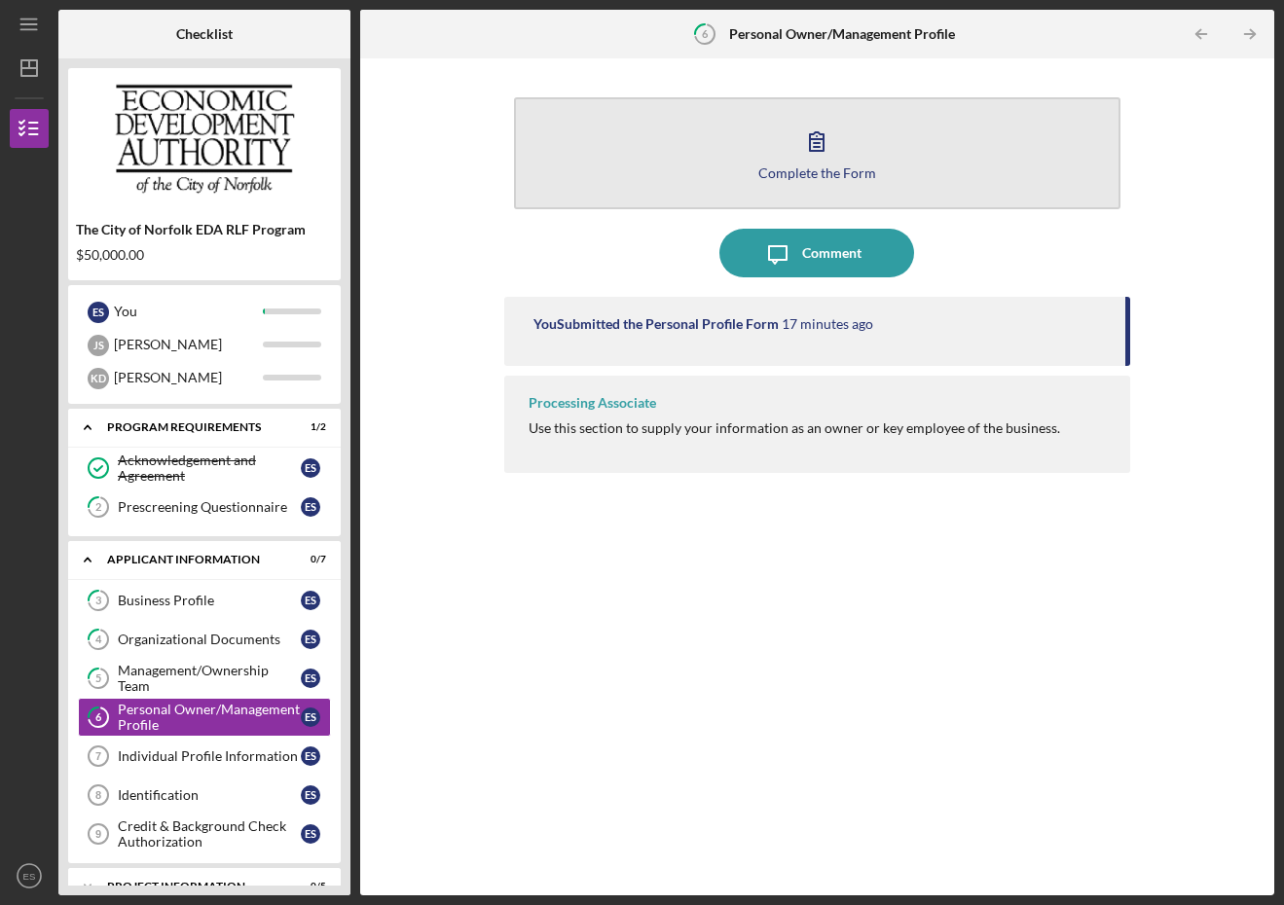
click at [852, 134] on button "Complete the Form Form" at bounding box center [817, 153] width 606 height 112
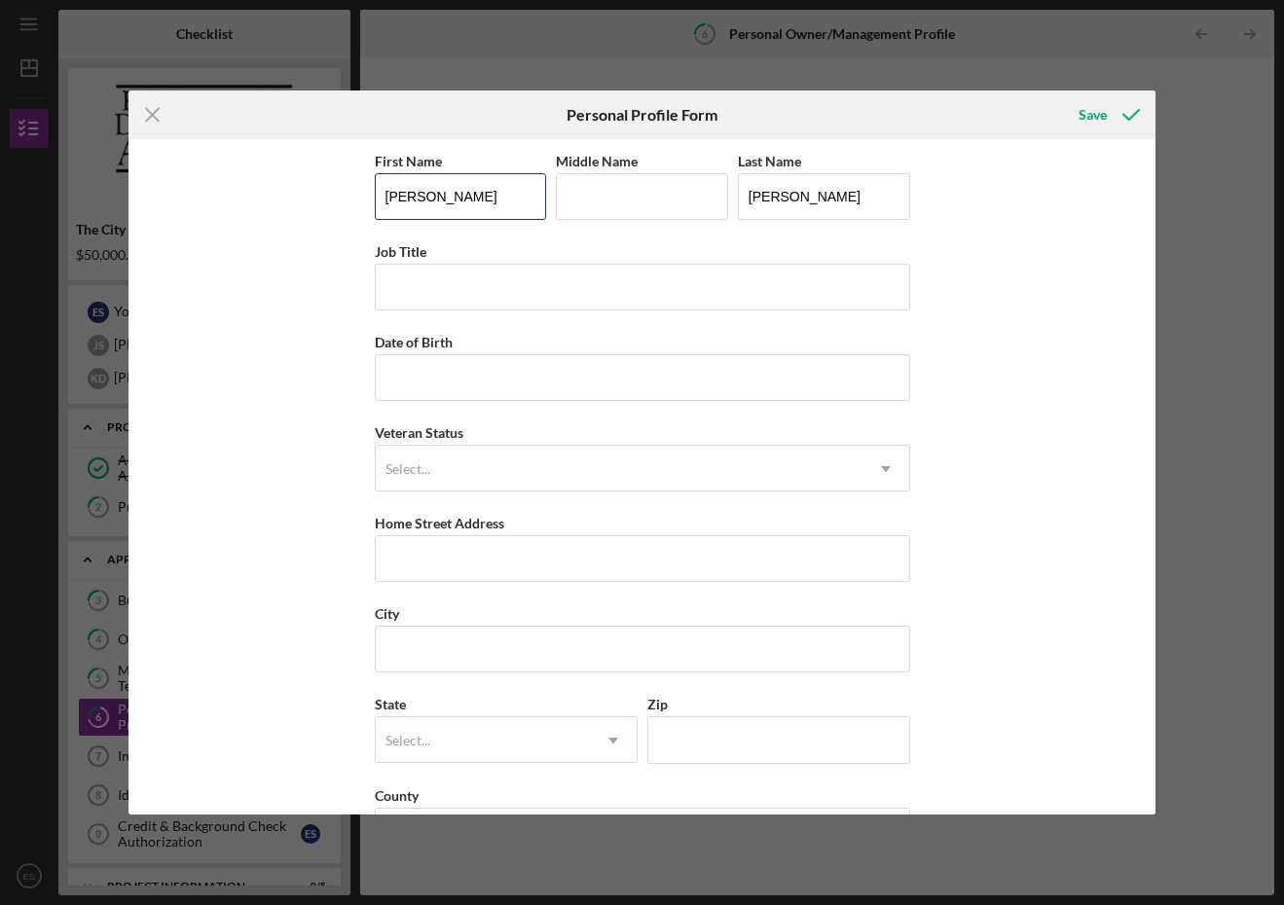
drag, startPoint x: 471, startPoint y: 202, endPoint x: 281, endPoint y: 183, distance: 190.8
type input "[PERSON_NAME]"
type input "DIrector of Marketing"
type input "[DATE]"
click at [915, 475] on div "First Name [PERSON_NAME] Middle Name Last Name [PERSON_NAME] Job Title DIrector…" at bounding box center [641, 476] width 1027 height 675
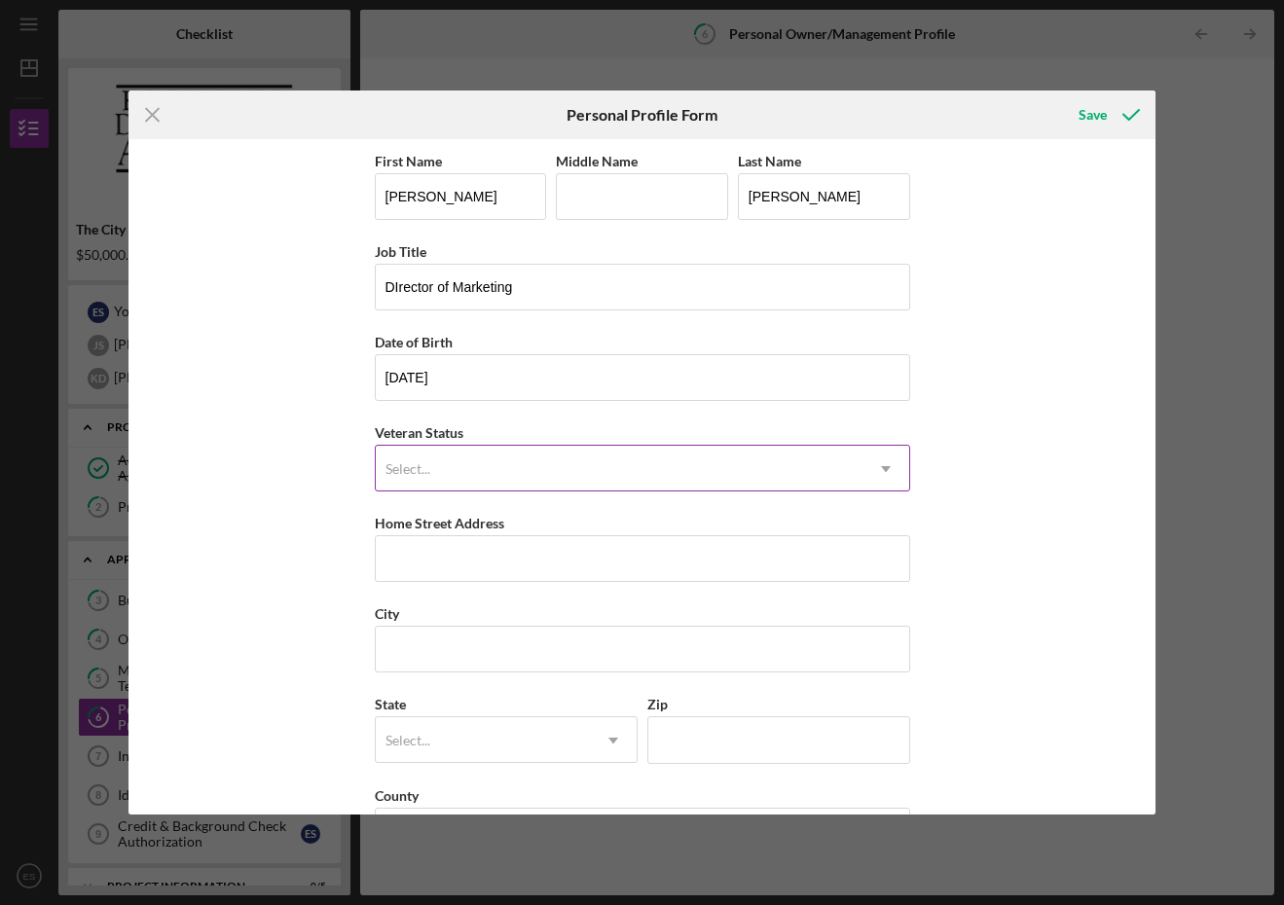
click at [863, 474] on icon "Icon/Dropdown Arrow" at bounding box center [885, 469] width 47 height 47
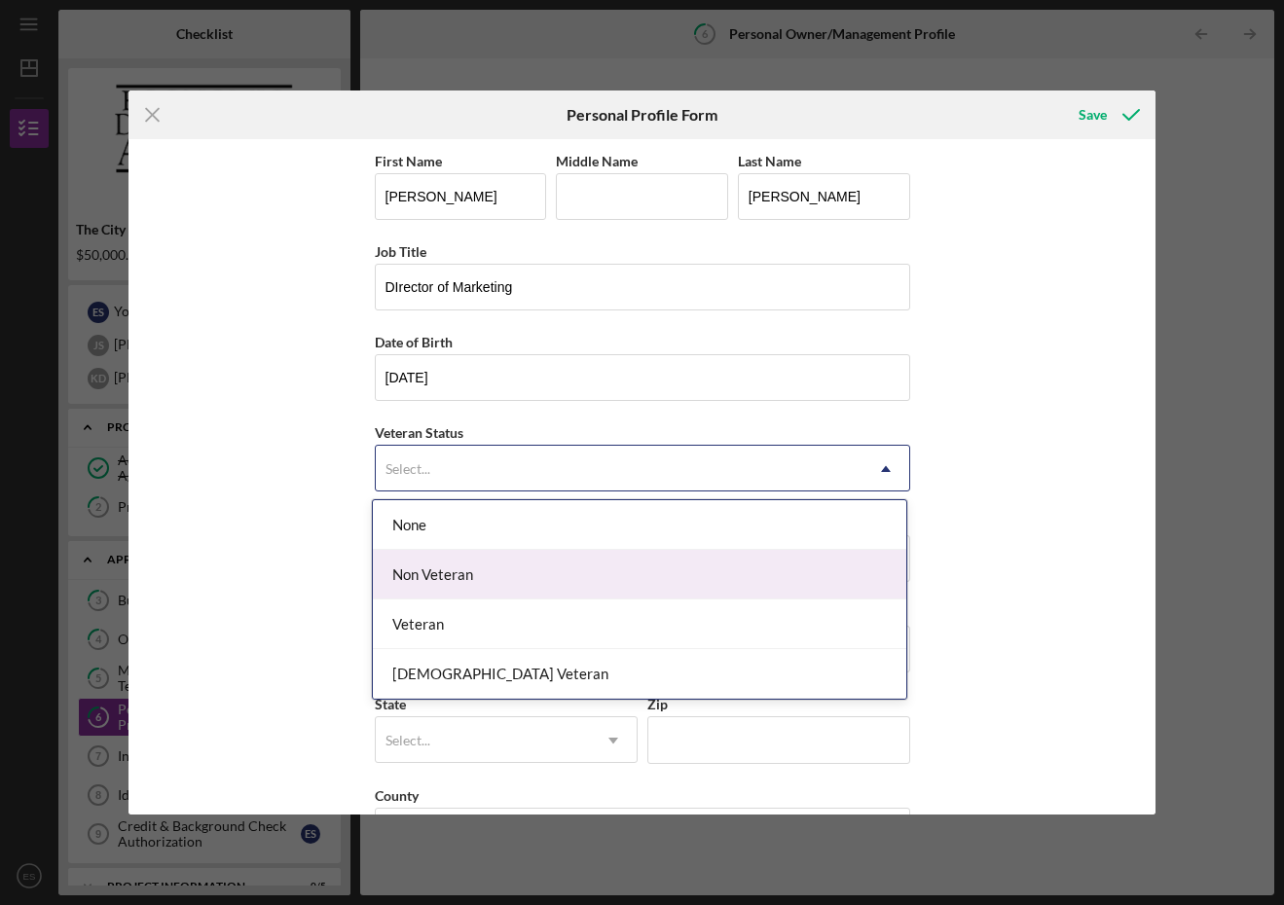
click at [723, 568] on div "Non Veteran" at bounding box center [639, 575] width 533 height 50
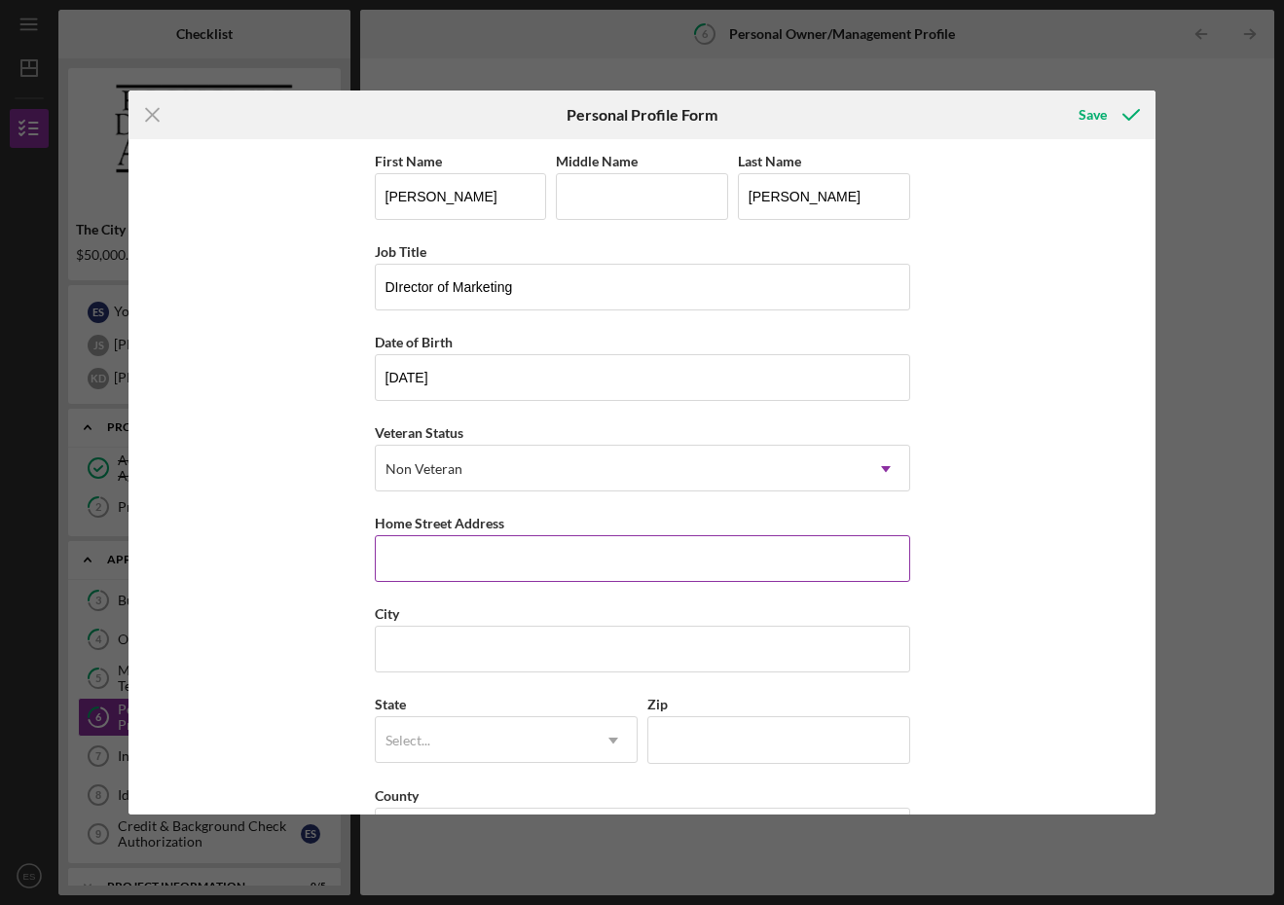
type input "5"
type input "[STREET_ADDRESS][US_STATE]"
type input "[GEOGRAPHIC_DATA]"
type input "VA"
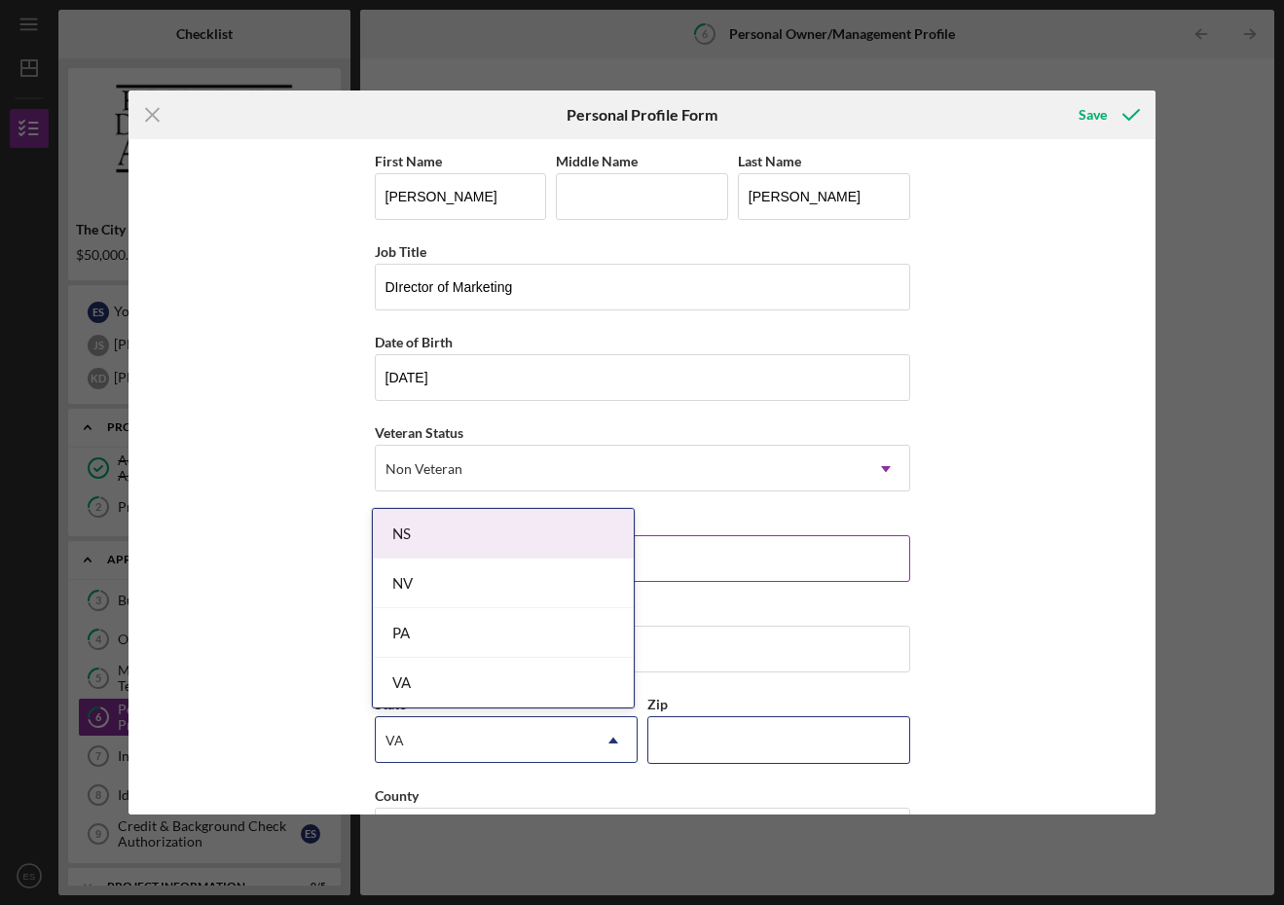
type input "23508"
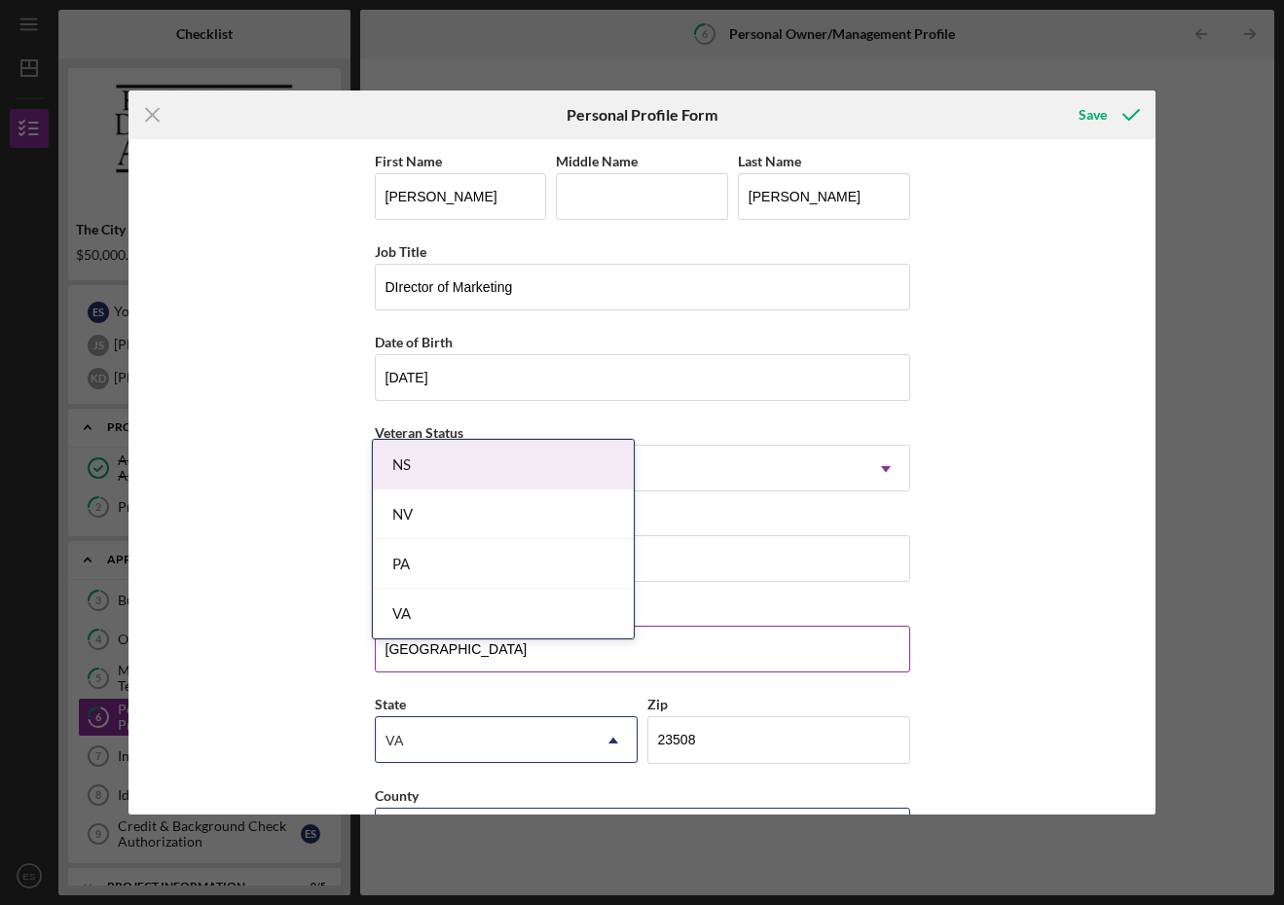
scroll to position [69, 0]
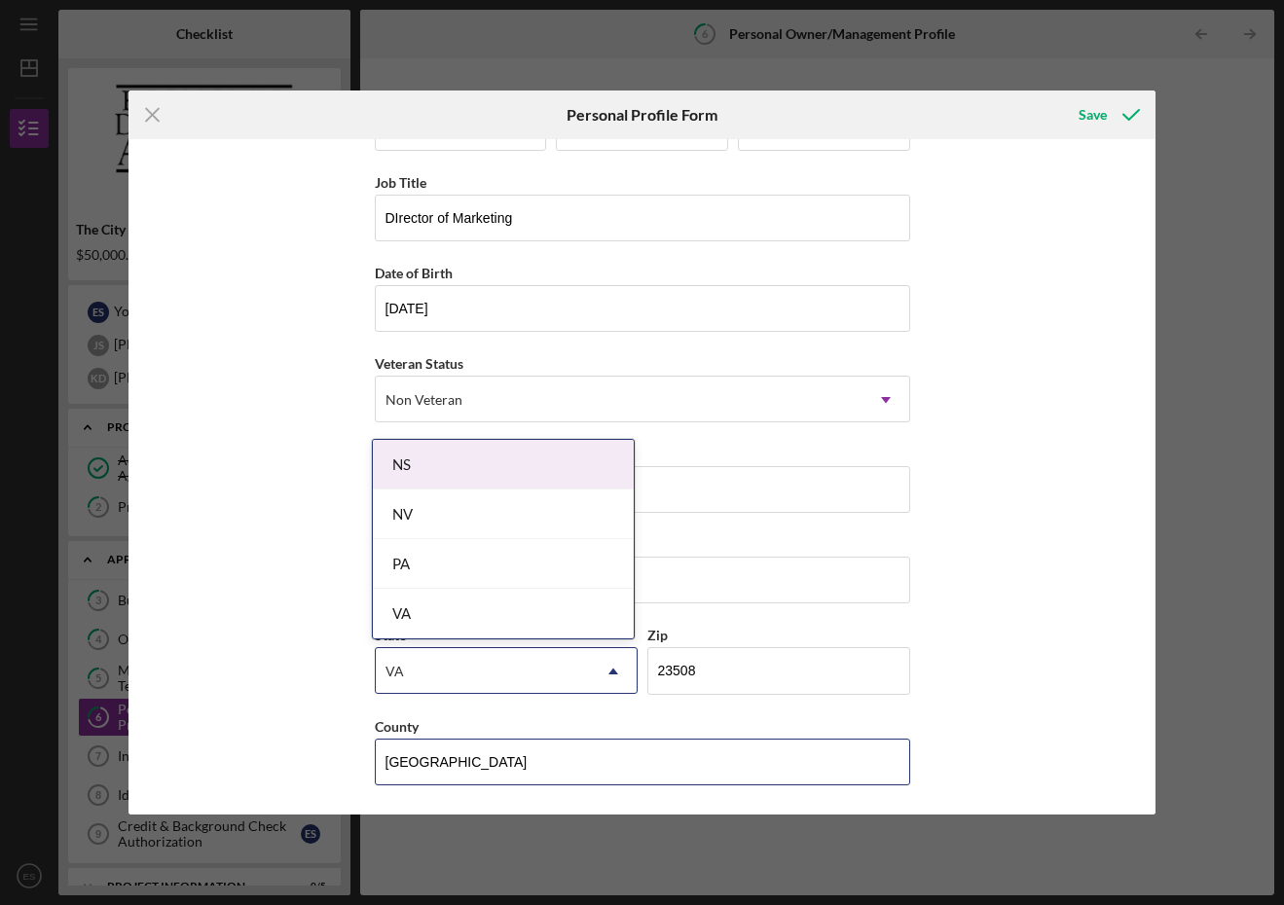
type input "[GEOGRAPHIC_DATA]"
click at [967, 535] on div "First Name [PERSON_NAME] Middle Name Last Name [PERSON_NAME] Job Title DIrector…" at bounding box center [641, 476] width 1027 height 675
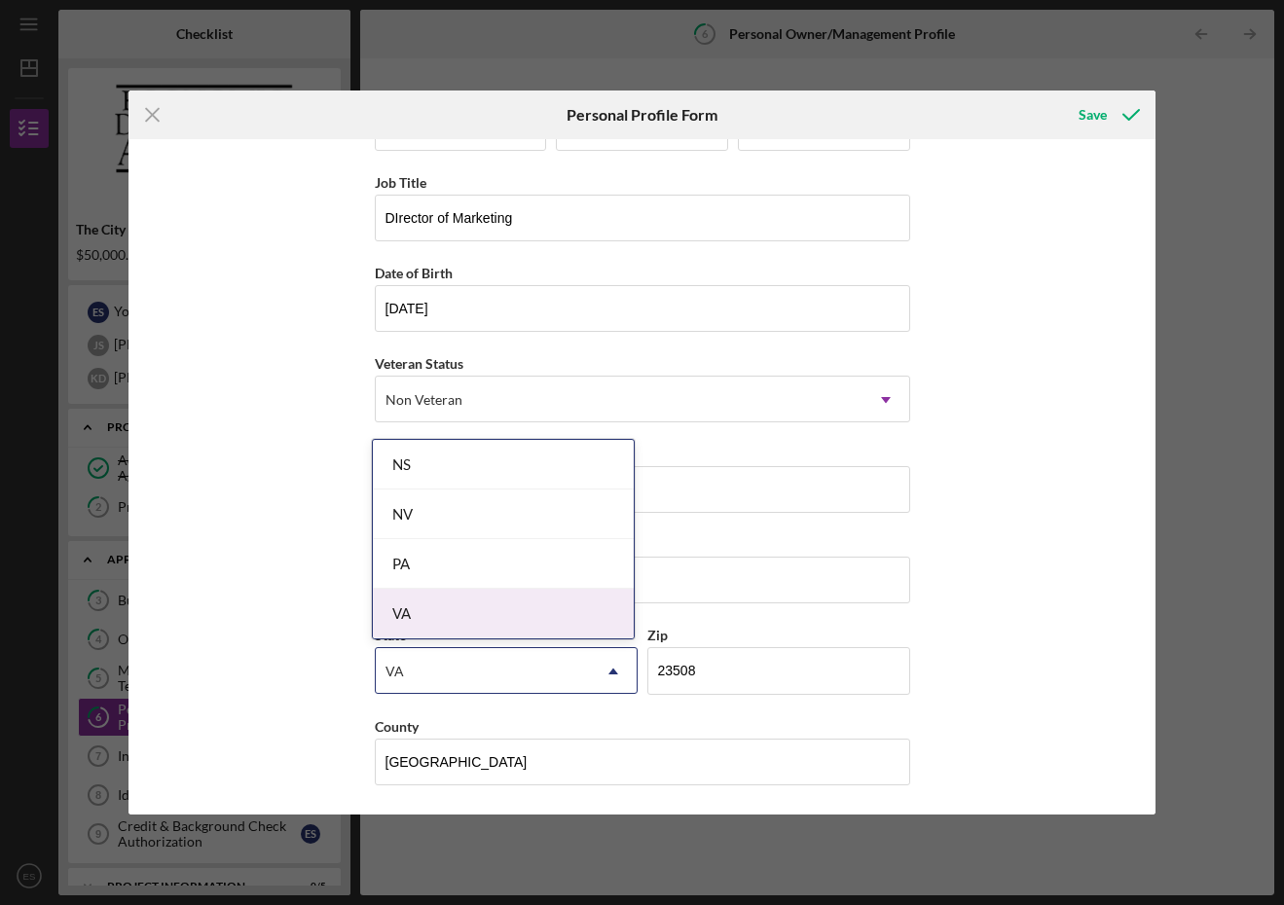
click at [435, 615] on div "VA" at bounding box center [503, 614] width 261 height 50
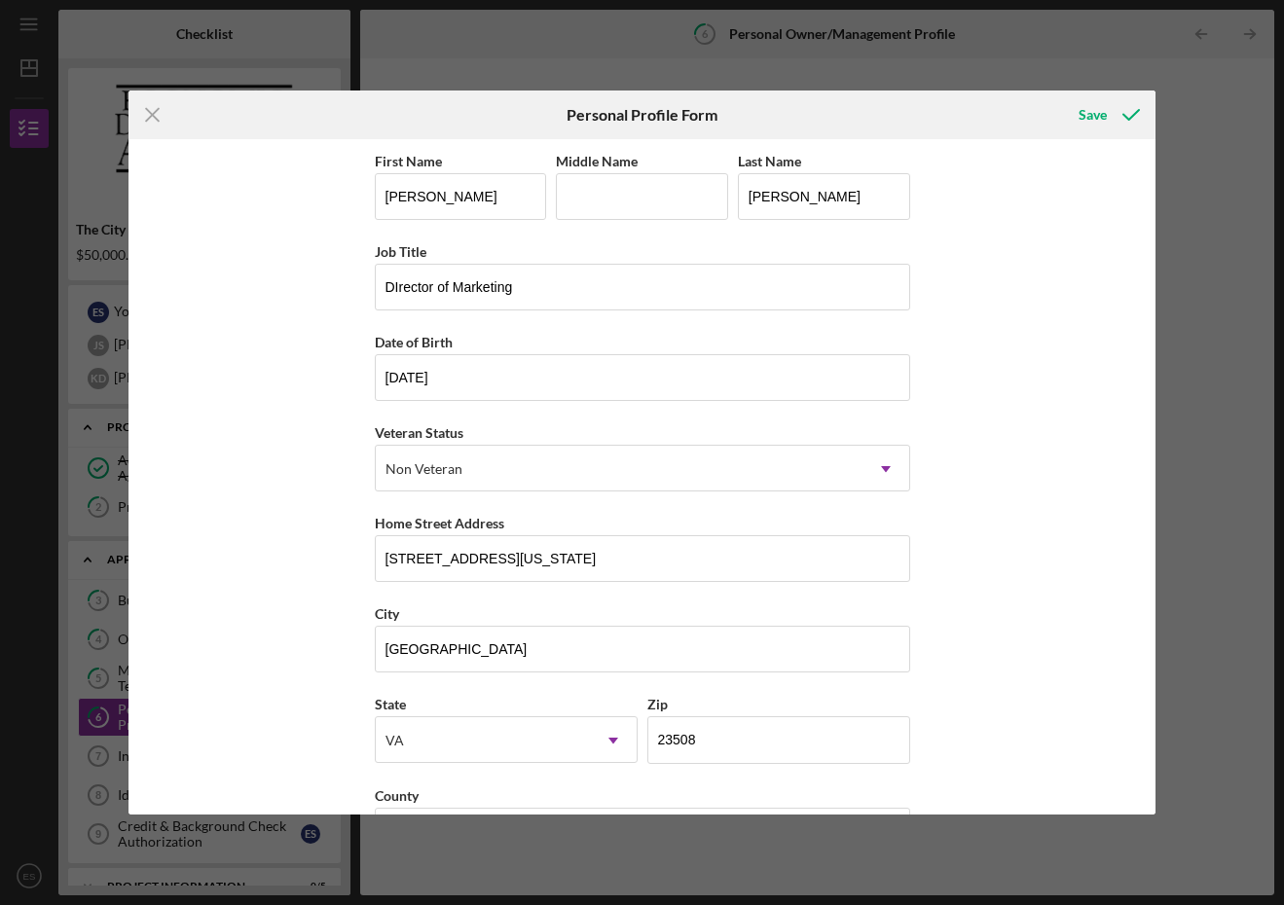
scroll to position [0, 0]
click at [1088, 116] on div "Save" at bounding box center [1092, 114] width 28 height 39
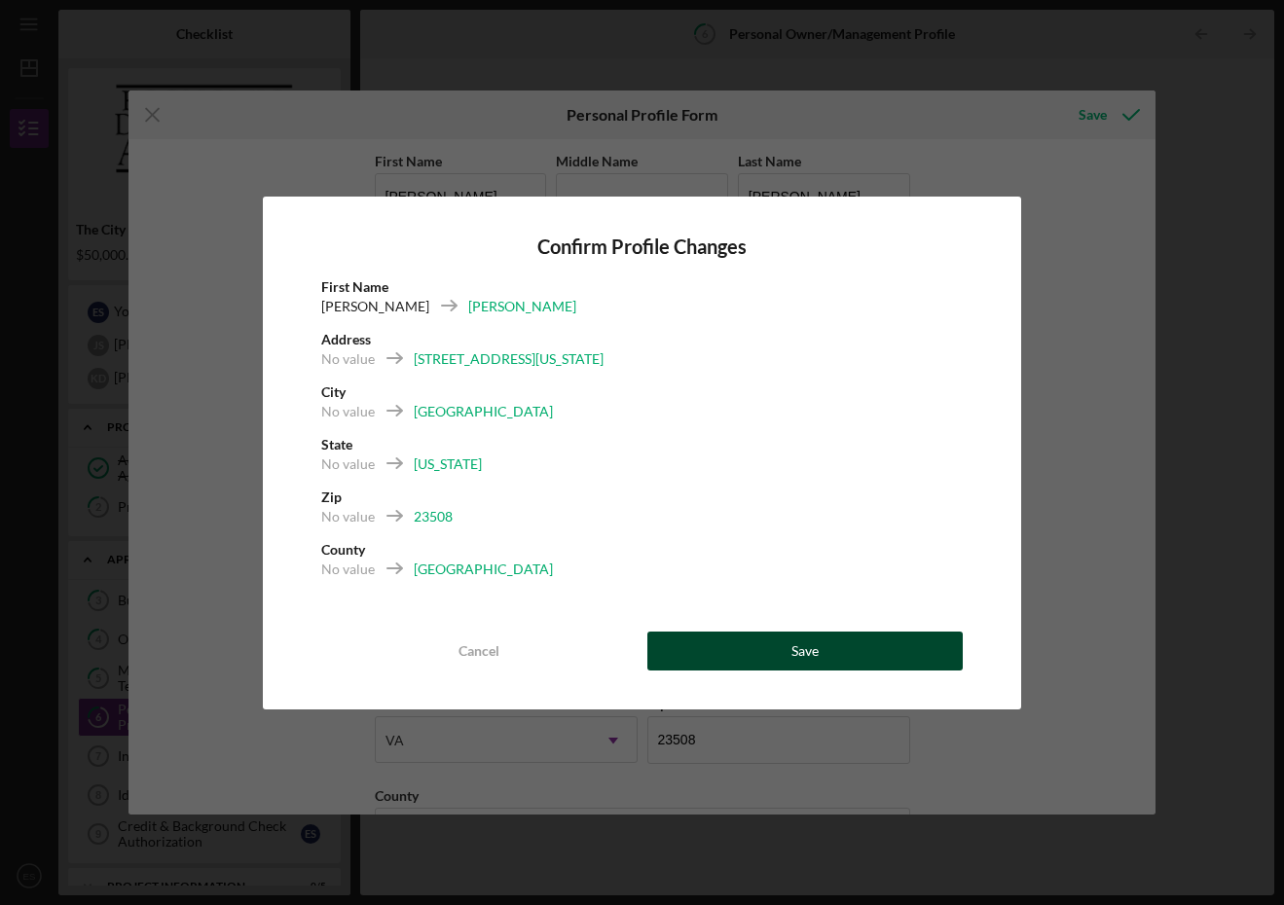
click at [842, 656] on button "Save" at bounding box center [805, 651] width 316 height 39
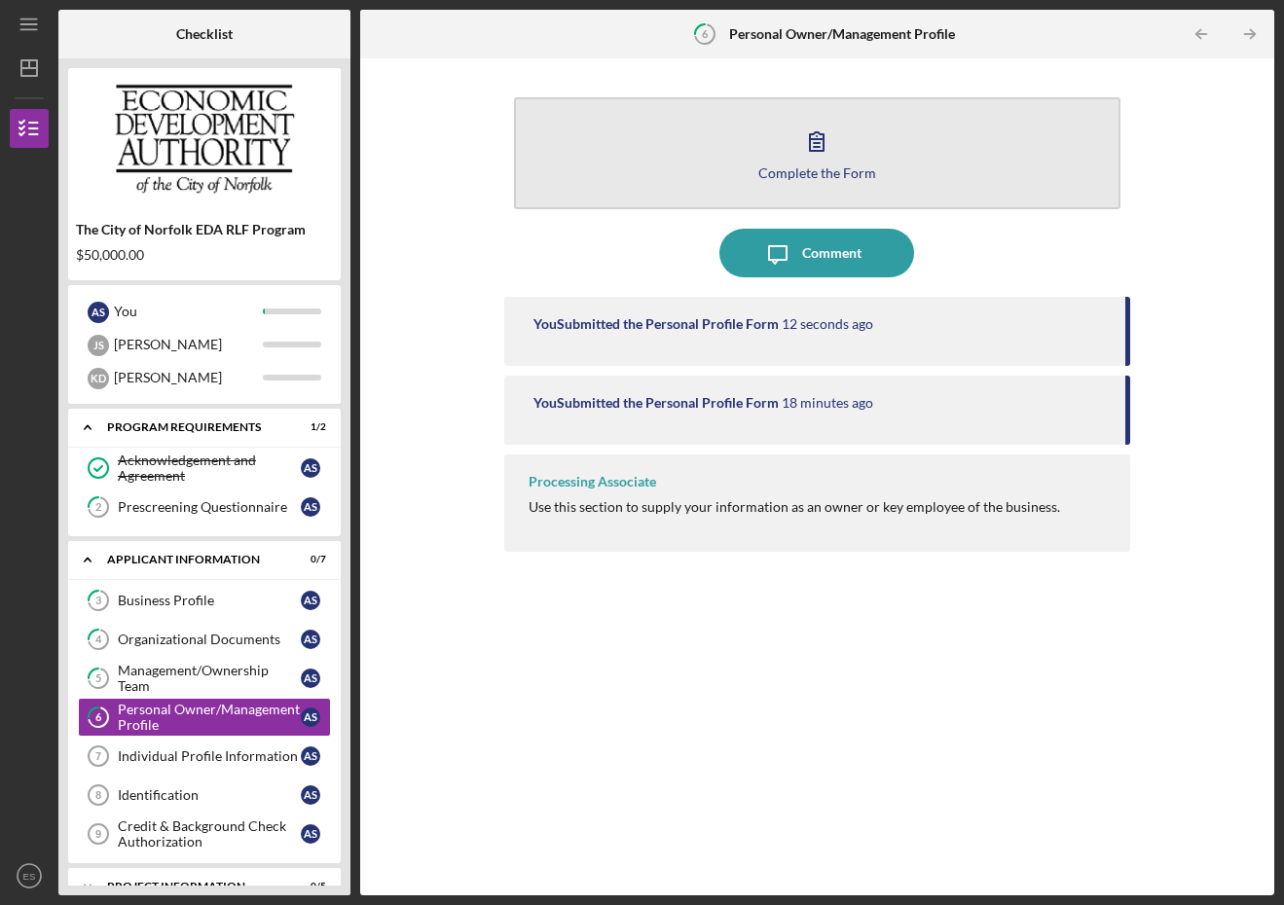
click at [798, 169] on div "Complete the Form" at bounding box center [817, 172] width 118 height 15
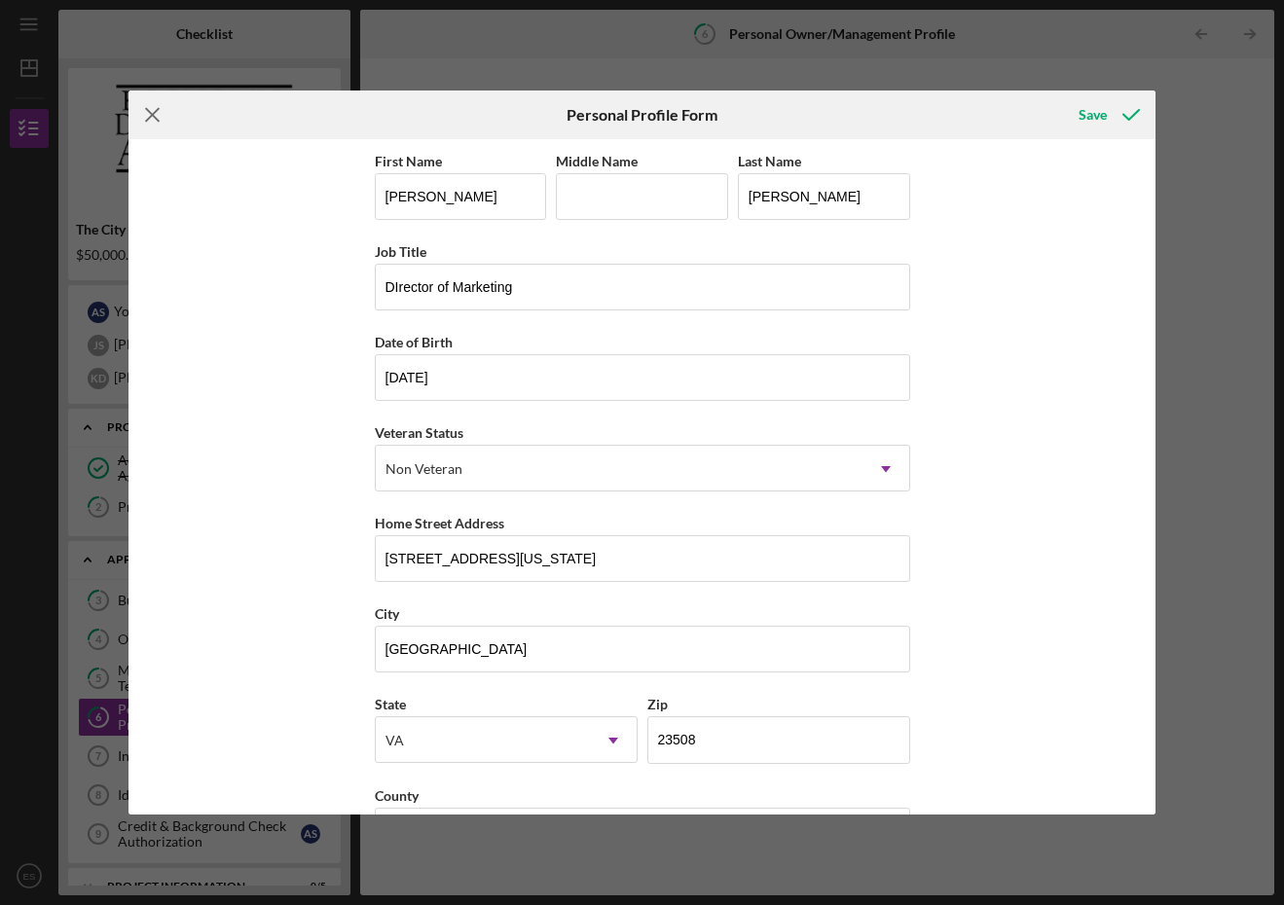
click at [146, 114] on icon "Icon/Menu Close" at bounding box center [152, 115] width 49 height 49
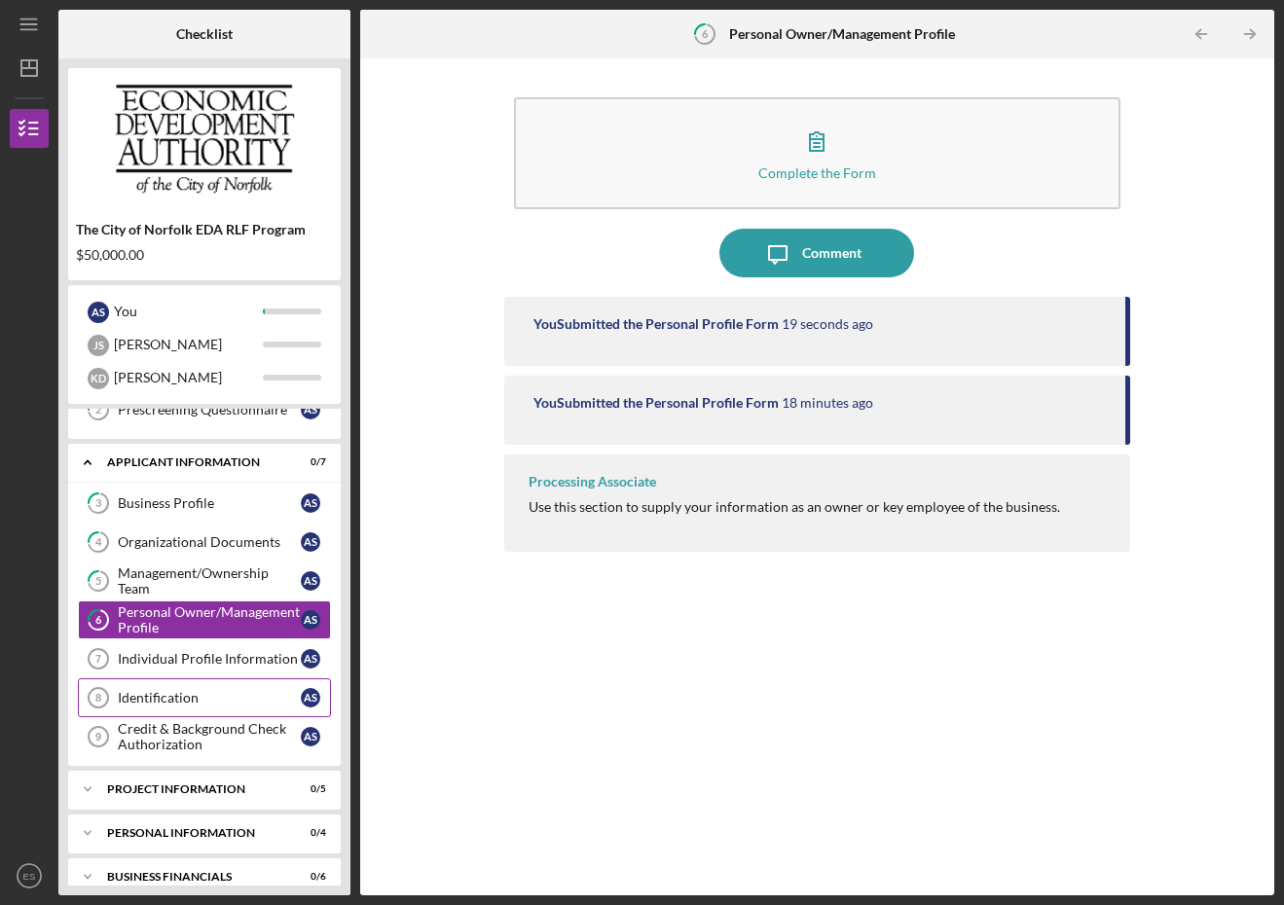
scroll to position [101, 0]
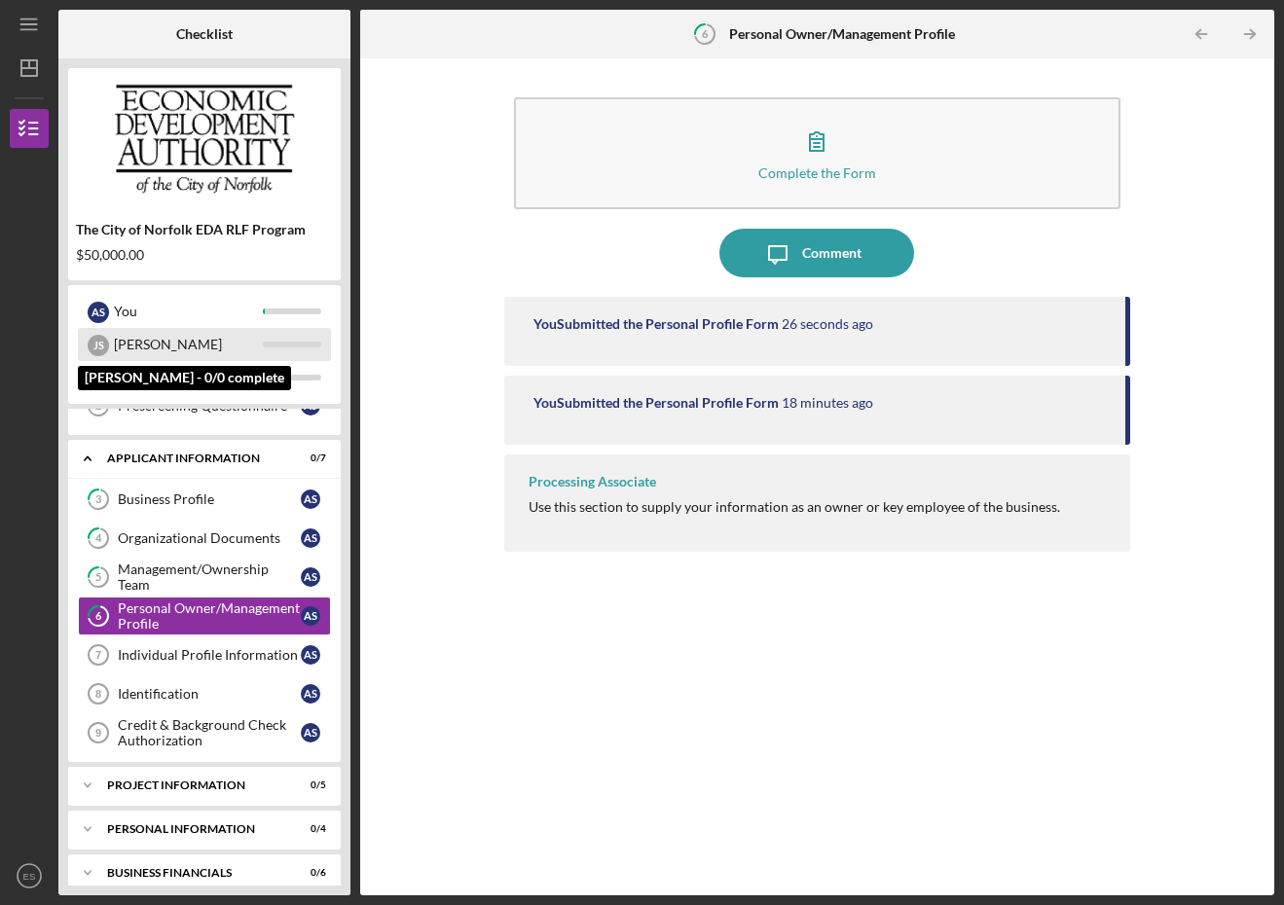
click at [151, 344] on div "[PERSON_NAME]" at bounding box center [188, 344] width 149 height 33
click at [101, 344] on div "J S" at bounding box center [98, 345] width 21 height 21
click at [266, 345] on div at bounding box center [292, 345] width 58 height 6
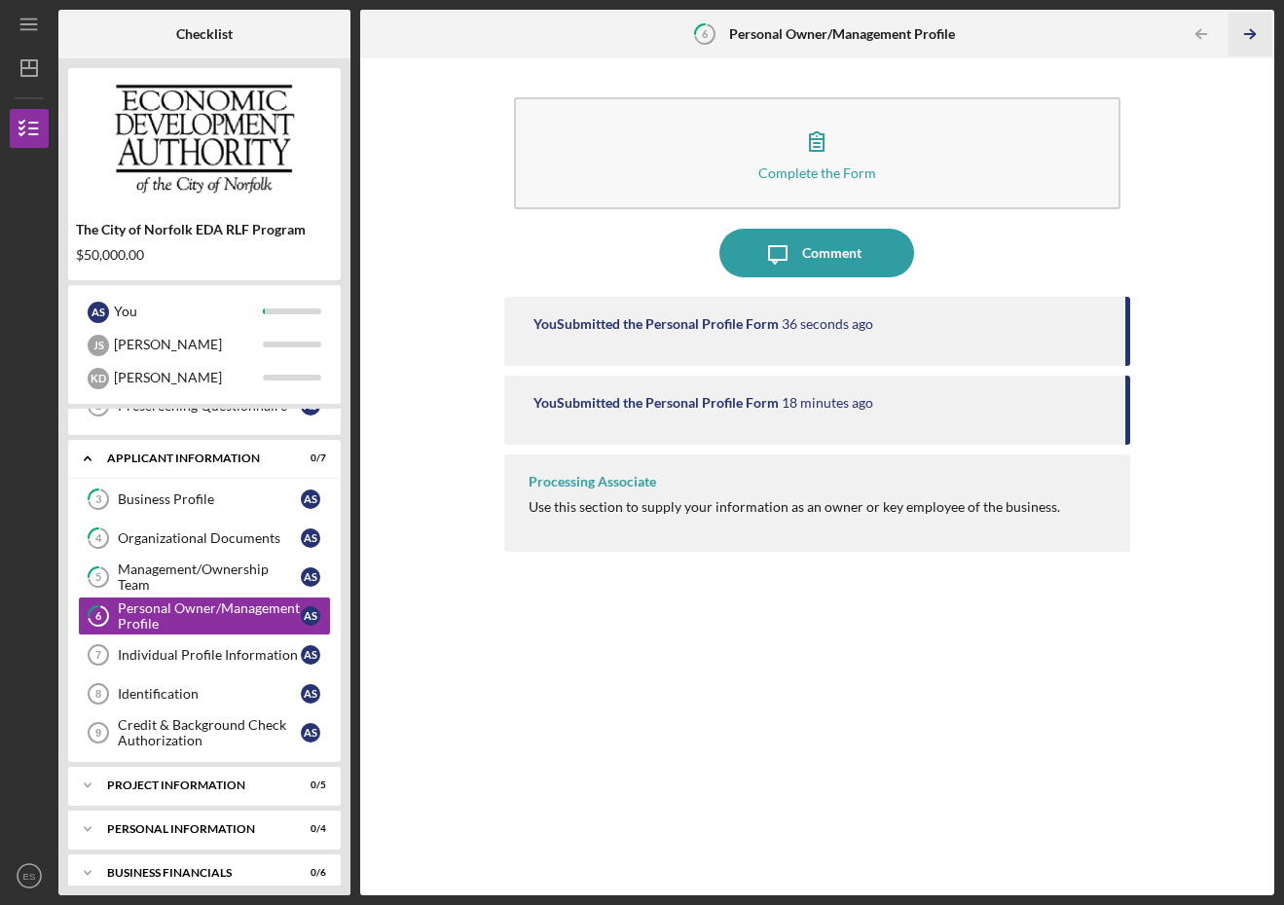
click at [1251, 38] on polyline "button" at bounding box center [1252, 34] width 5 height 9
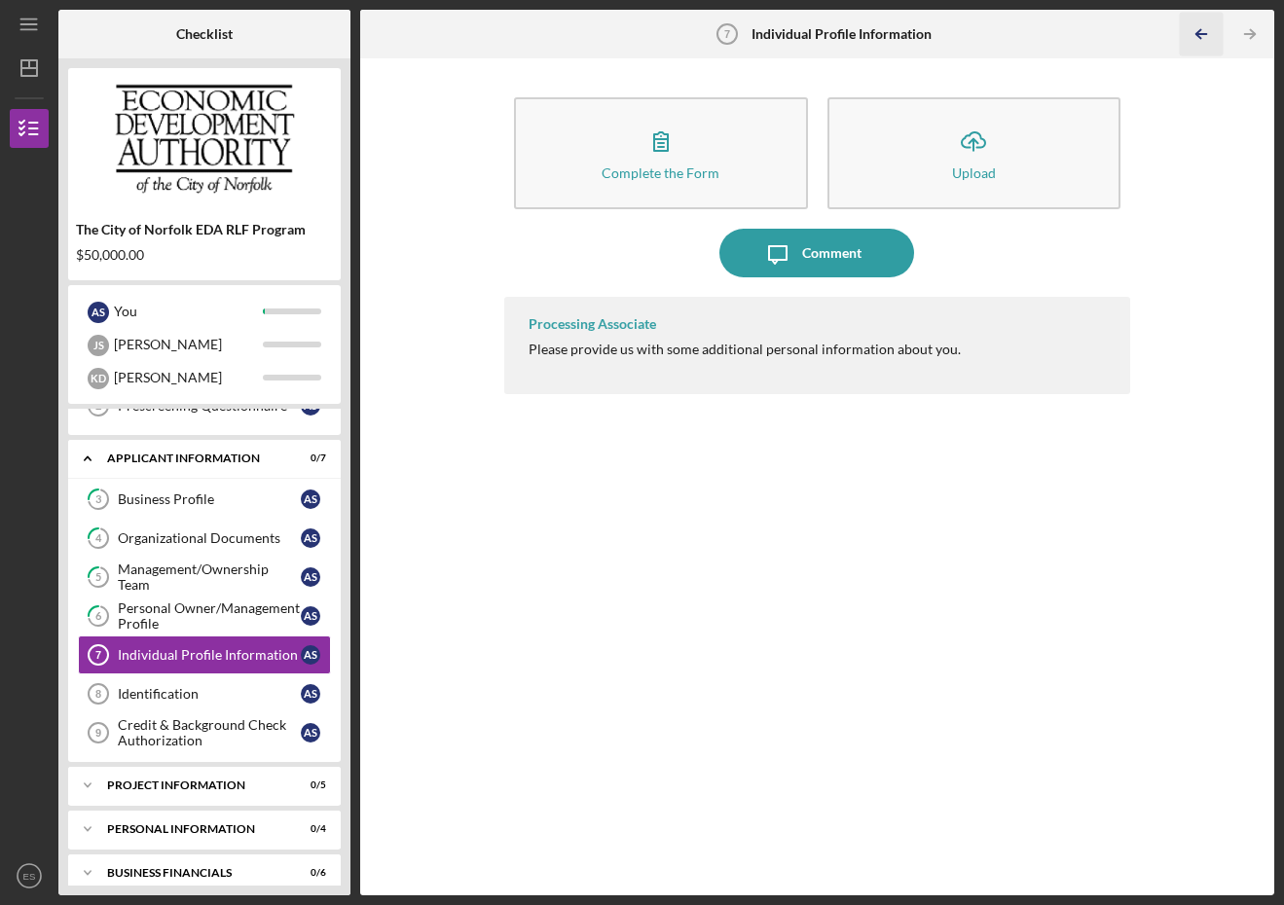
click at [1196, 30] on icon "Icon/Table Pagination Arrow" at bounding box center [1202, 35] width 44 height 44
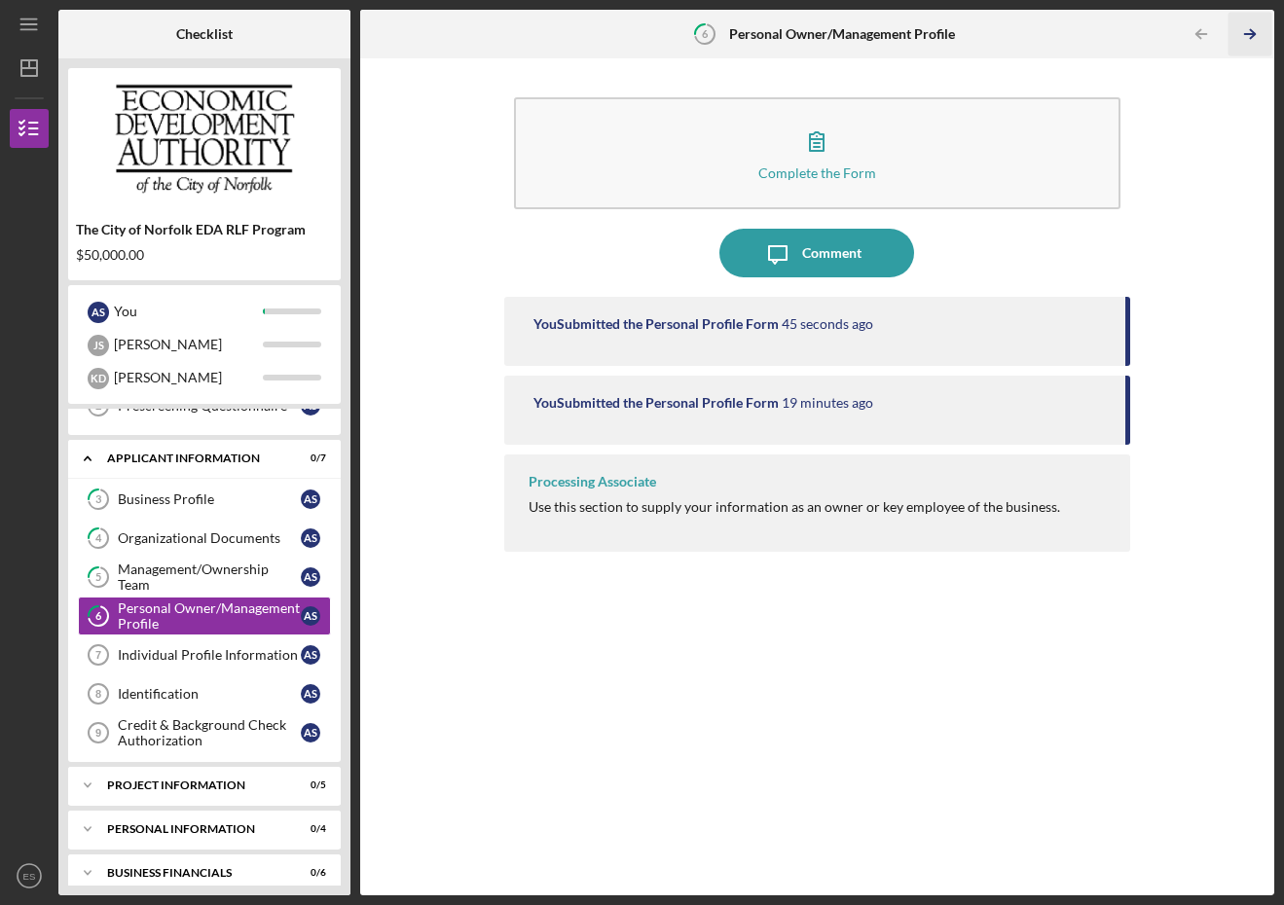
click at [1254, 32] on polyline "button" at bounding box center [1252, 34] width 5 height 9
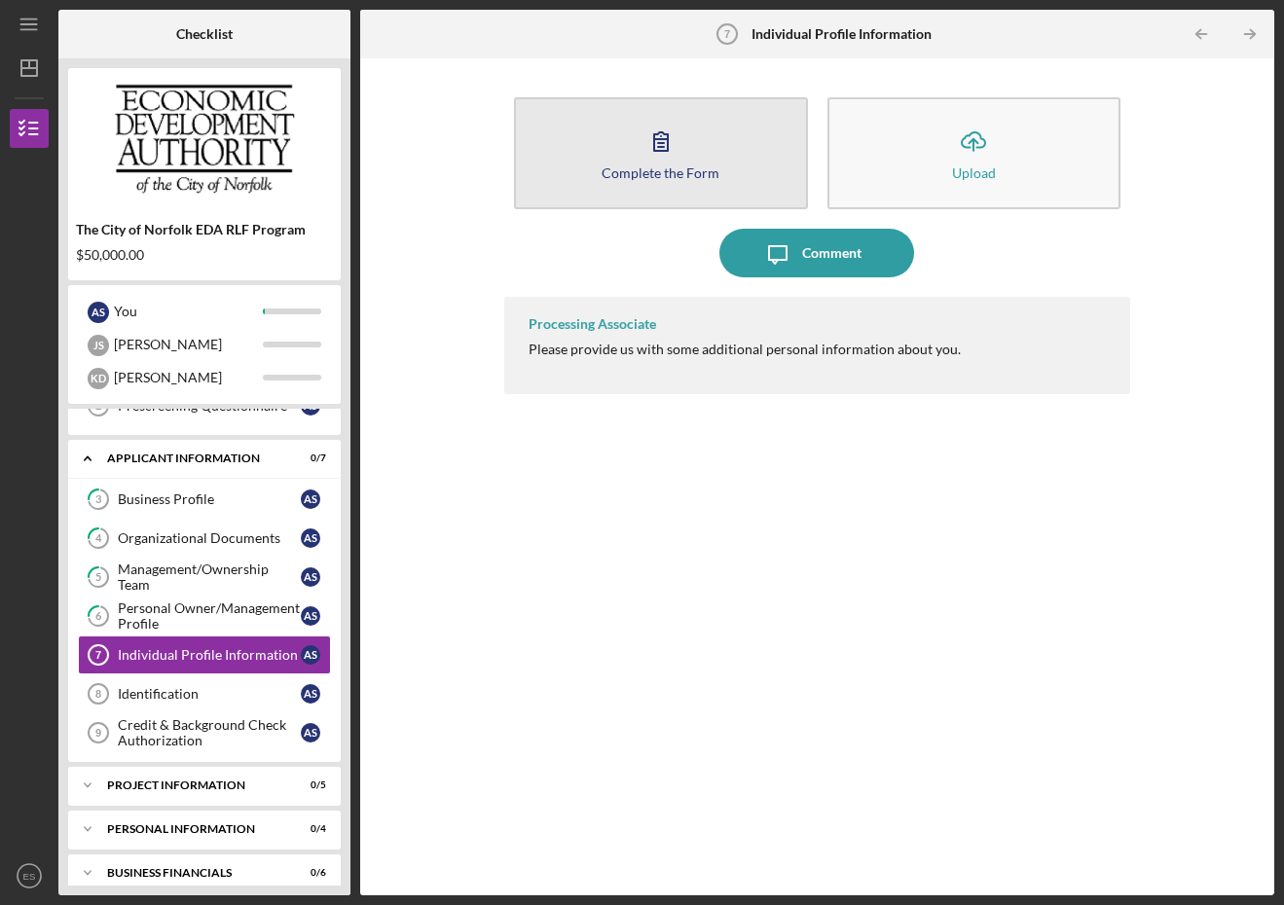
click at [682, 162] on icon "button" at bounding box center [661, 141] width 49 height 49
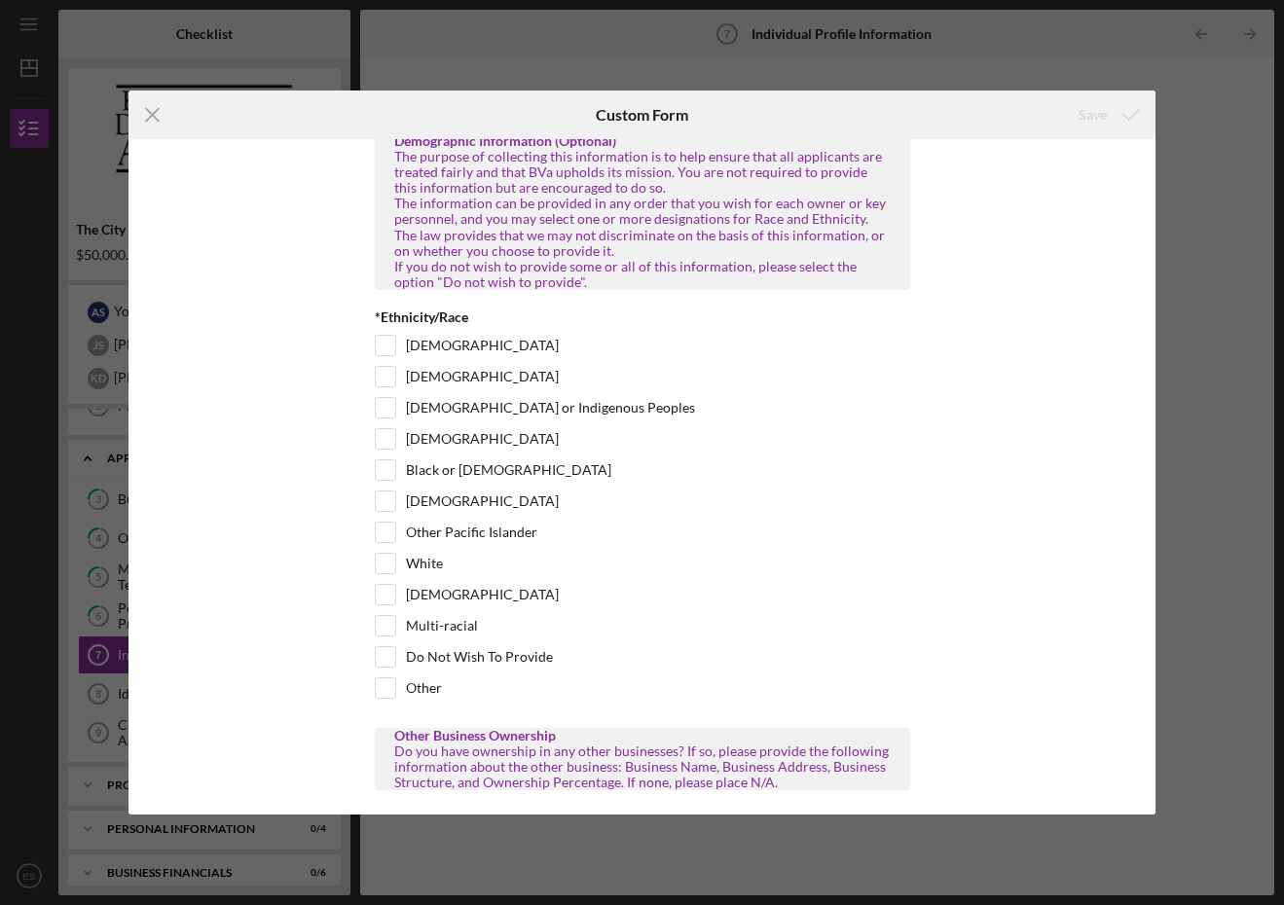
scroll to position [20, 0]
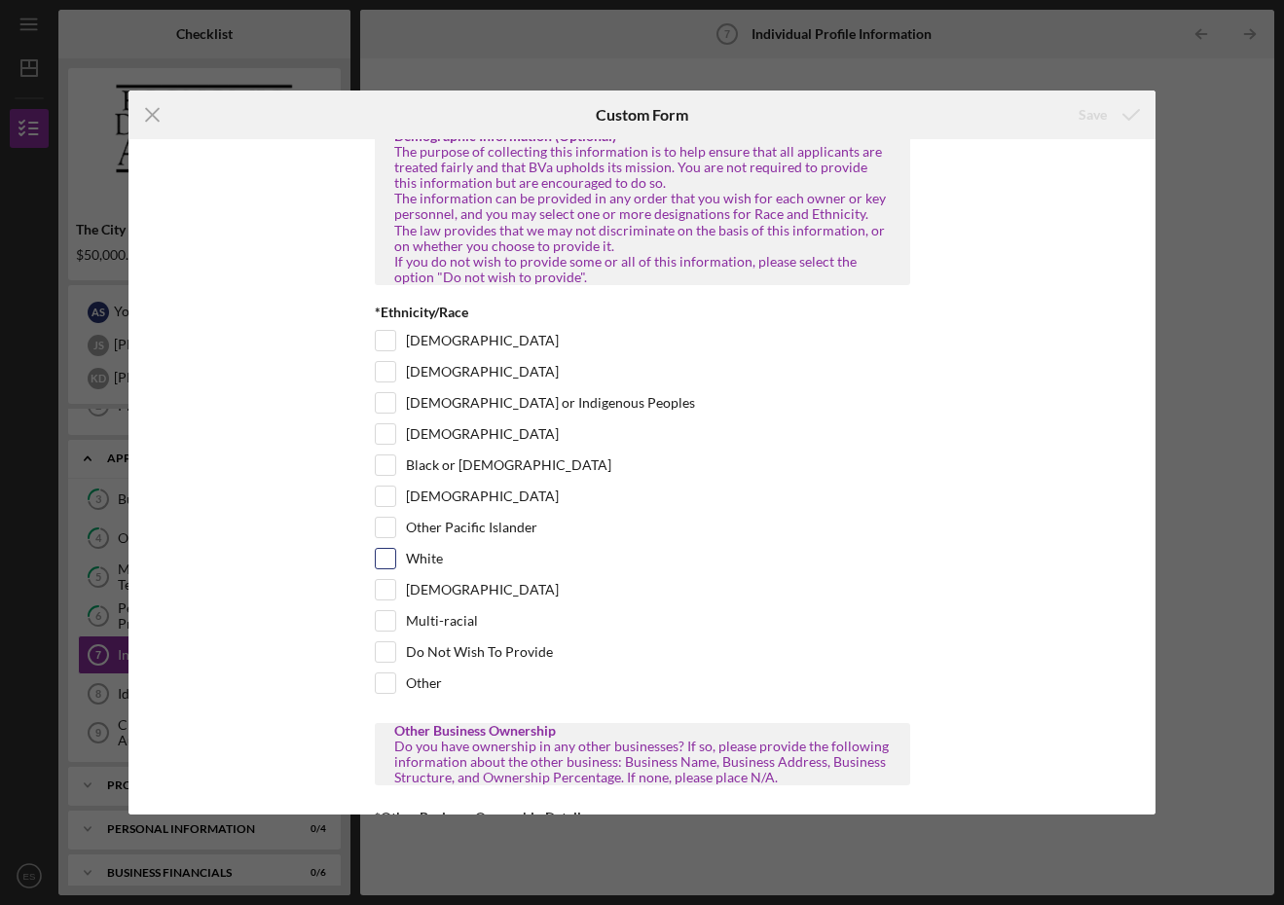
click at [380, 566] on input "White" at bounding box center [385, 558] width 19 height 19
checkbox input "true"
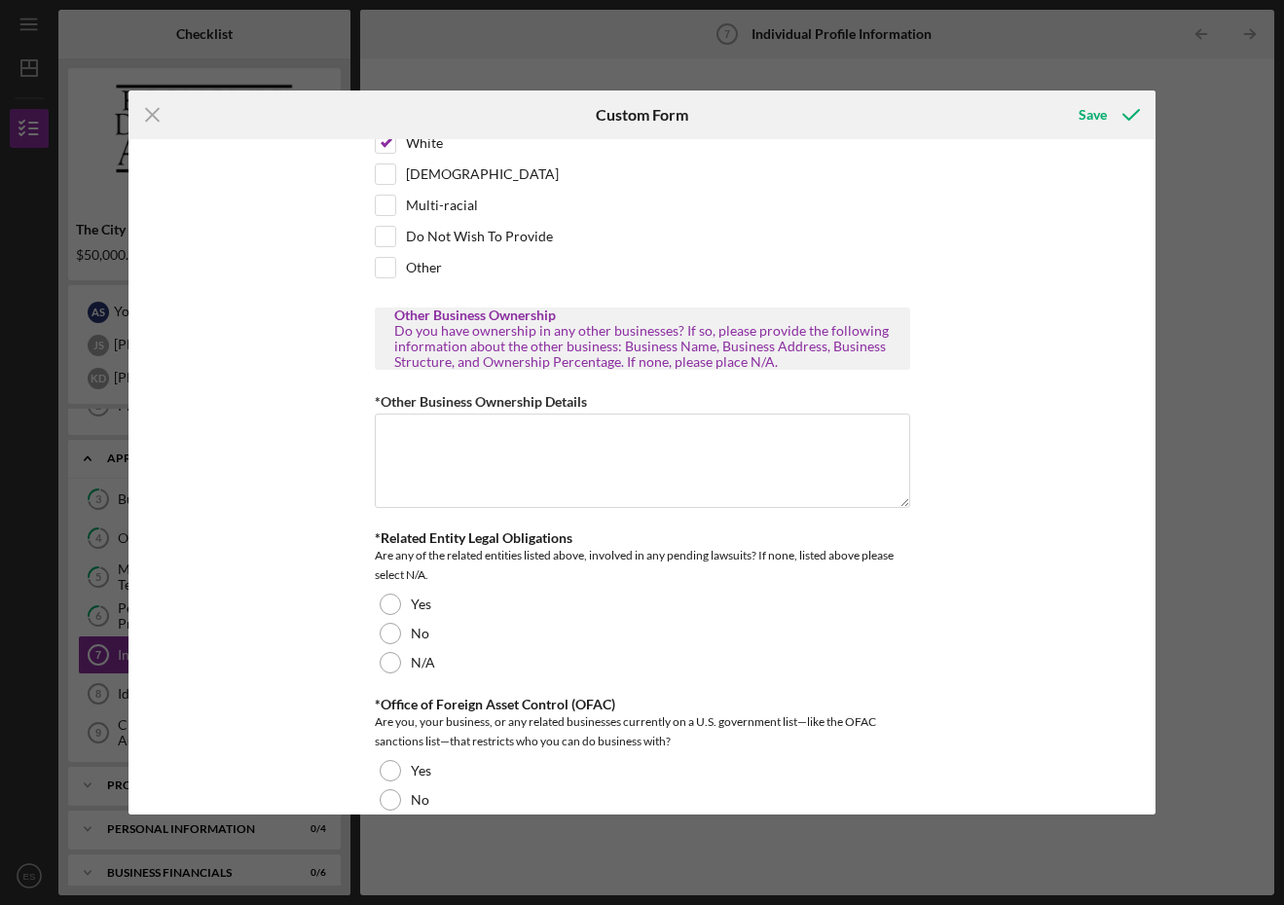
scroll to position [438, 0]
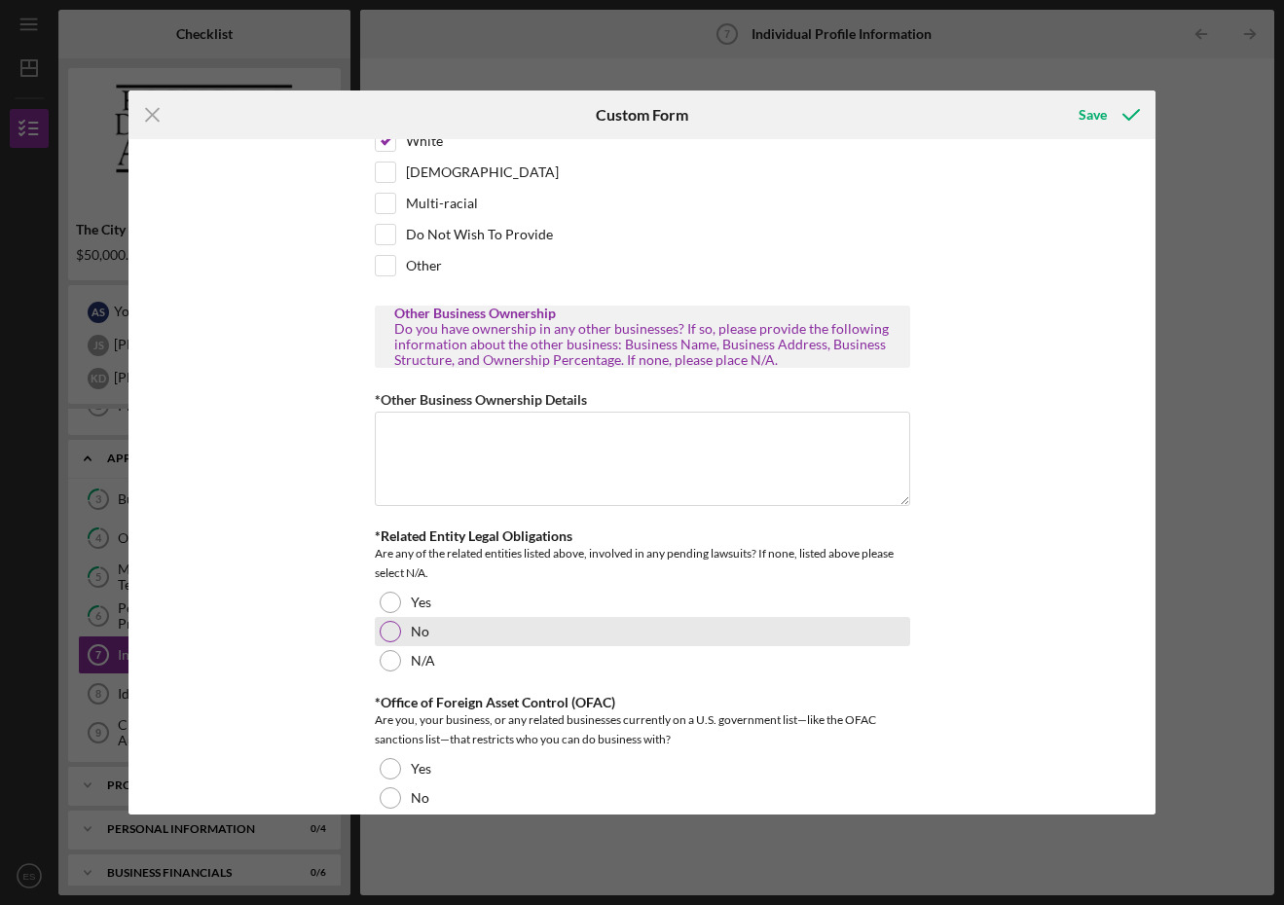
click at [392, 640] on div at bounding box center [390, 631] width 21 height 21
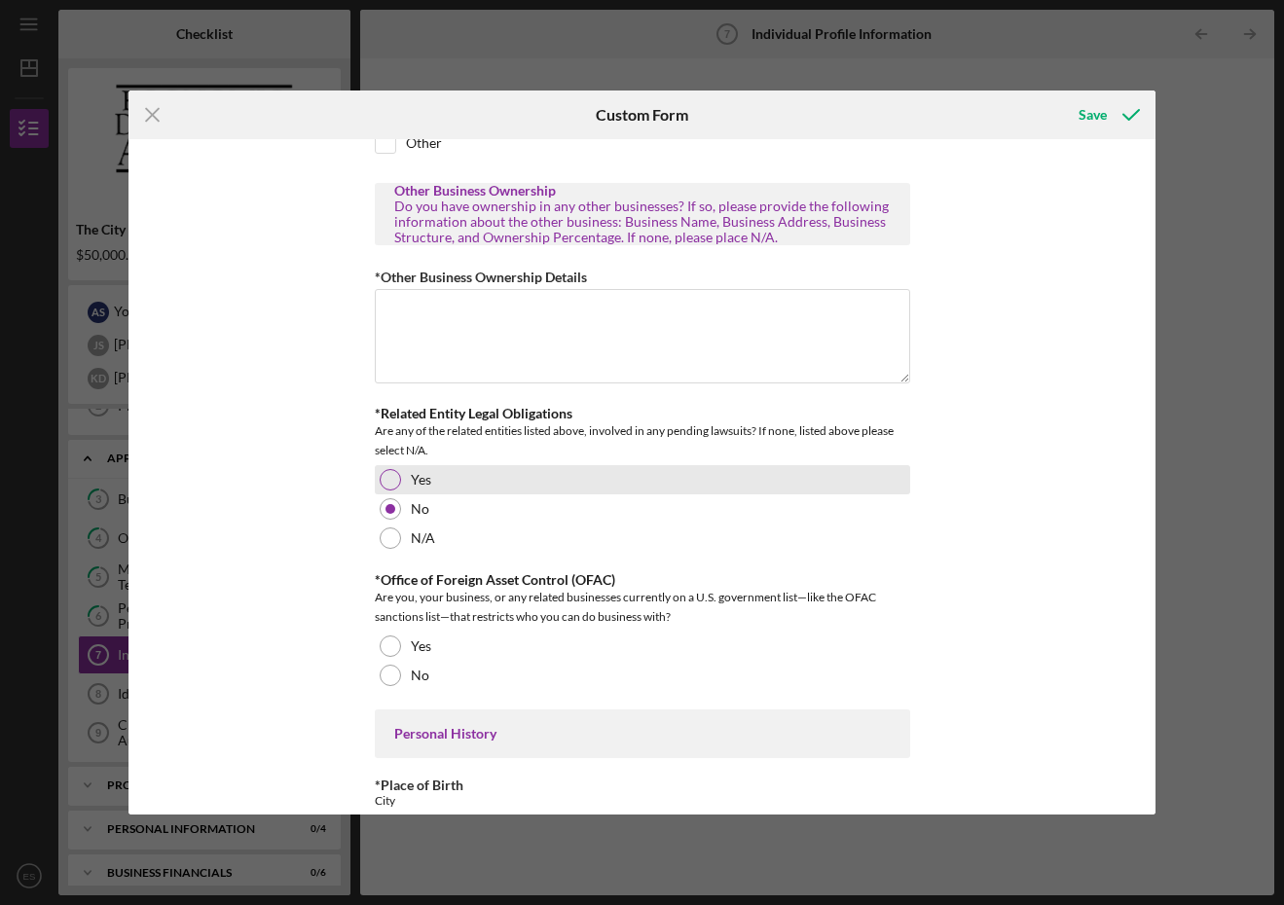
scroll to position [573, 0]
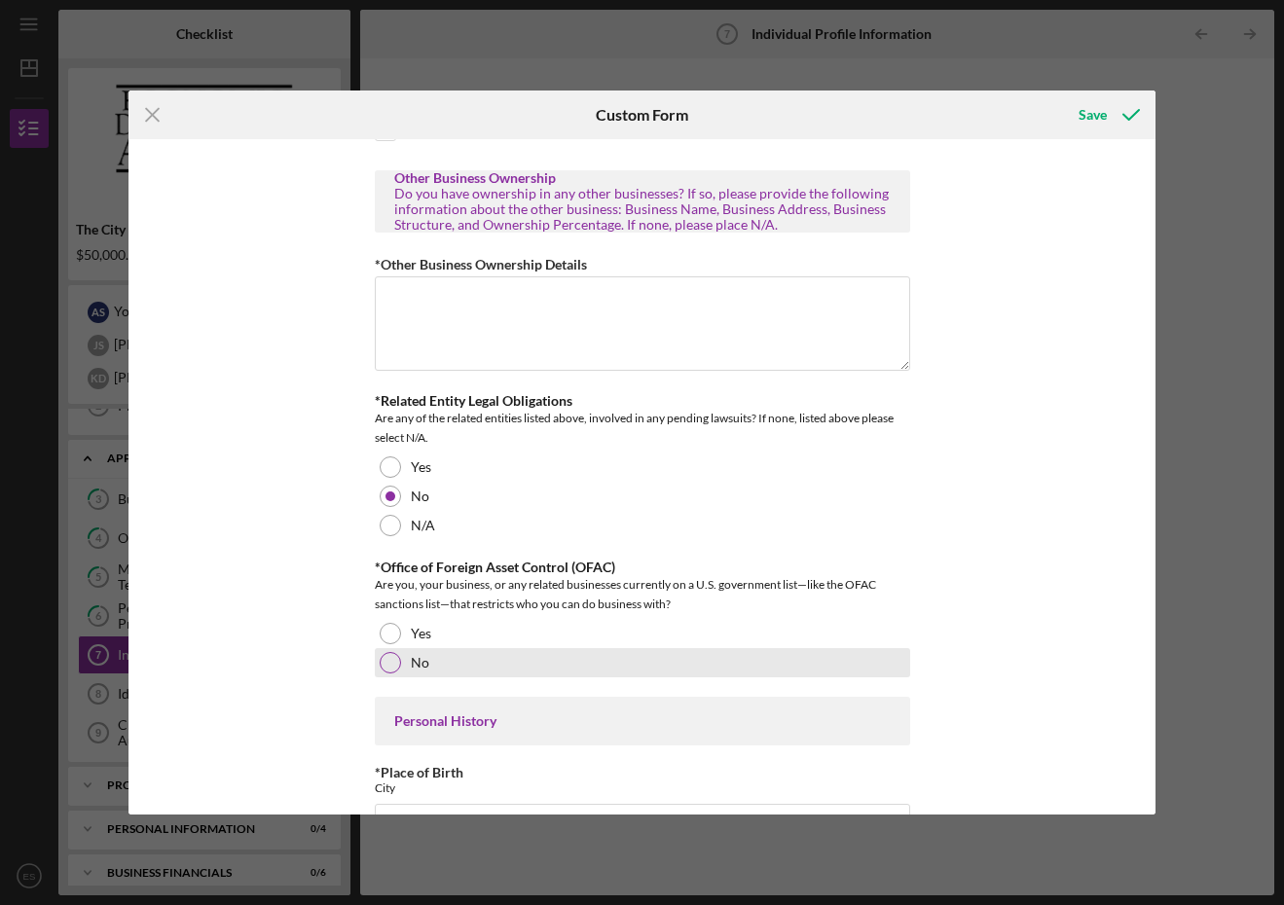
click at [383, 668] on div at bounding box center [390, 662] width 21 height 21
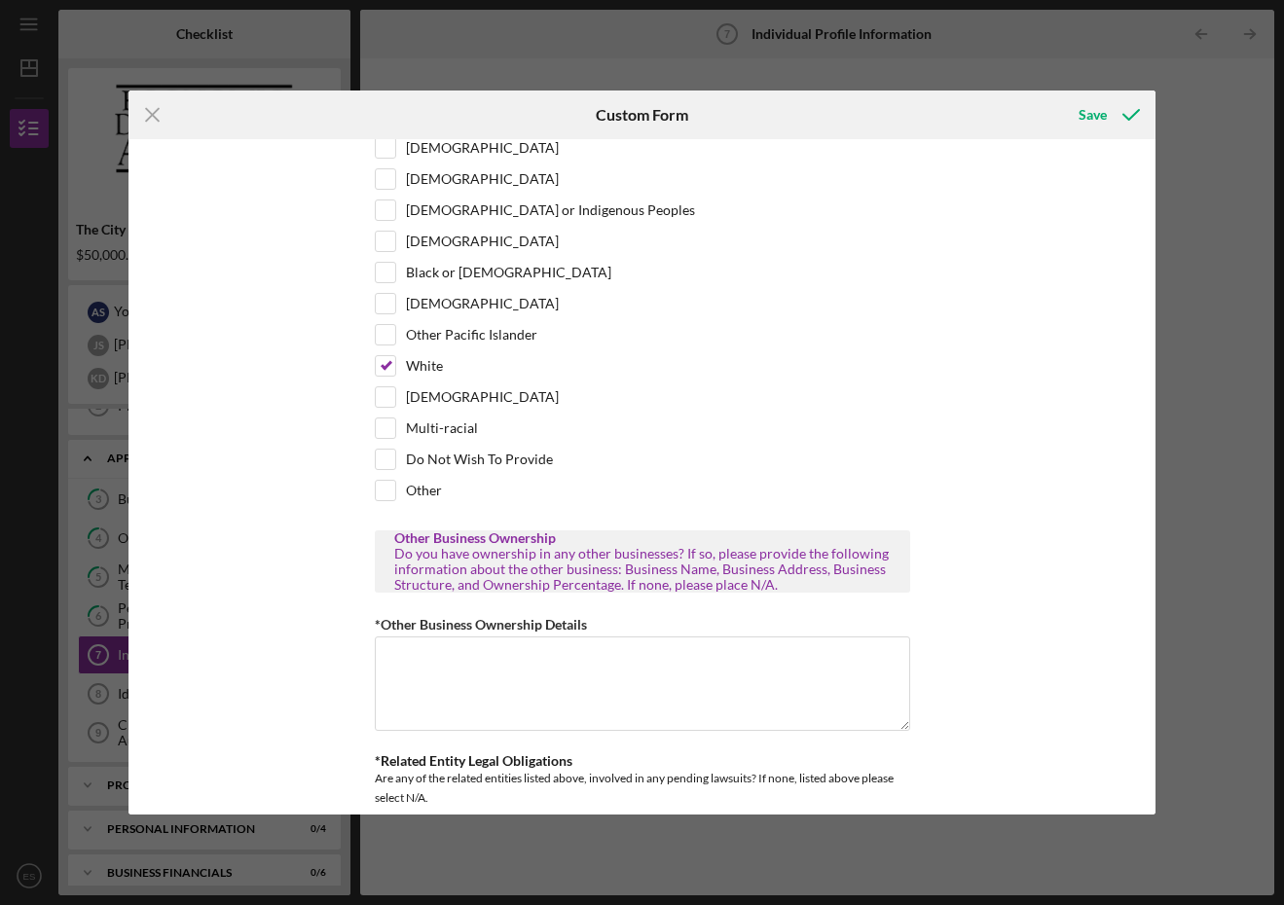
scroll to position [211, 0]
click at [675, 661] on textarea "*Other Business Ownership Details" at bounding box center [642, 685] width 535 height 93
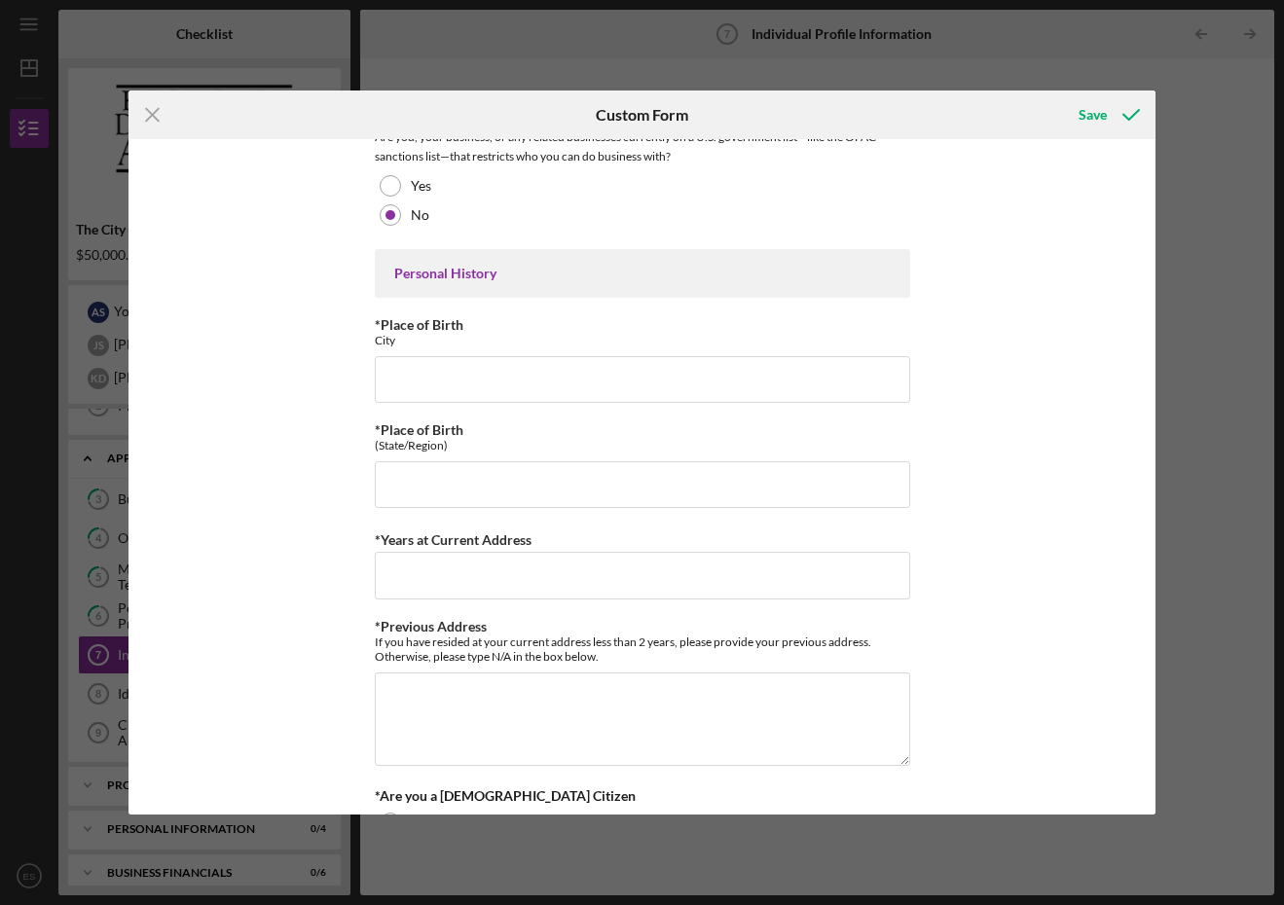
scroll to position [1020, 0]
type textarea "A Lively Affair - [STREET_ADDRESS][US_STATE] - LLC - 100%"
type input "[GEOGRAPHIC_DATA]"
type input "[US_STATE]"
click at [301, 511] on div "Demographic Information (Optional) The purpose of collecting this information i…" at bounding box center [641, 476] width 1027 height 675
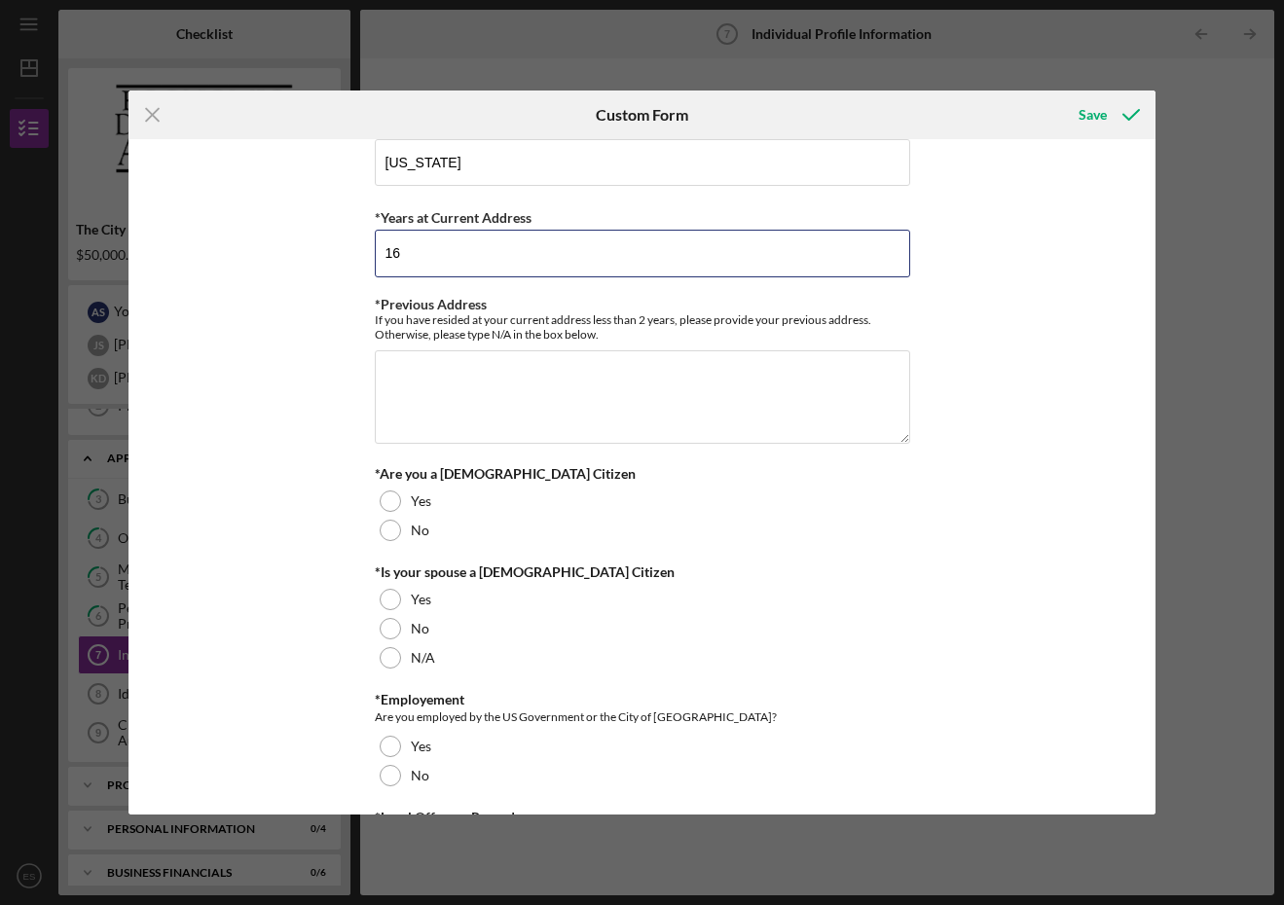
scroll to position [1344, 0]
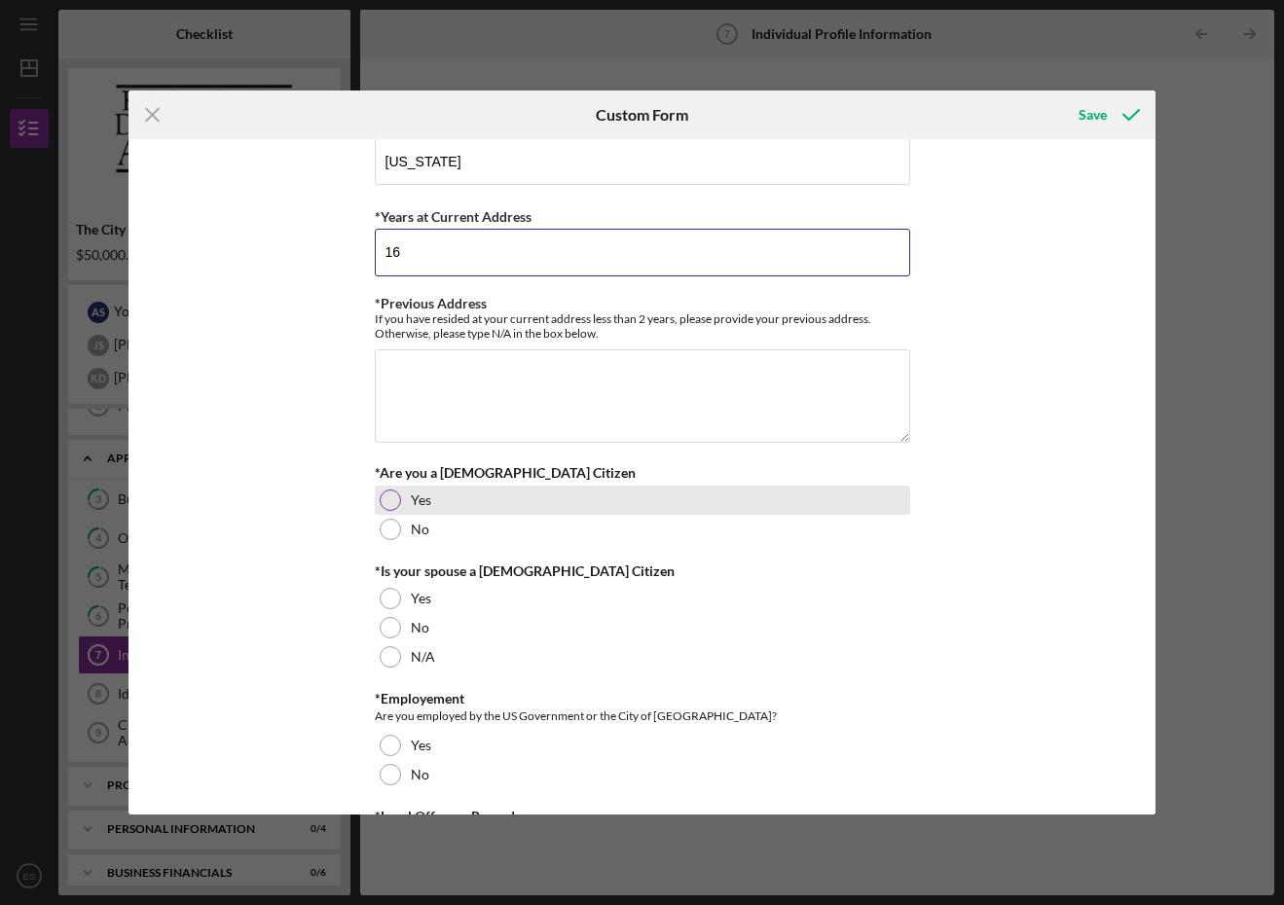
type input "16"
click at [383, 508] on div at bounding box center [390, 500] width 21 height 21
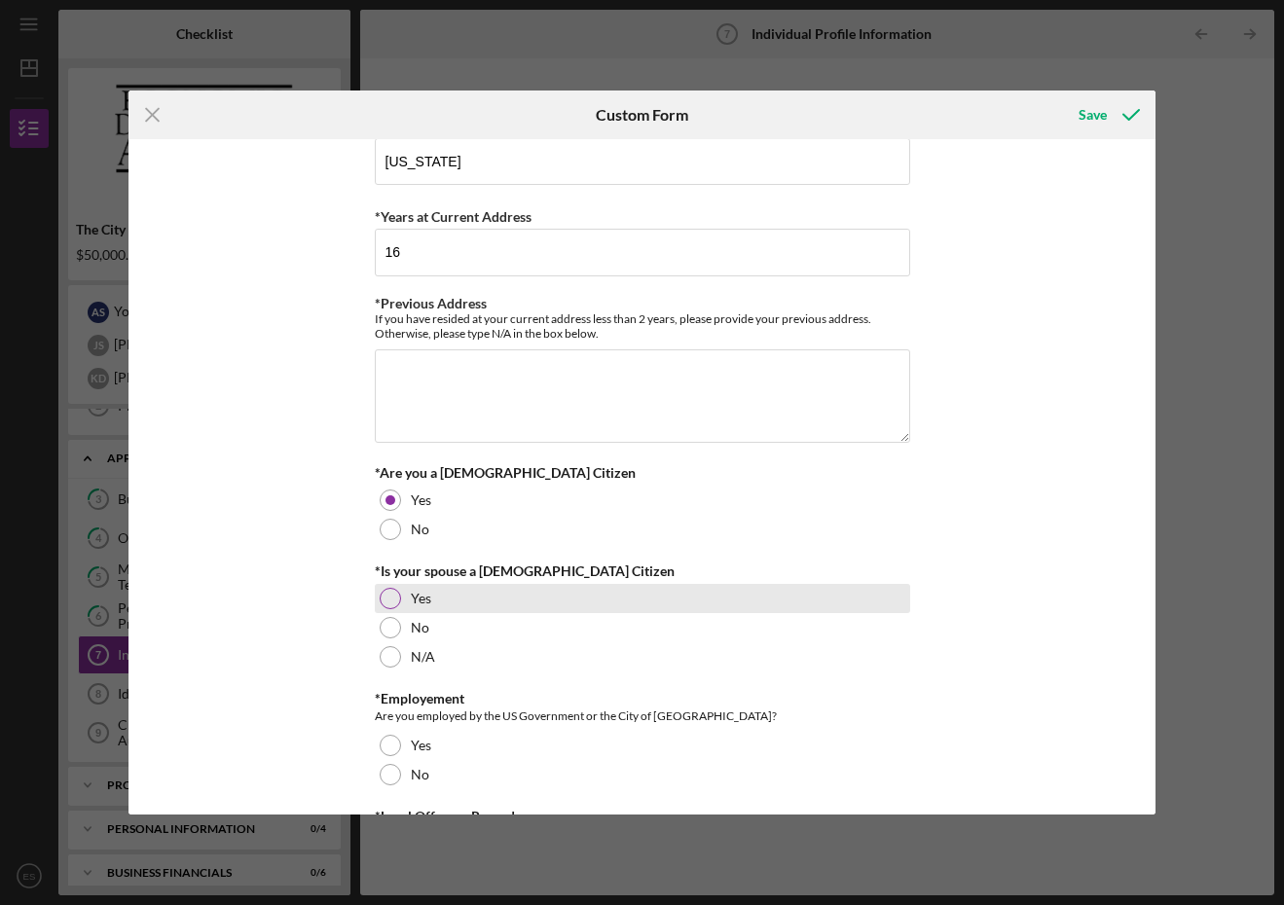
click at [380, 608] on div at bounding box center [390, 598] width 21 height 21
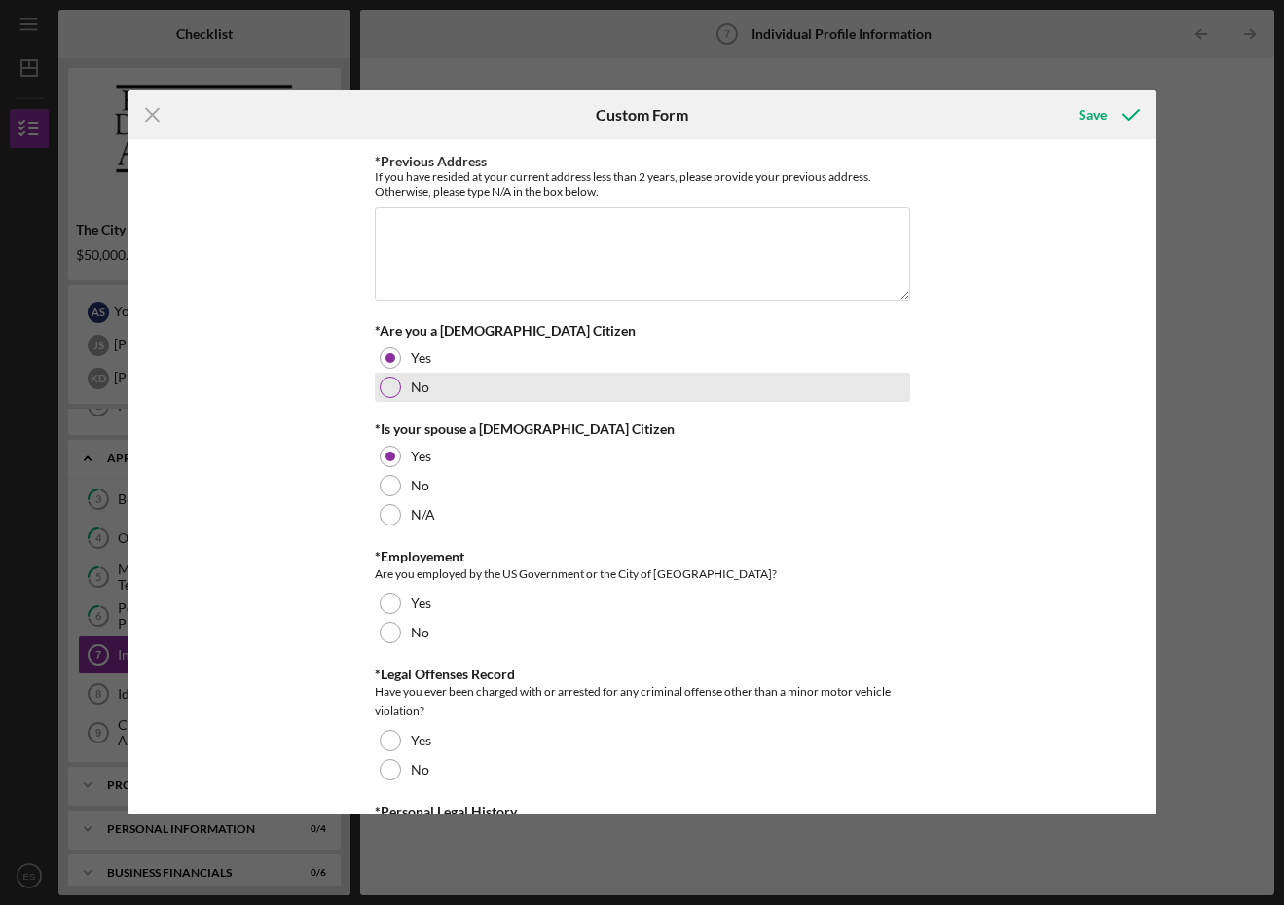
scroll to position [1526, 0]
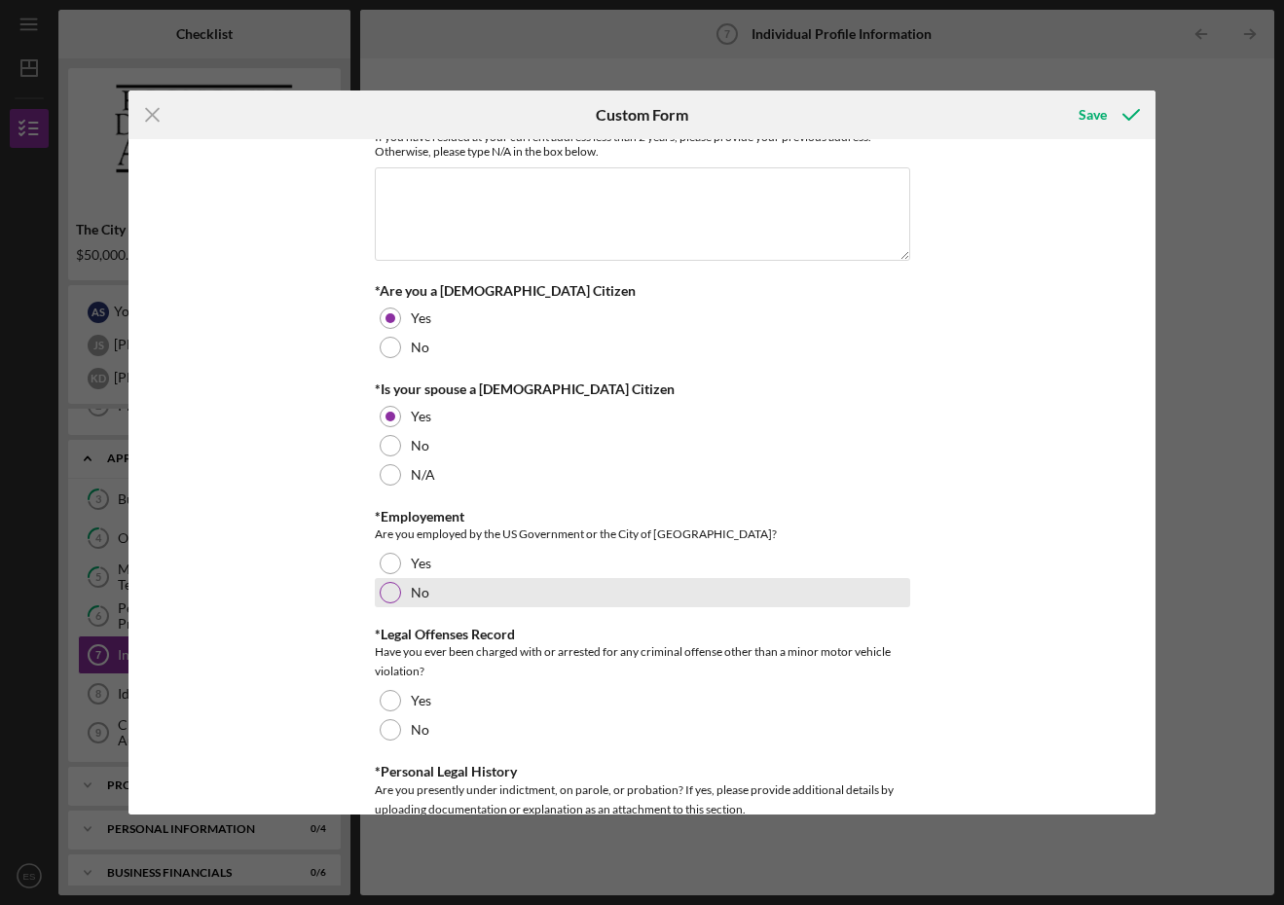
click at [387, 602] on div at bounding box center [390, 592] width 21 height 21
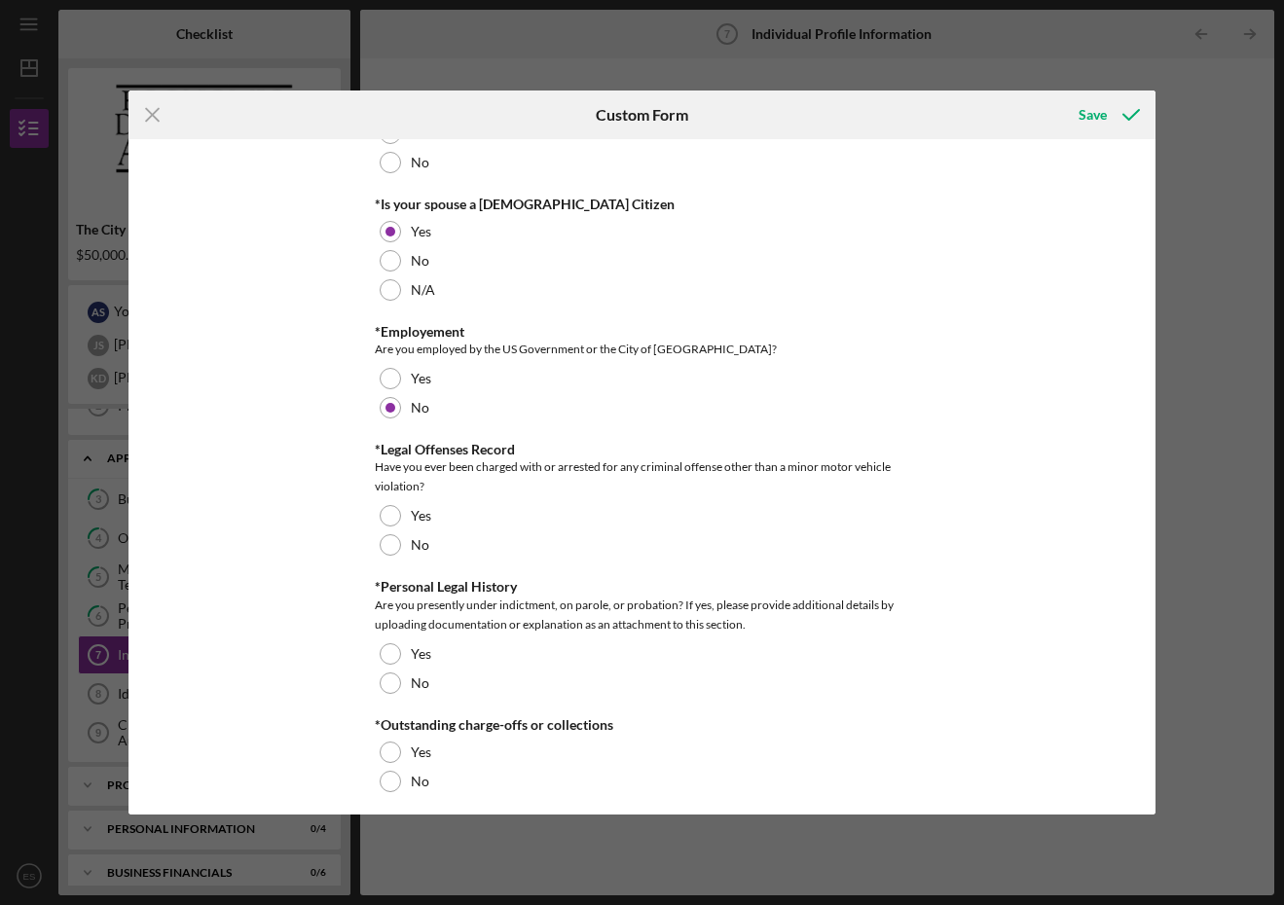
scroll to position [1717, 0]
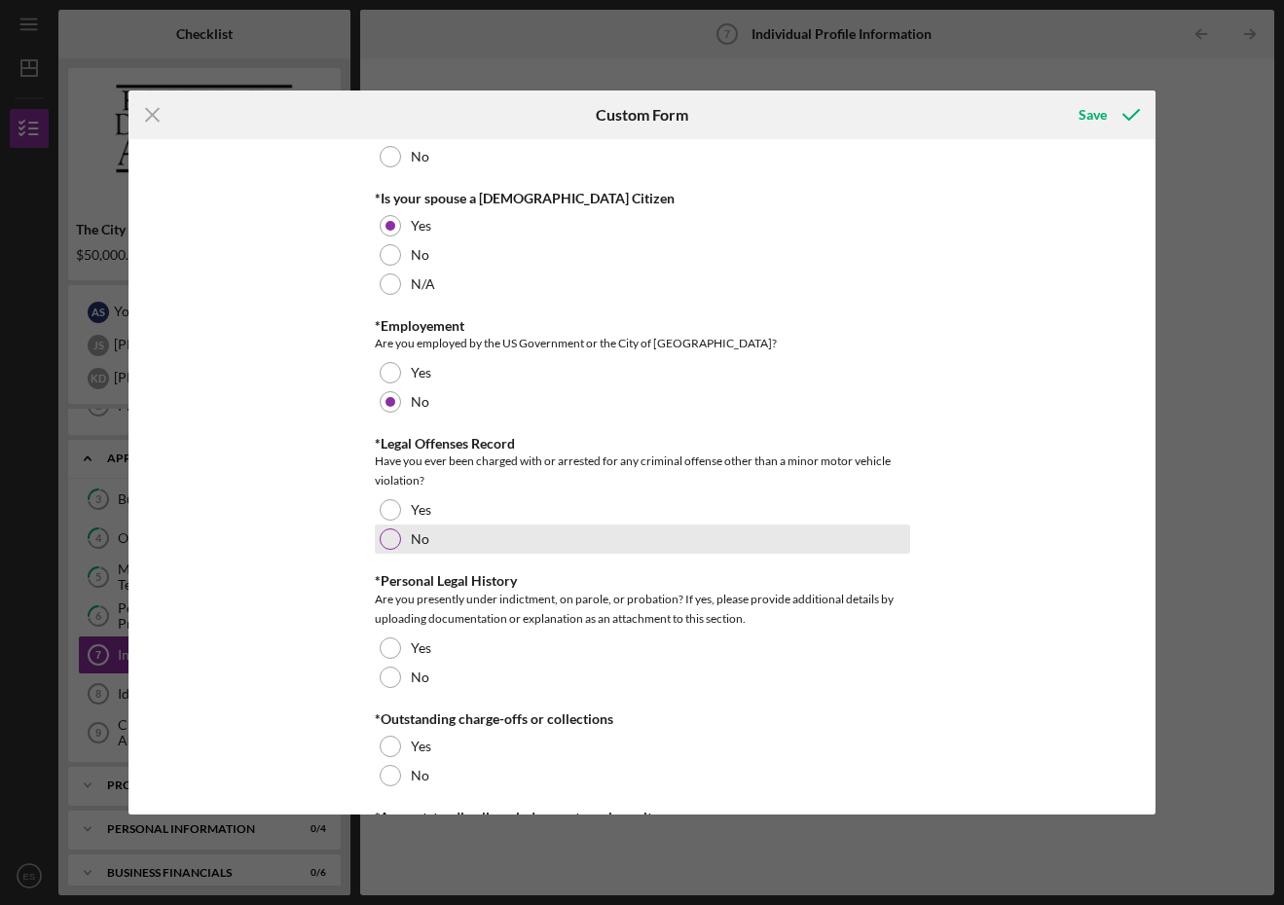
click at [383, 543] on div at bounding box center [390, 539] width 21 height 21
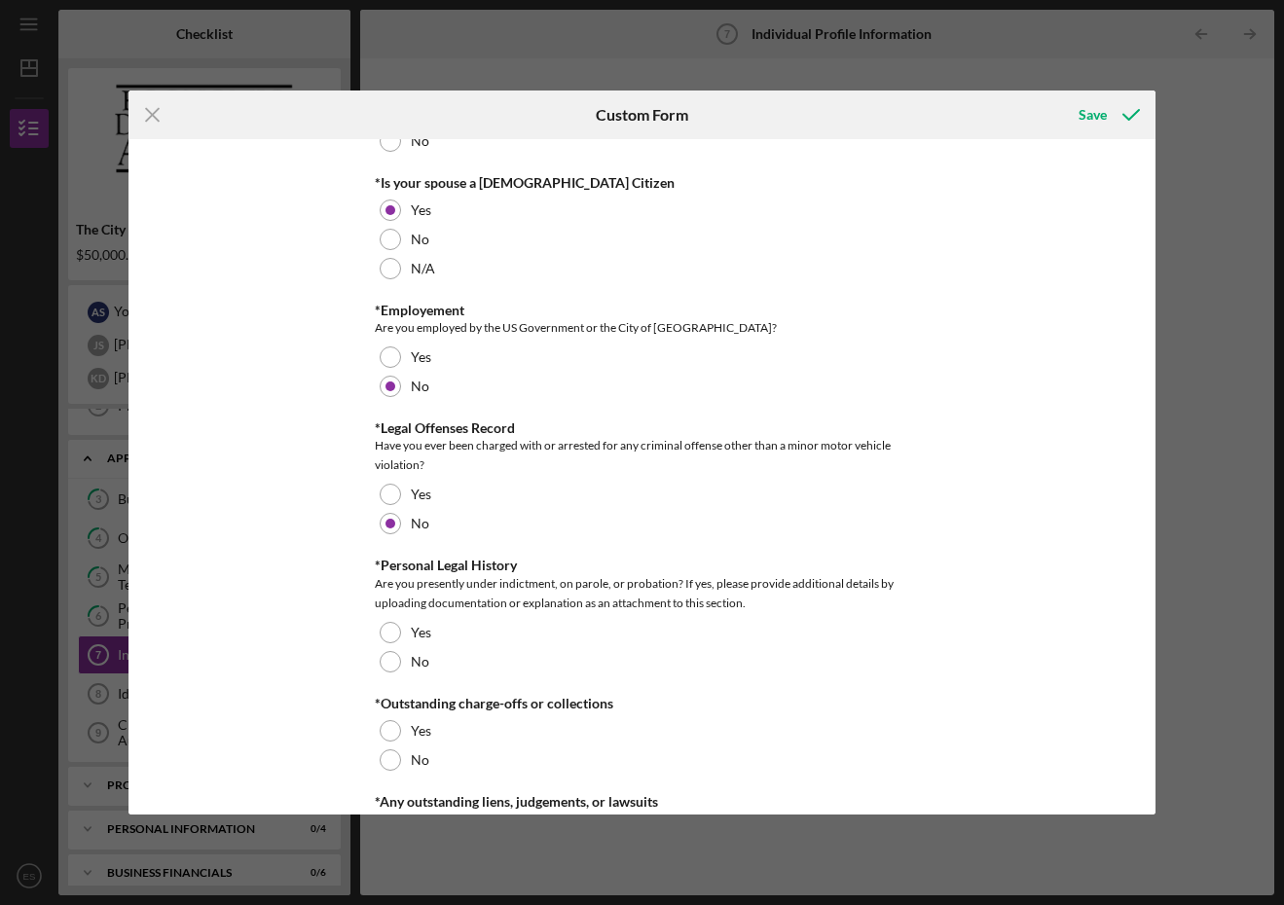
scroll to position [1735, 0]
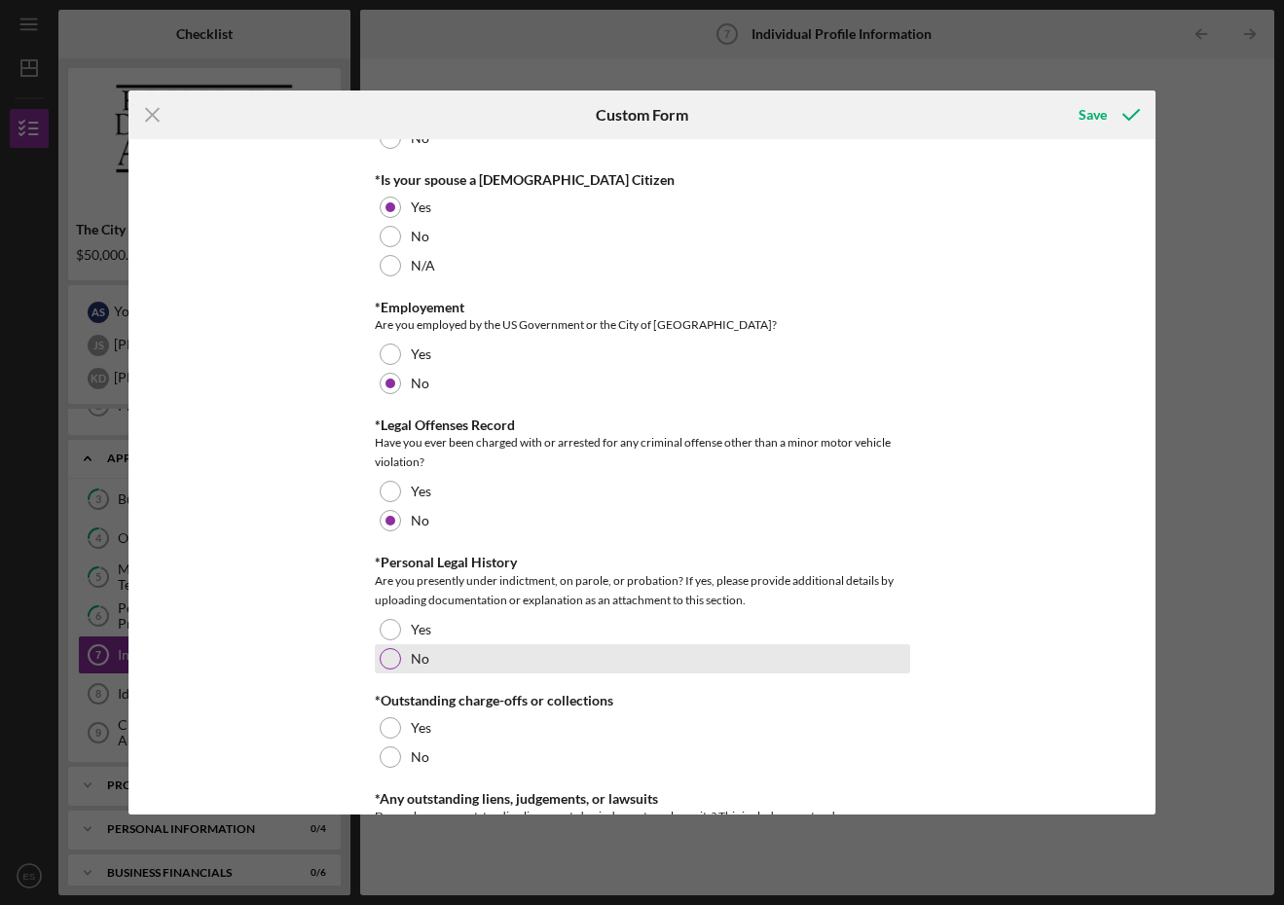
click at [375, 662] on div "No" at bounding box center [642, 658] width 535 height 29
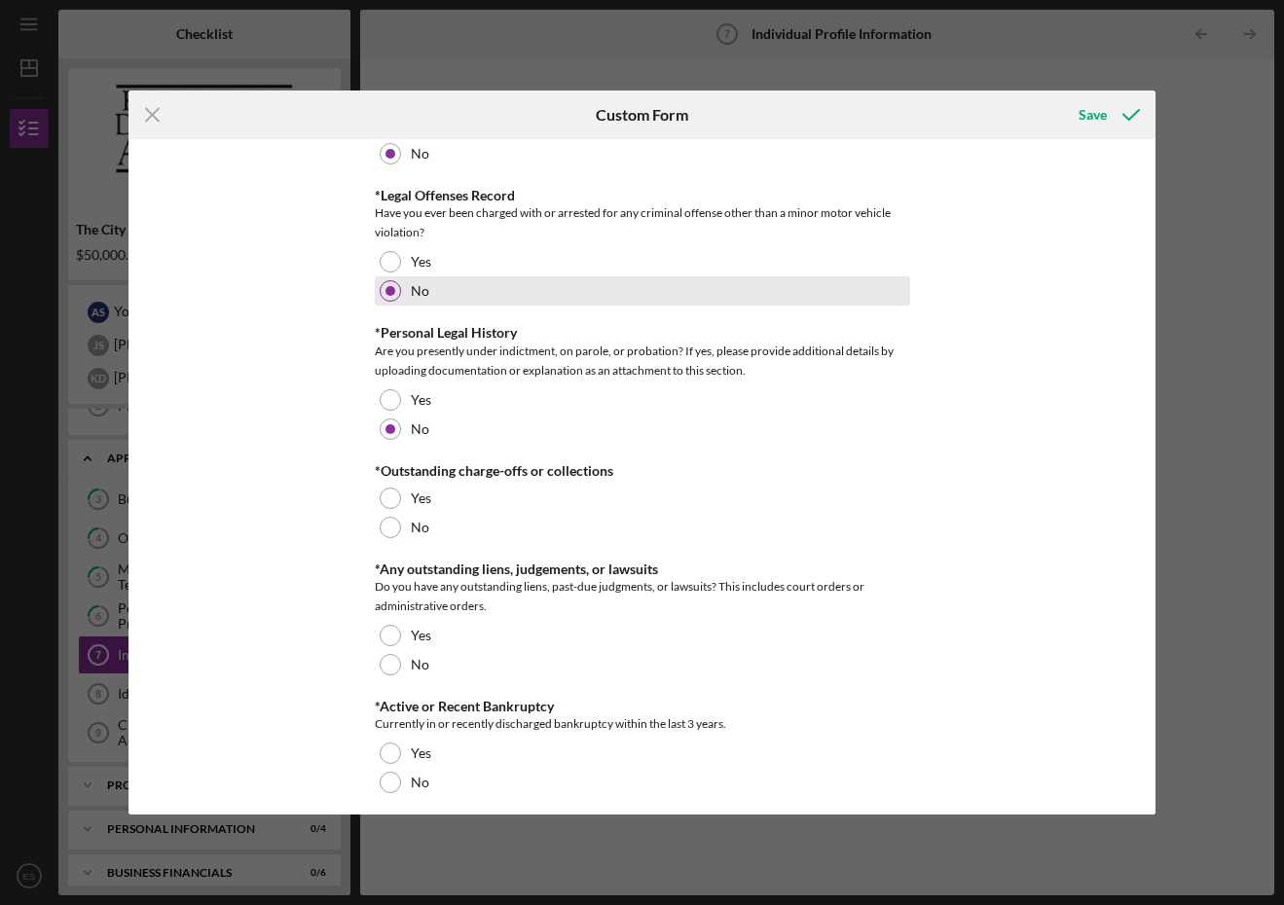
scroll to position [1976, 0]
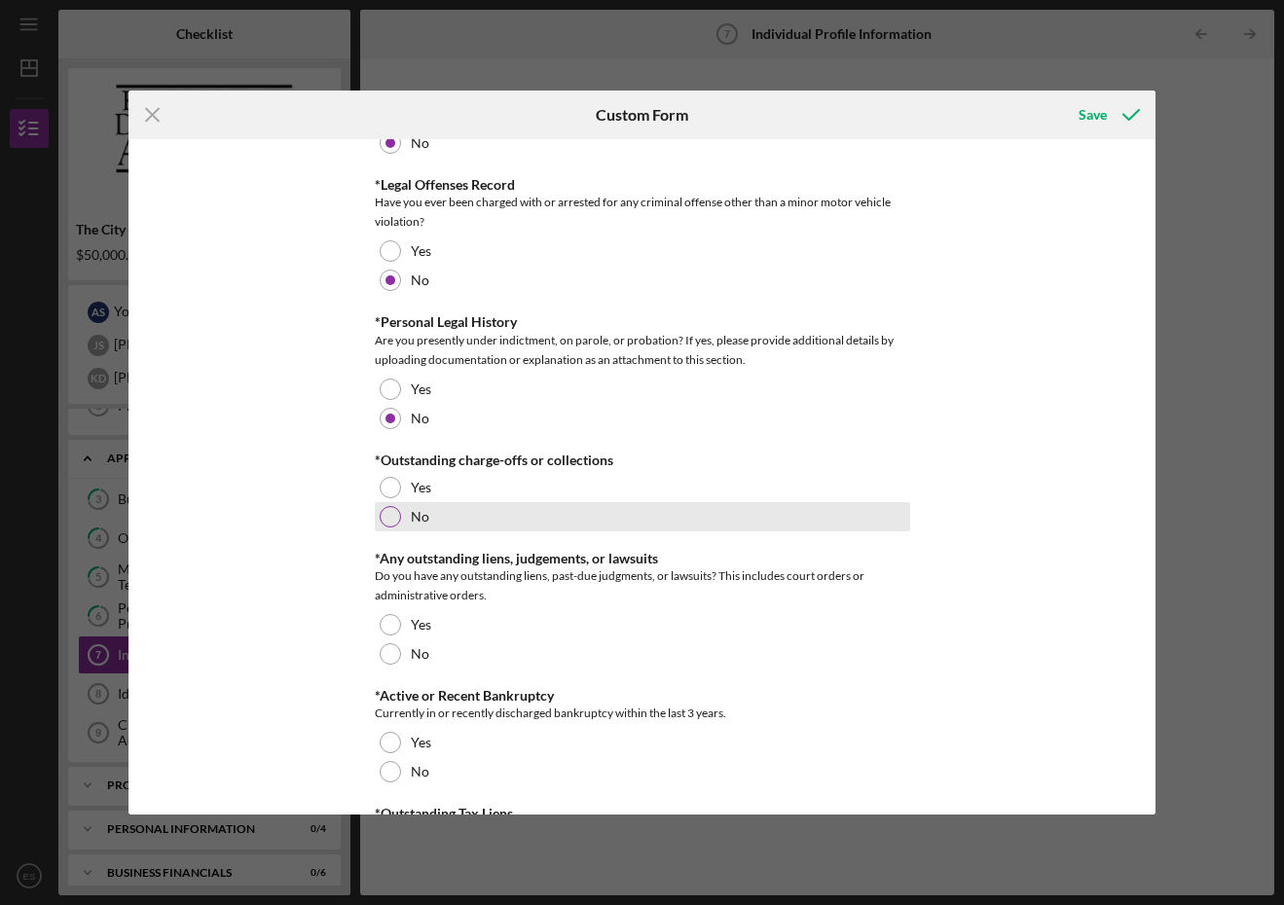
click at [385, 528] on div at bounding box center [390, 516] width 21 height 21
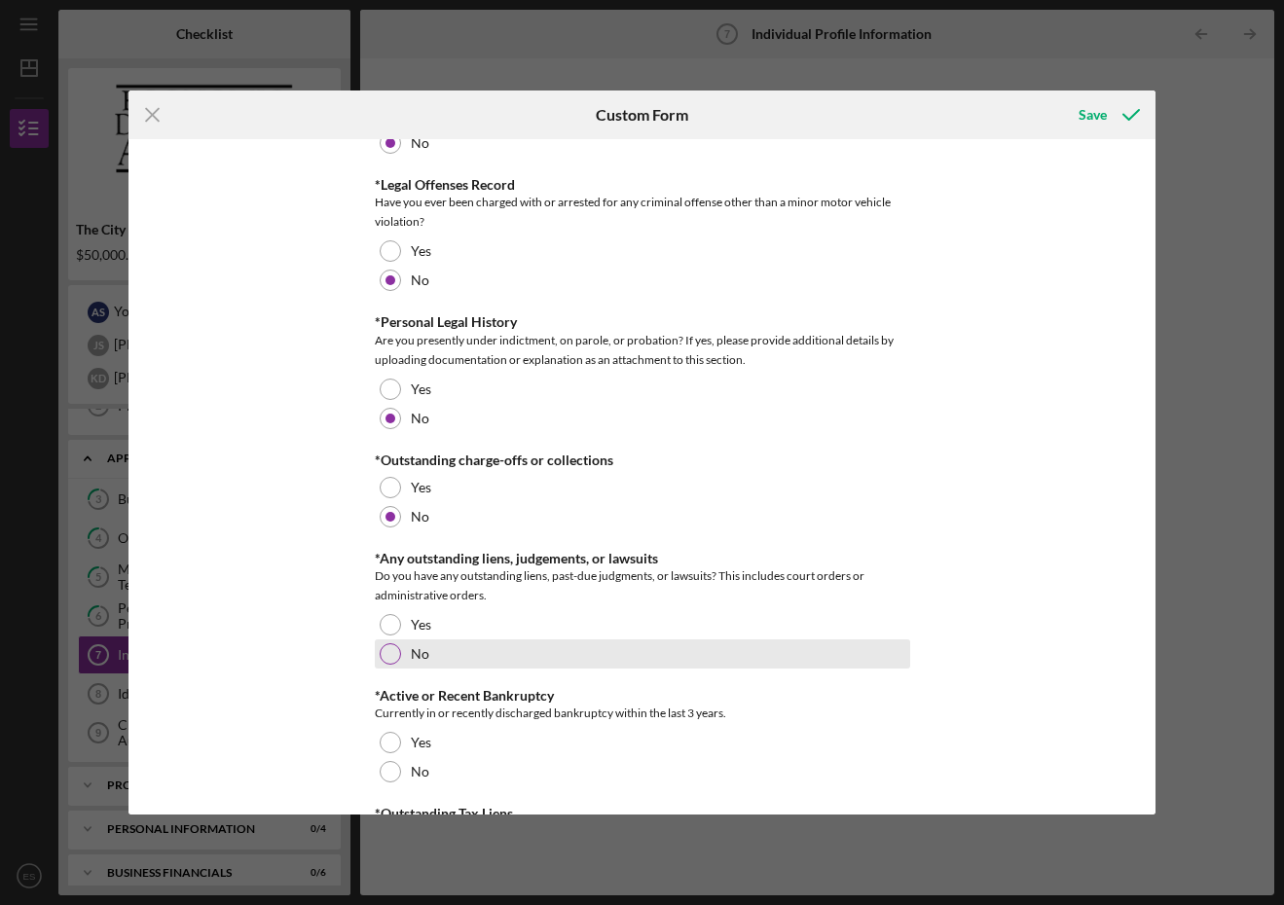
click at [382, 661] on div at bounding box center [390, 653] width 21 height 21
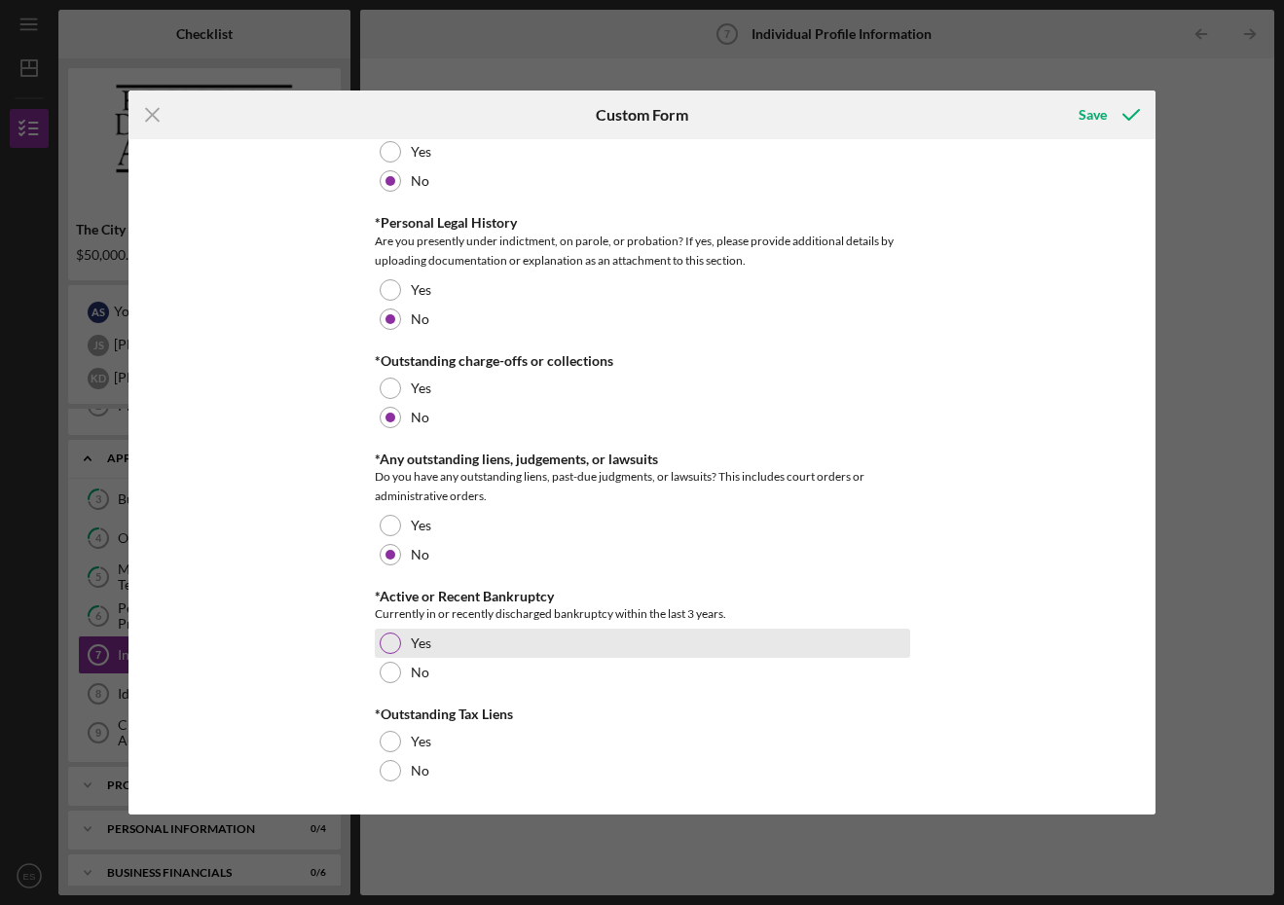
scroll to position [2087, 0]
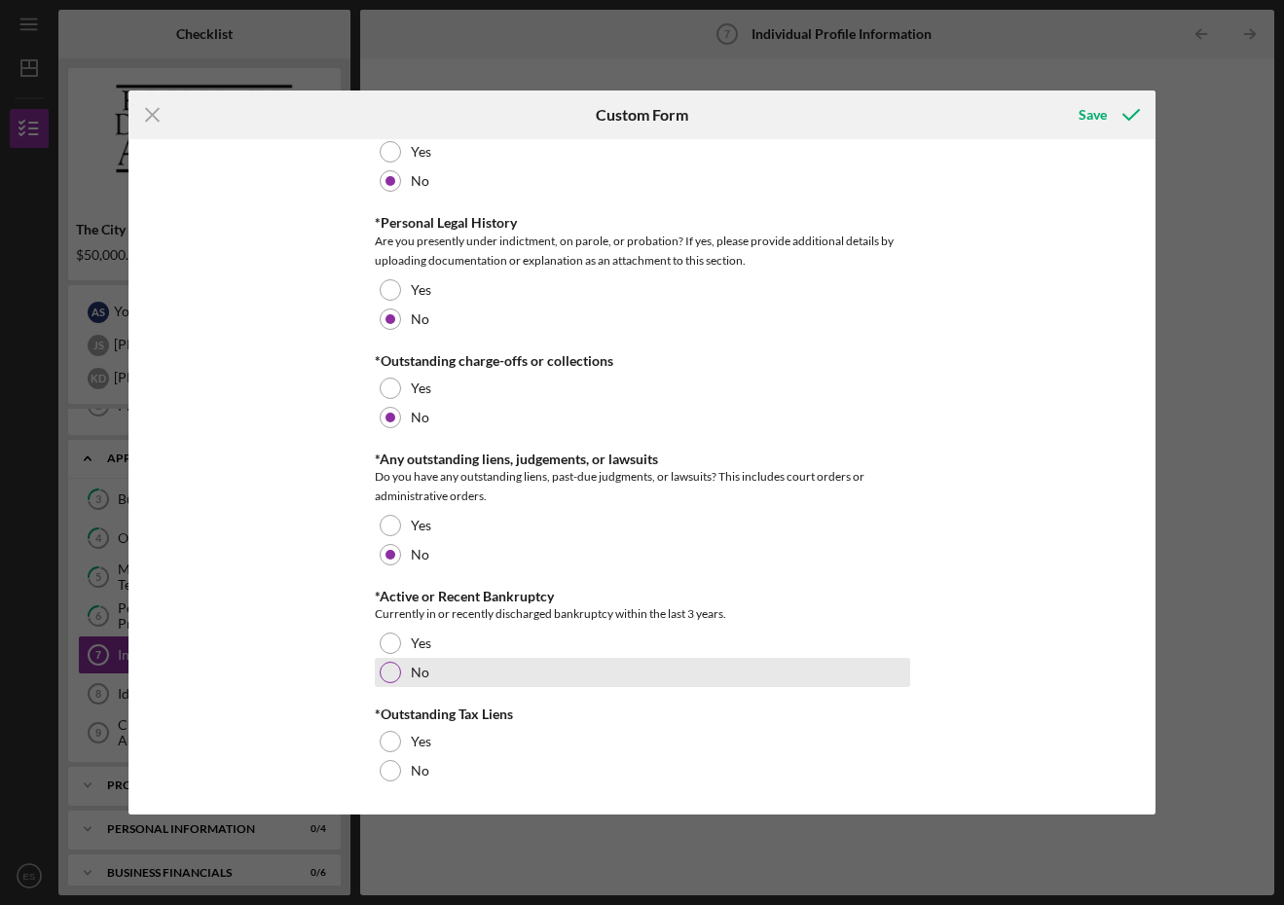
click at [386, 673] on div at bounding box center [390, 672] width 21 height 21
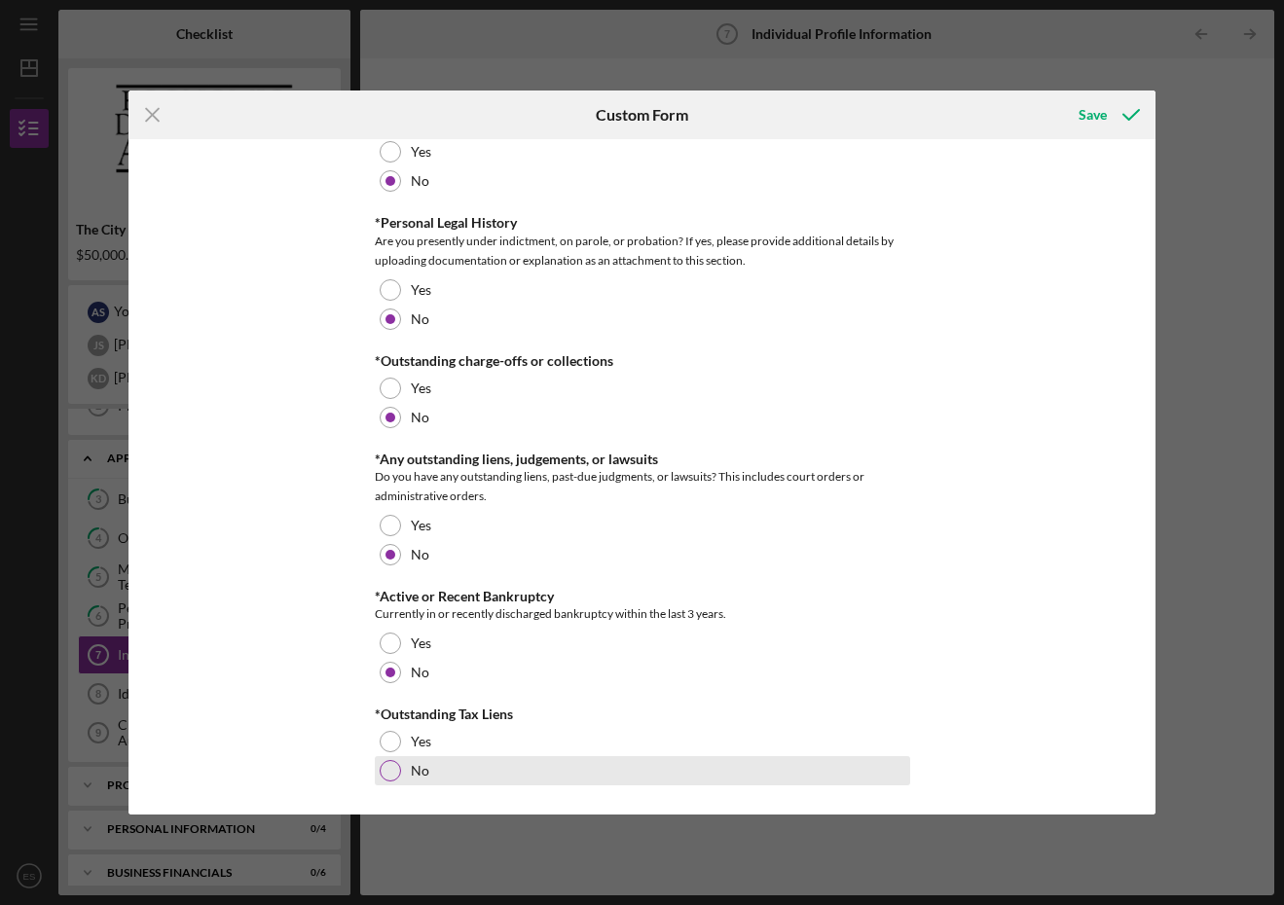
click at [382, 767] on div at bounding box center [390, 770] width 21 height 21
click at [1093, 114] on div "Save" at bounding box center [1092, 114] width 28 height 39
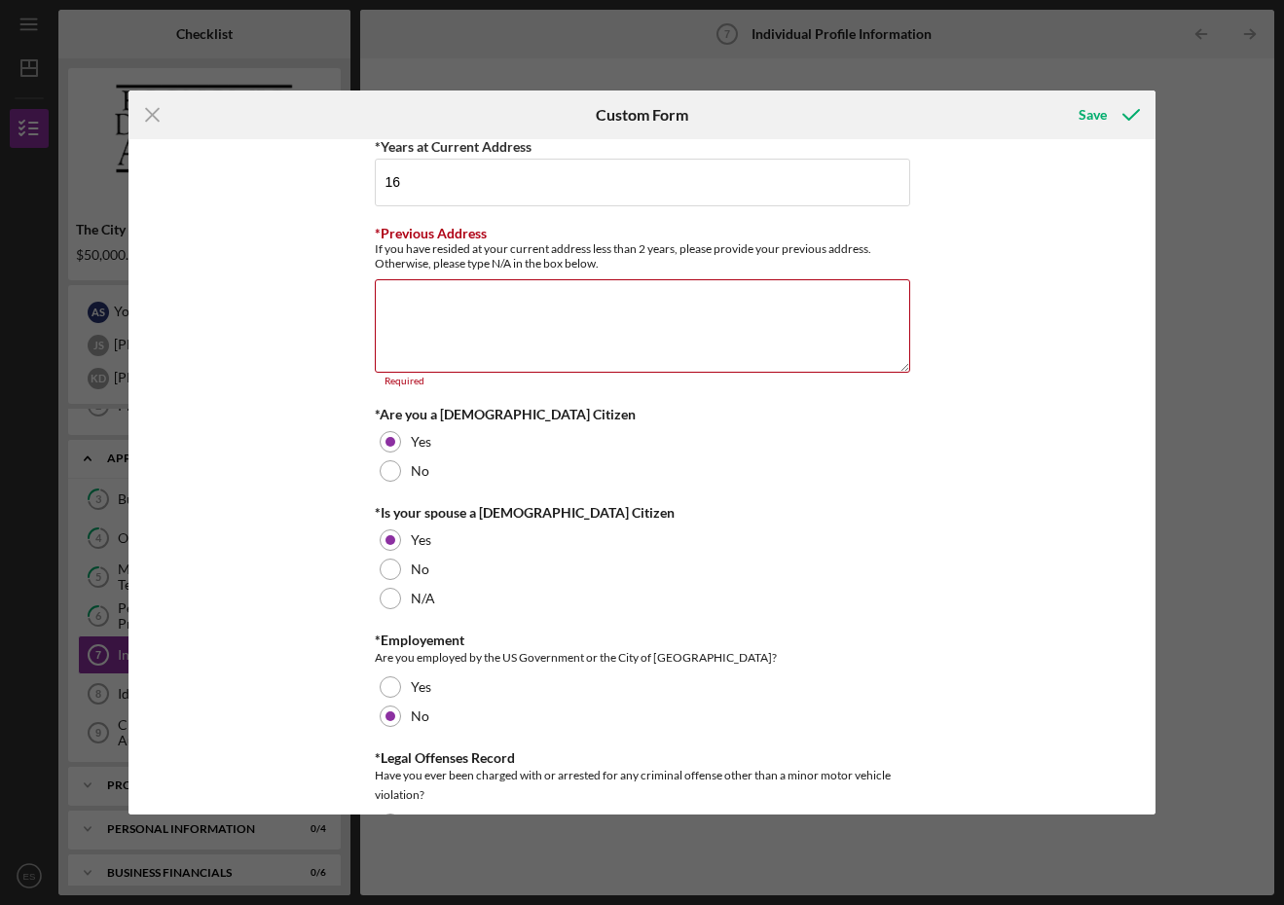
scroll to position [1412, 0]
click at [722, 306] on textarea "*Previous Address" at bounding box center [642, 327] width 535 height 93
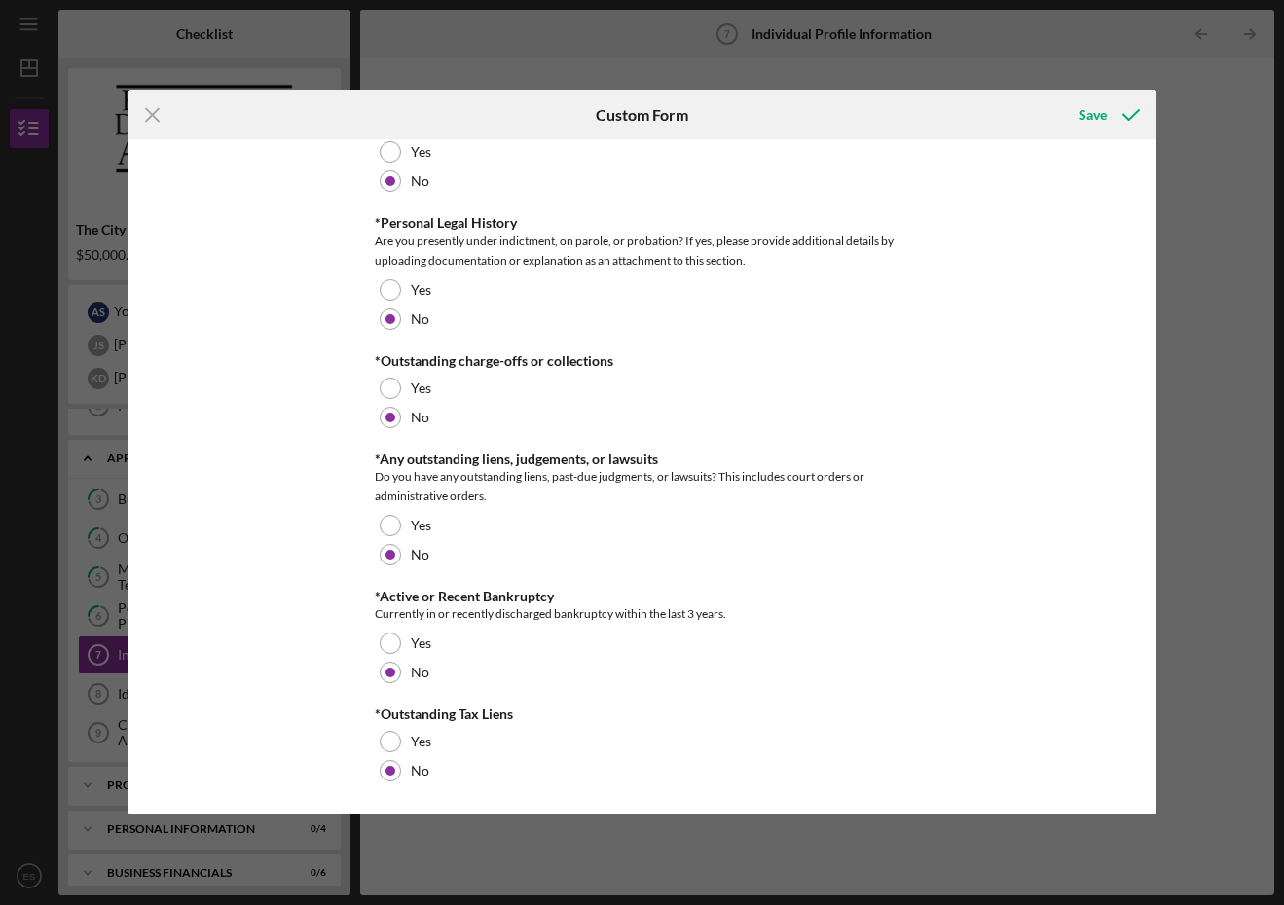
scroll to position [2087, 0]
type textarea "N/A"
click at [1091, 115] on div "Save" at bounding box center [1092, 114] width 28 height 39
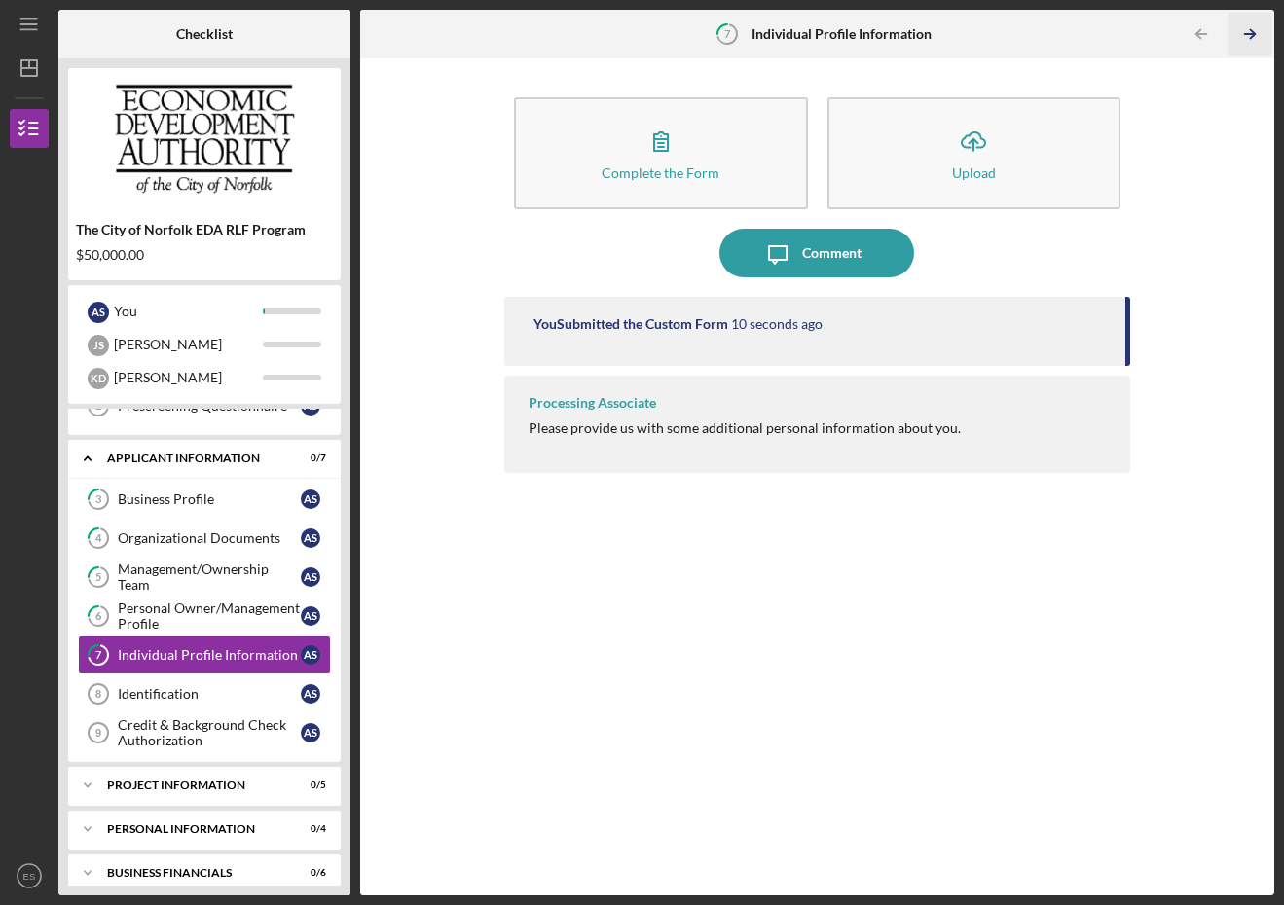
click at [1253, 41] on icon "Icon/Table Pagination Arrow" at bounding box center [1250, 35] width 44 height 44
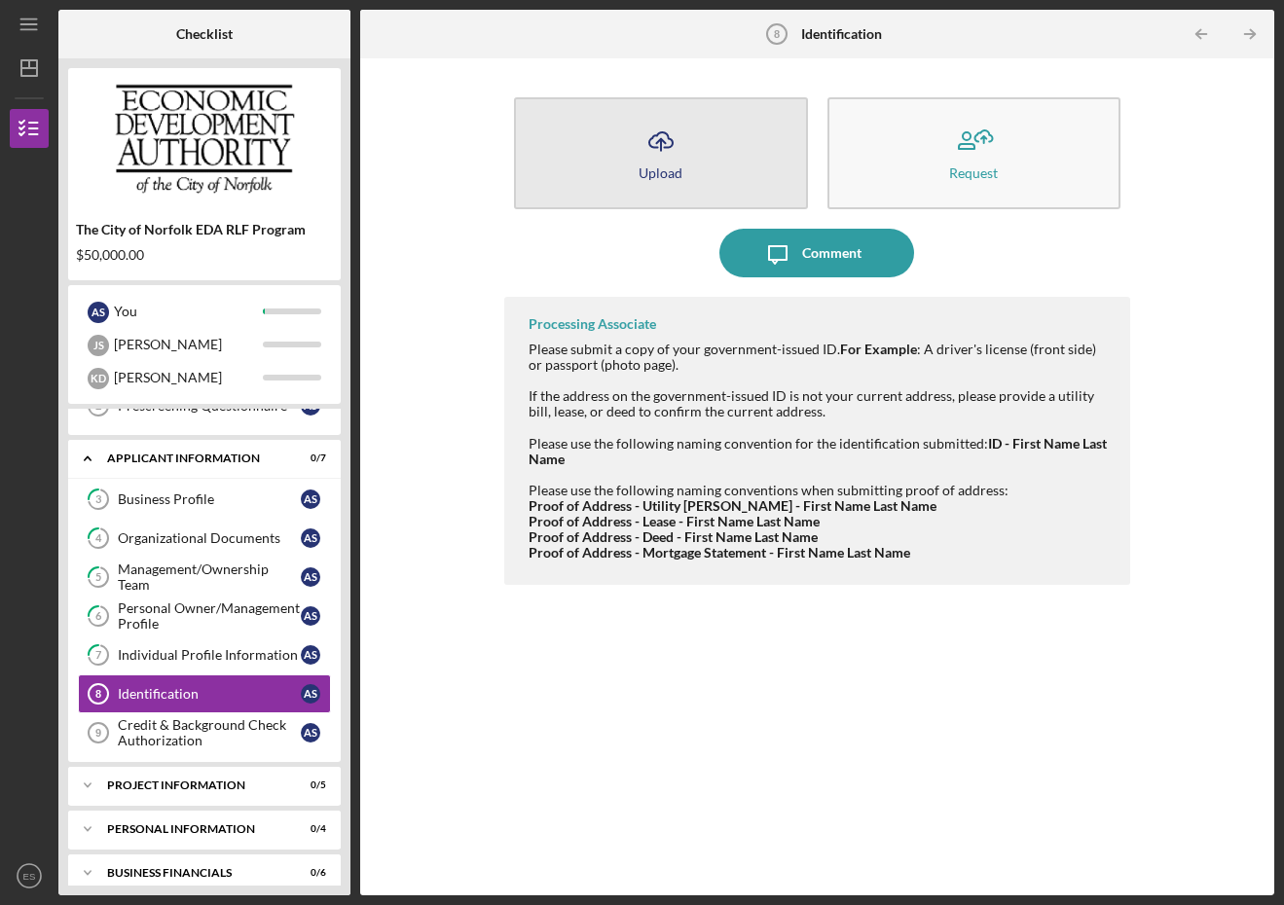
click at [657, 144] on icon "Icon/Upload" at bounding box center [661, 141] width 49 height 49
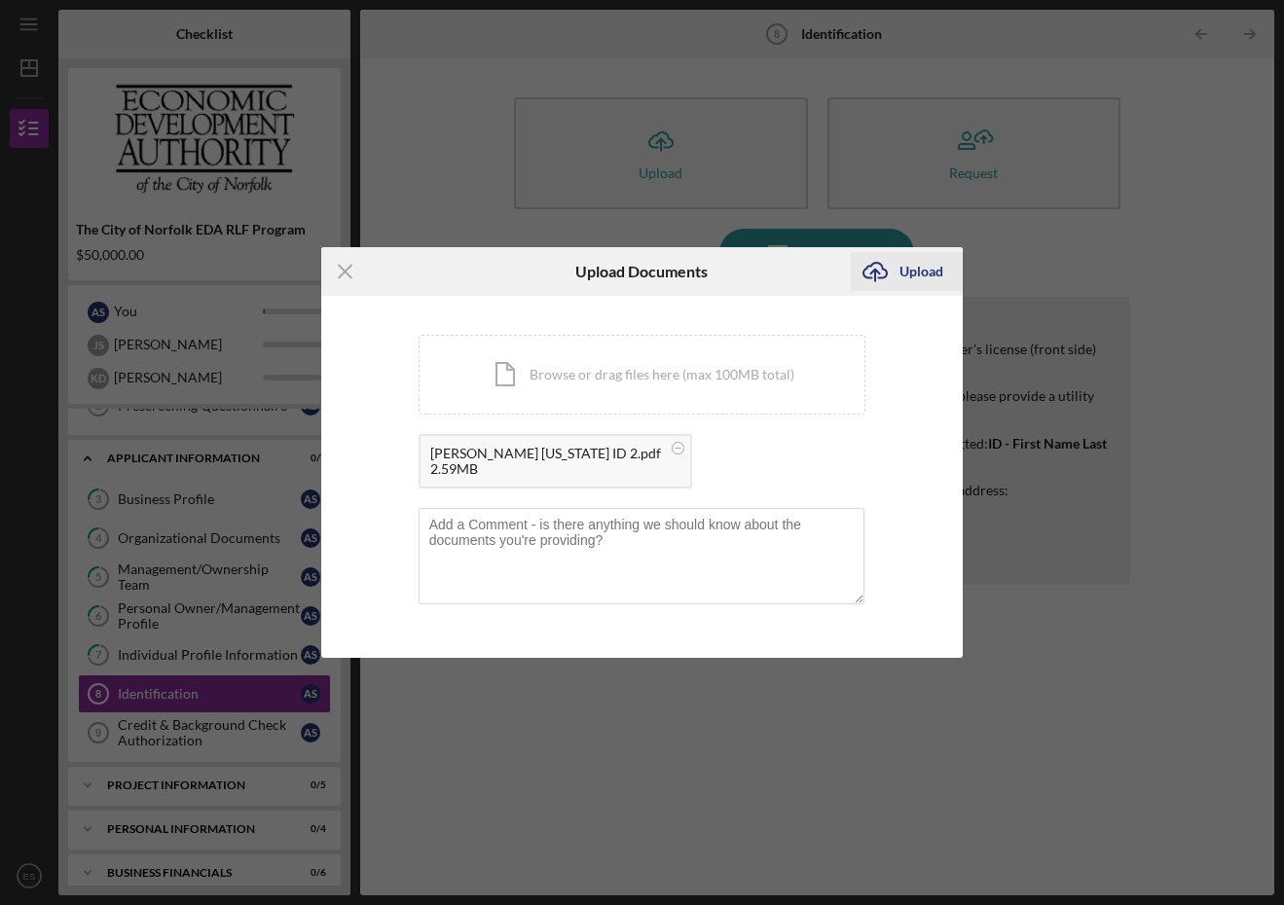
click at [916, 270] on div "Upload" at bounding box center [921, 271] width 44 height 39
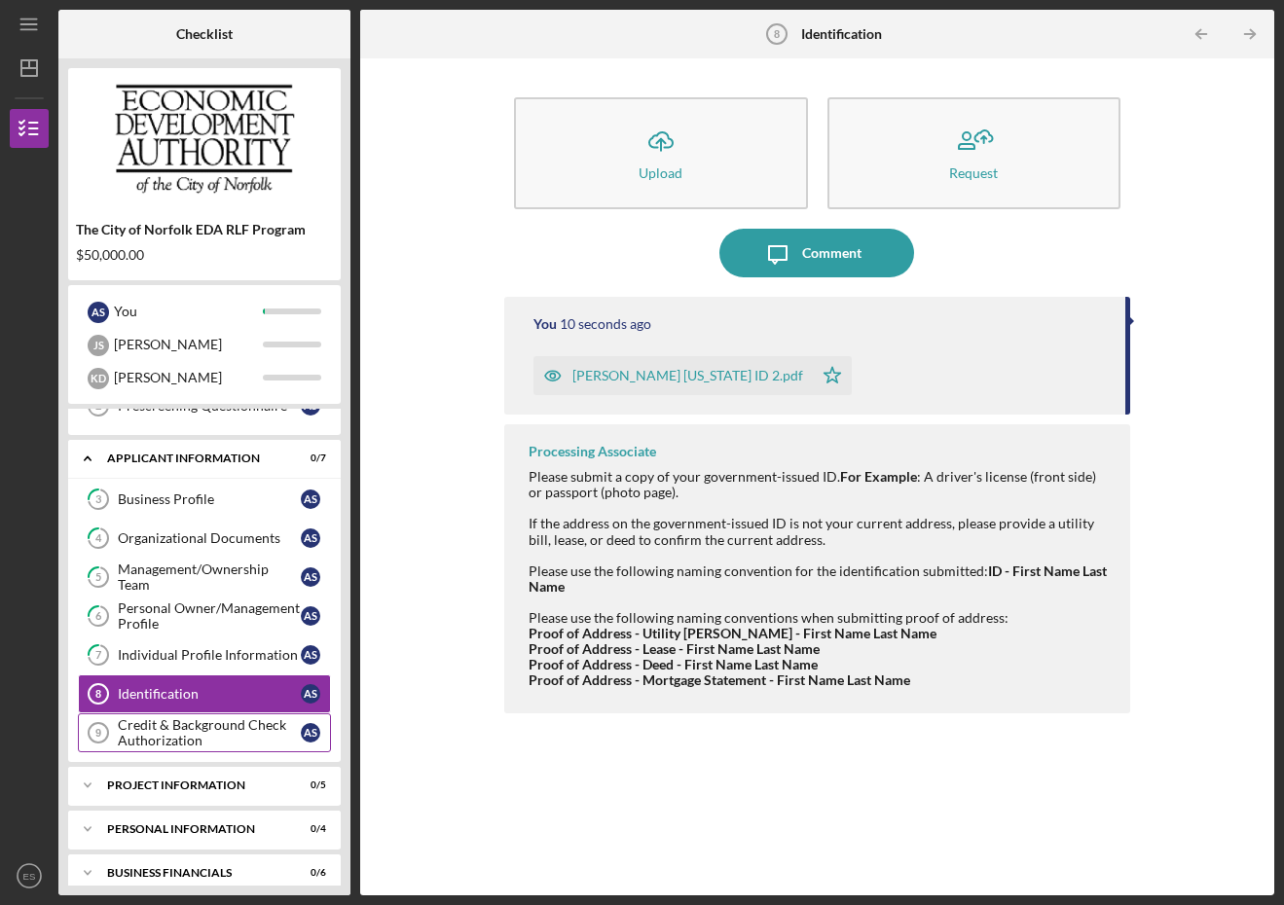
click at [167, 725] on div "Credit & Background Check Authorization" at bounding box center [209, 732] width 183 height 31
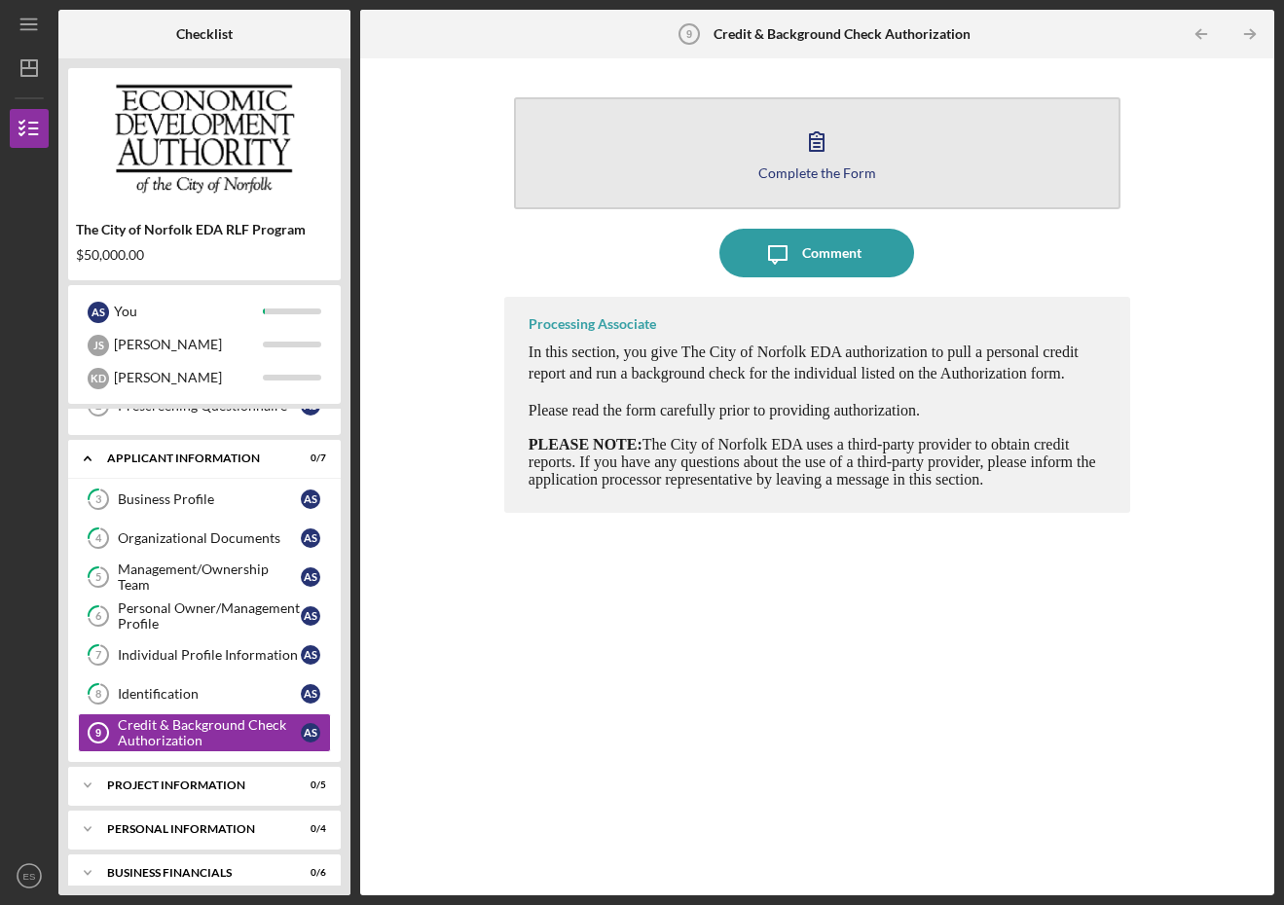
click at [819, 172] on div "Complete the Form" at bounding box center [817, 172] width 118 height 15
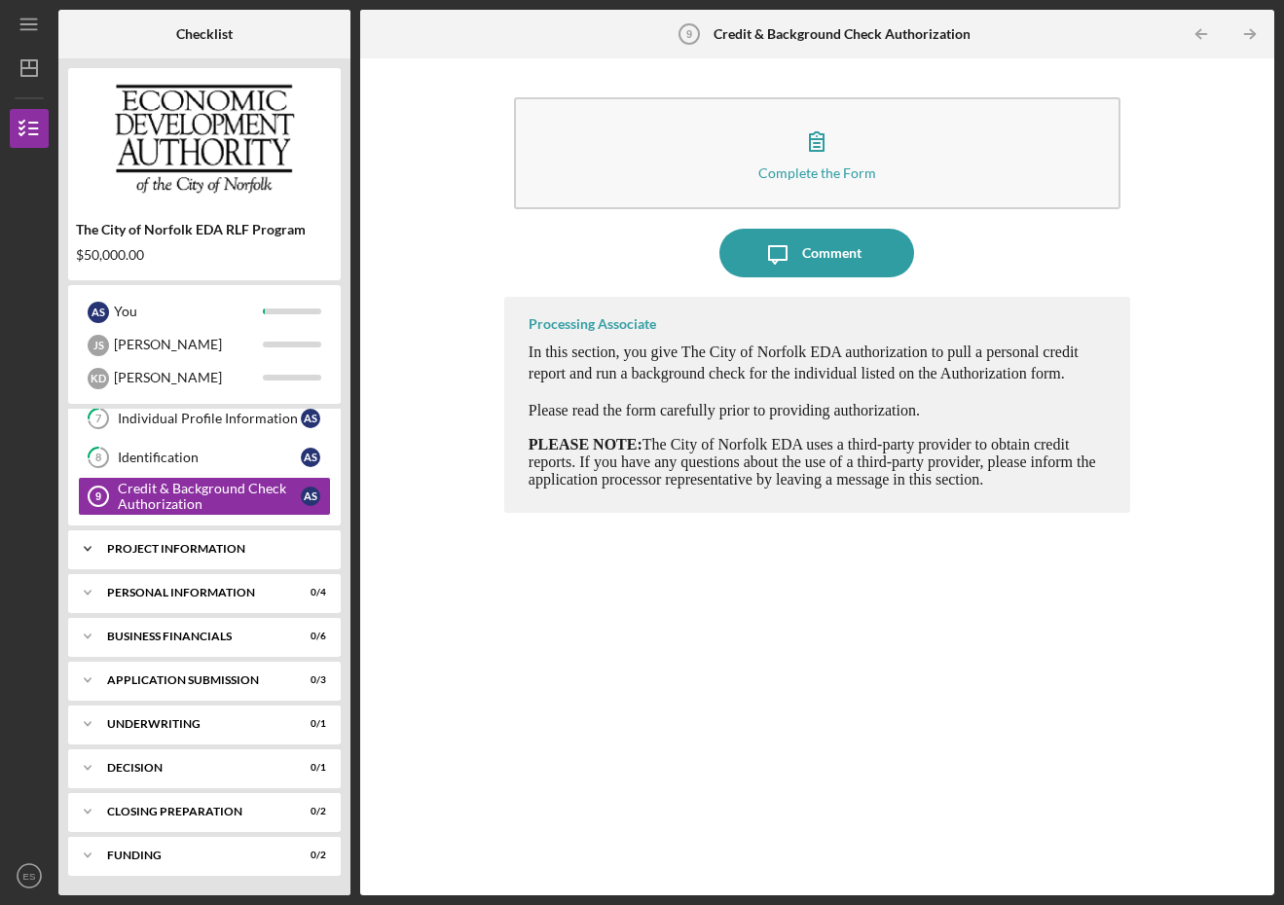
scroll to position [338, 0]
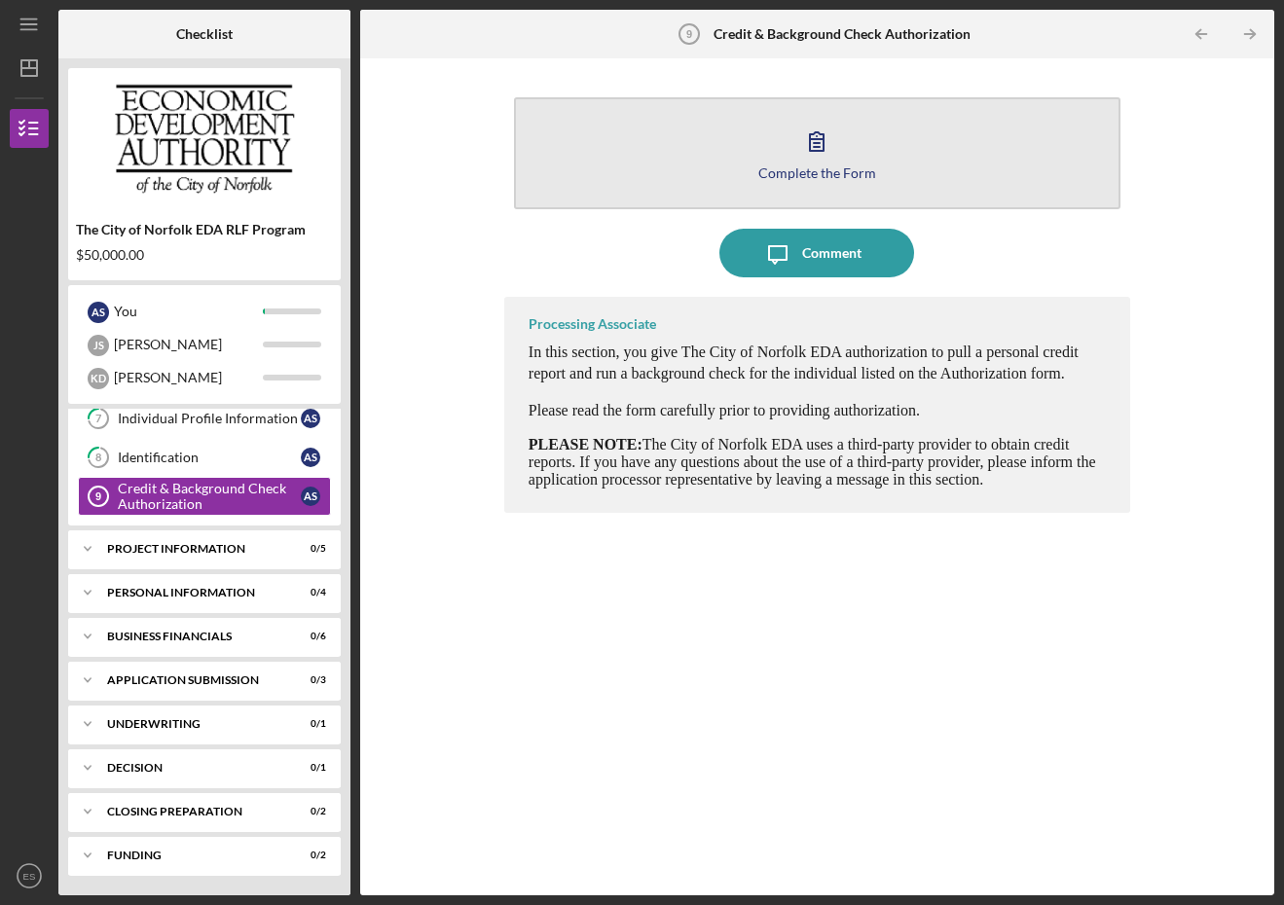
click at [812, 165] on div "Complete the Form" at bounding box center [817, 172] width 118 height 15
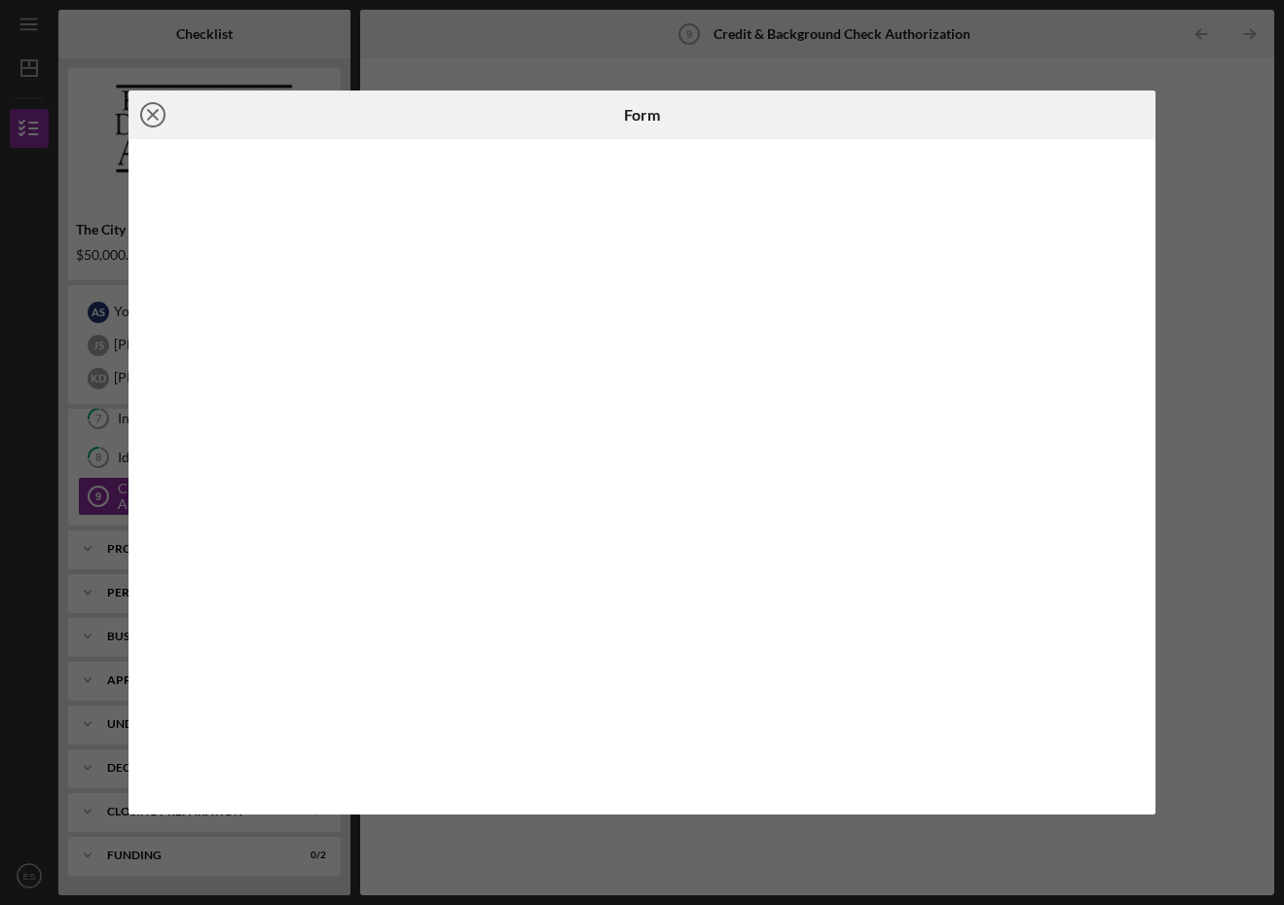
click at [152, 114] on line at bounding box center [153, 115] width 10 height 10
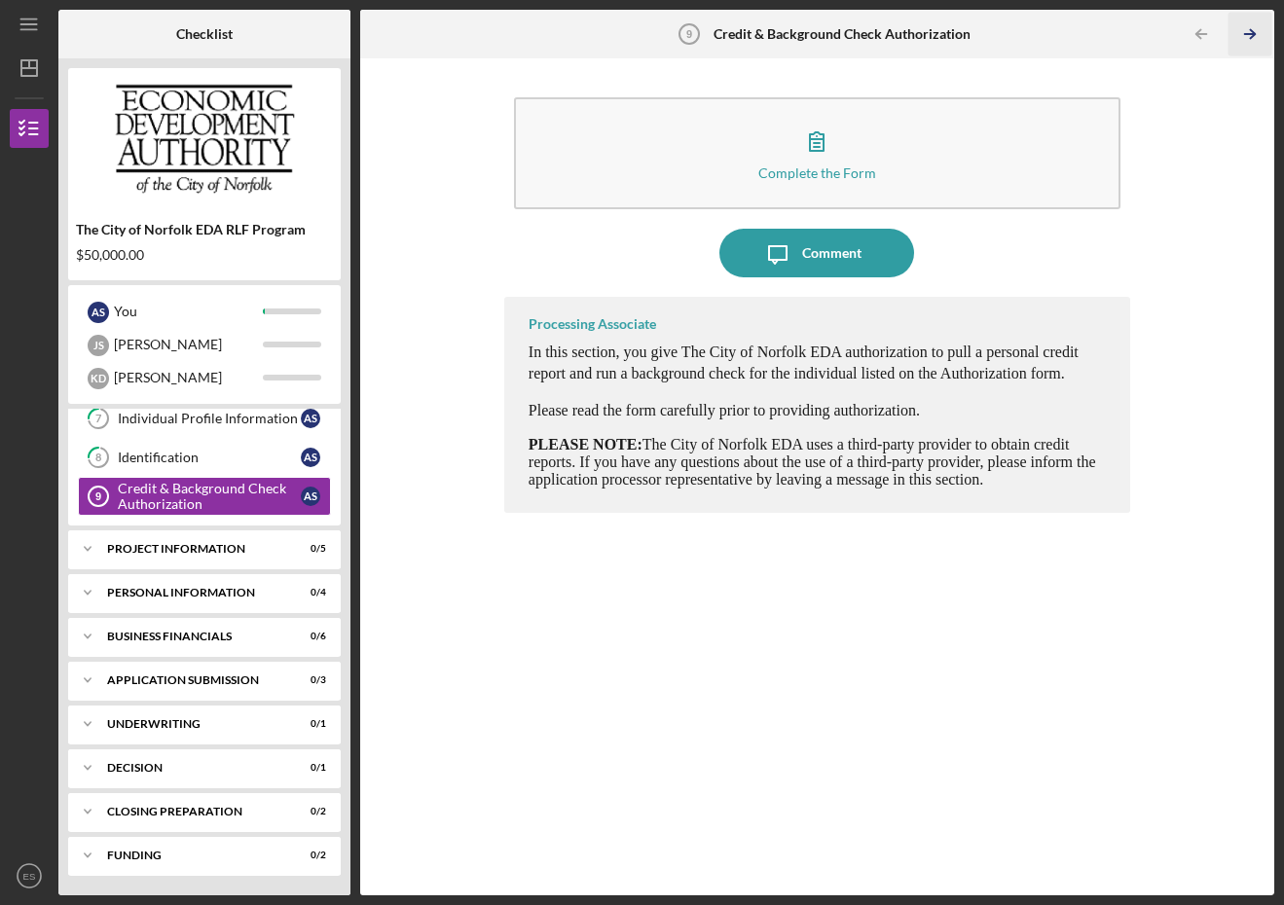
click at [1246, 36] on icon "Icon/Table Pagination Arrow" at bounding box center [1250, 35] width 44 height 44
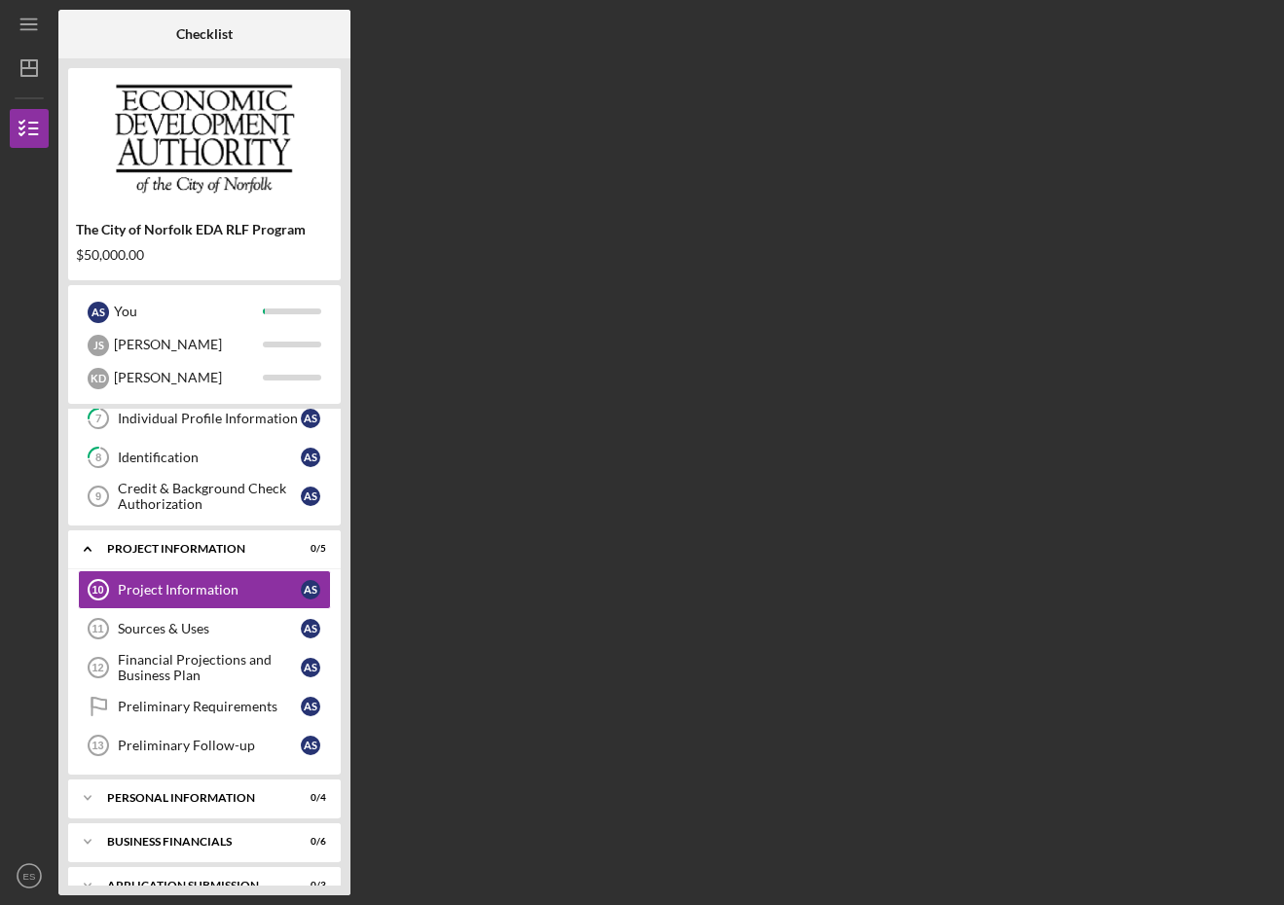
scroll to position [280, 0]
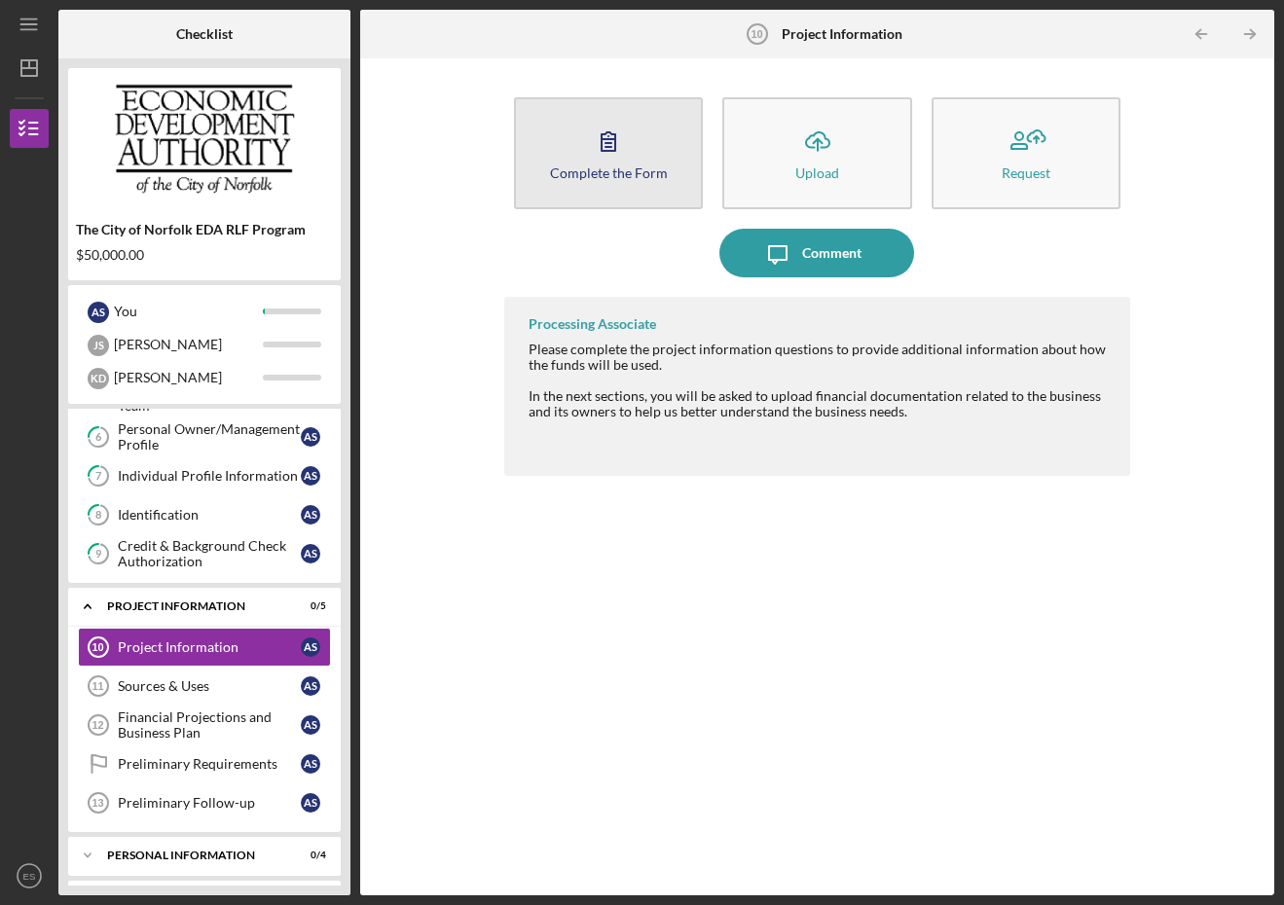
click at [616, 163] on icon "button" at bounding box center [608, 141] width 49 height 49
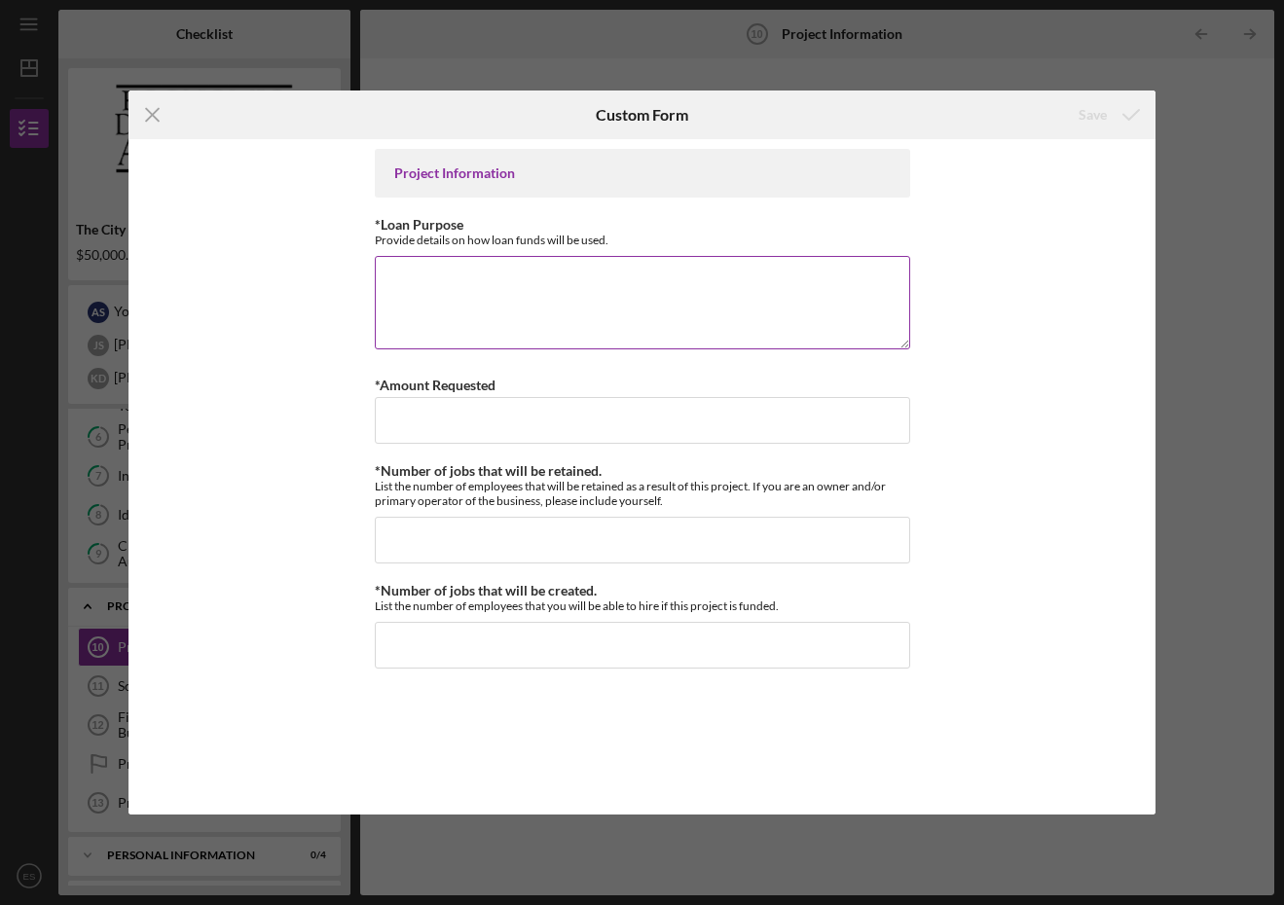
click at [497, 284] on textarea "*Loan Purpose" at bounding box center [642, 302] width 535 height 93
type textarea "E"
click at [429, 295] on textarea "We will use these funds to build a tasting room at [STREET_ADDRESS] to help bui…" at bounding box center [642, 302] width 535 height 93
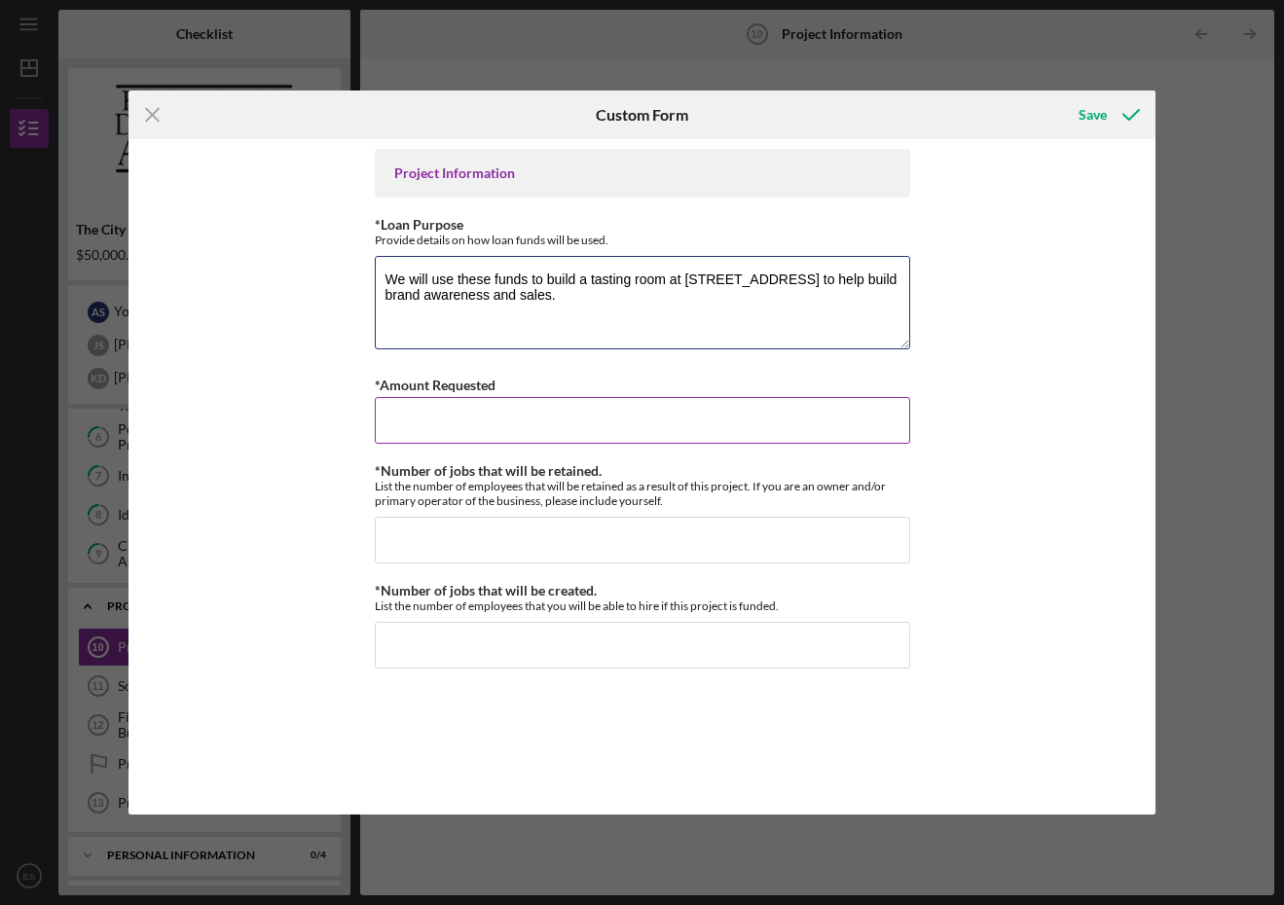
type textarea "We will use these funds to build a tasting room at [STREET_ADDRESS] to help bui…"
click at [471, 410] on input "*Amount Requested" at bounding box center [642, 420] width 535 height 47
type input "$50,000"
click at [490, 529] on input "*Number of jobs that will be retained." at bounding box center [642, 540] width 535 height 47
type input "3"
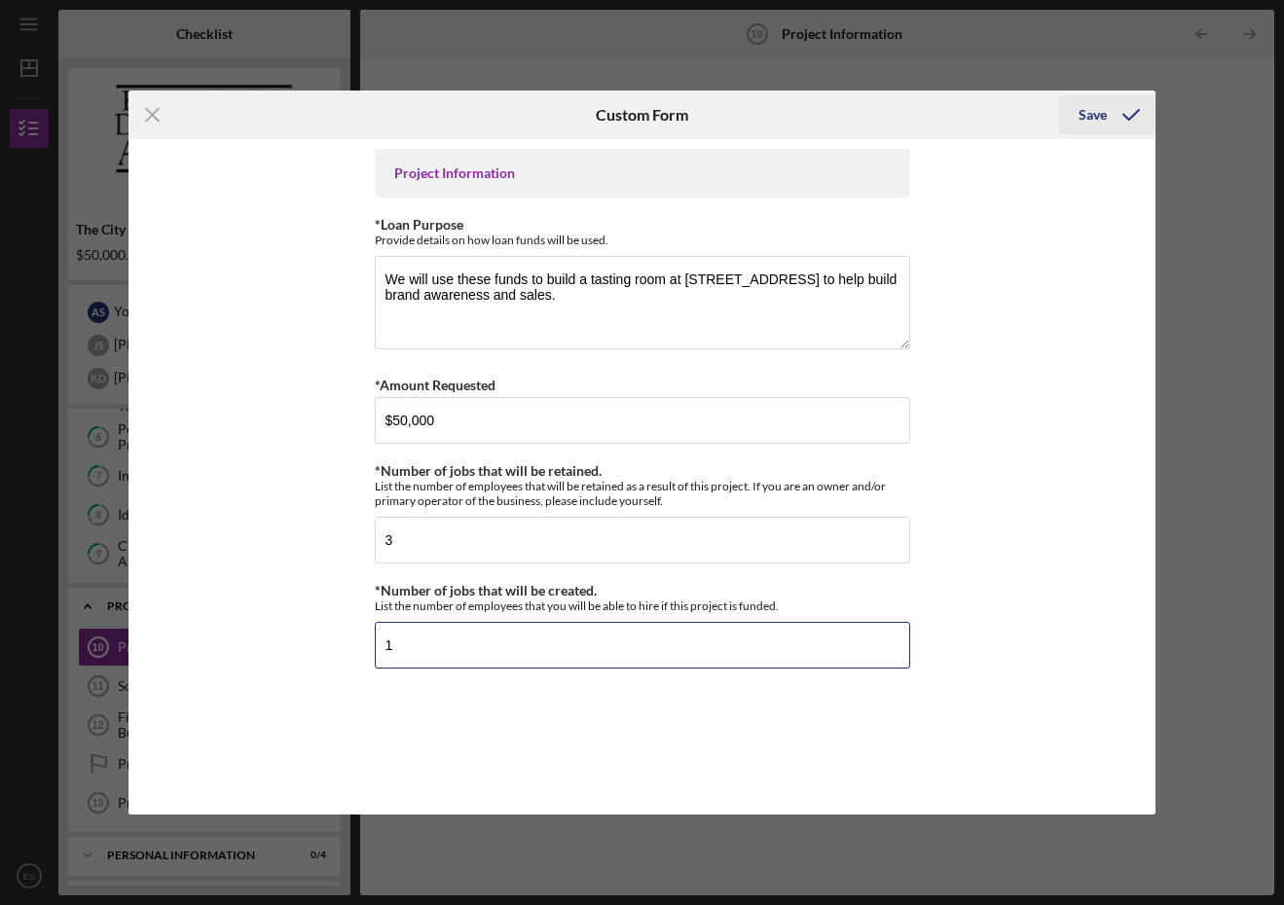
type input "1"
click at [1087, 114] on div "Save" at bounding box center [1092, 114] width 28 height 39
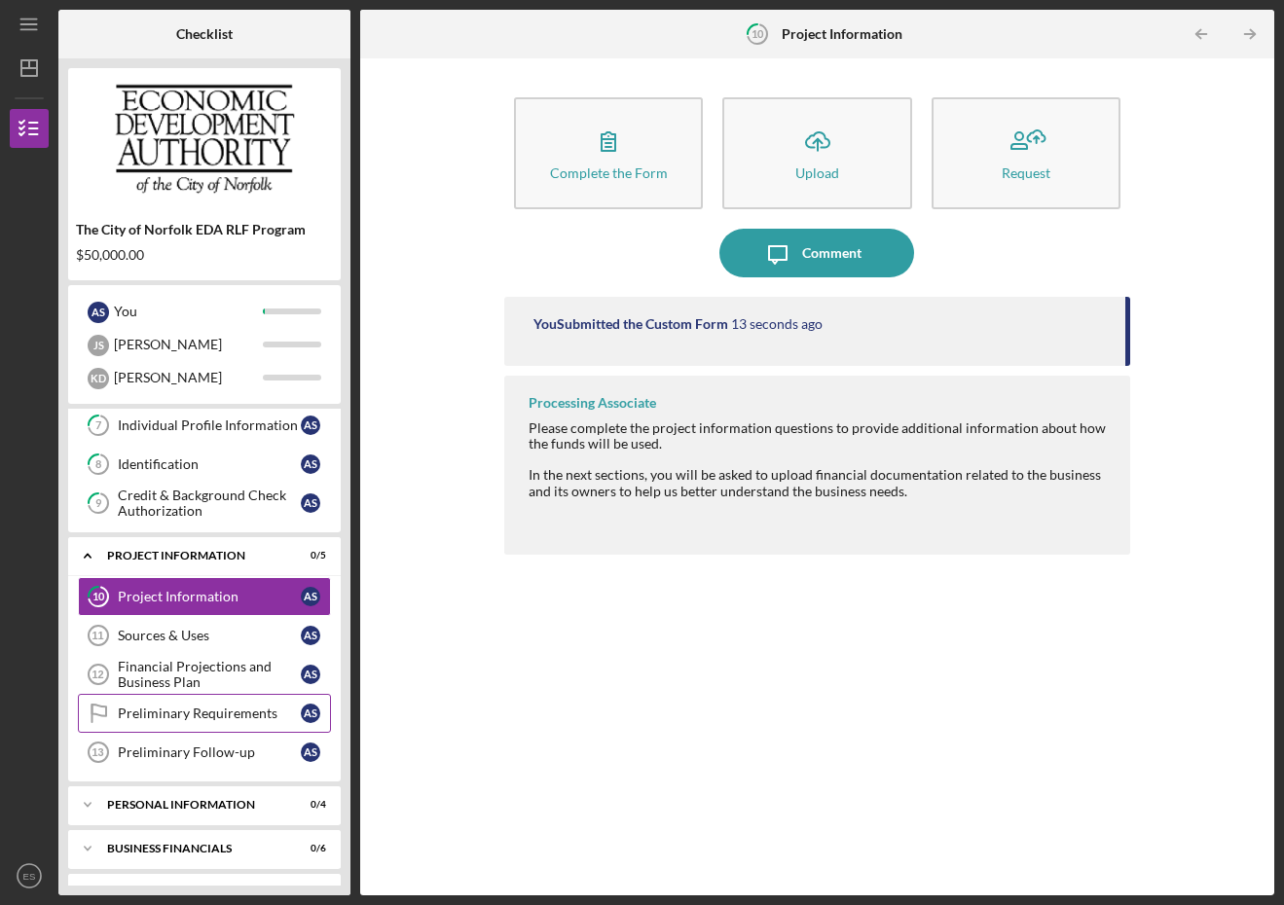
scroll to position [333, 0]
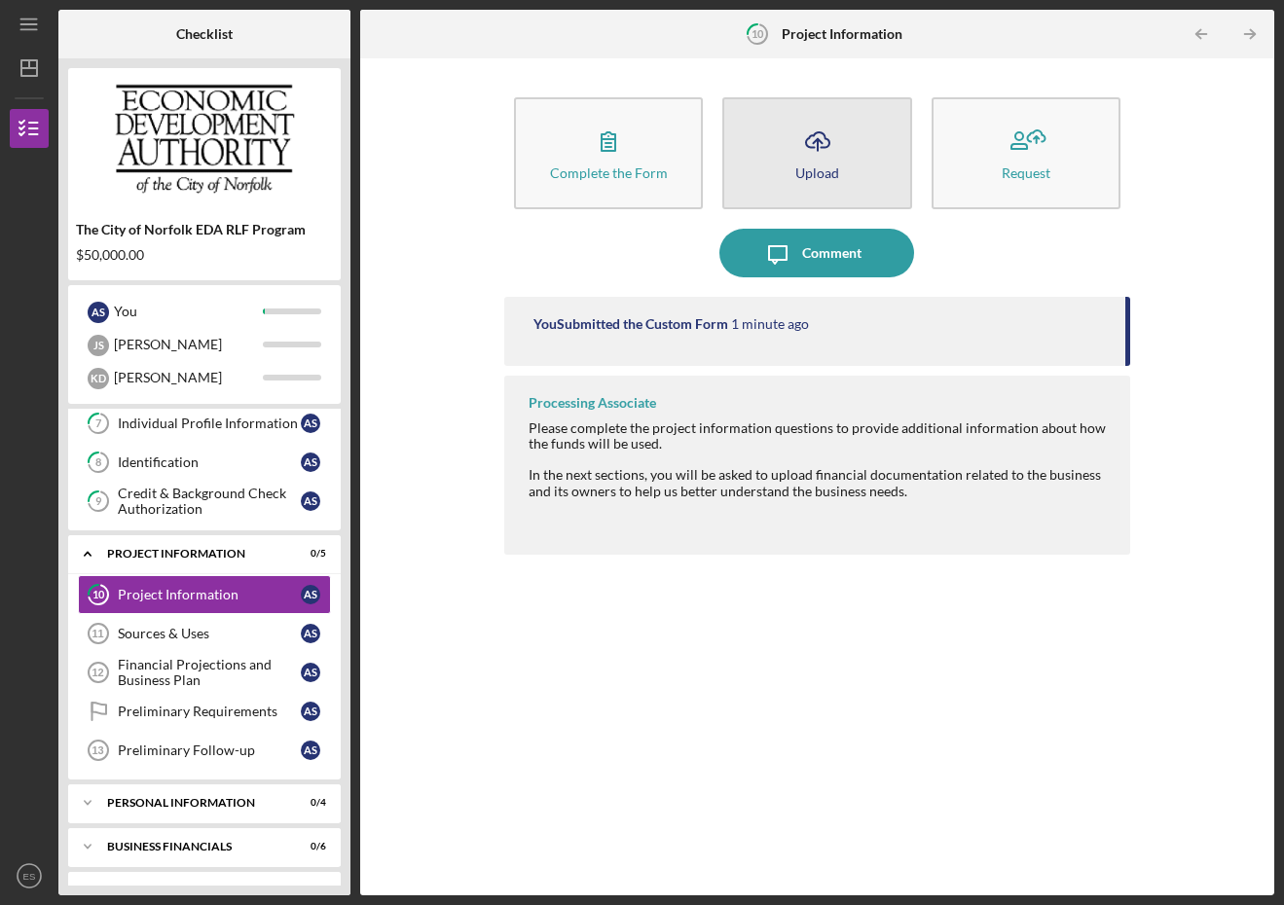
click at [812, 136] on icon "button" at bounding box center [817, 139] width 23 height 15
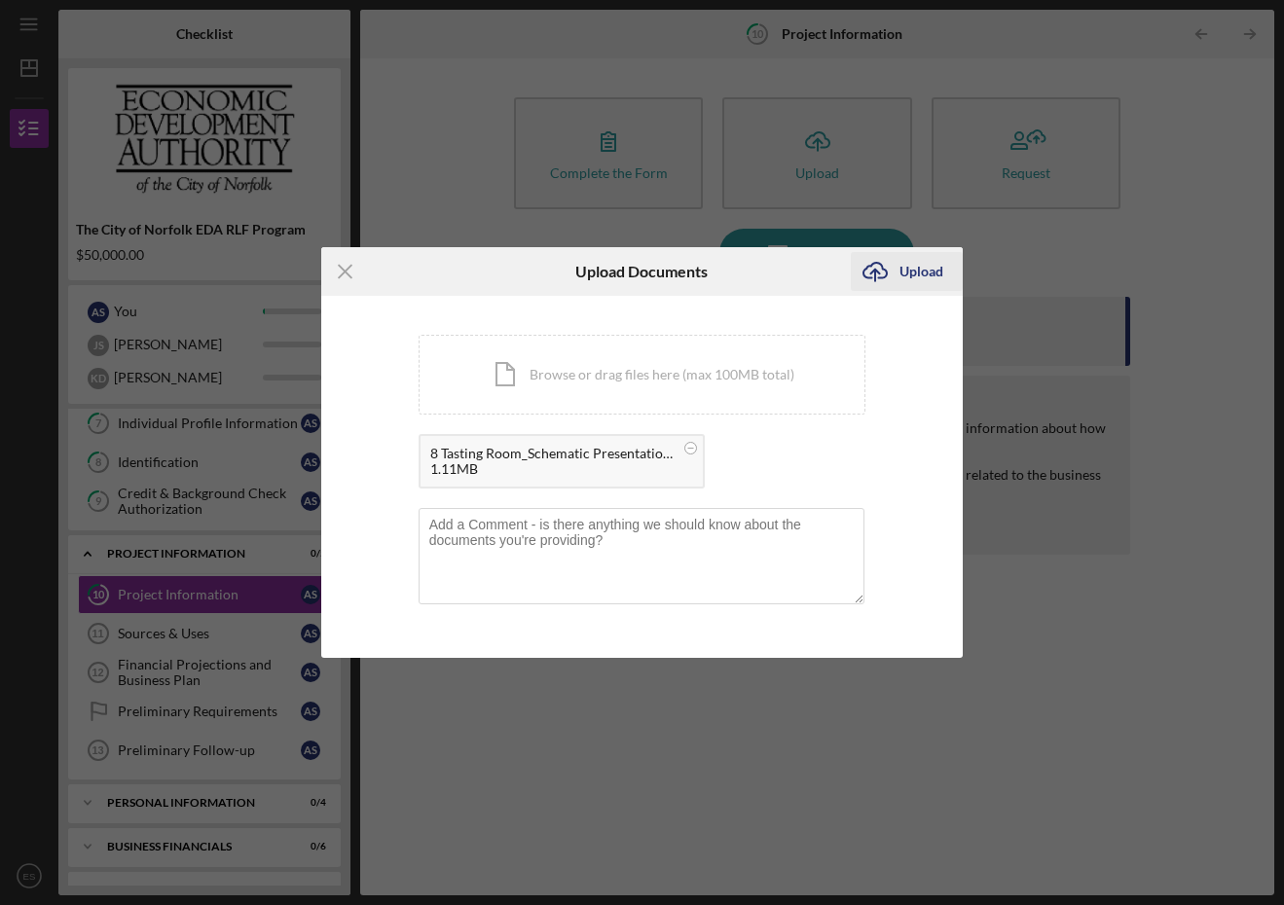
click at [925, 275] on div "Upload" at bounding box center [921, 271] width 44 height 39
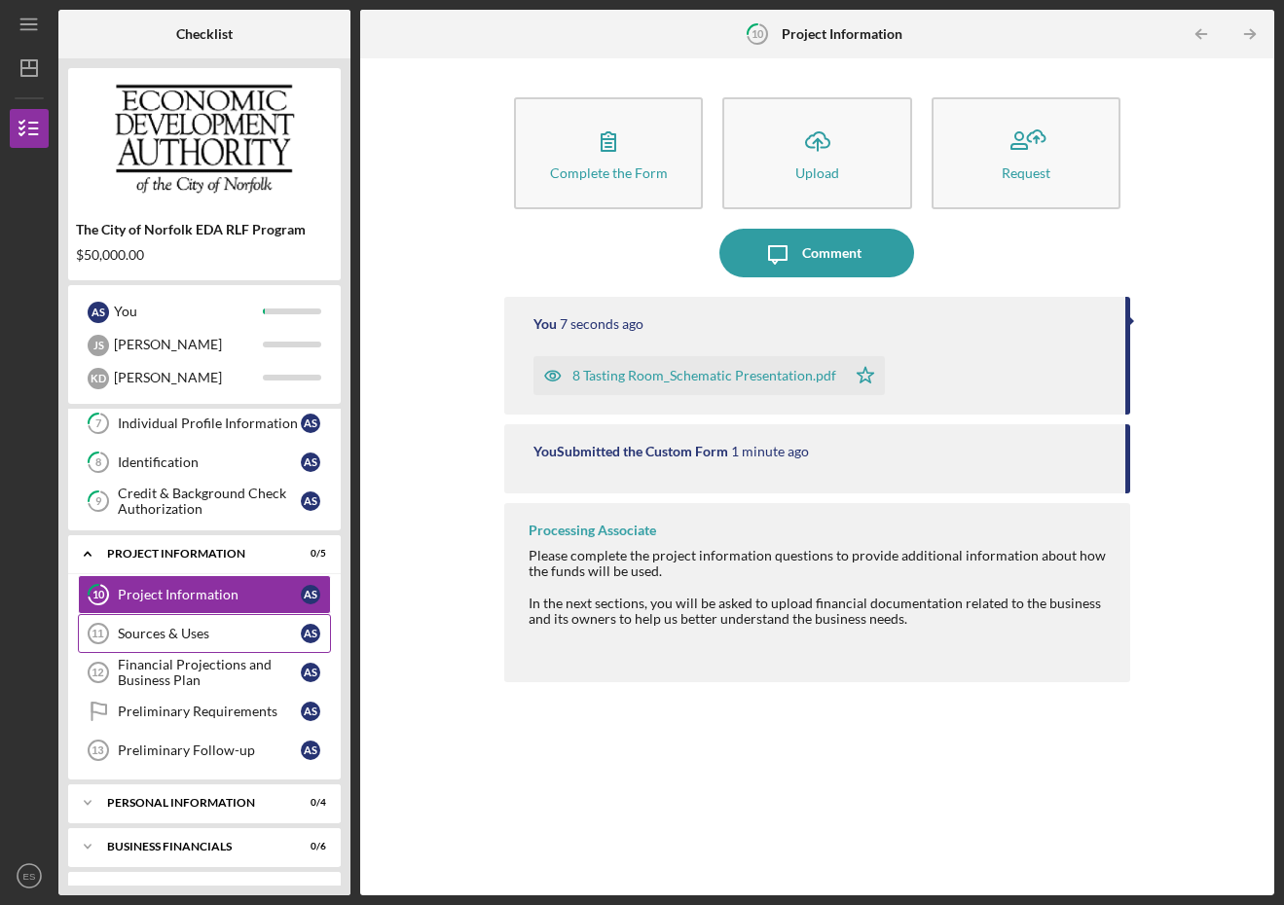
click at [159, 631] on div "Sources & Uses" at bounding box center [209, 634] width 183 height 16
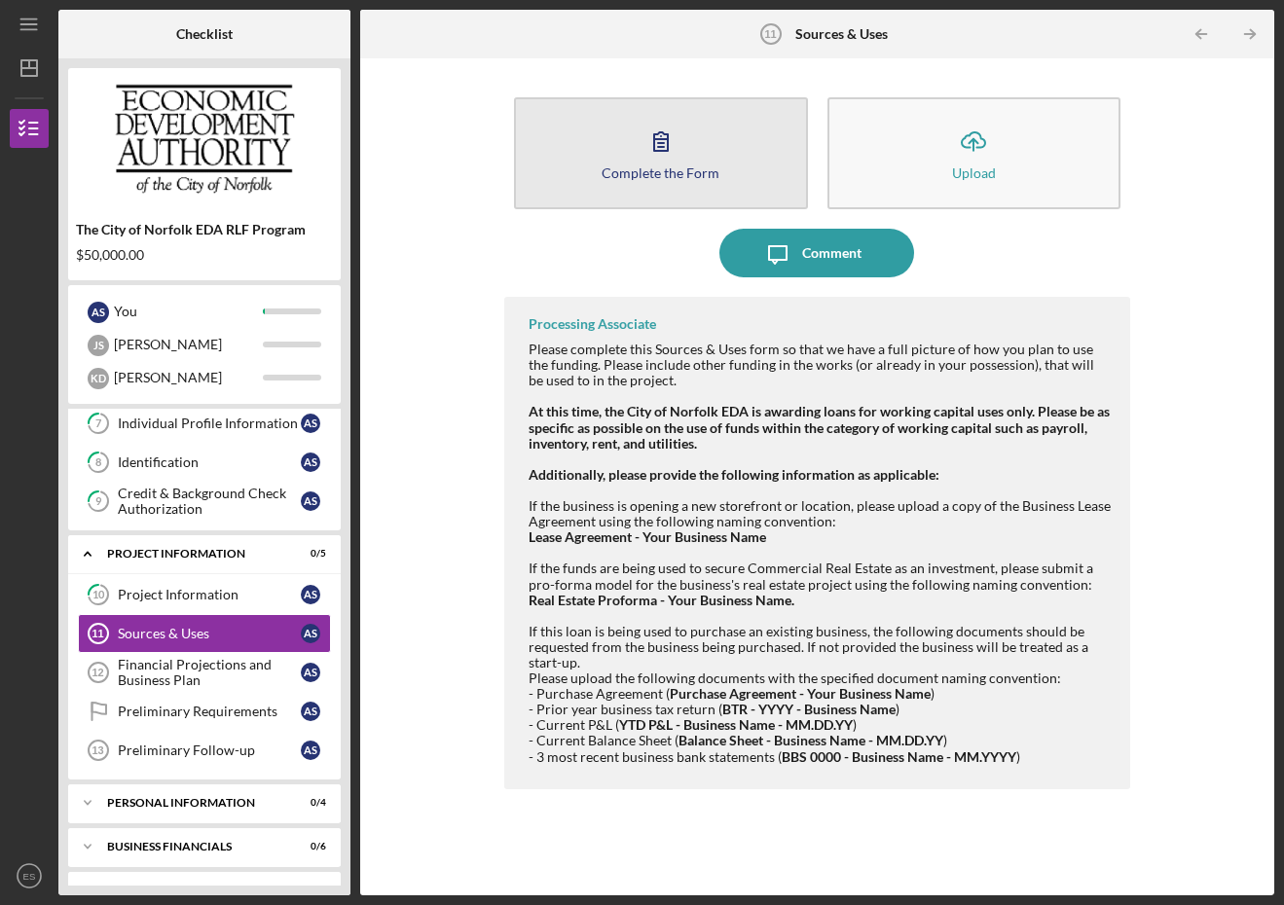
click at [645, 160] on icon "button" at bounding box center [661, 141] width 49 height 49
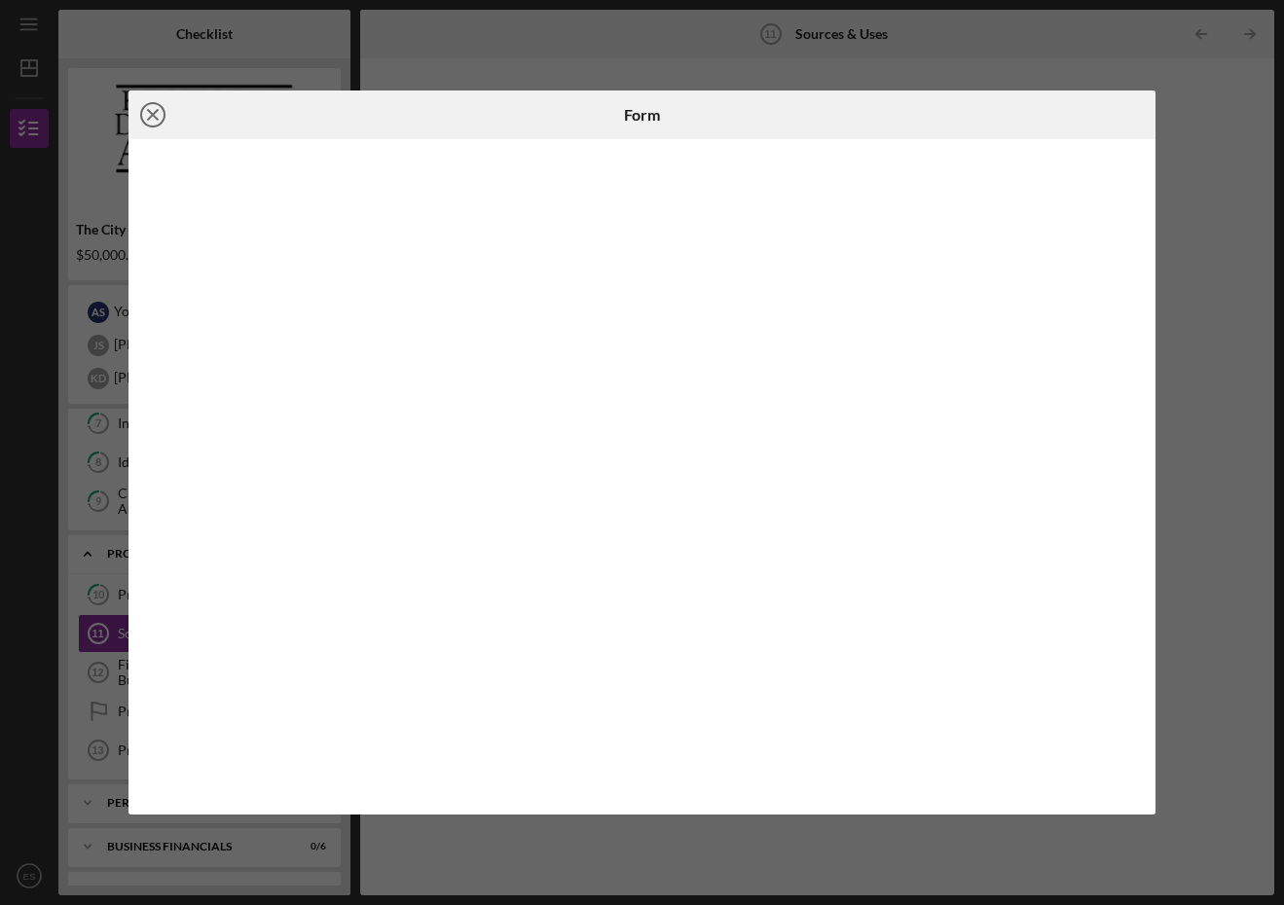
click at [156, 113] on line at bounding box center [153, 115] width 10 height 10
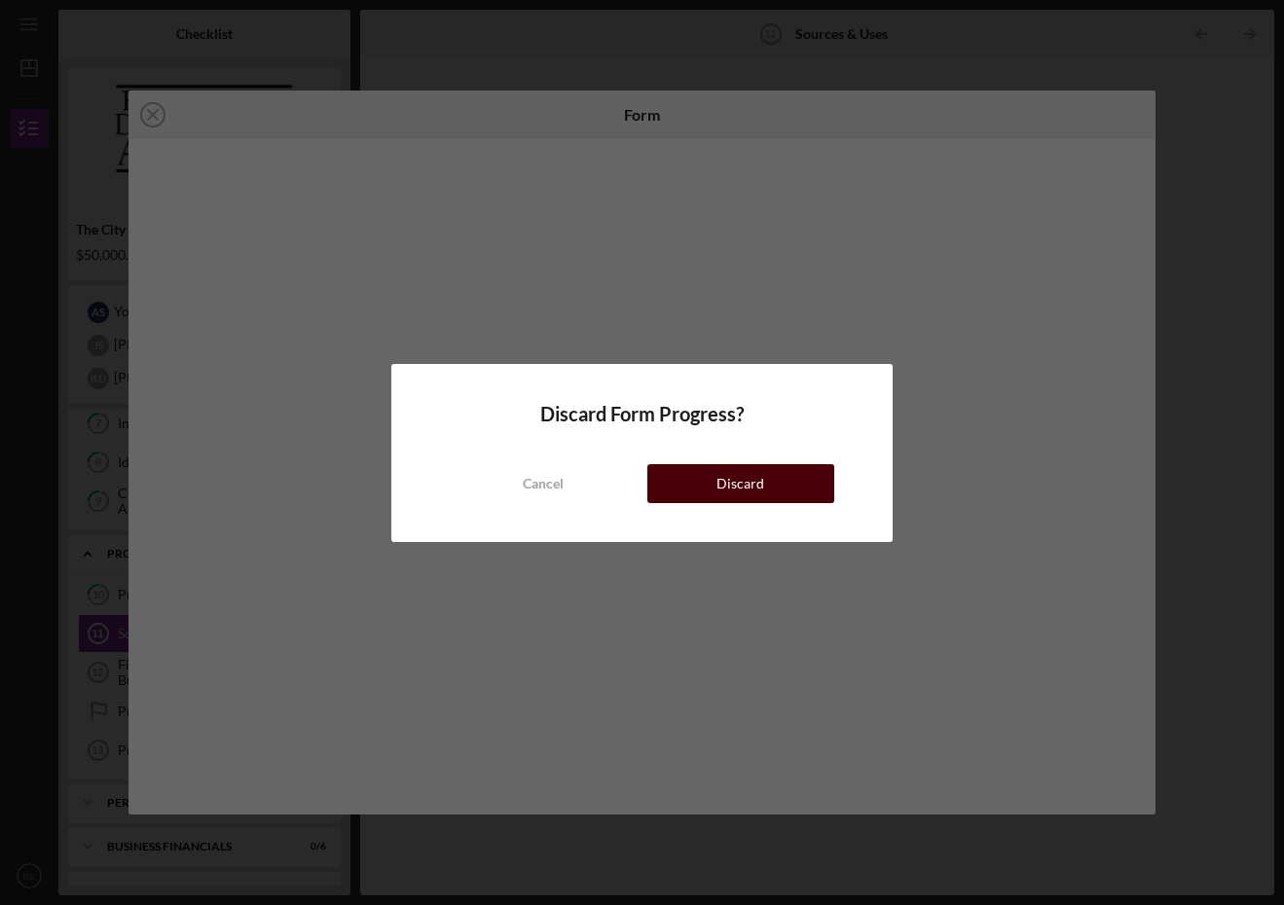
click at [751, 484] on div "Discard" at bounding box center [740, 483] width 48 height 39
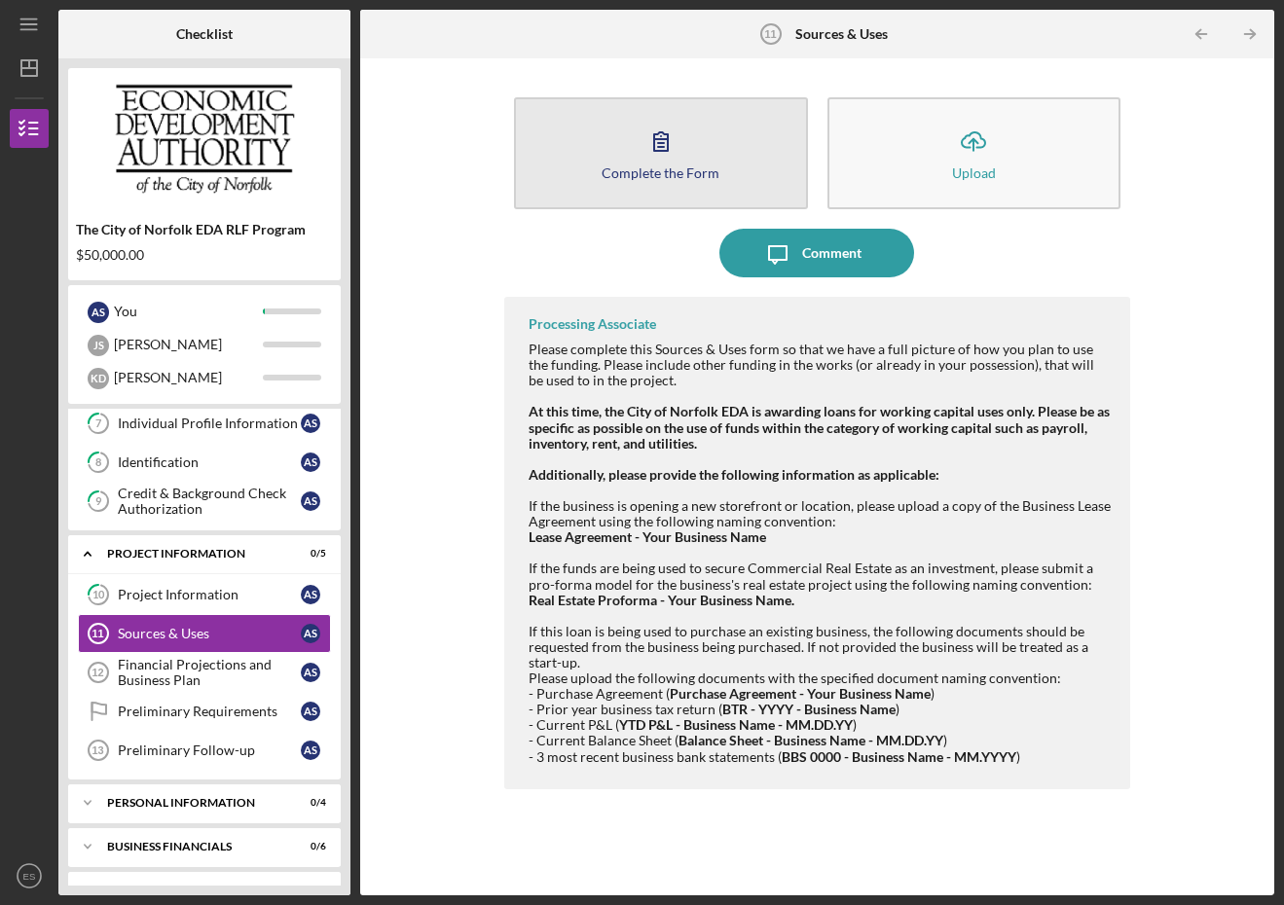
click at [641, 158] on icon "button" at bounding box center [661, 141] width 49 height 49
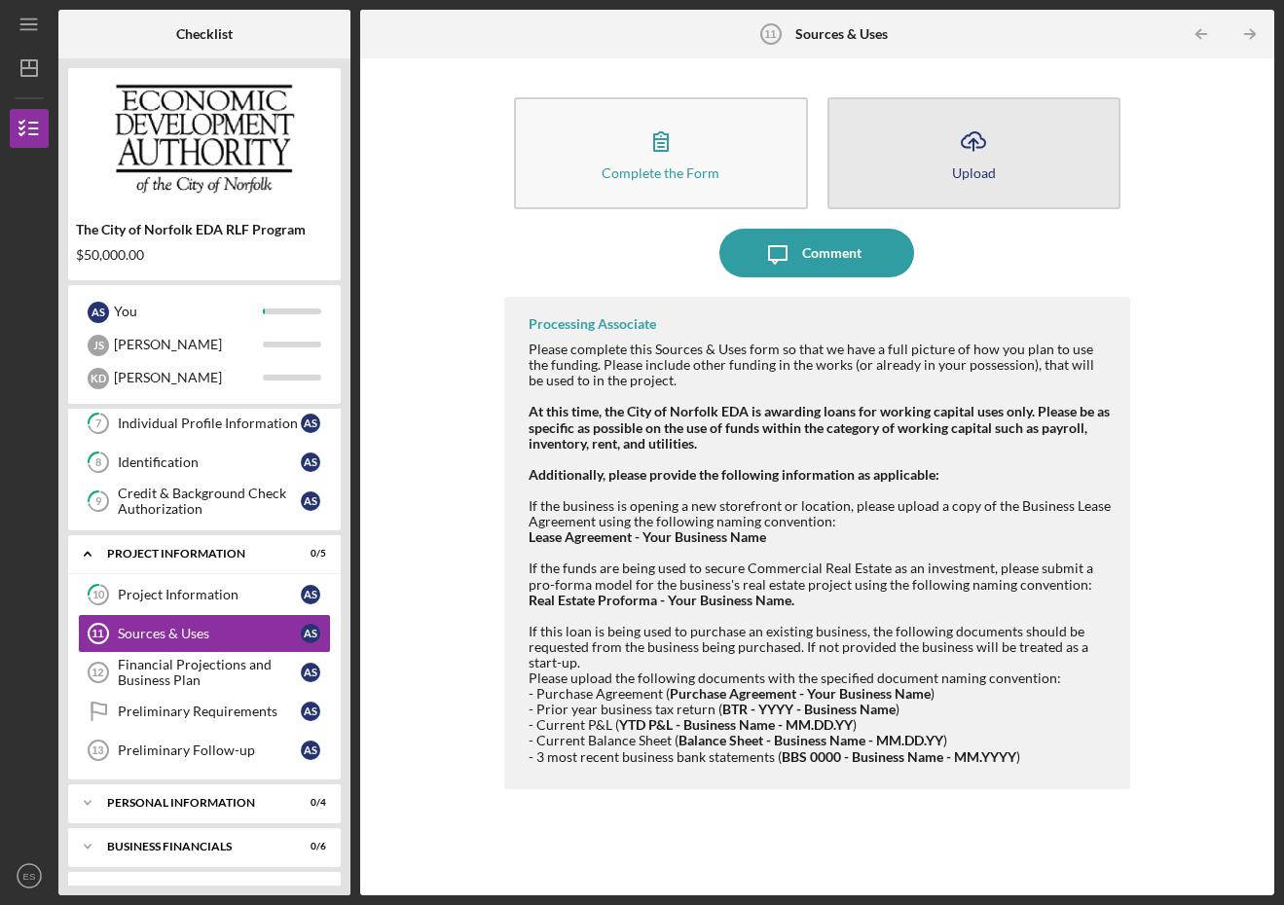
click at [967, 150] on icon "Icon/Upload" at bounding box center [973, 141] width 49 height 49
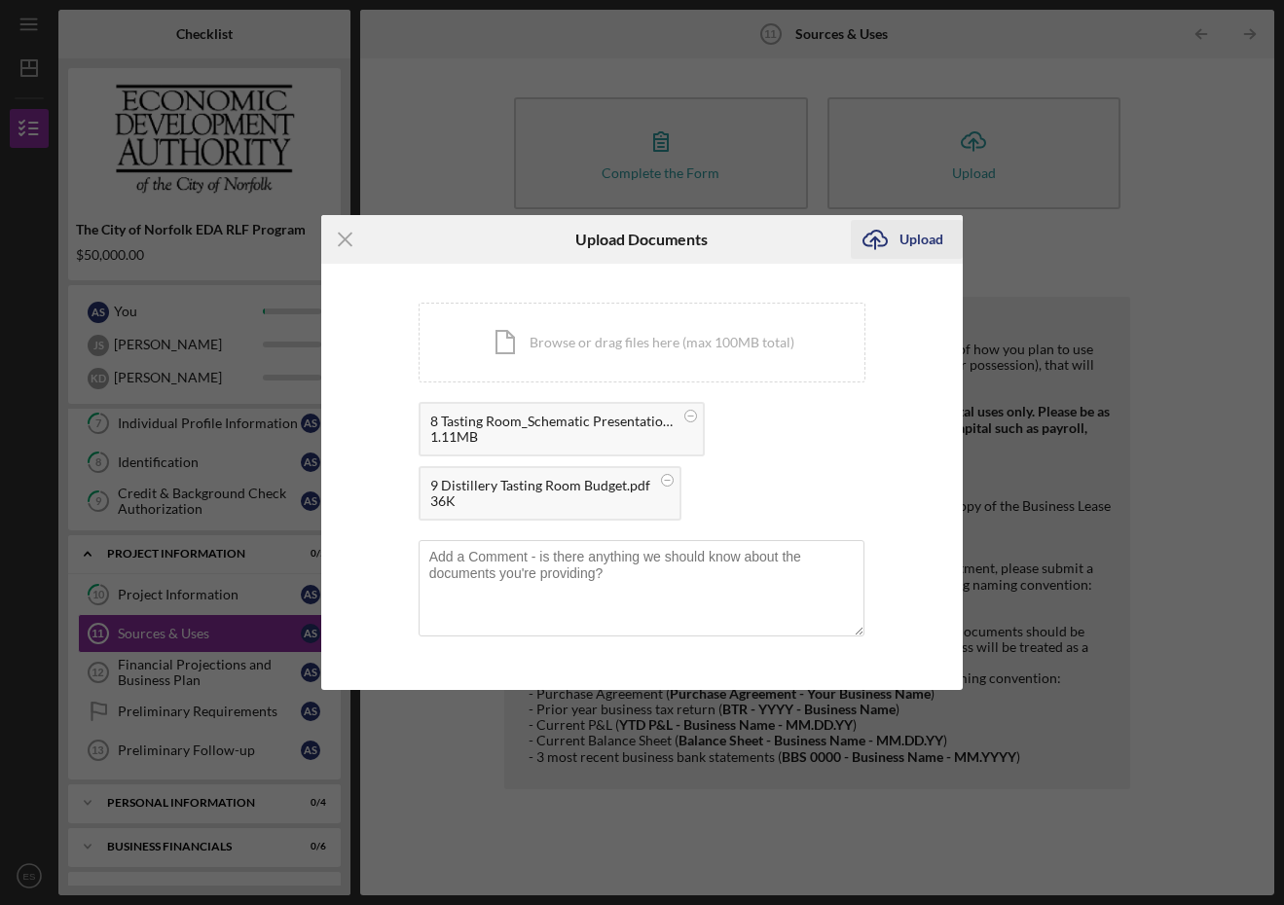
click at [909, 240] on div "Upload" at bounding box center [921, 239] width 44 height 39
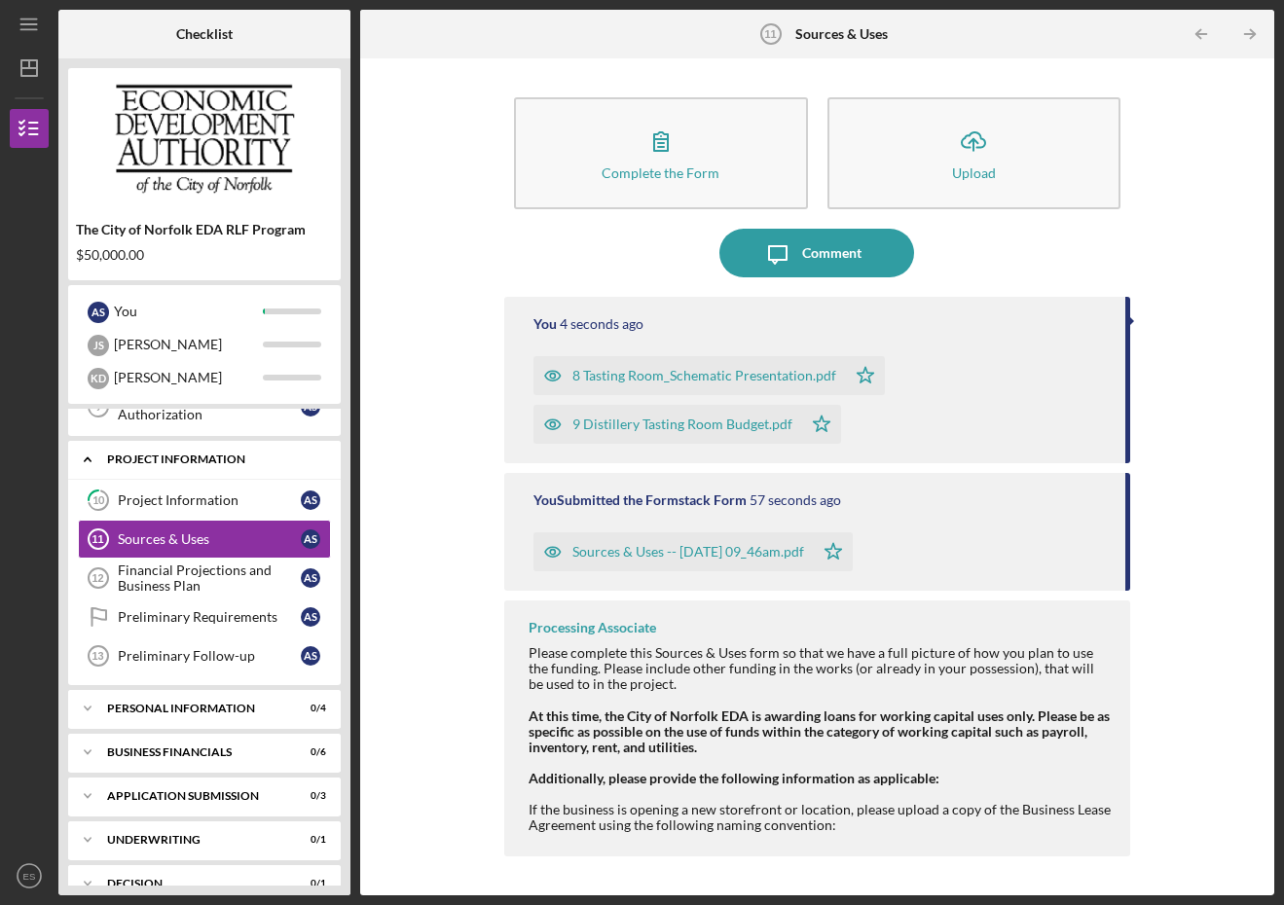
scroll to position [436, 0]
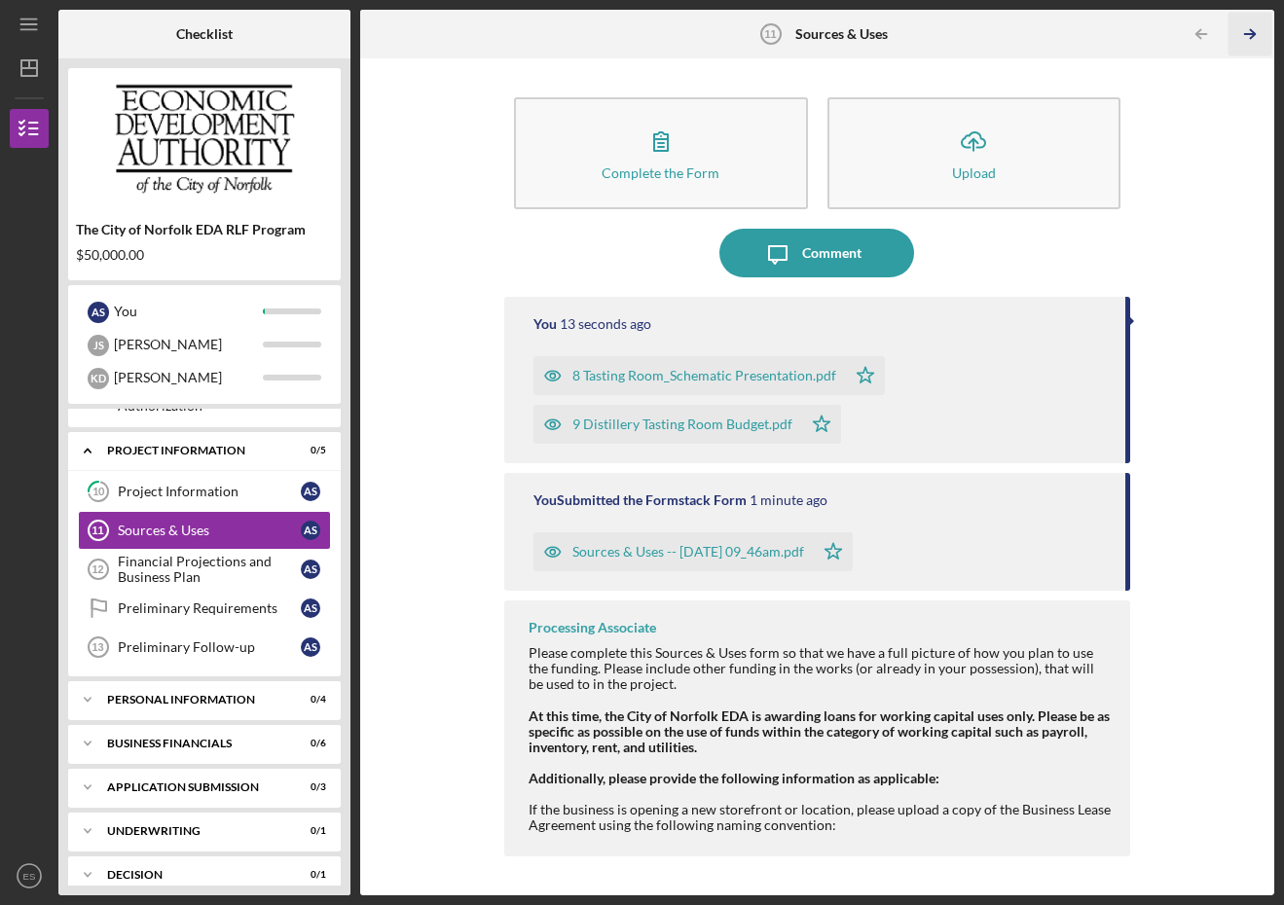
click at [1253, 30] on icon "Icon/Table Pagination Arrow" at bounding box center [1250, 35] width 44 height 44
